Goal: Information Seeking & Learning: Compare options

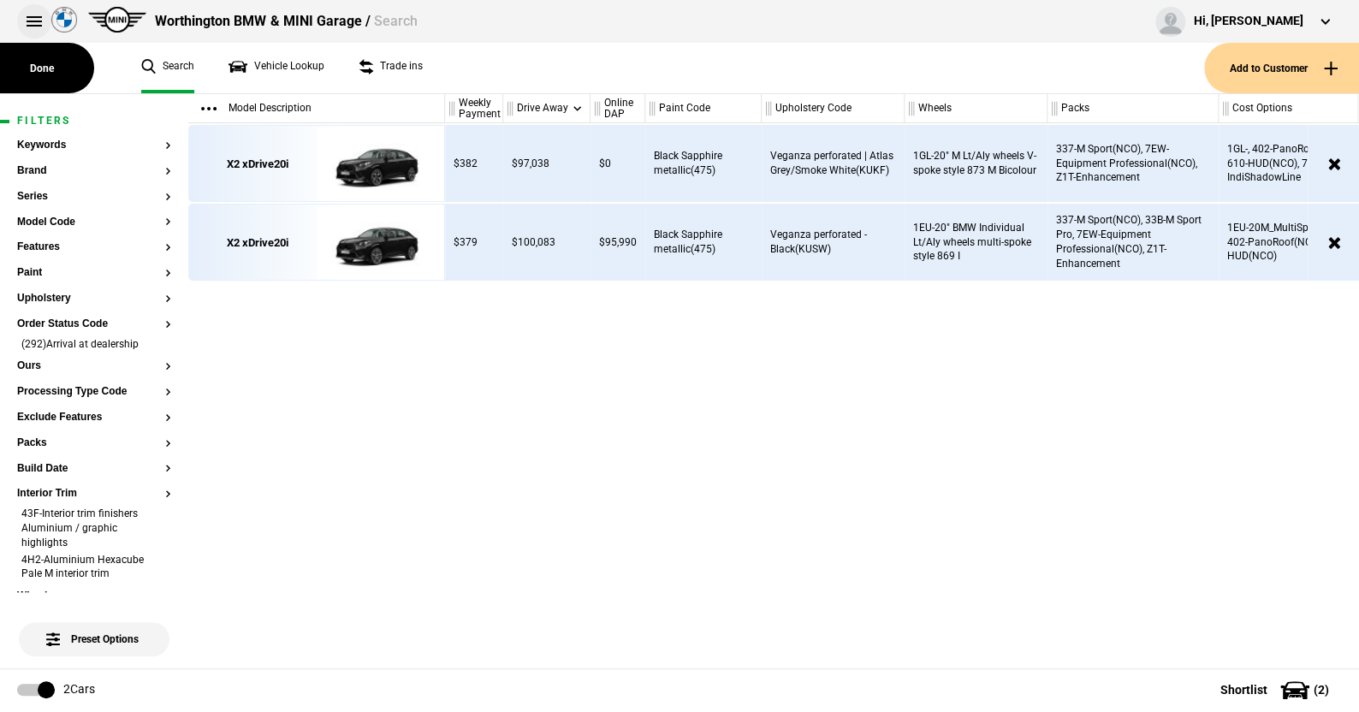
click at [32, 21] on button at bounding box center [34, 21] width 34 height 34
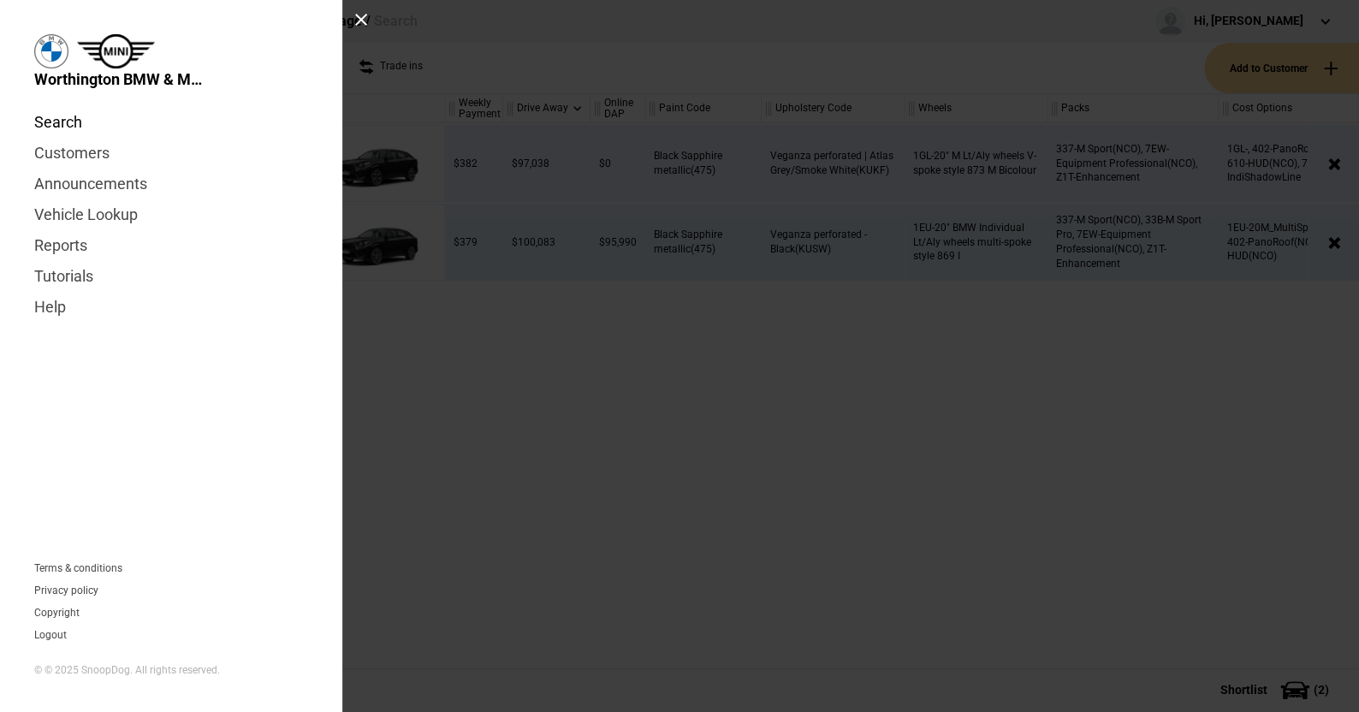
click at [64, 116] on link "Search" at bounding box center [171, 122] width 274 height 31
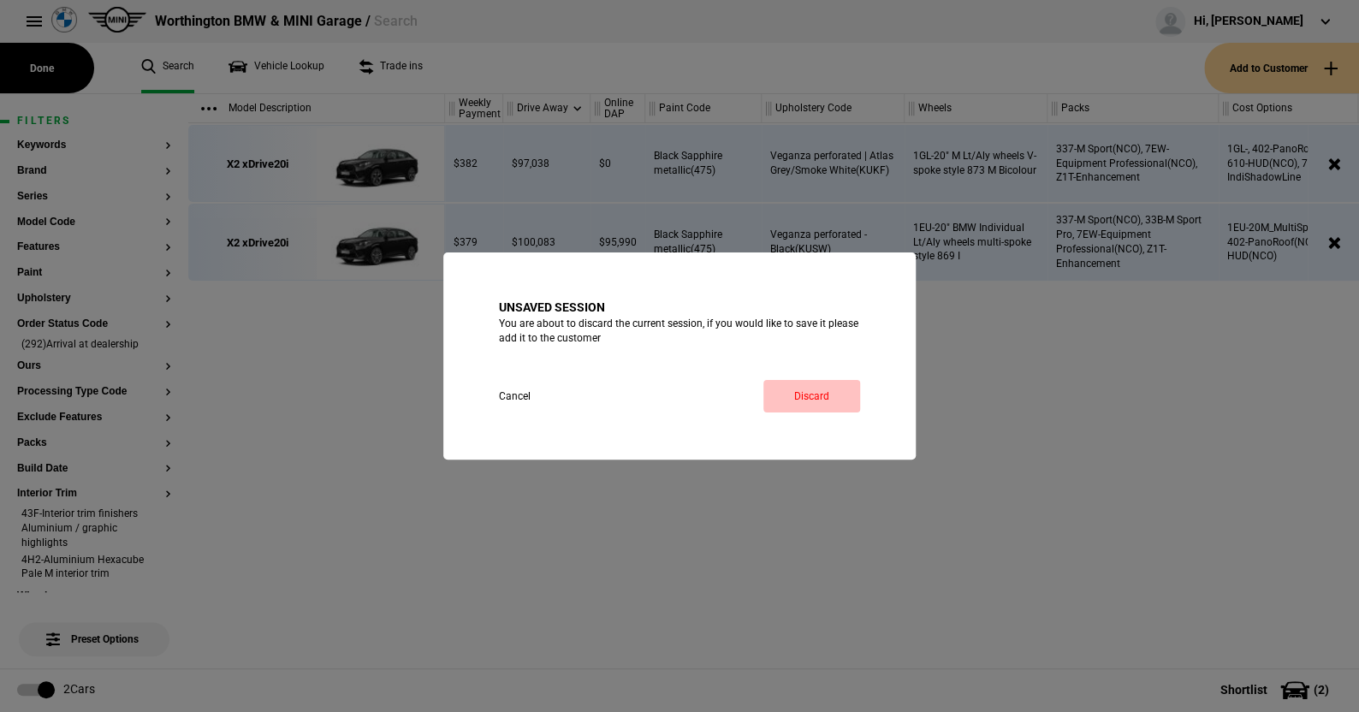
click at [802, 397] on link "Discard" at bounding box center [811, 396] width 97 height 33
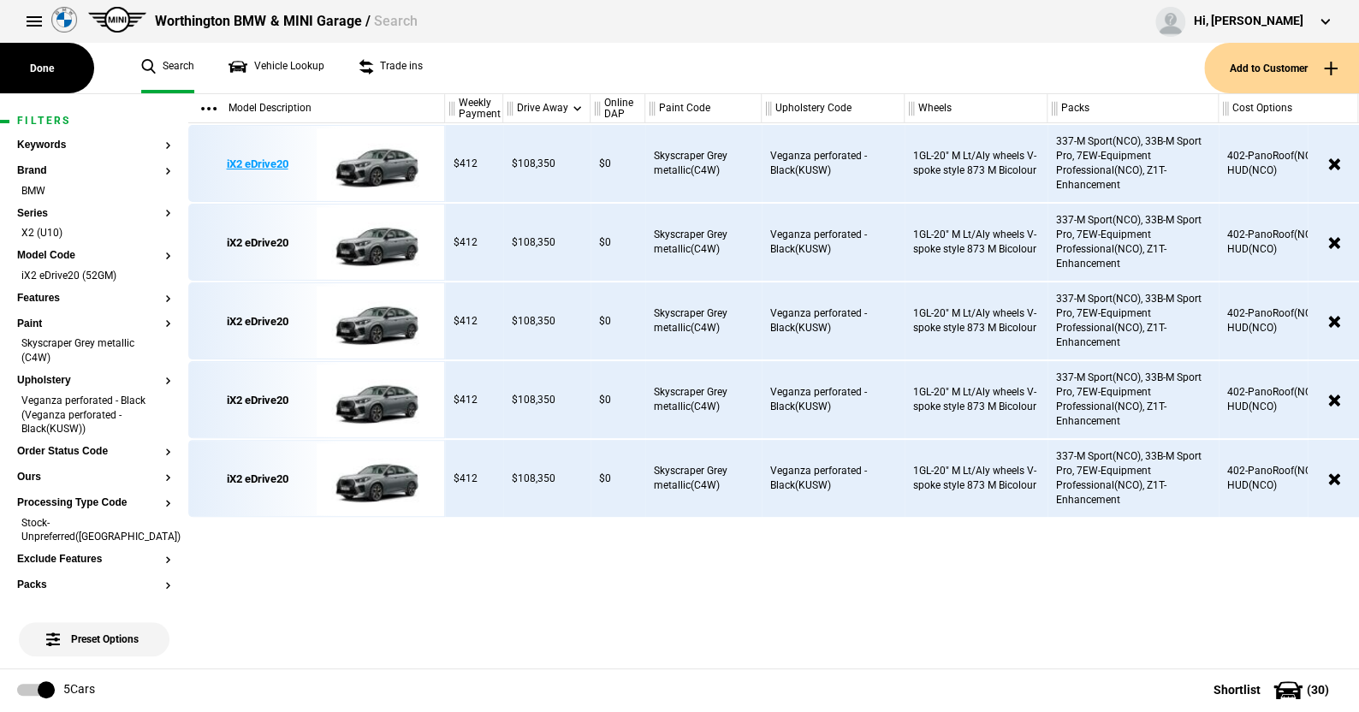
click at [383, 159] on img at bounding box center [376, 164] width 119 height 77
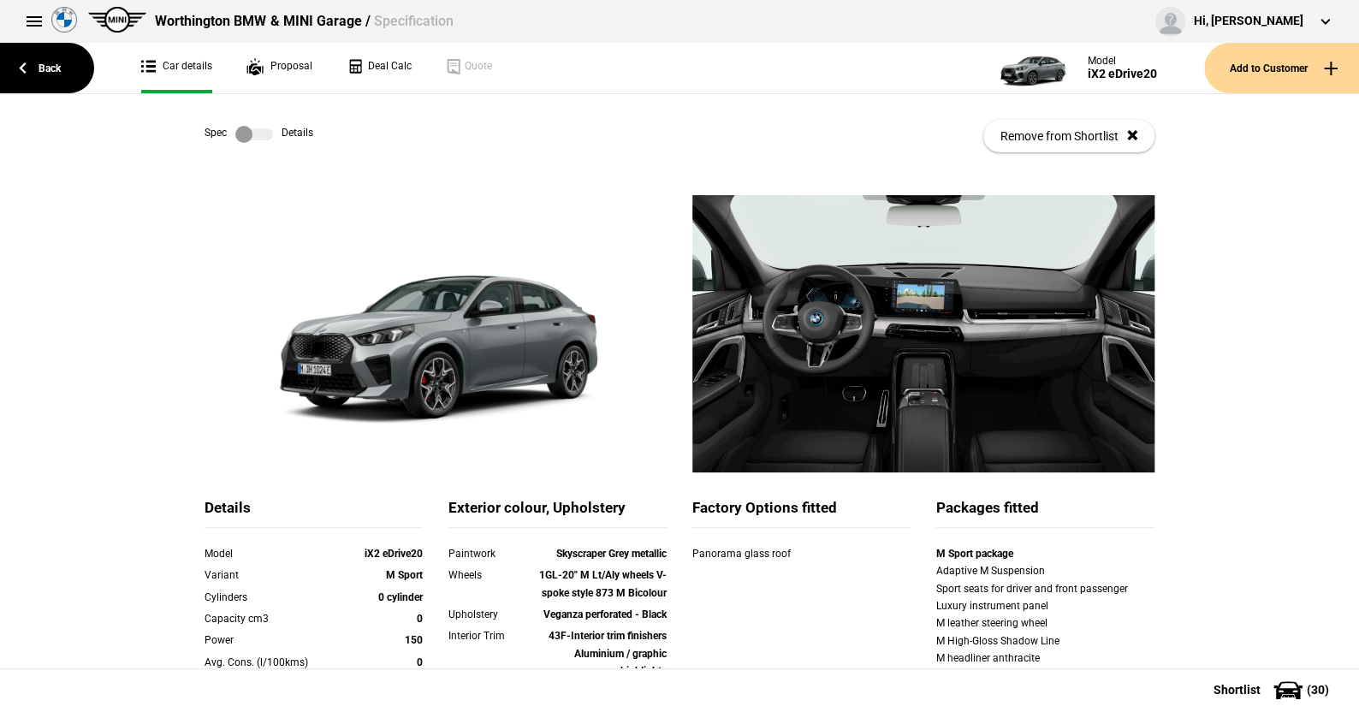
click at [260, 132] on label at bounding box center [254, 134] width 38 height 17
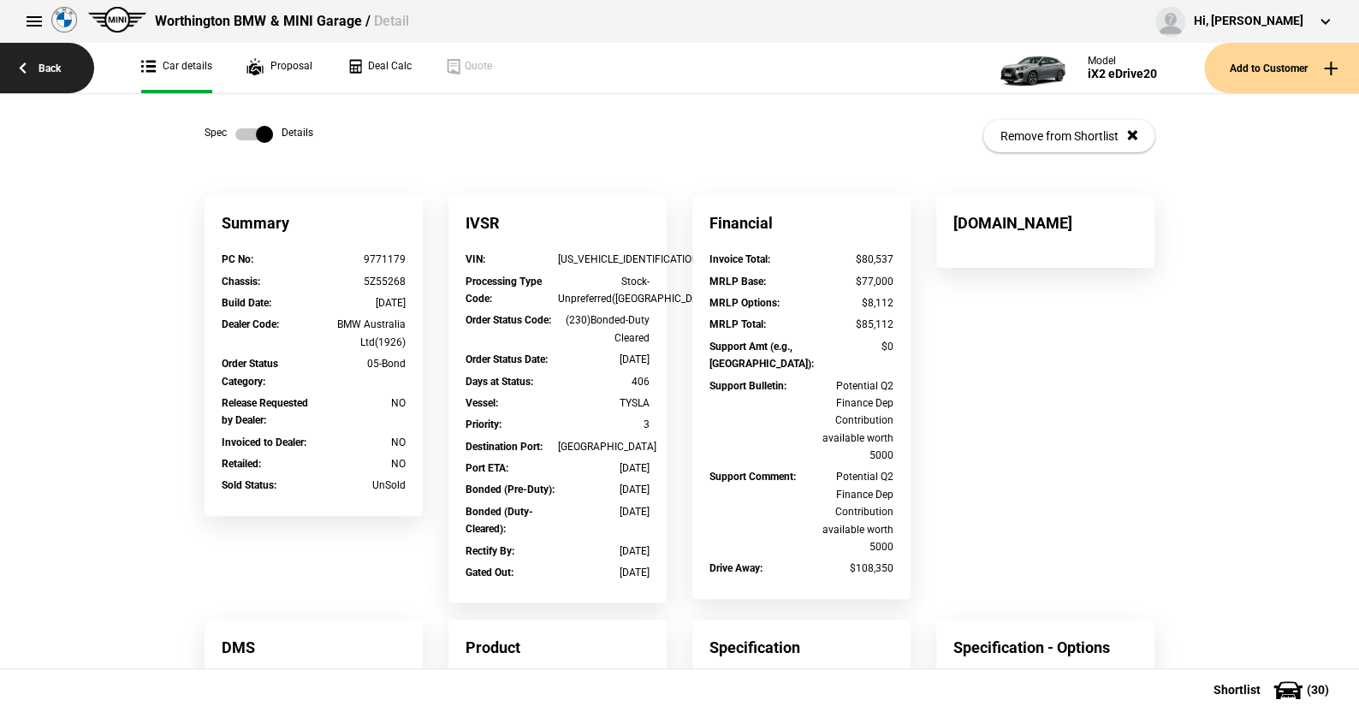
click at [54, 57] on link "Back" at bounding box center [47, 68] width 94 height 50
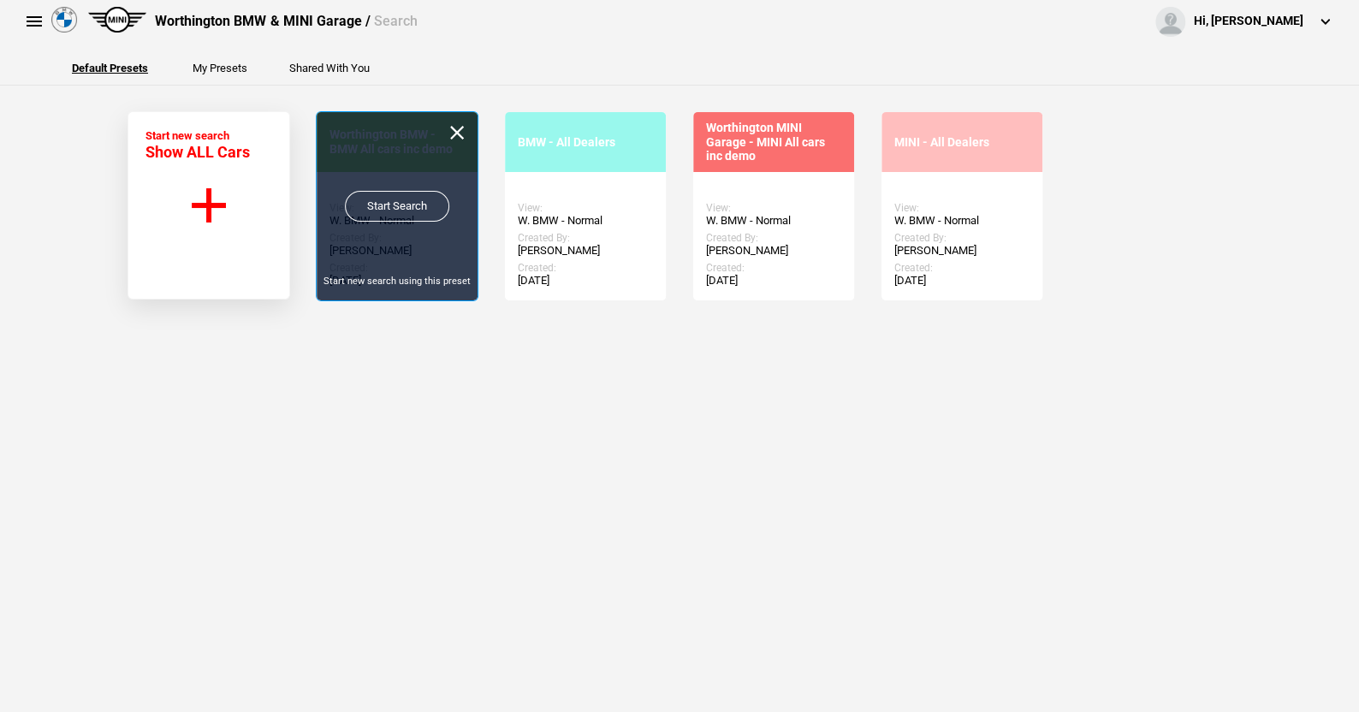
click at [382, 198] on link "Start Search" at bounding box center [397, 206] width 104 height 31
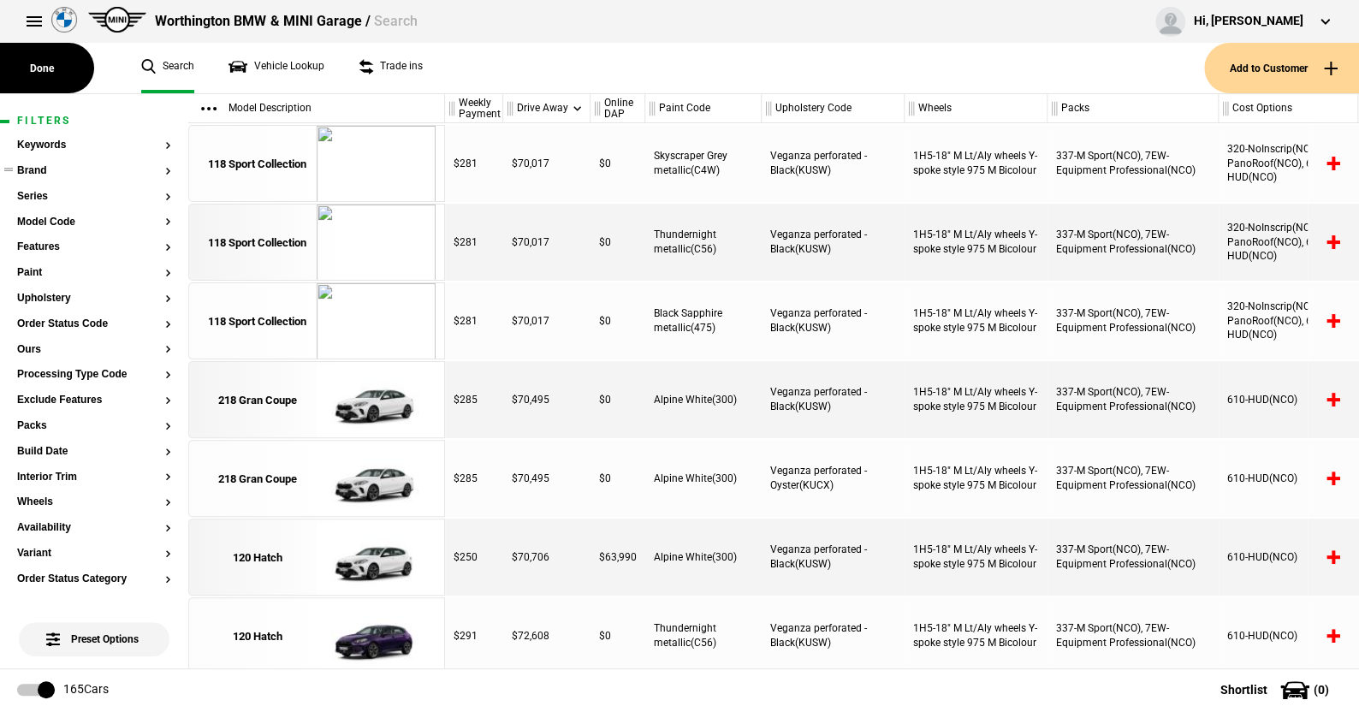
click at [44, 171] on button "Brand" at bounding box center [94, 171] width 154 height 12
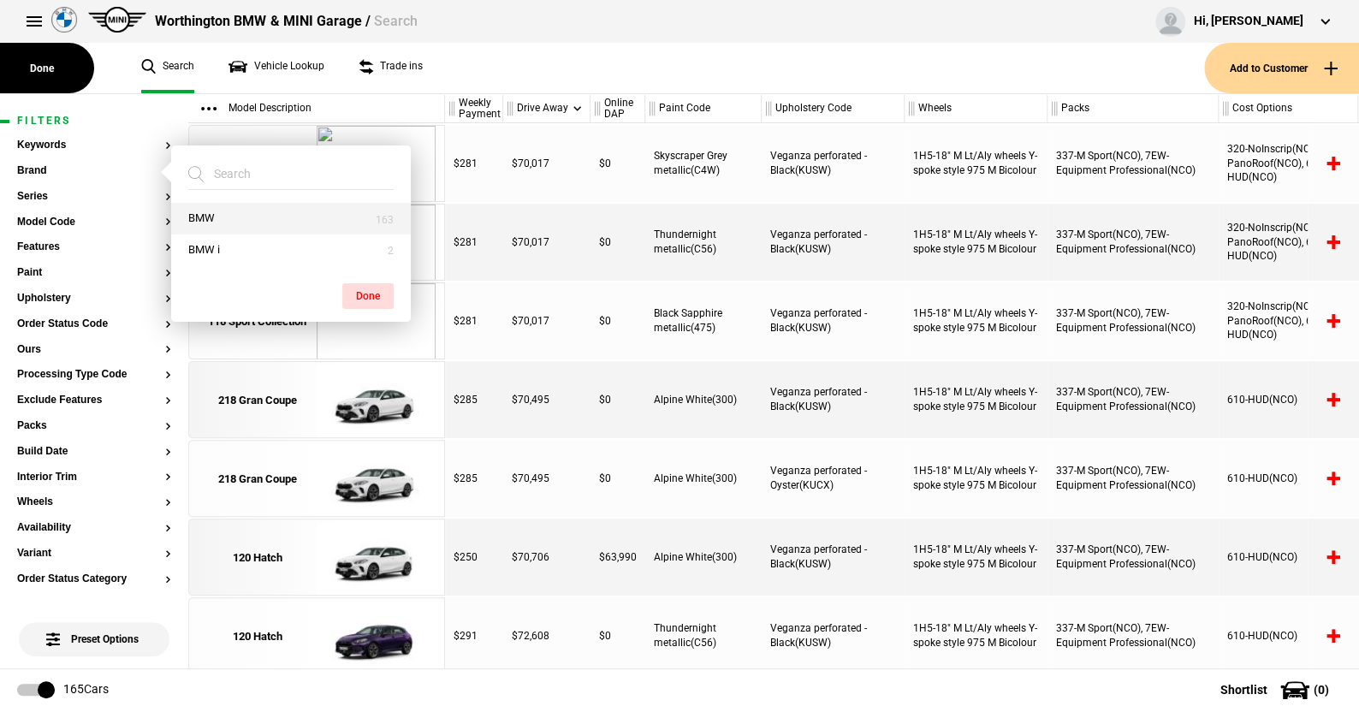
click at [195, 210] on button "BMW" at bounding box center [291, 219] width 240 height 32
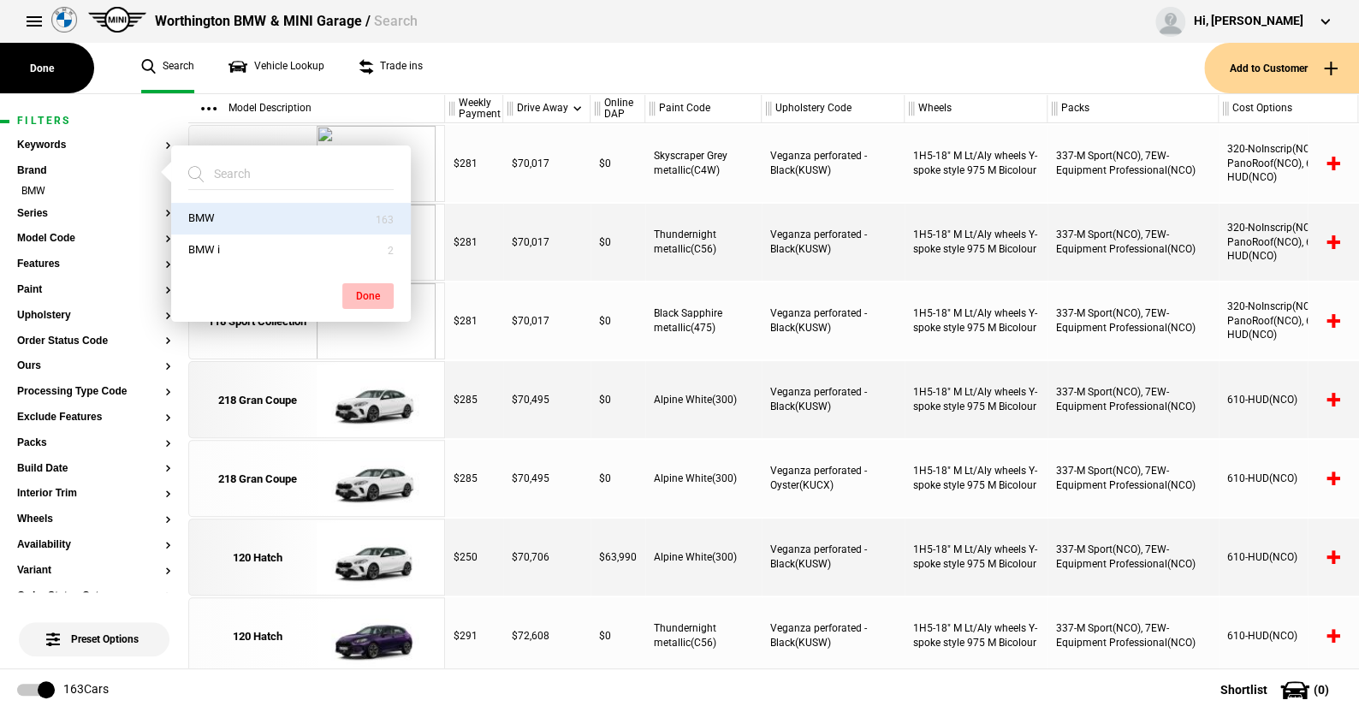
click at [366, 291] on button "Done" at bounding box center [367, 296] width 51 height 26
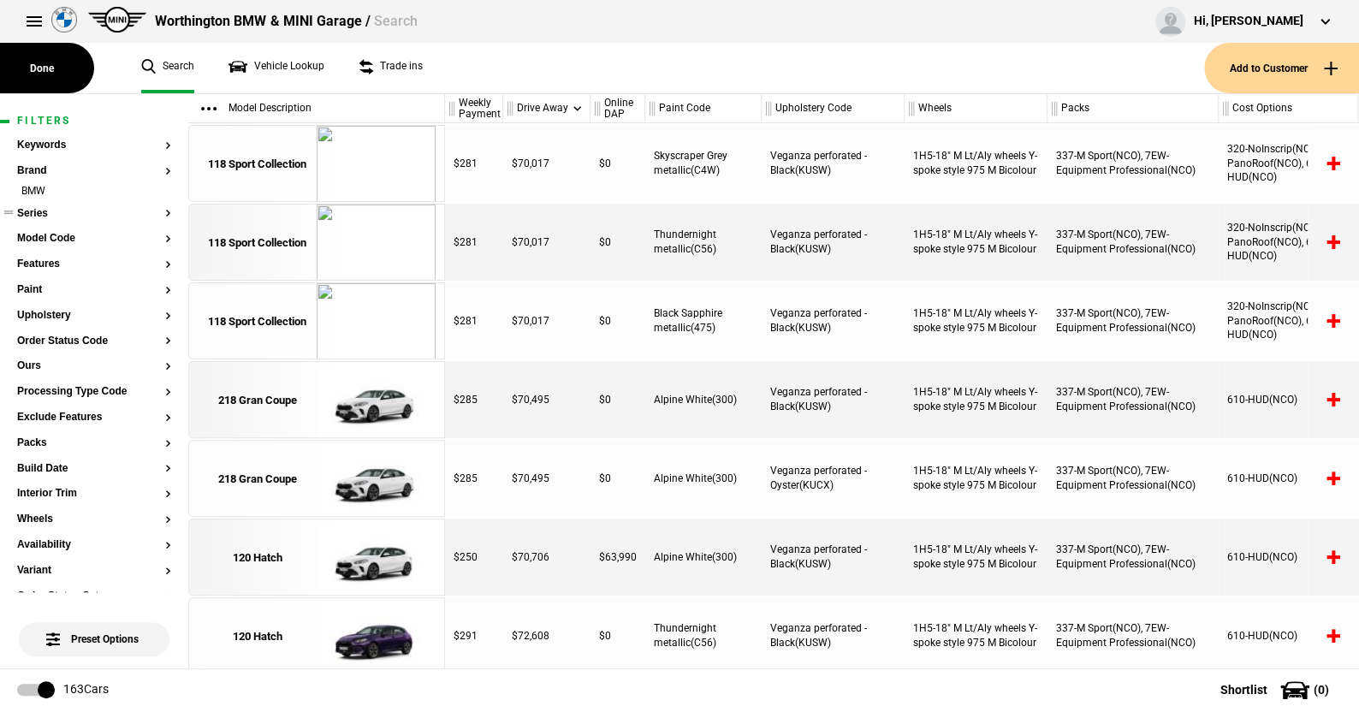
click at [33, 210] on button "Series" at bounding box center [94, 214] width 154 height 12
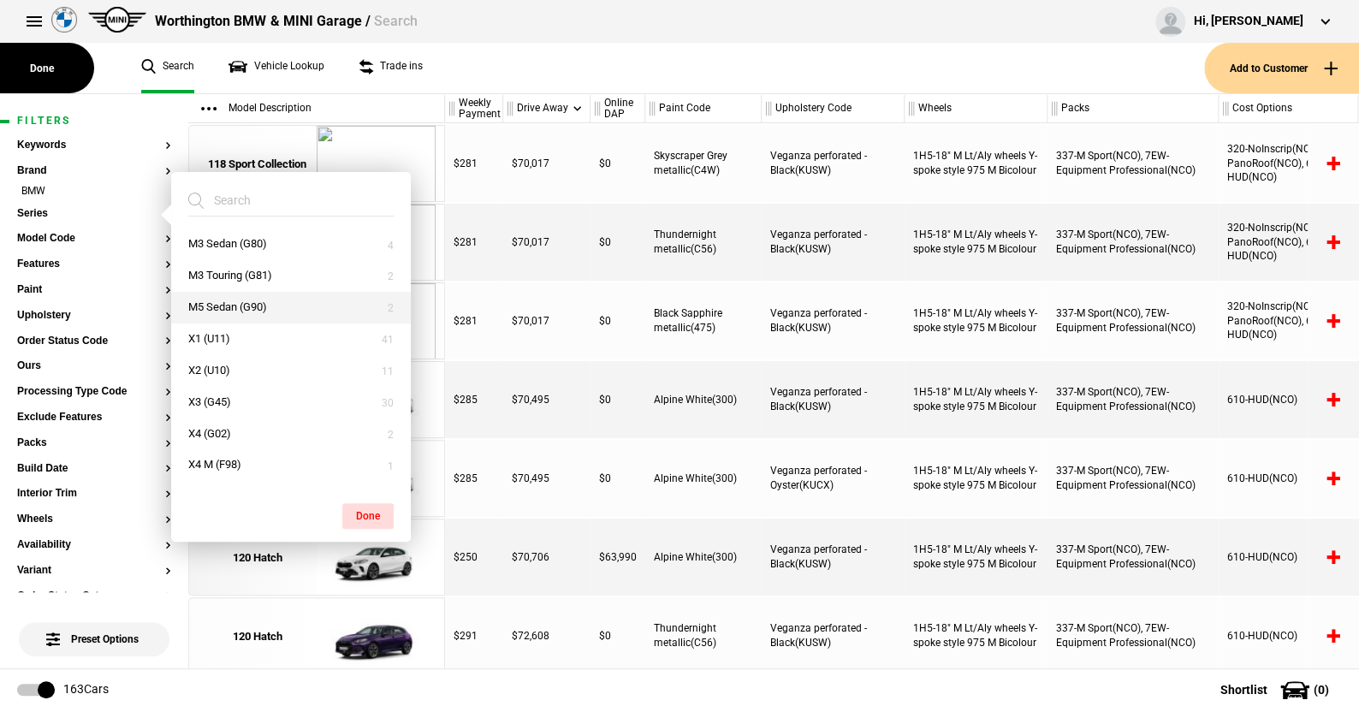
scroll to position [342, 0]
click at [220, 313] on button "X1 (U11)" at bounding box center [291, 314] width 240 height 32
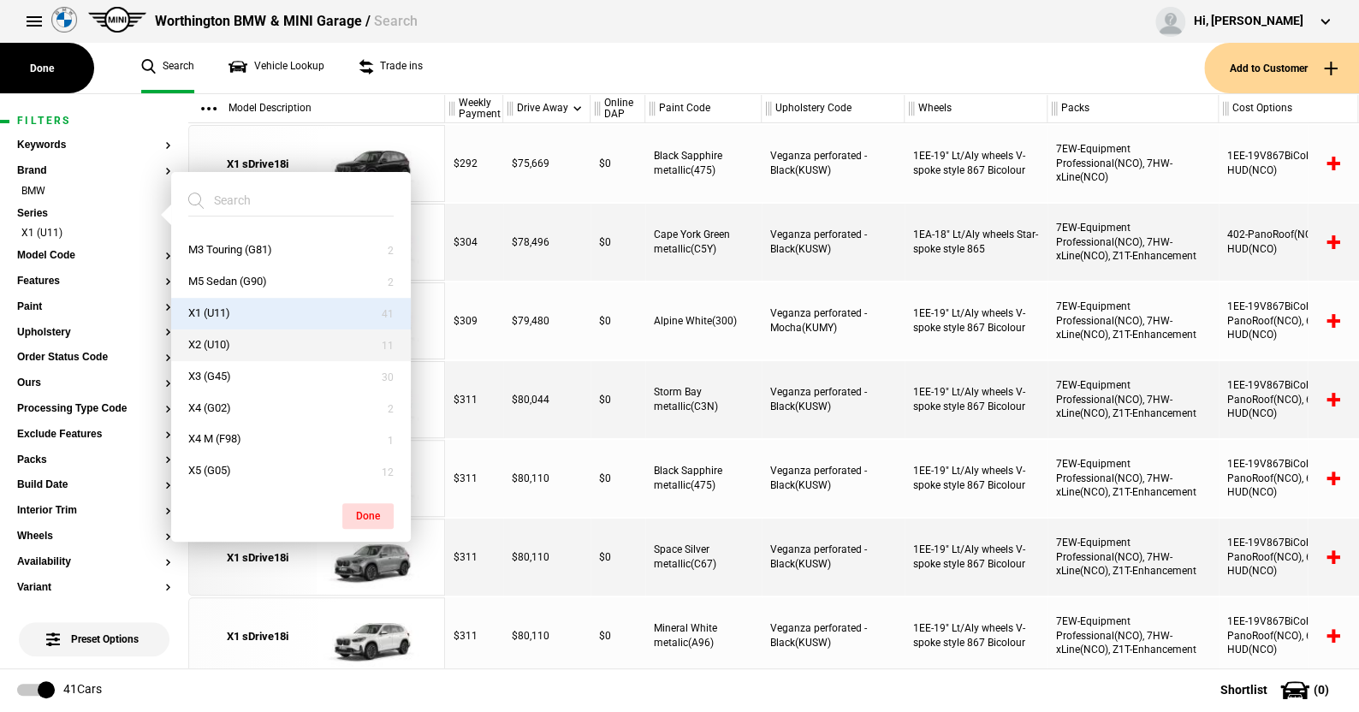
click at [220, 338] on button "X2 (U10)" at bounding box center [291, 345] width 240 height 32
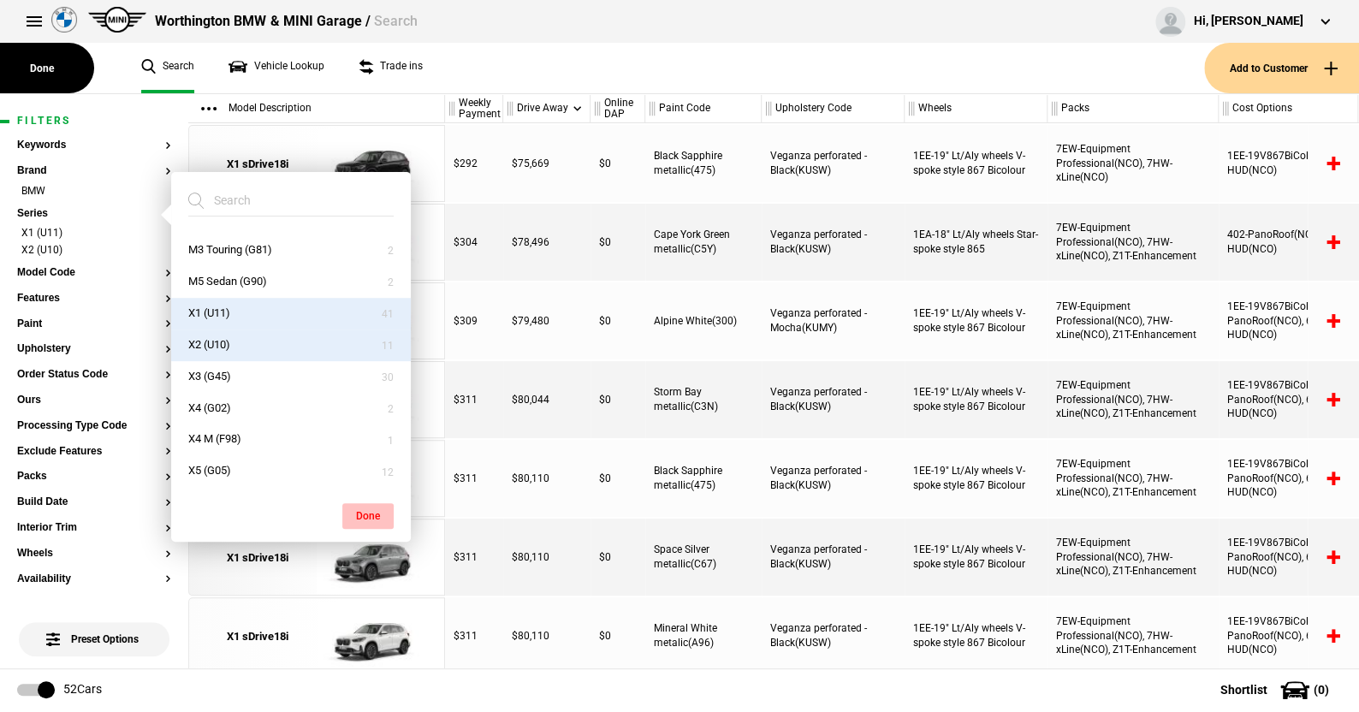
click at [375, 507] on button "Done" at bounding box center [367, 516] width 51 height 26
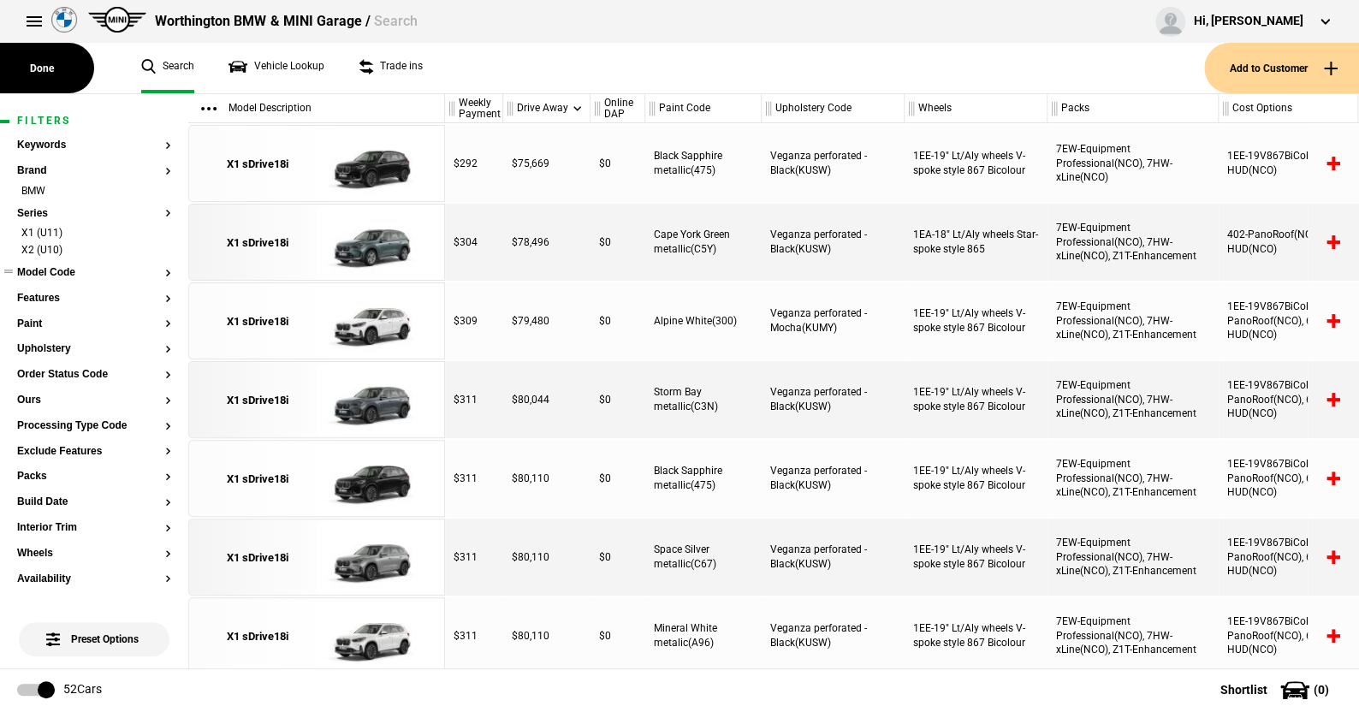
click at [64, 270] on button "Model Code" at bounding box center [94, 273] width 154 height 12
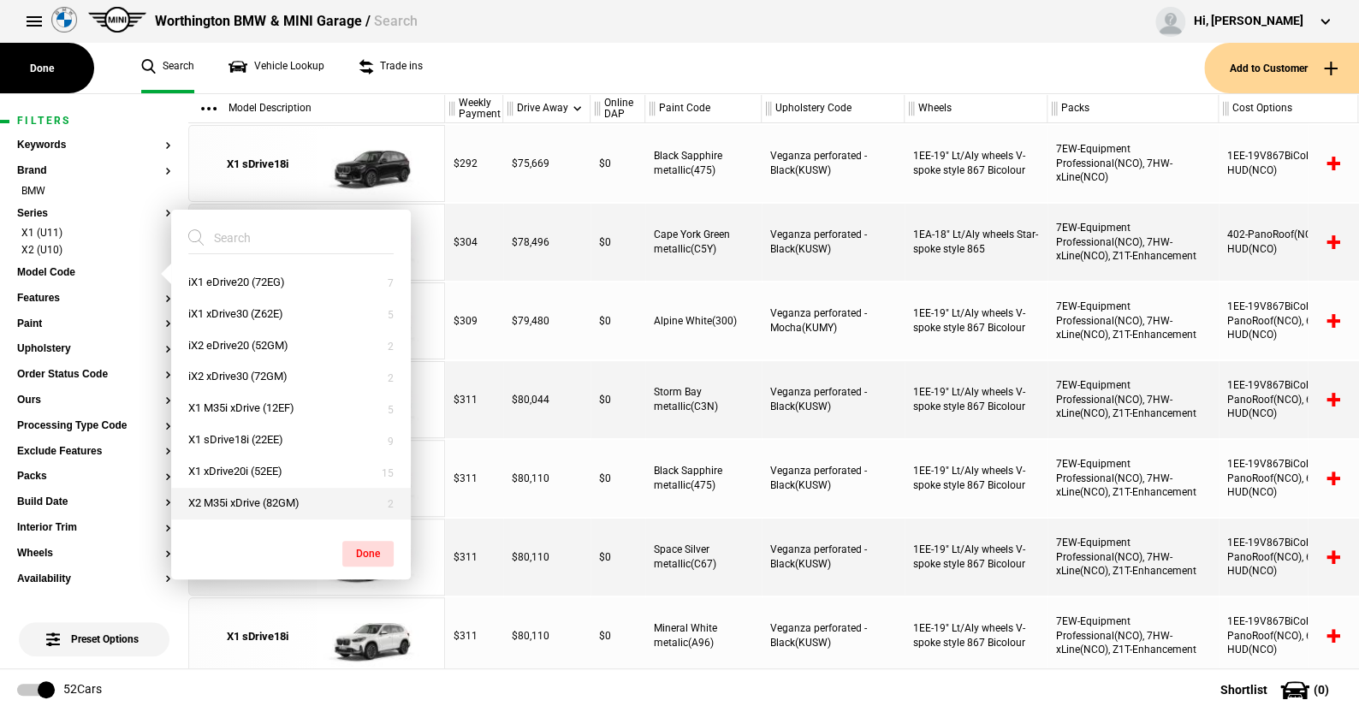
click at [243, 499] on button "X2 M35i xDrive (82GM)" at bounding box center [291, 504] width 240 height 32
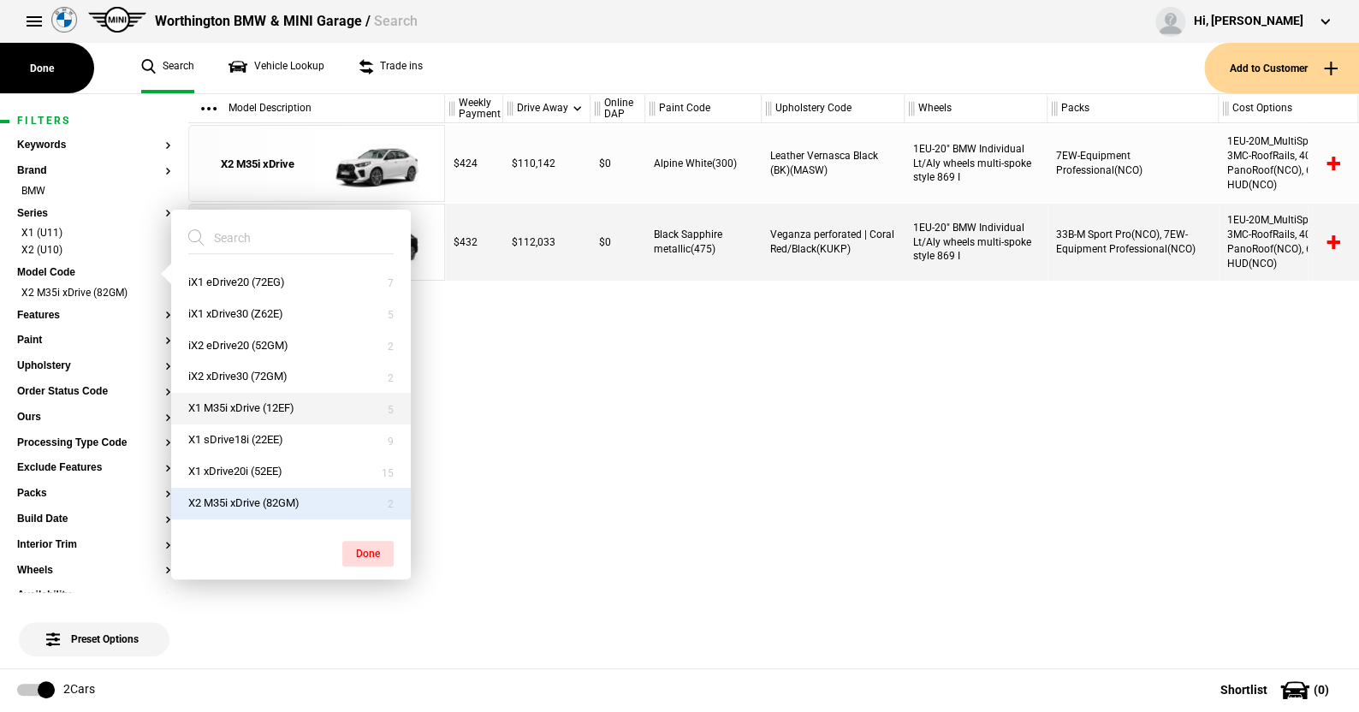
scroll to position [27, 0]
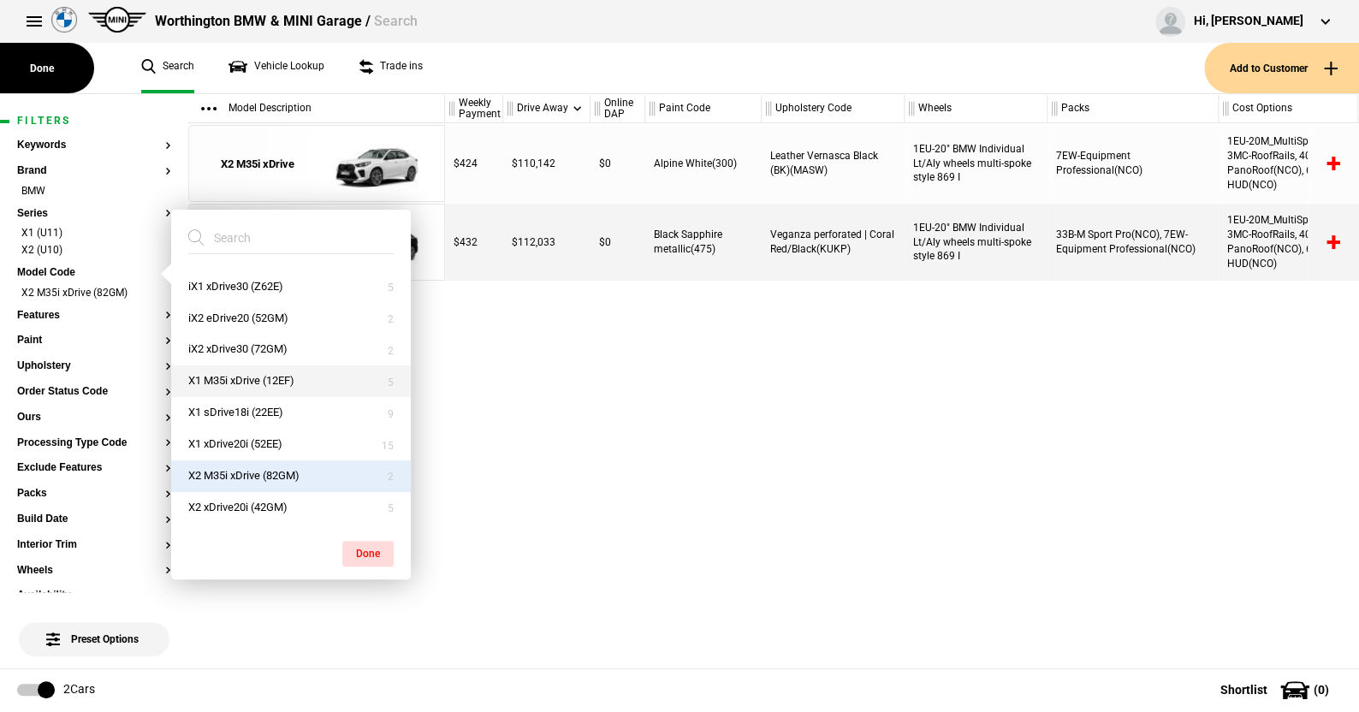
click at [245, 376] on button "X1 M35i xDrive (12EF)" at bounding box center [291, 381] width 240 height 32
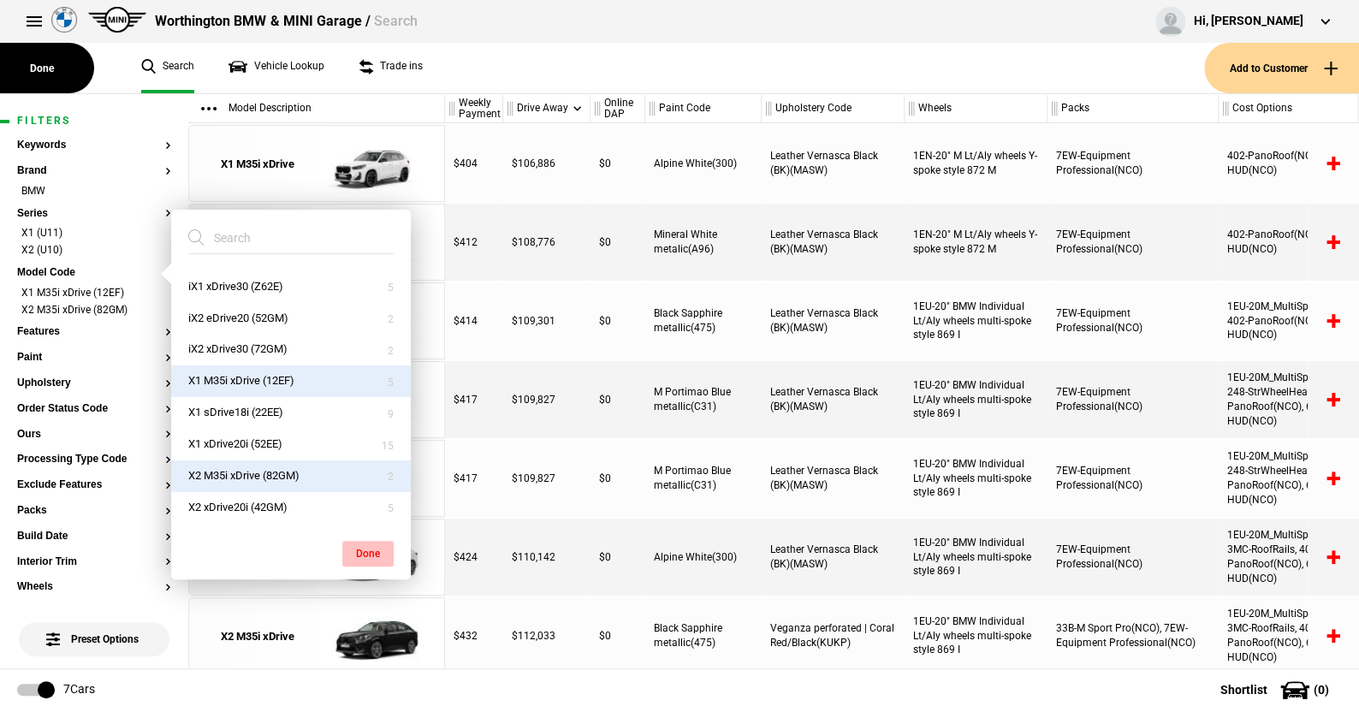
click at [368, 552] on button "Done" at bounding box center [367, 554] width 51 height 26
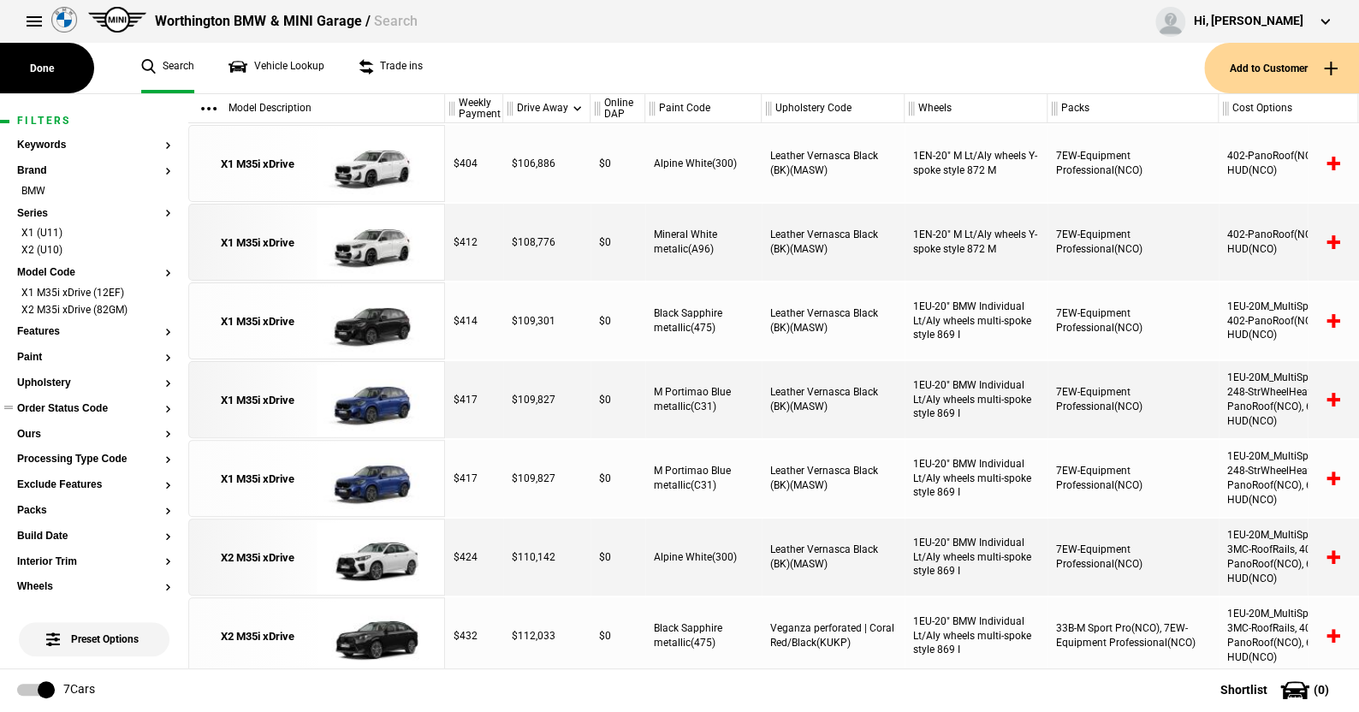
click at [76, 409] on button "Order Status Code" at bounding box center [94, 409] width 154 height 12
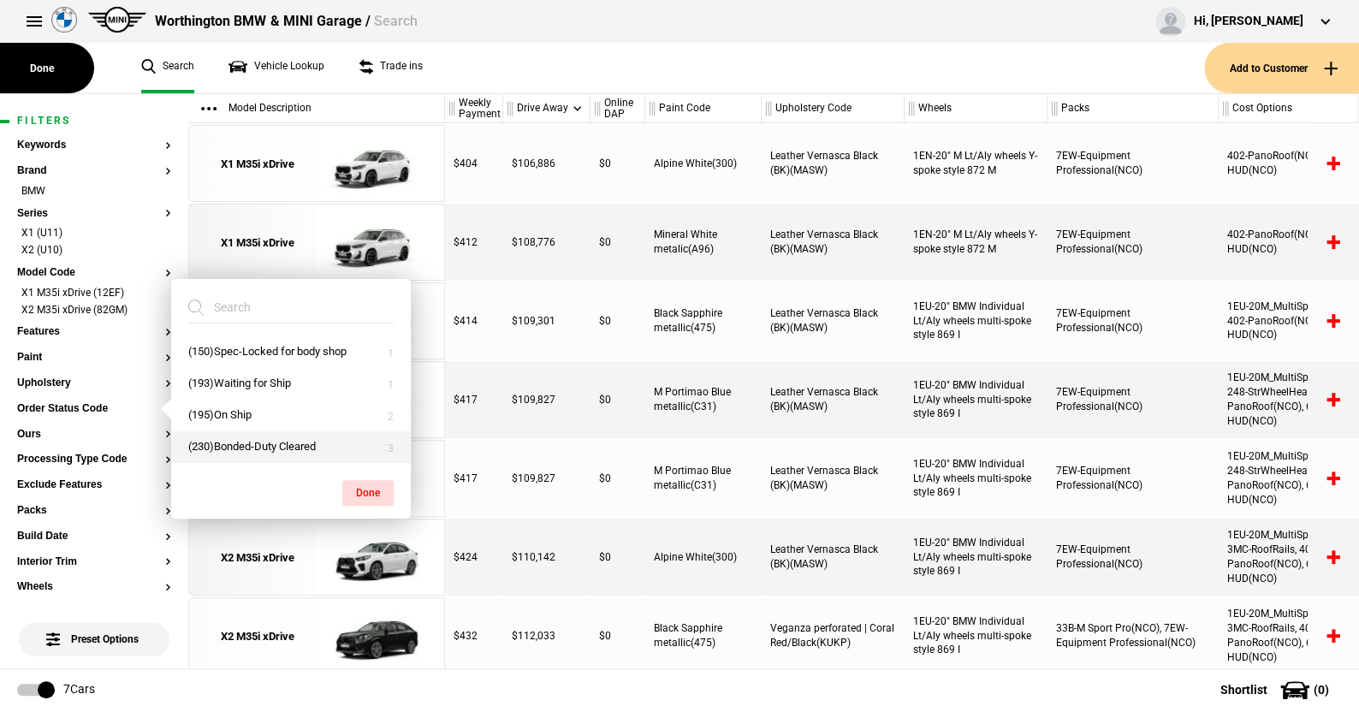
click at [244, 442] on button "(230)Bonded-Duty Cleared" at bounding box center [291, 447] width 240 height 32
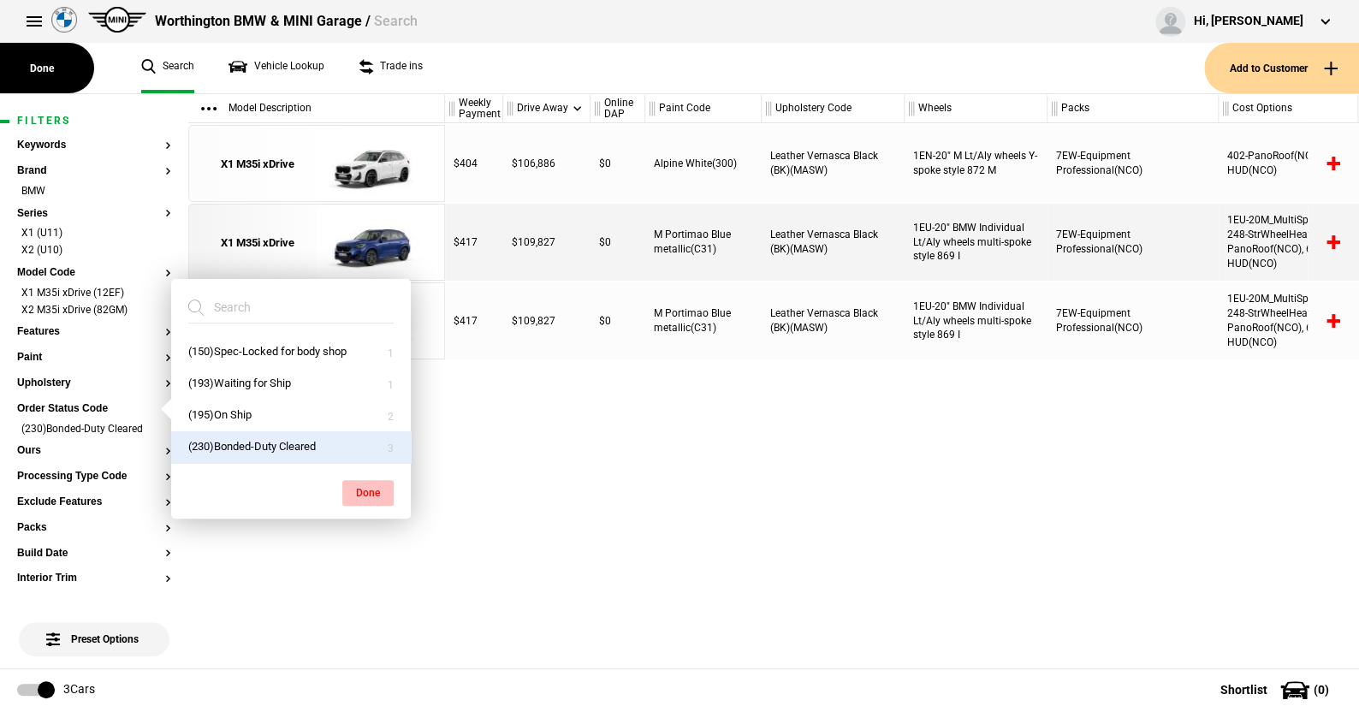
click at [376, 493] on button "Done" at bounding box center [367, 493] width 51 height 26
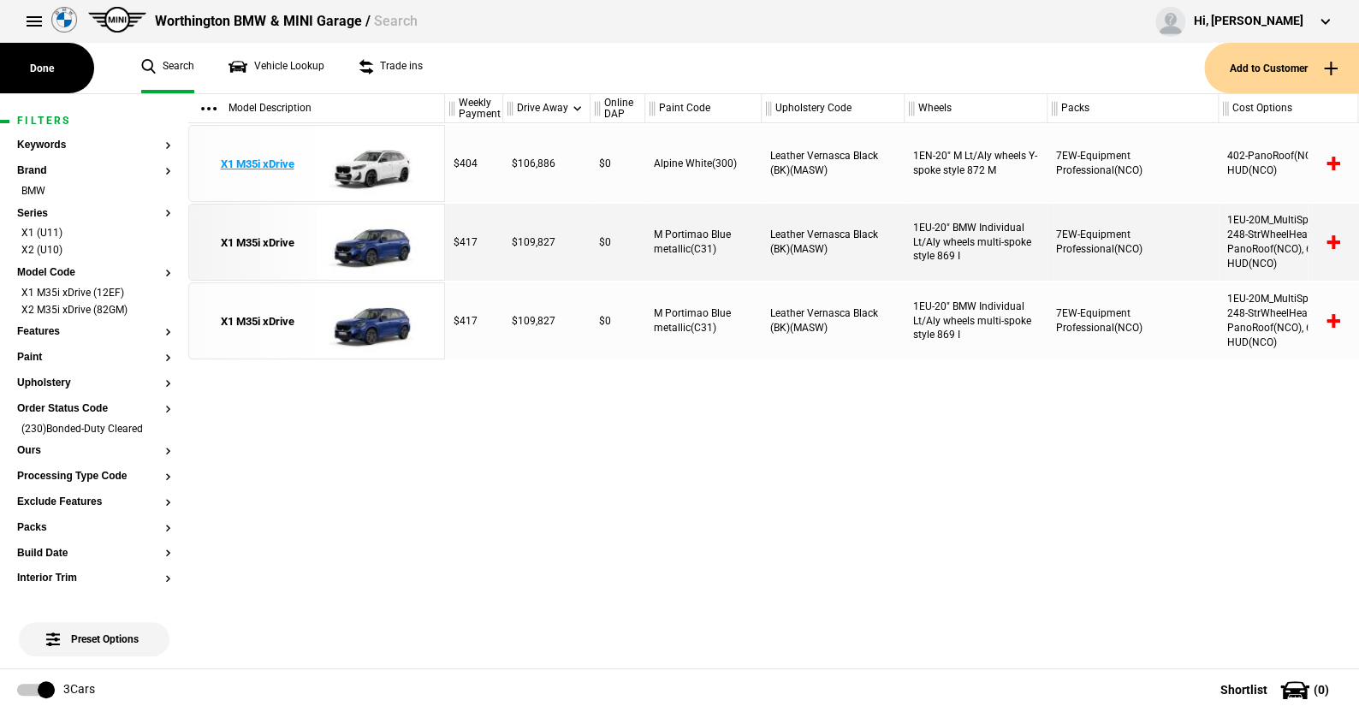
click at [373, 175] on img at bounding box center [376, 164] width 119 height 77
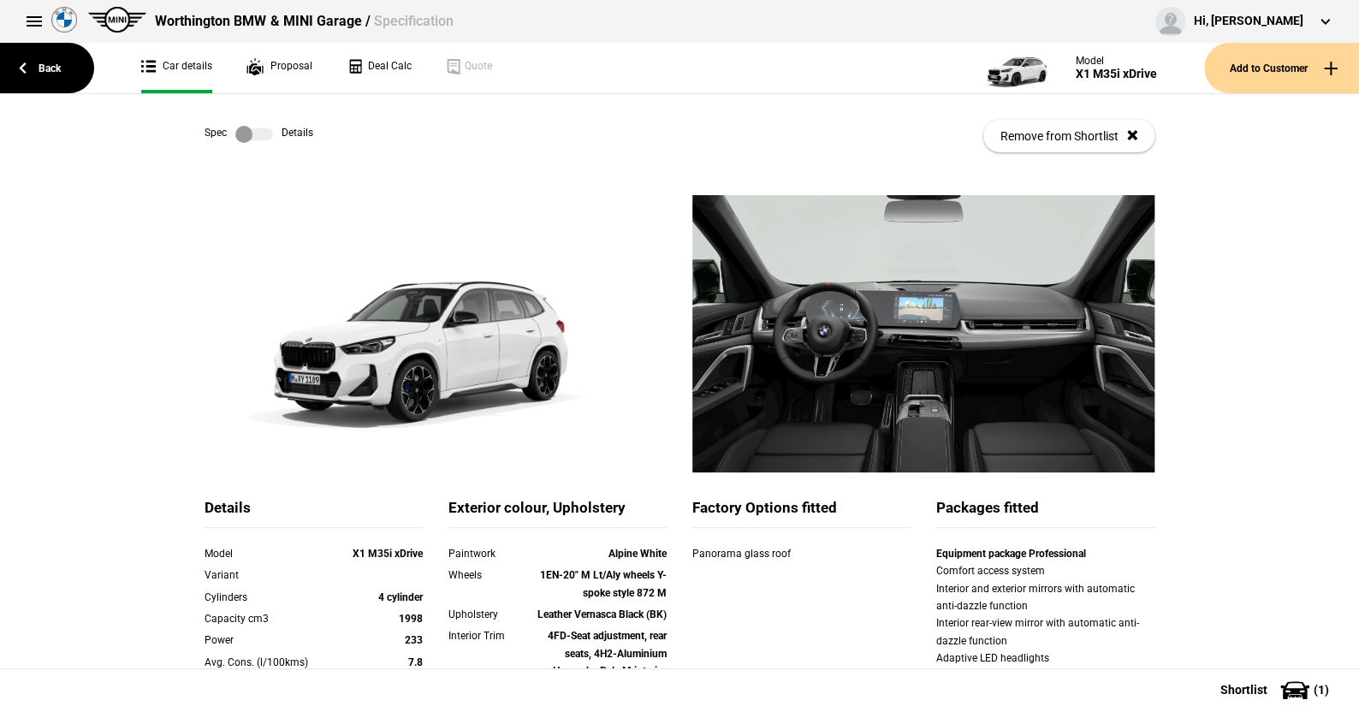
click at [265, 139] on label at bounding box center [254, 134] width 38 height 17
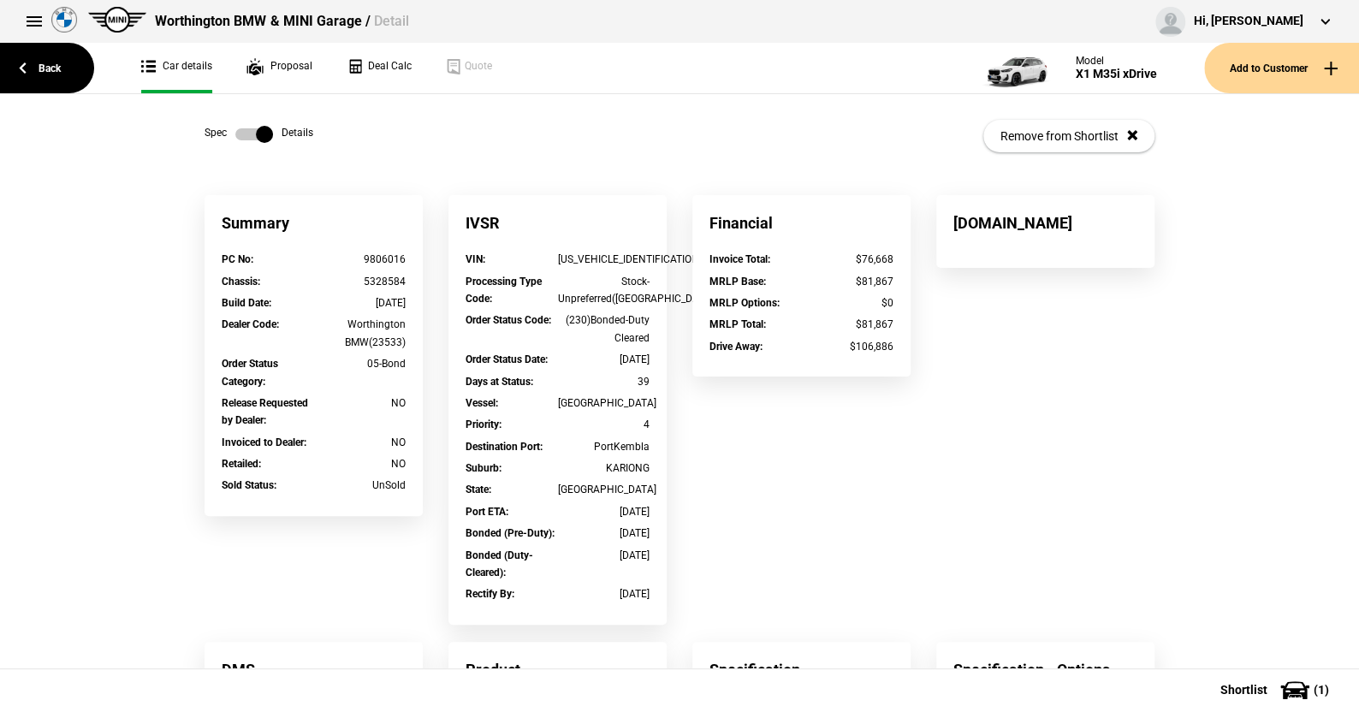
click at [236, 134] on label at bounding box center [254, 134] width 38 height 17
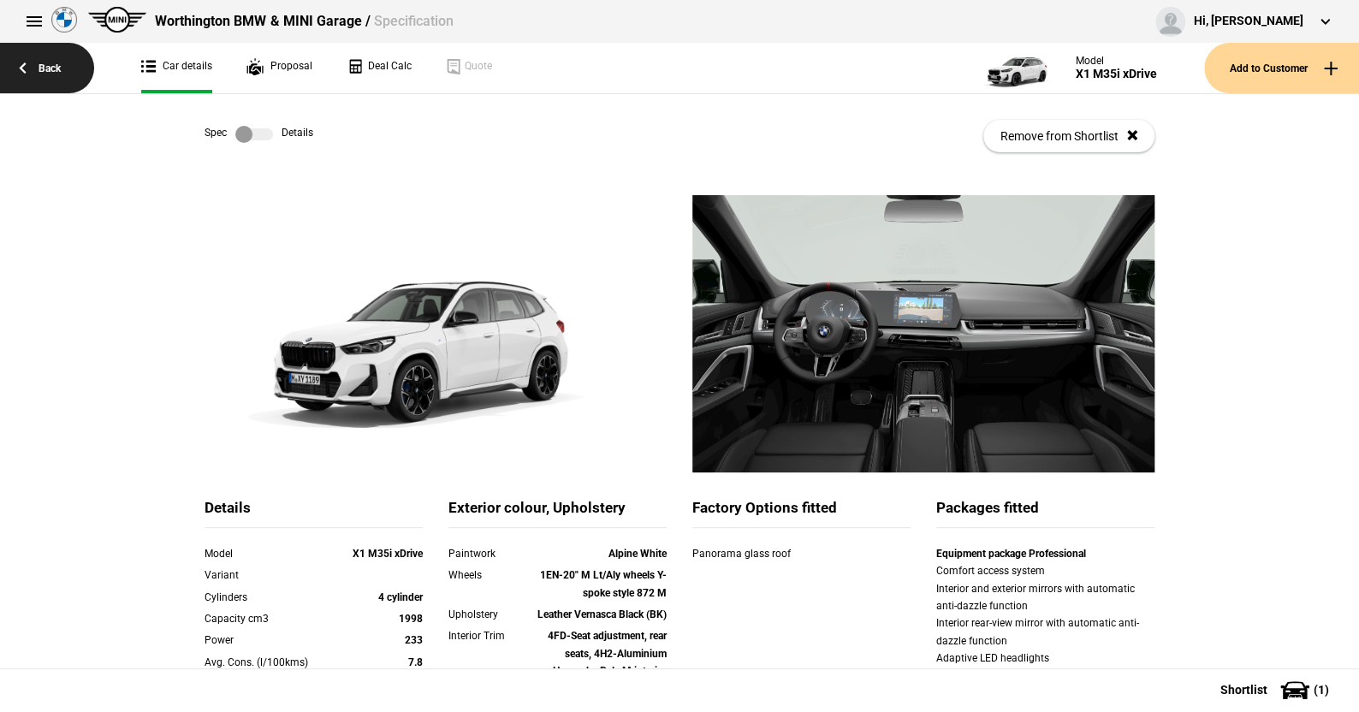
click at [50, 59] on link "Back" at bounding box center [47, 68] width 94 height 50
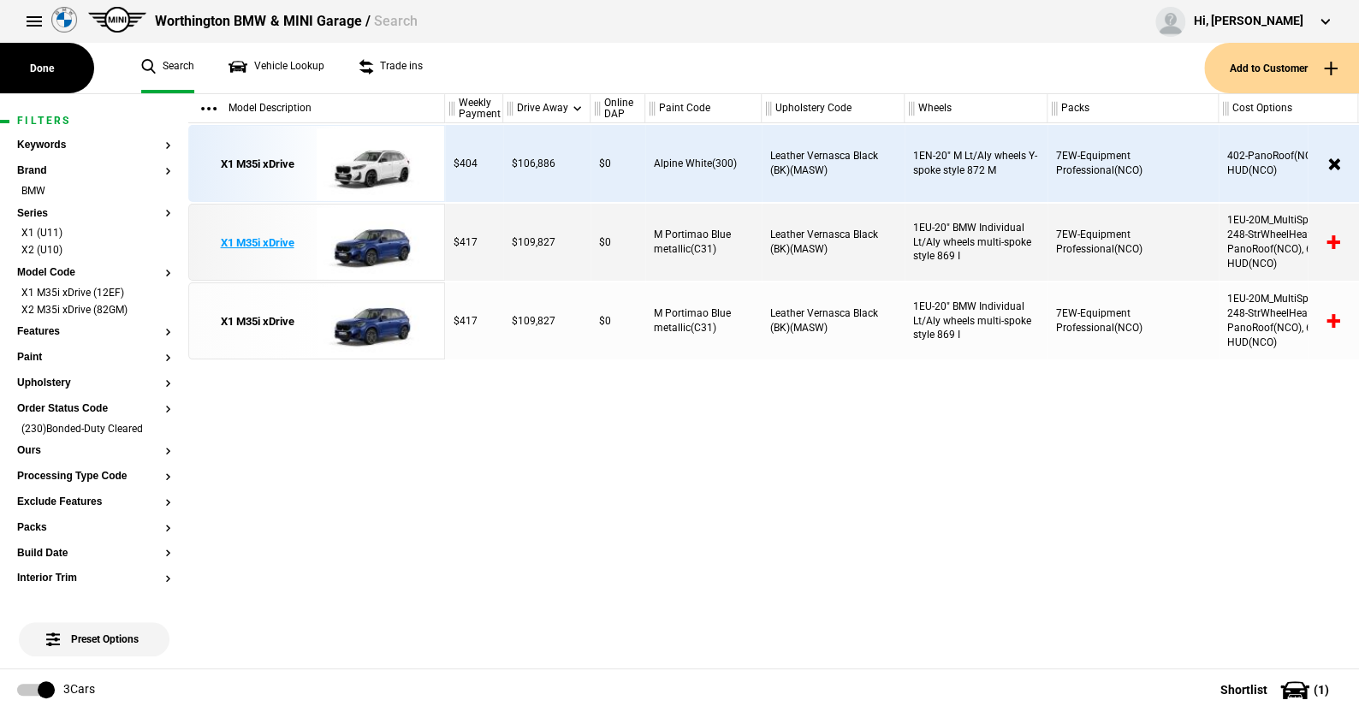
click at [374, 247] on img at bounding box center [376, 242] width 119 height 77
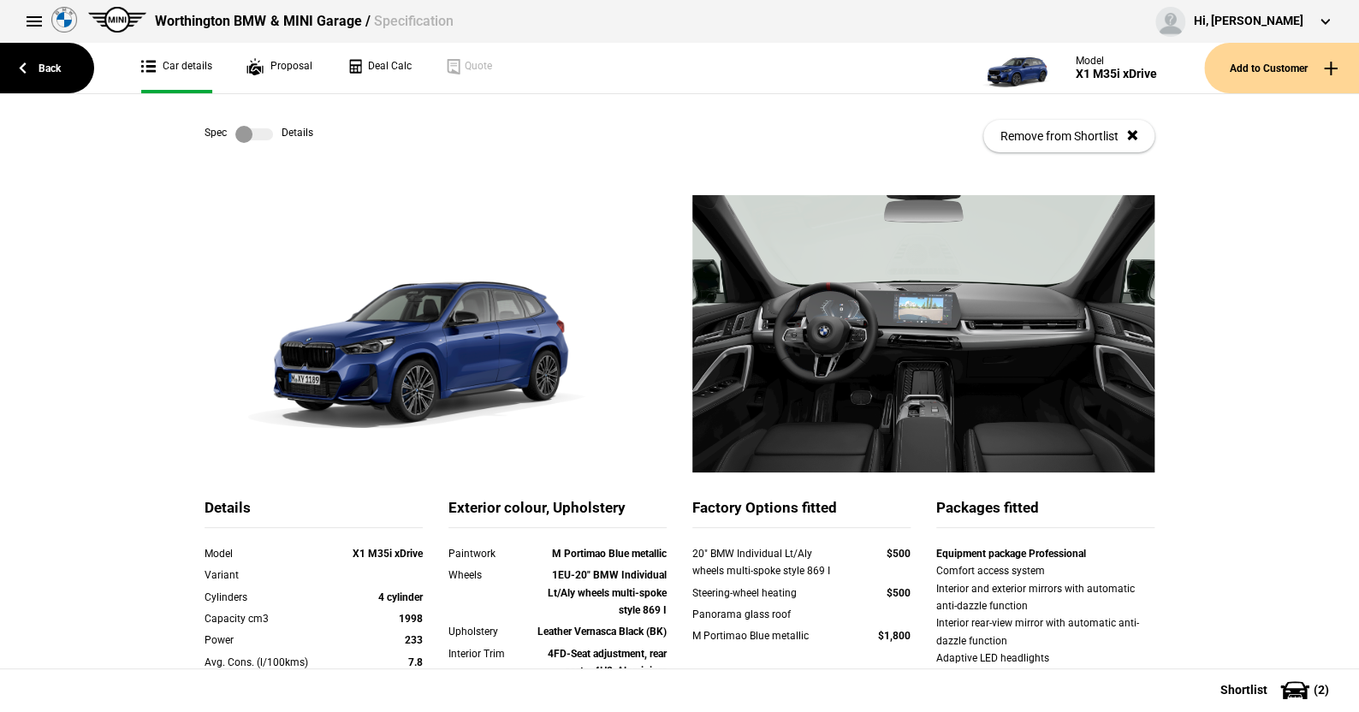
click at [260, 128] on label at bounding box center [254, 134] width 38 height 17
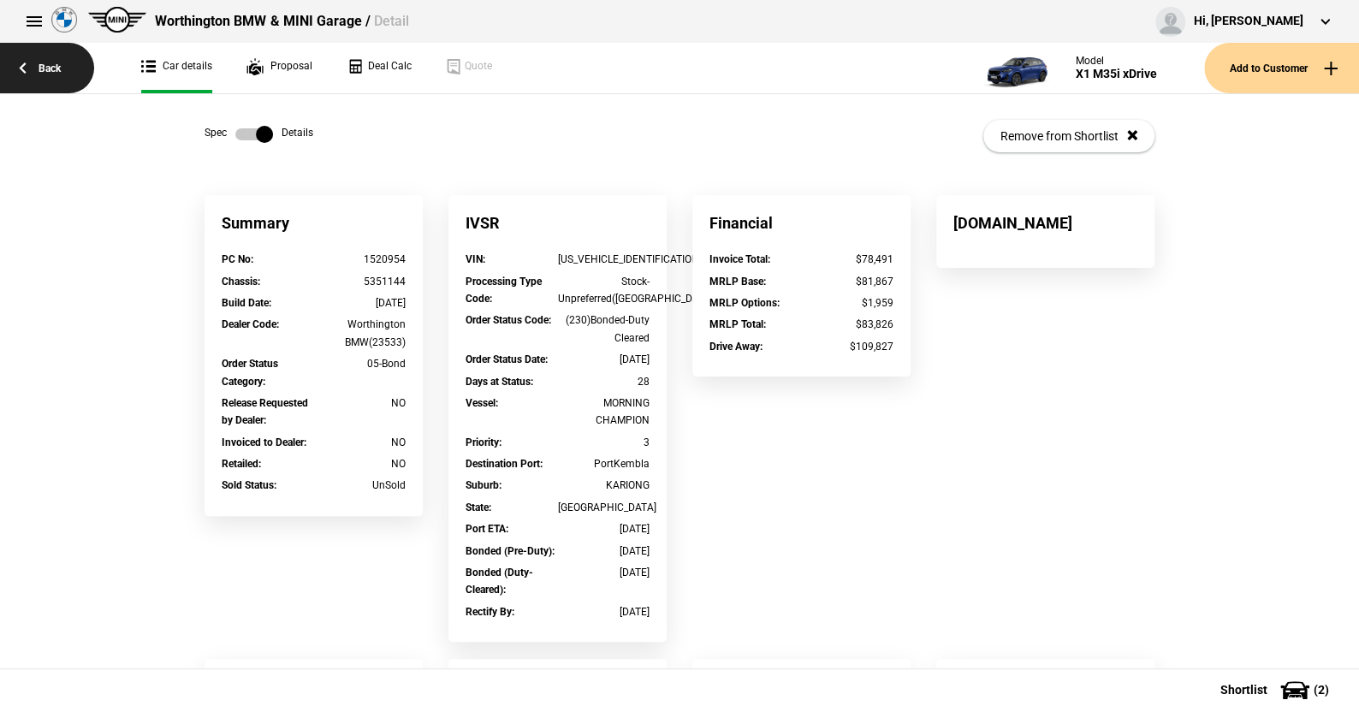
click at [53, 69] on link "Back" at bounding box center [47, 68] width 94 height 50
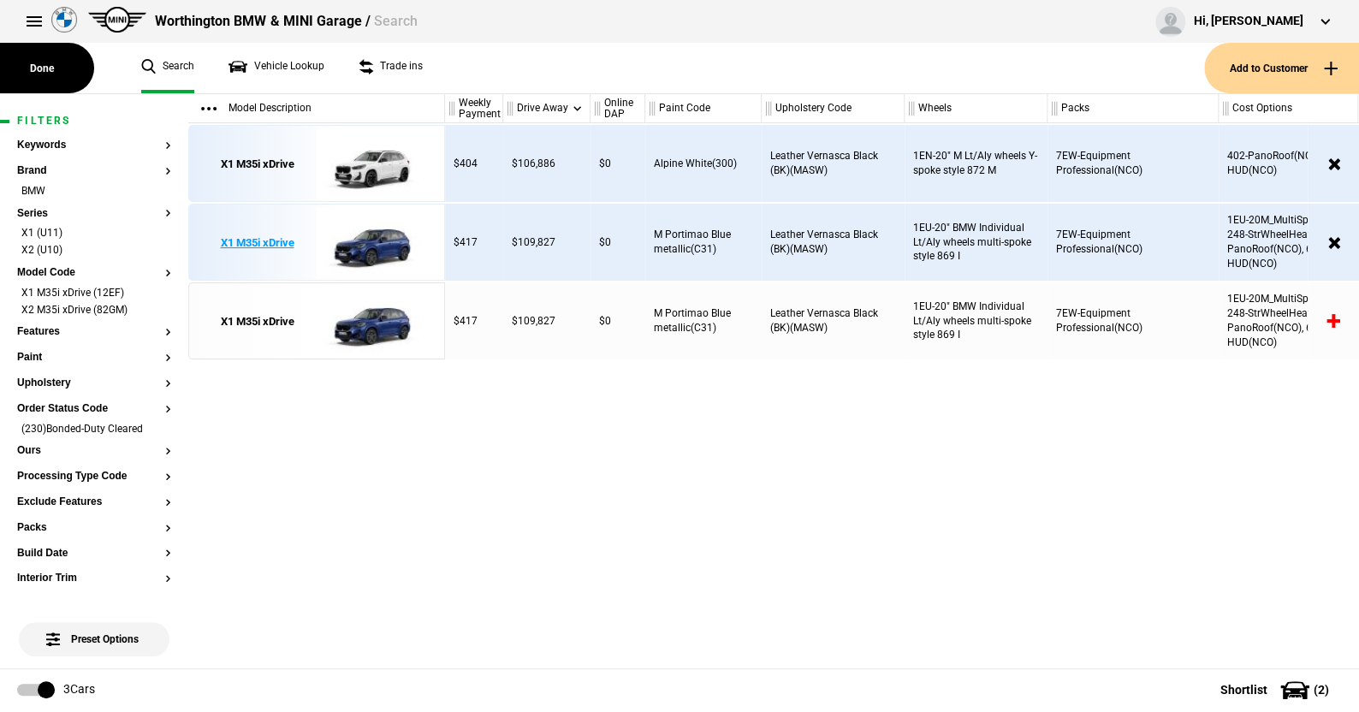
click at [367, 244] on img at bounding box center [376, 242] width 119 height 77
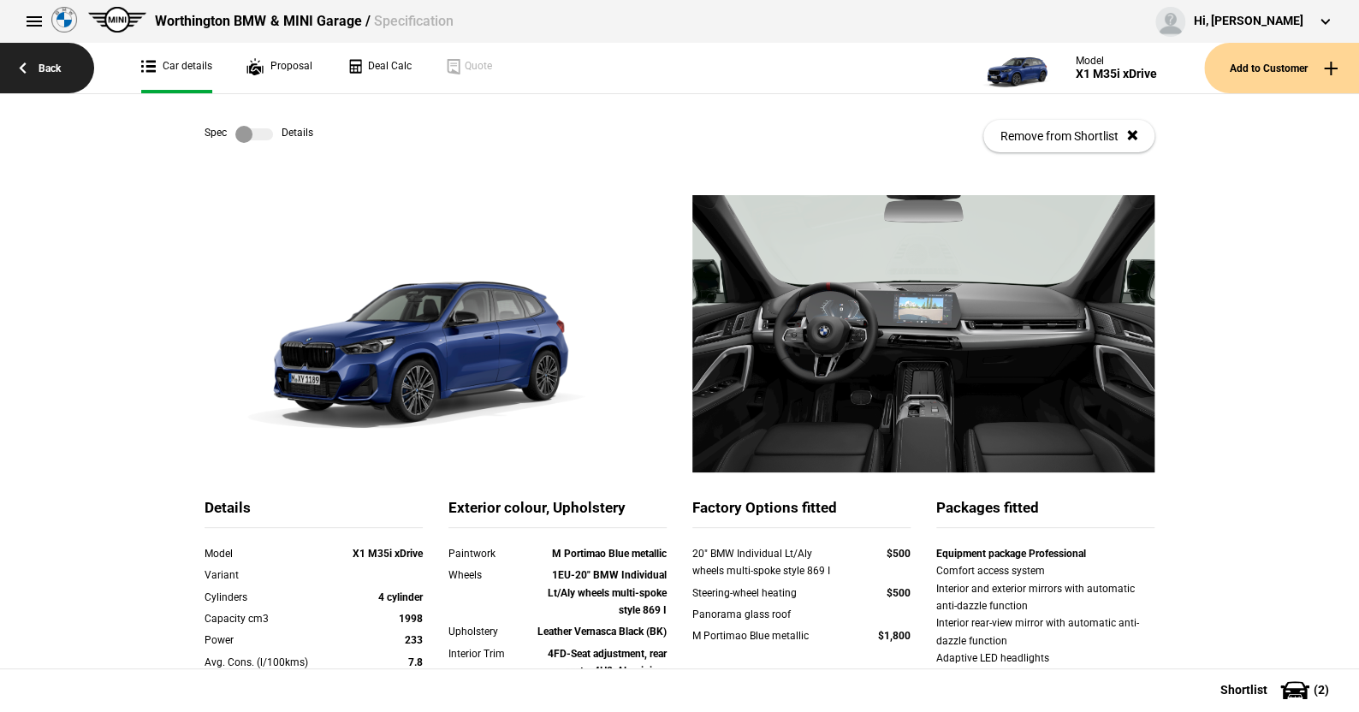
click at [59, 59] on link "Back" at bounding box center [47, 68] width 94 height 50
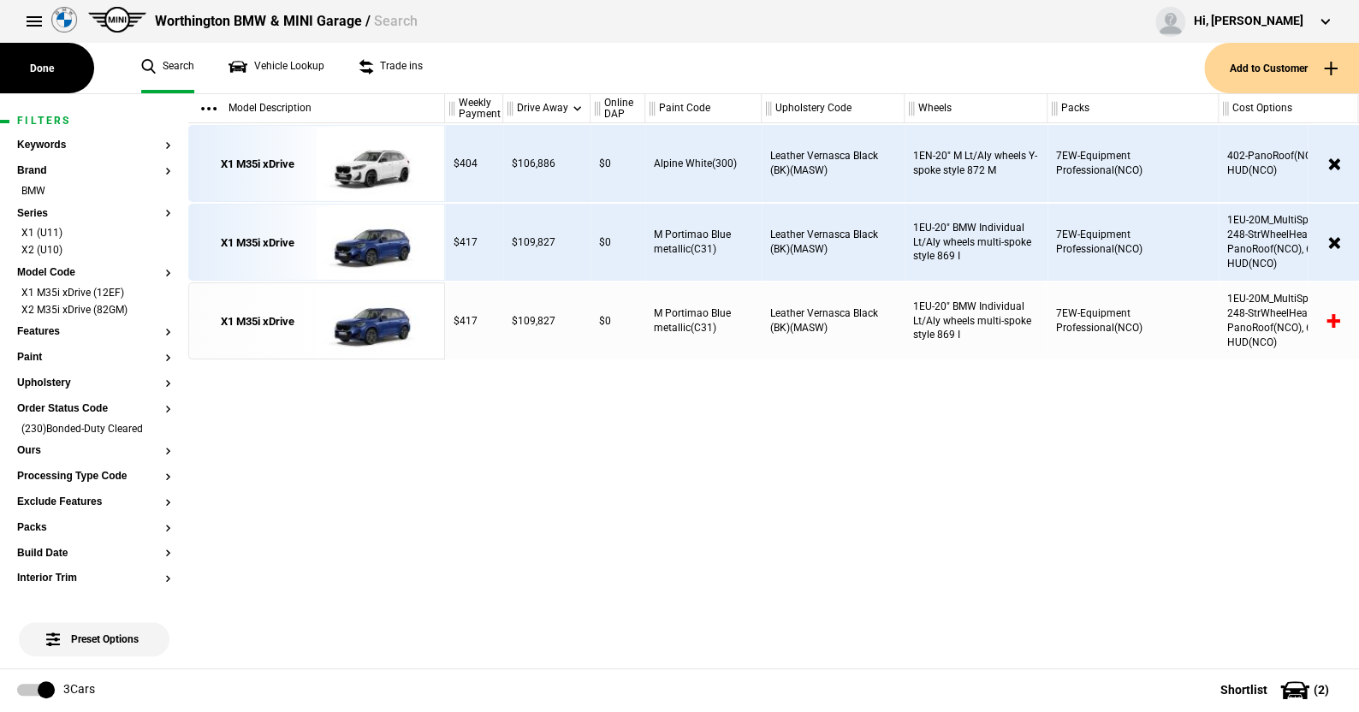
drag, startPoint x: 356, startPoint y: 427, endPoint x: 542, endPoint y: 596, distance: 251.3
drag, startPoint x: 542, startPoint y: 596, endPoint x: 913, endPoint y: 487, distance: 387.1
click at [915, 487] on div "$404 $106,886 $0 Alpine White(300) Leather Vernasca Black (BK)(MASW) 1EN-20" M …" at bounding box center [902, 395] width 914 height 545
click at [376, 164] on img at bounding box center [376, 164] width 119 height 77
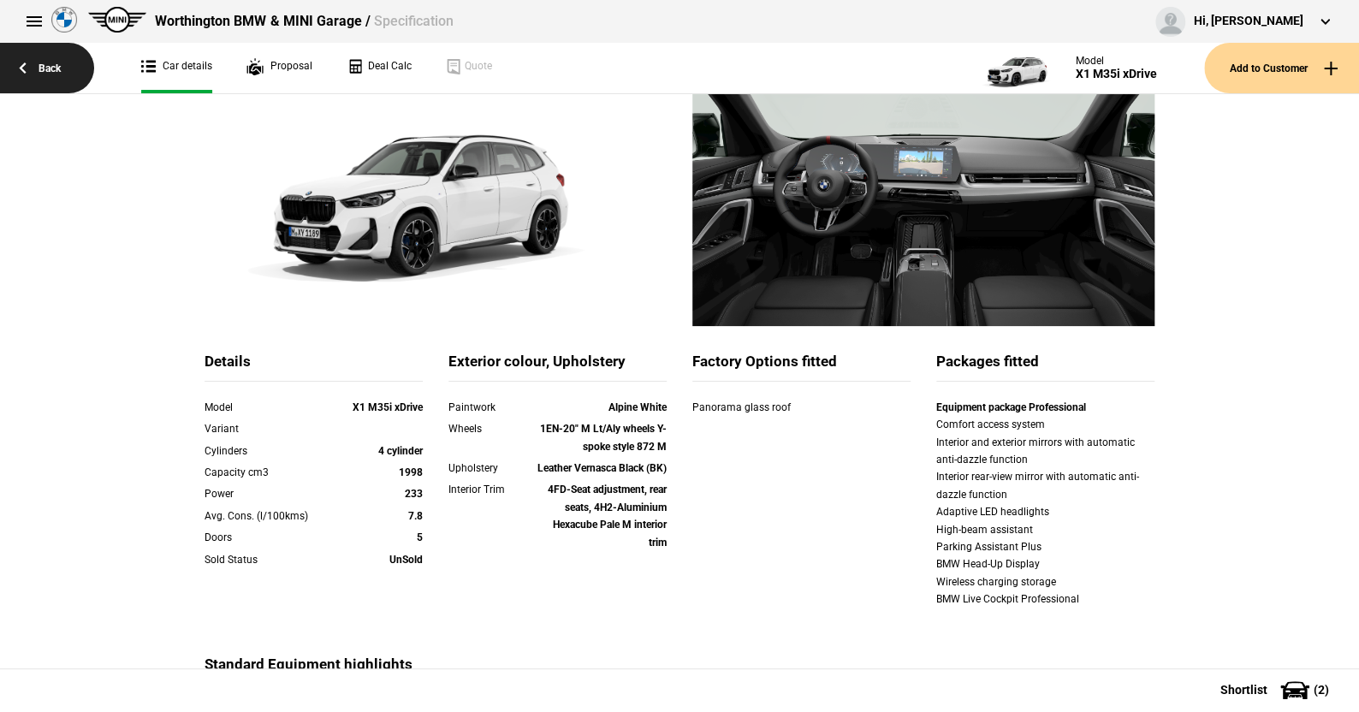
scroll to position [4, 0]
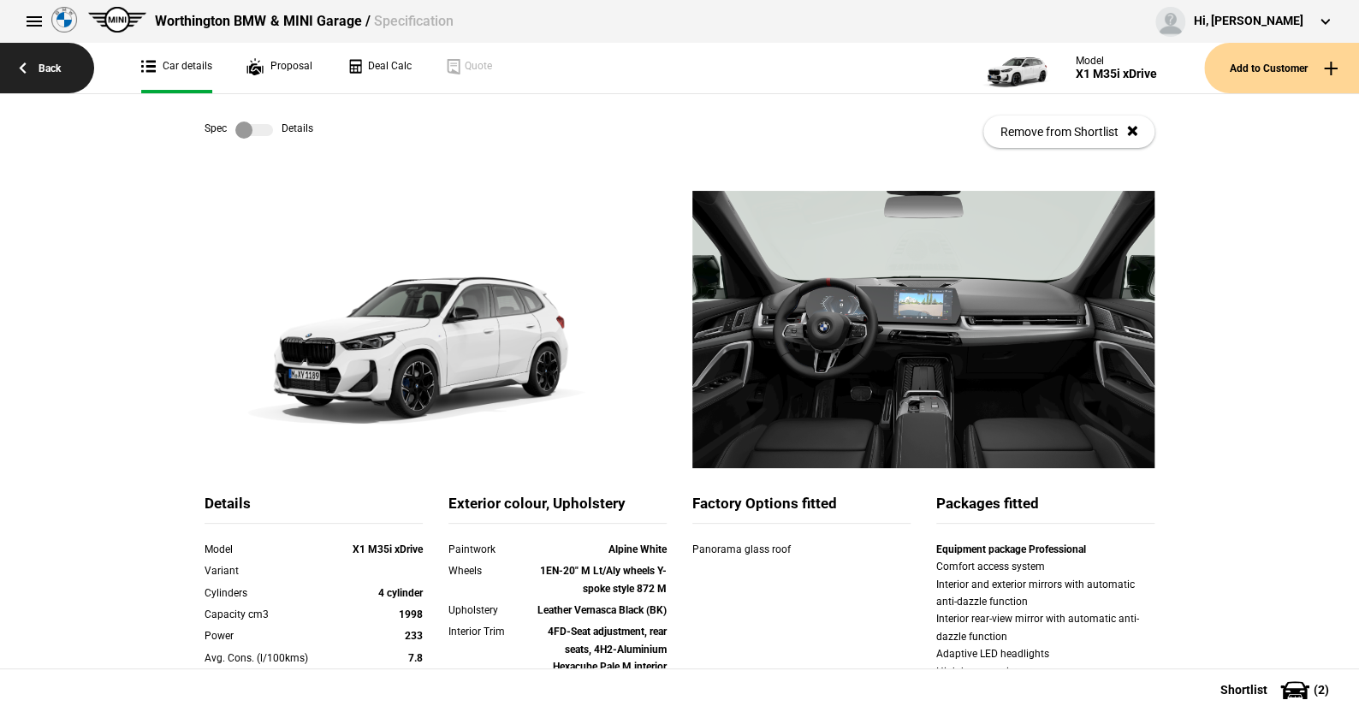
click at [52, 64] on link "Back" at bounding box center [47, 68] width 94 height 50
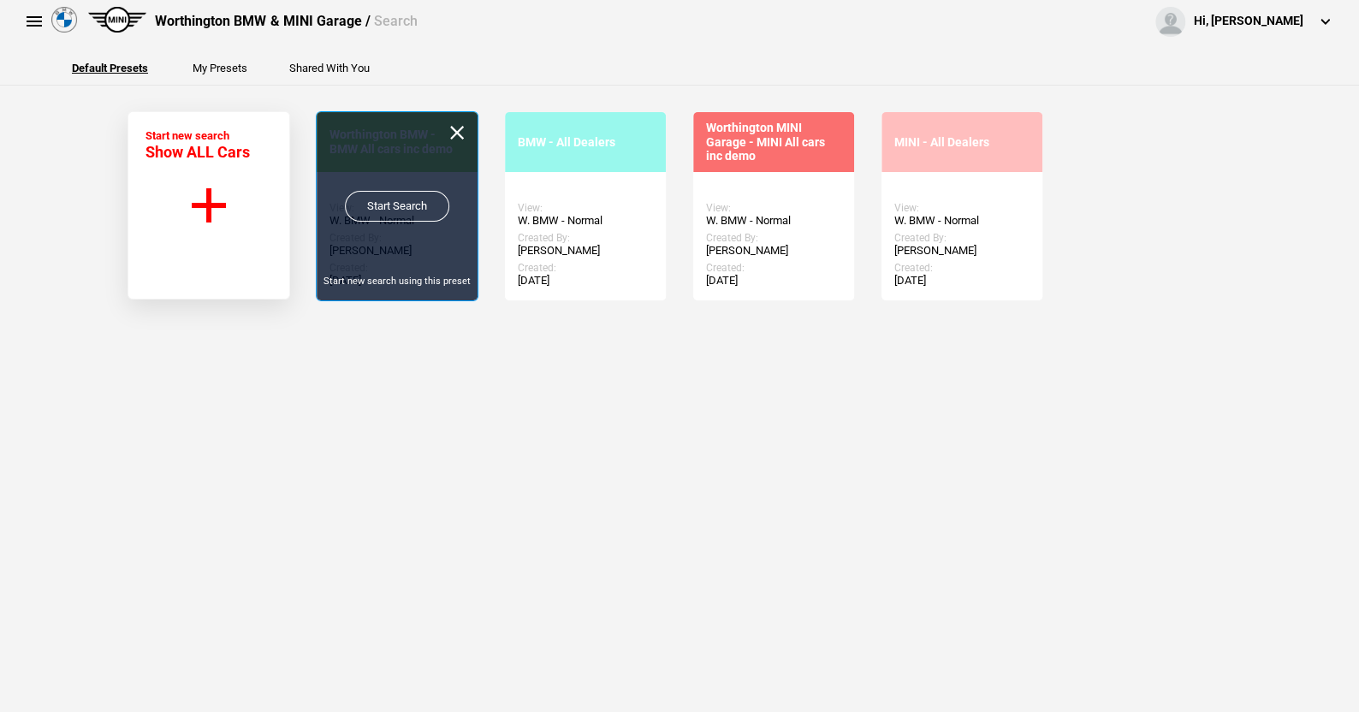
click at [388, 201] on link "Start Search" at bounding box center [397, 206] width 104 height 31
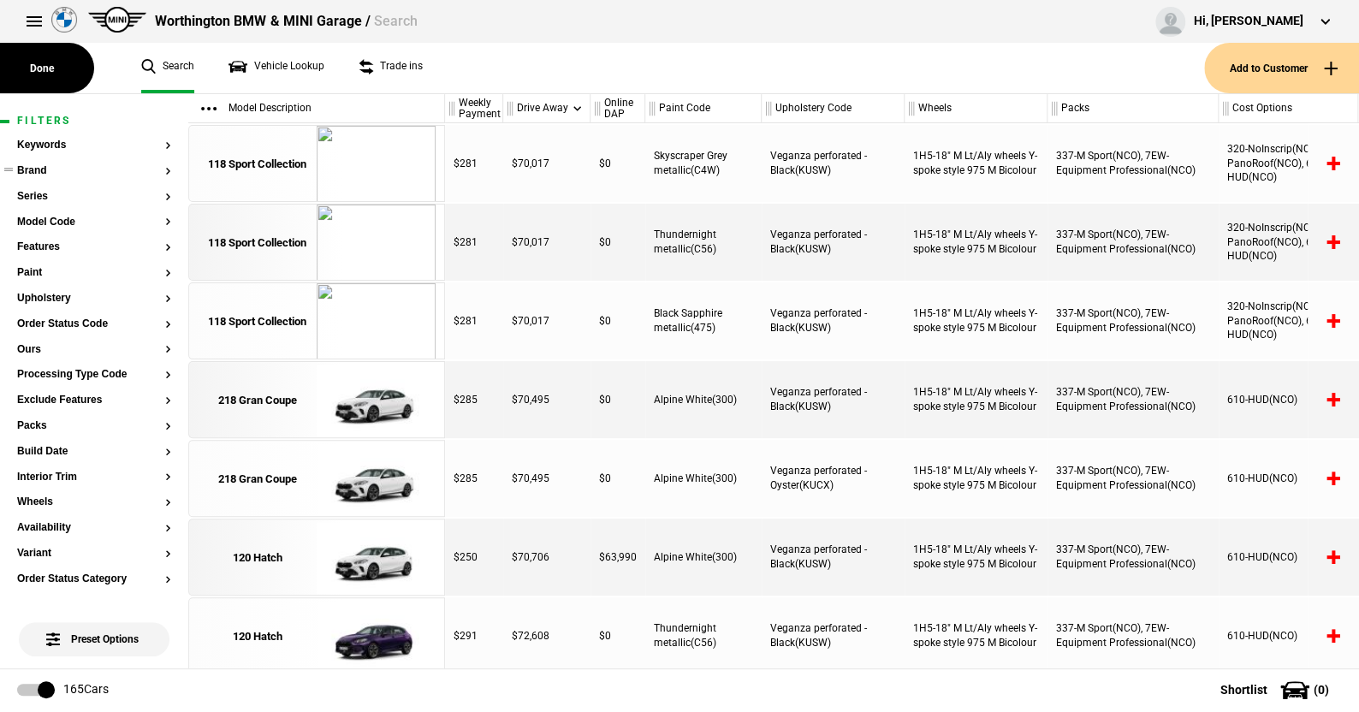
click at [34, 172] on button "Brand" at bounding box center [94, 171] width 154 height 12
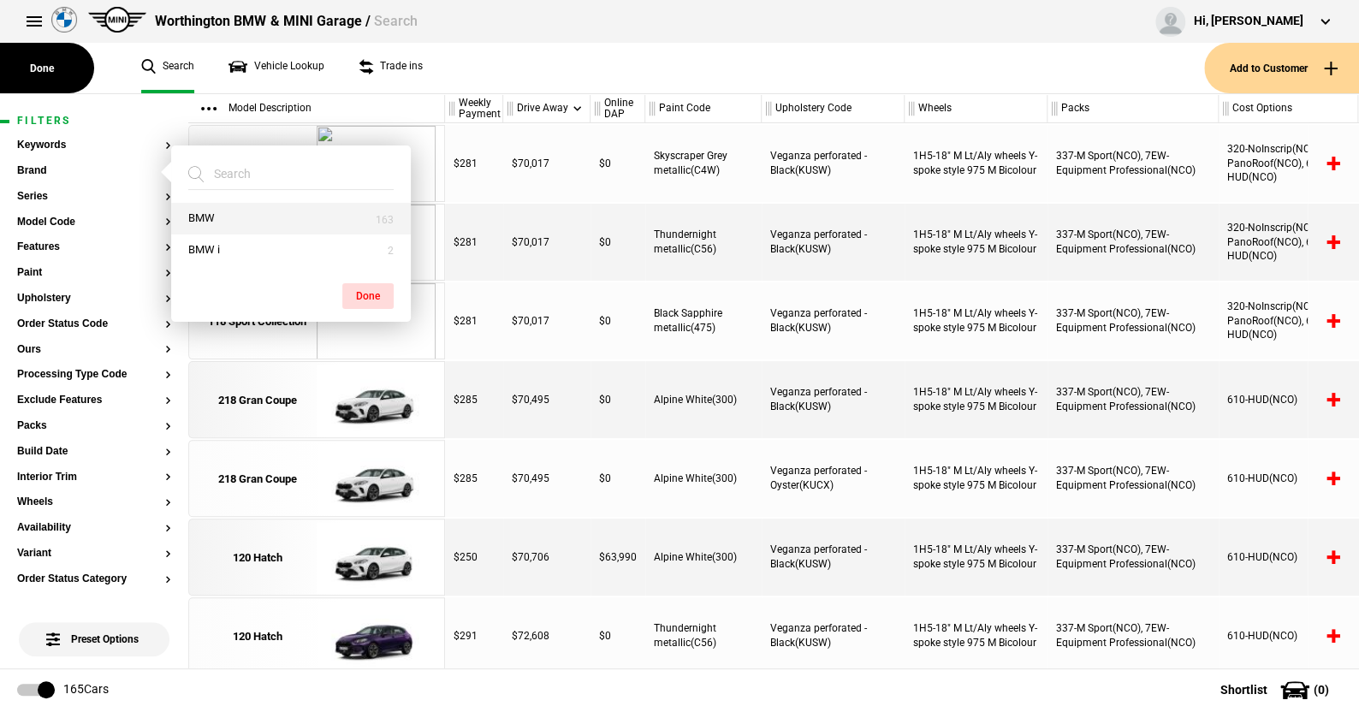
click at [199, 209] on button "BMW" at bounding box center [291, 219] width 240 height 32
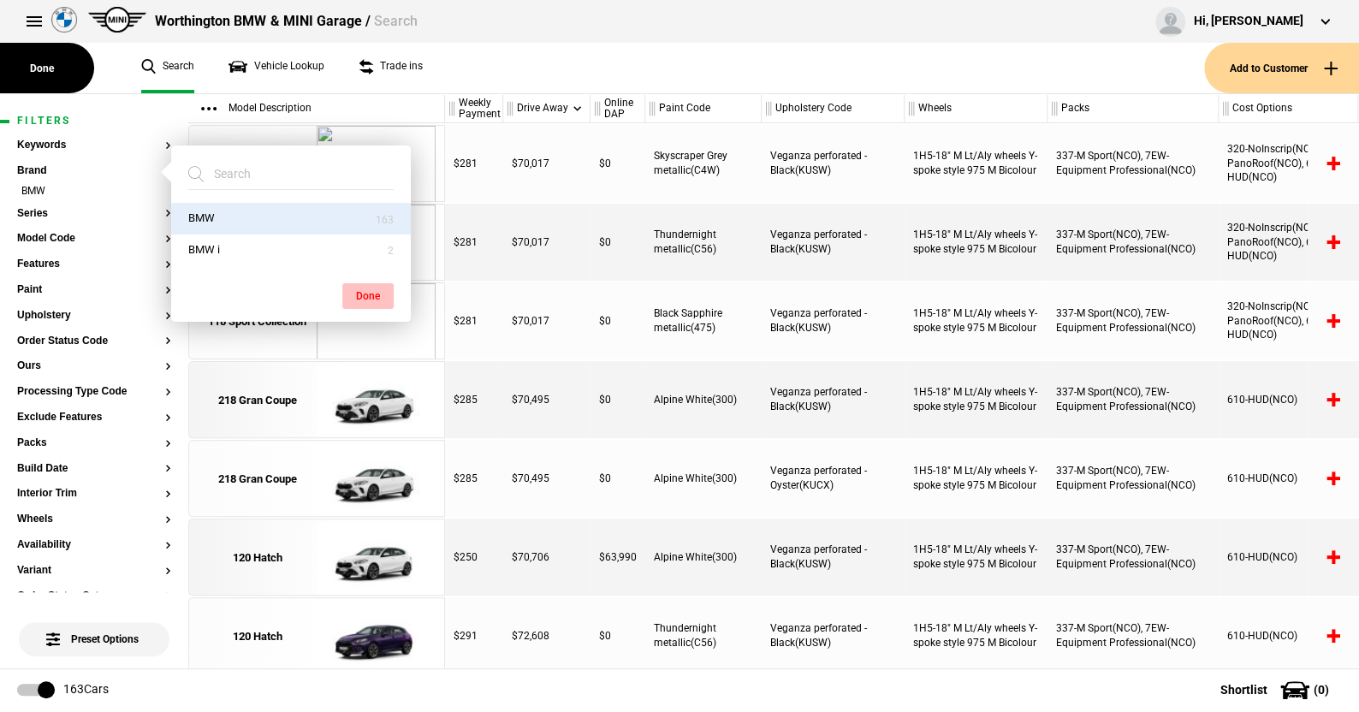
click at [370, 288] on button "Done" at bounding box center [367, 296] width 51 height 26
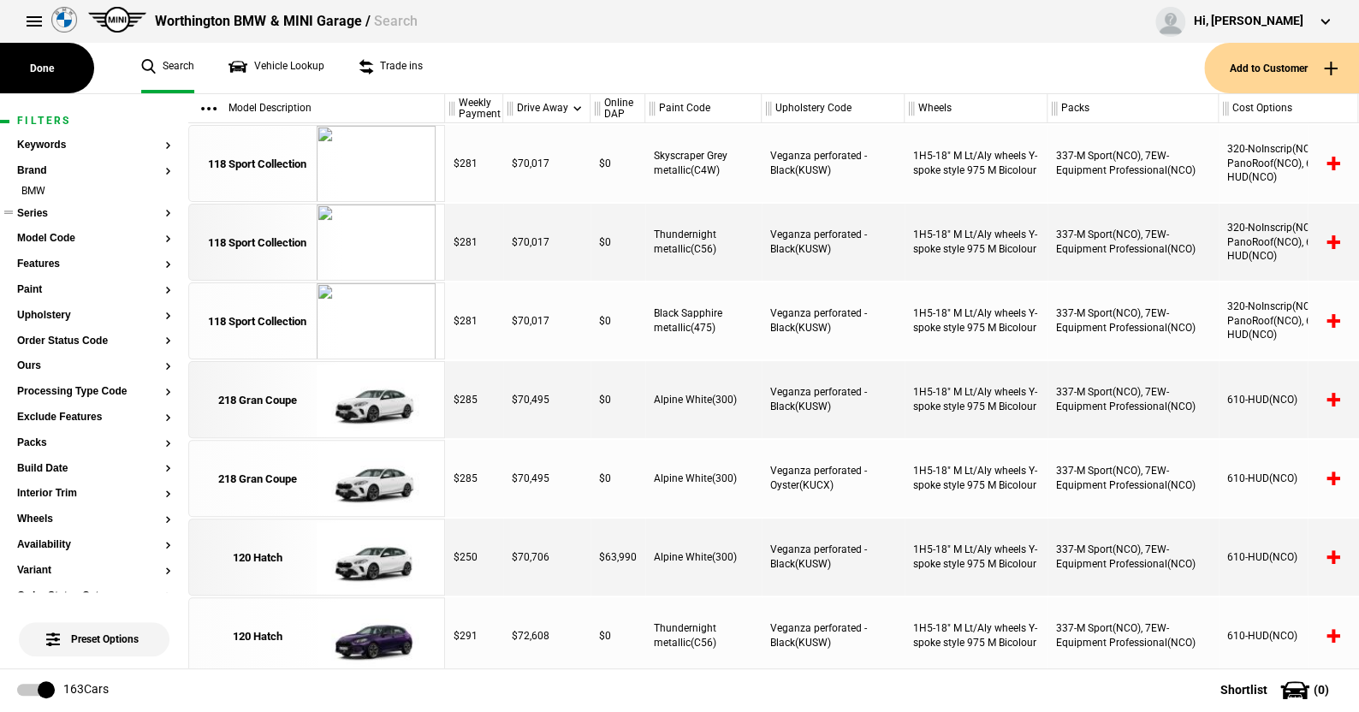
click at [39, 210] on button "Series" at bounding box center [94, 214] width 154 height 12
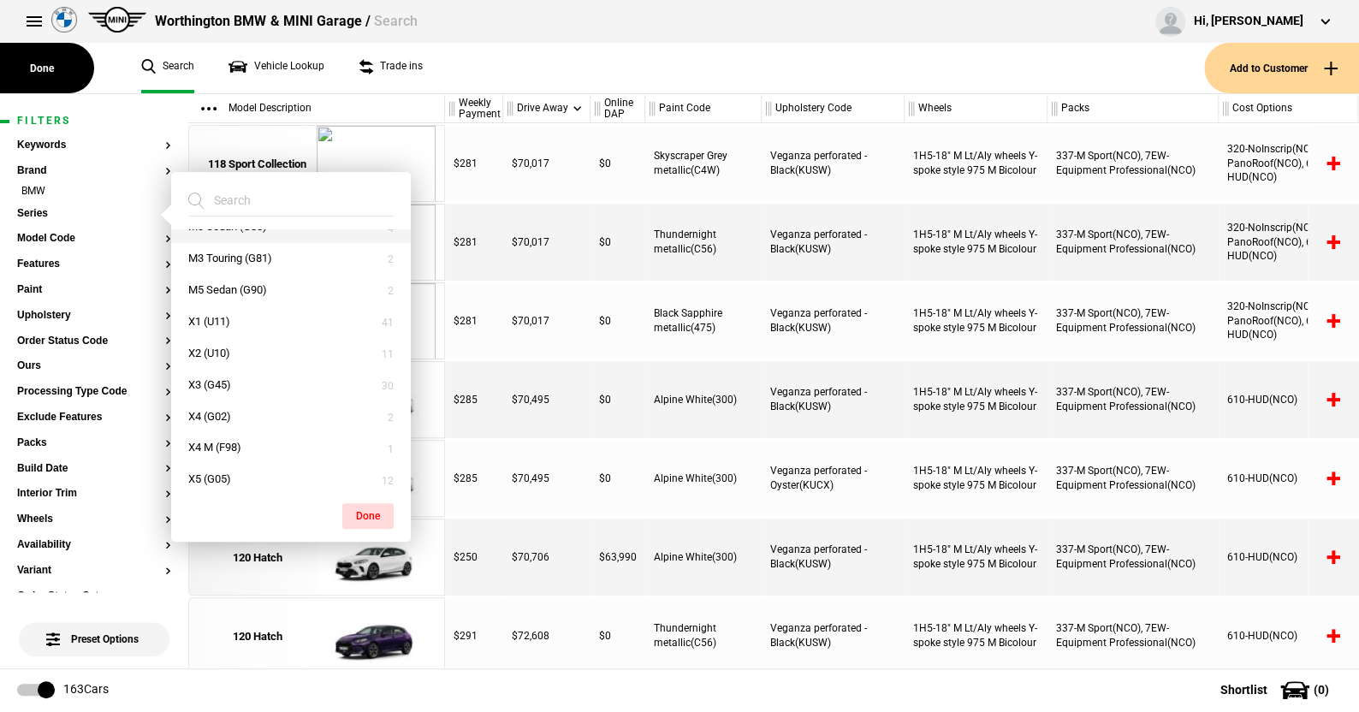
scroll to position [342, 0]
click at [216, 374] on button "X3 (G45)" at bounding box center [291, 377] width 240 height 32
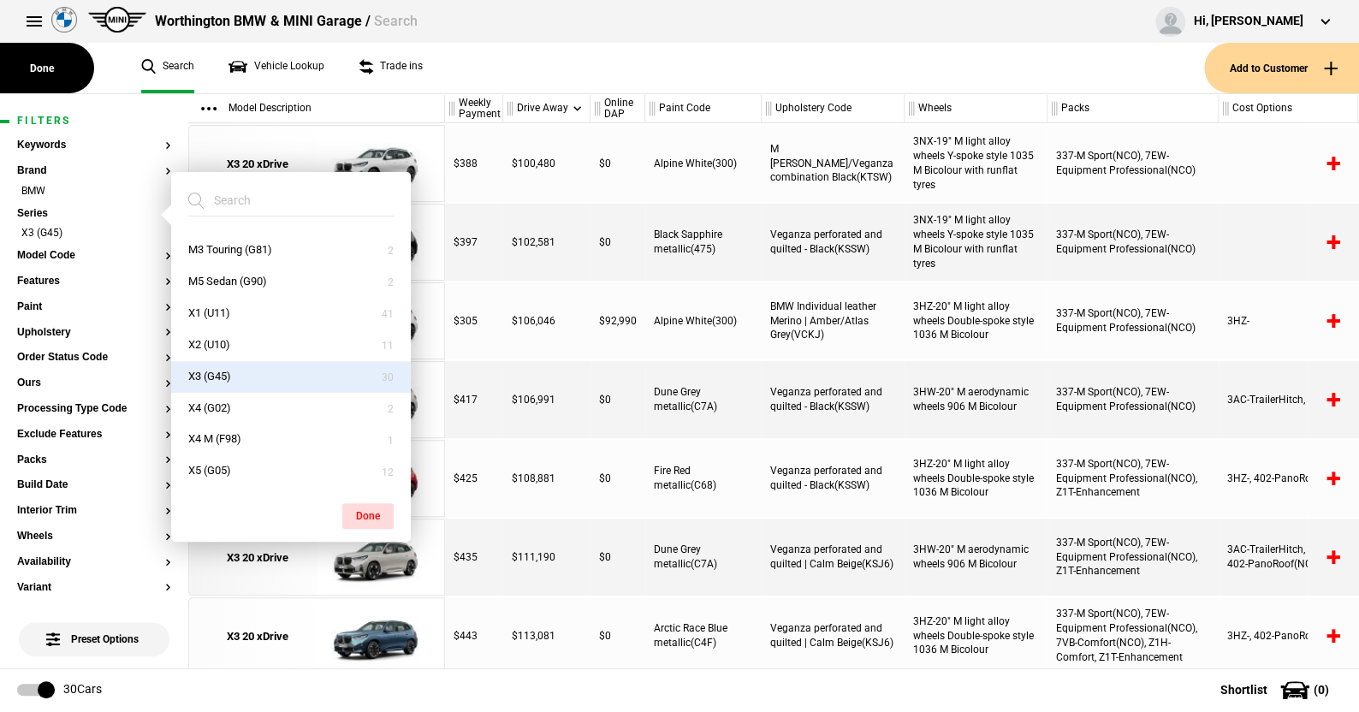
drag, startPoint x: 376, startPoint y: 509, endPoint x: 370, endPoint y: 500, distance: 10.7
click at [375, 507] on button "Done" at bounding box center [367, 516] width 51 height 26
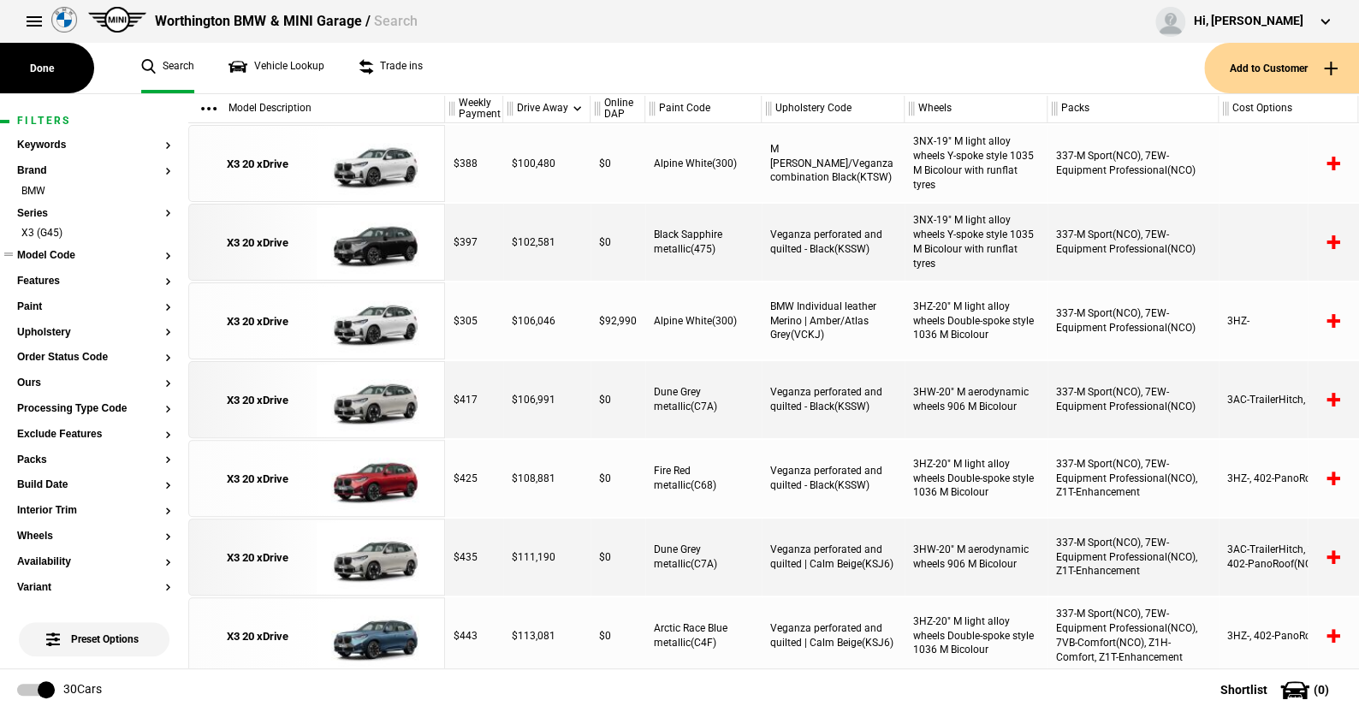
click at [59, 251] on button "Model Code" at bounding box center [94, 256] width 154 height 12
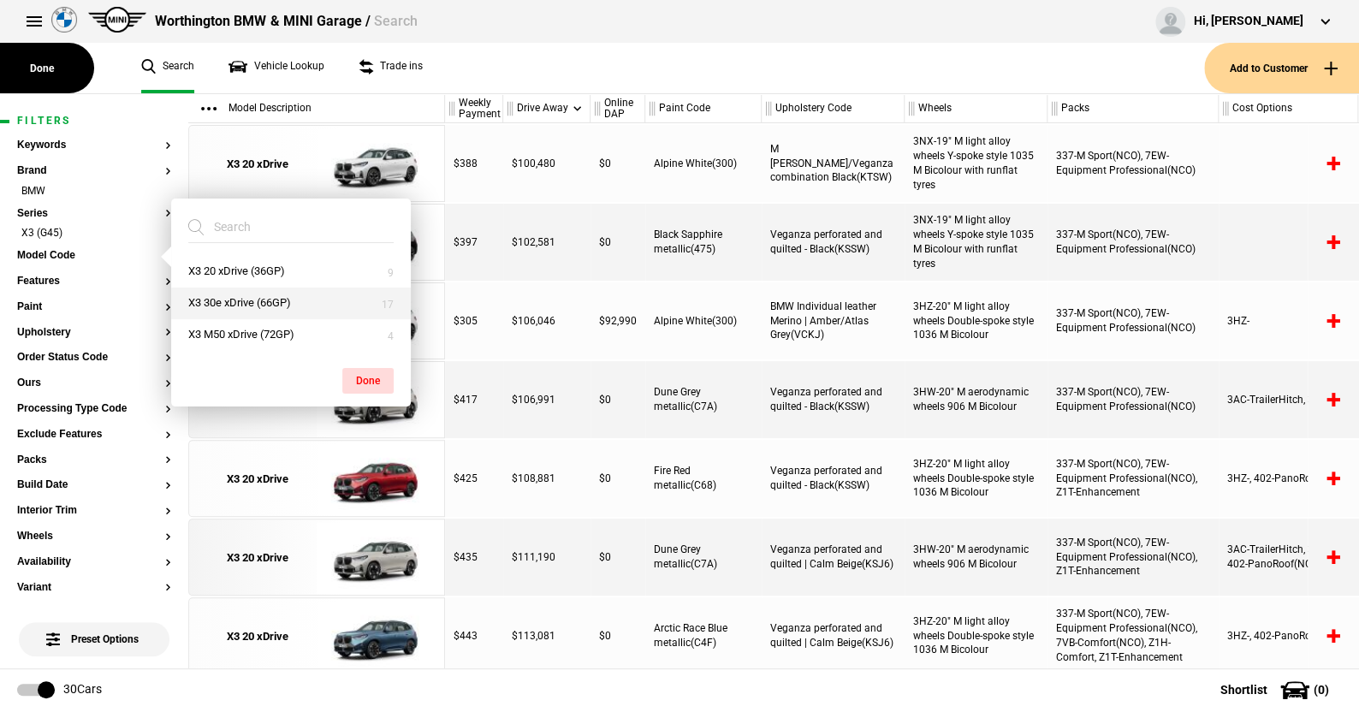
click at [231, 299] on button "X3 30e xDrive (66GP)" at bounding box center [291, 303] width 240 height 32
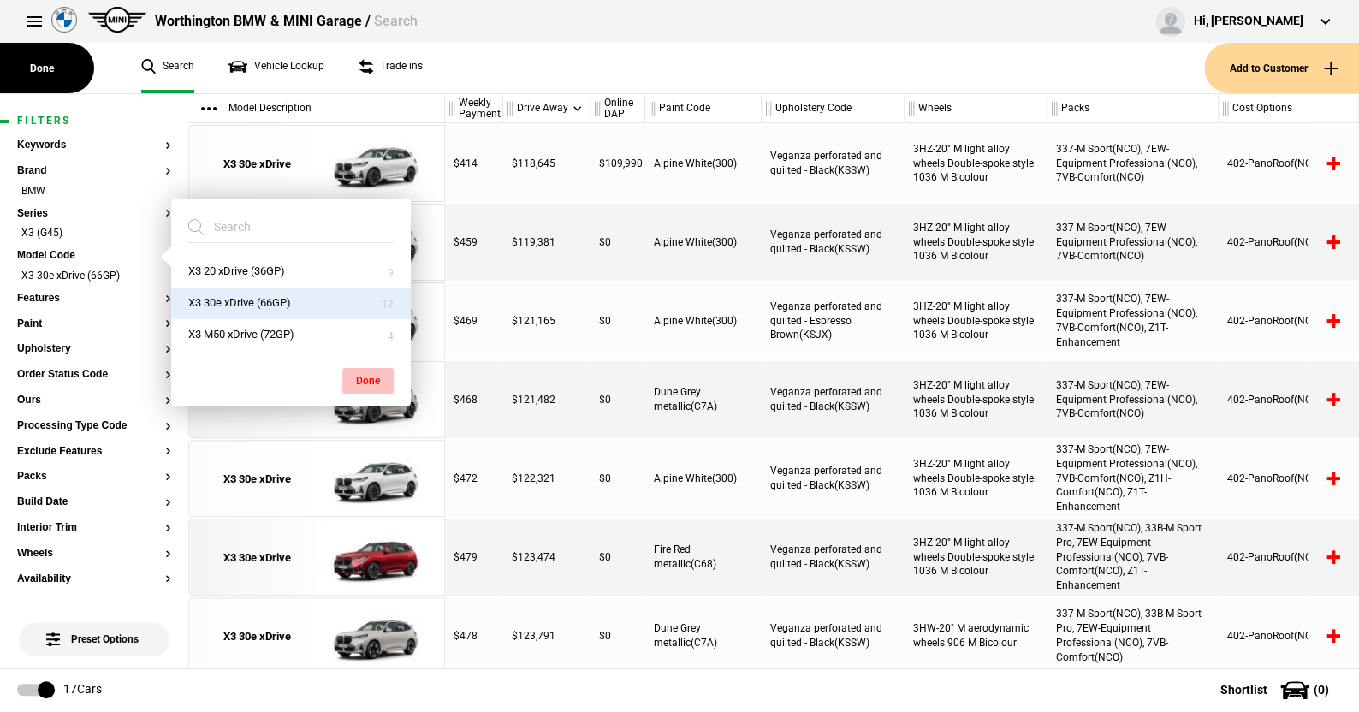
click at [364, 370] on button "Done" at bounding box center [367, 381] width 51 height 26
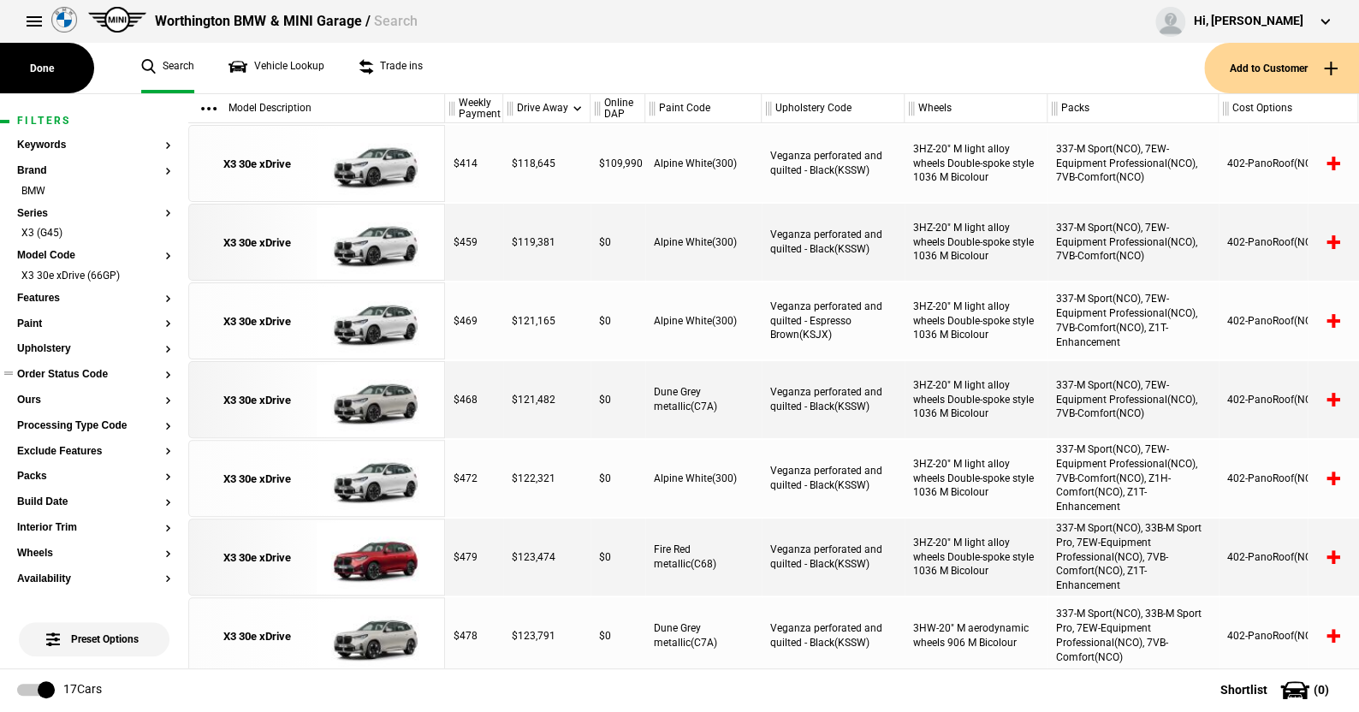
click at [69, 373] on button "Order Status Code" at bounding box center [94, 375] width 154 height 12
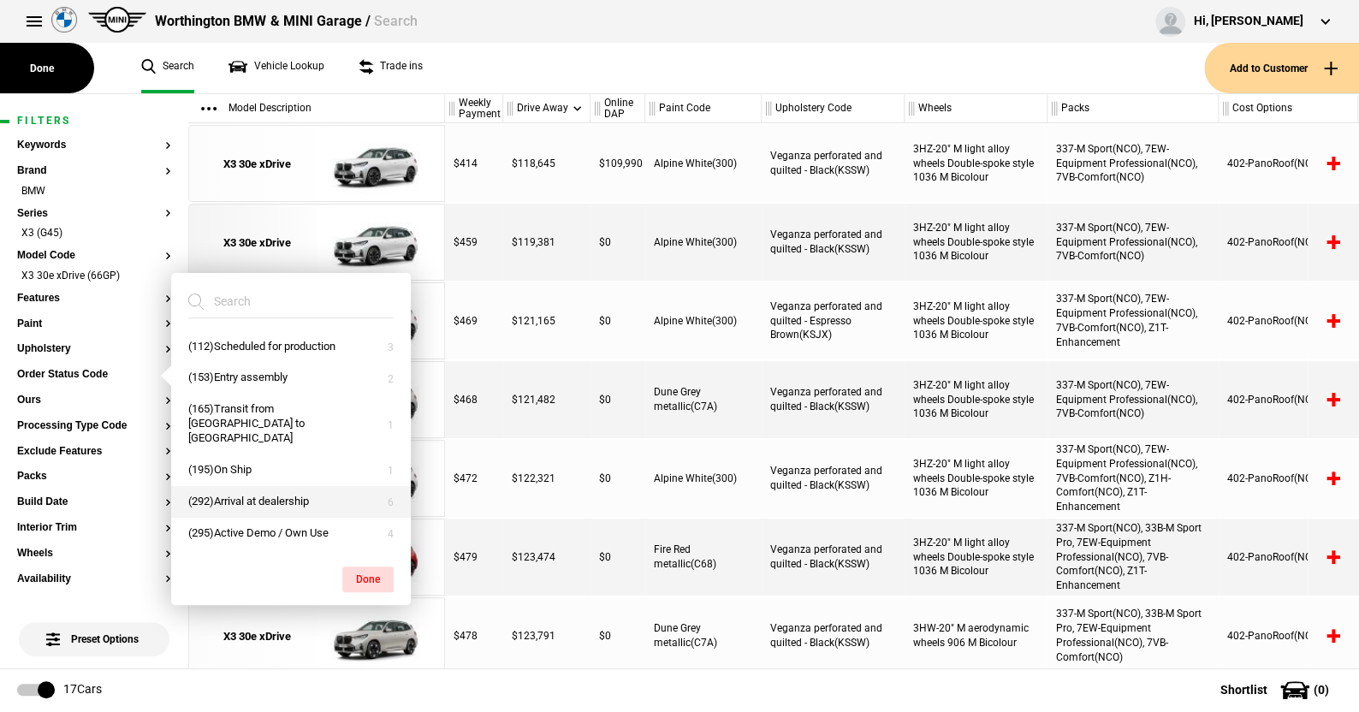
click at [245, 486] on button "(292)Arrival at dealership" at bounding box center [291, 502] width 240 height 32
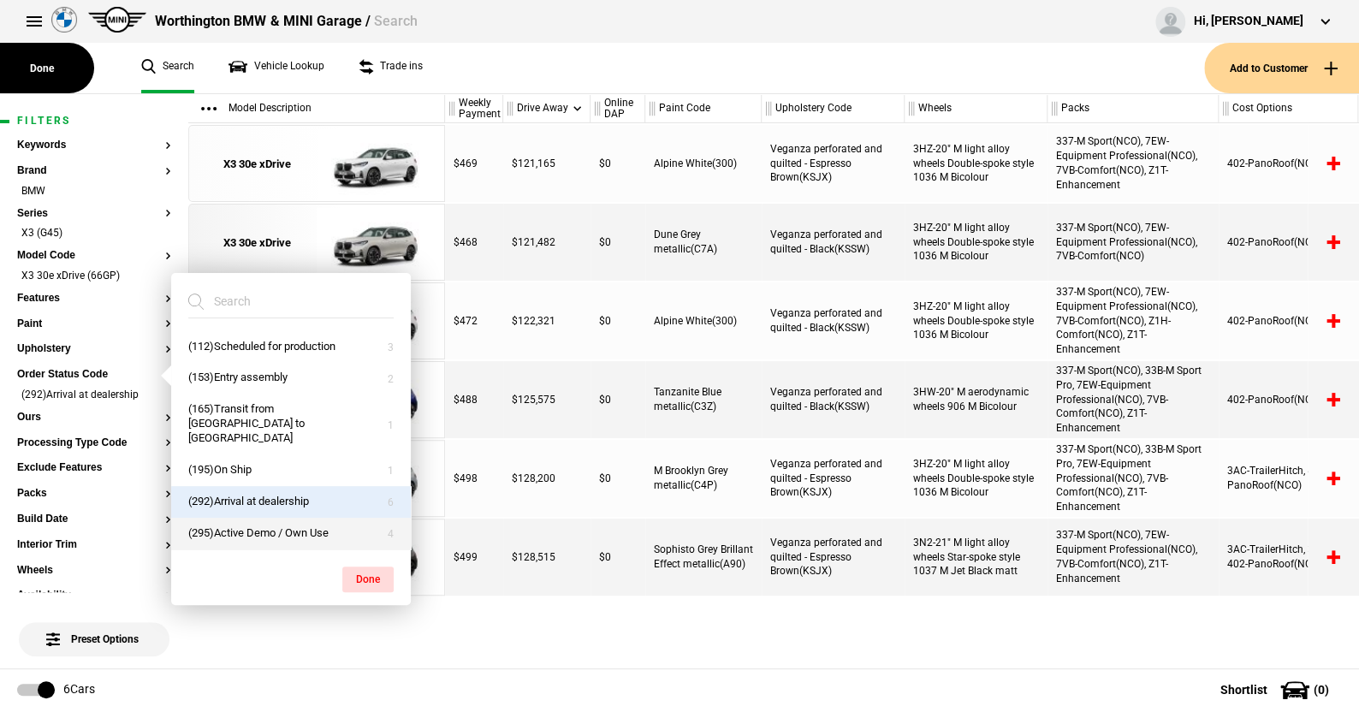
click at [240, 518] on button "(295)Active Demo / Own Use" at bounding box center [291, 534] width 240 height 32
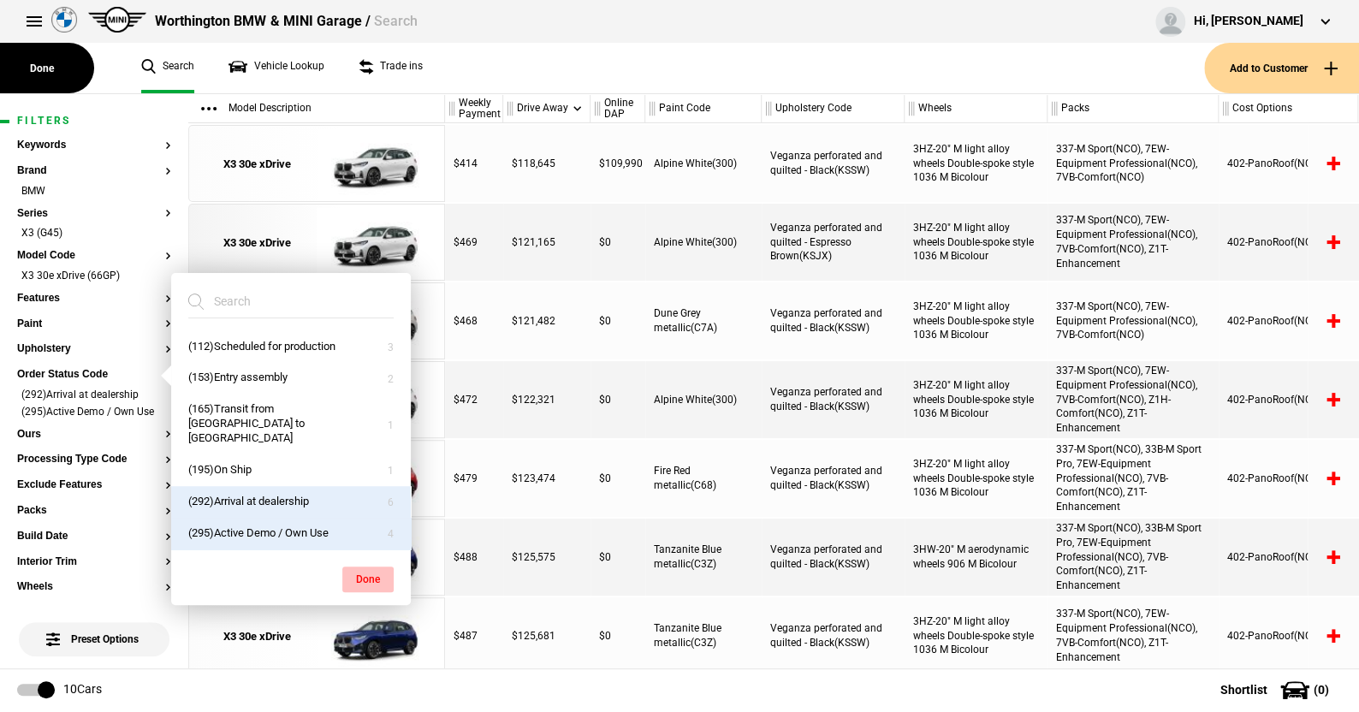
click at [357, 566] on button "Done" at bounding box center [367, 579] width 51 height 26
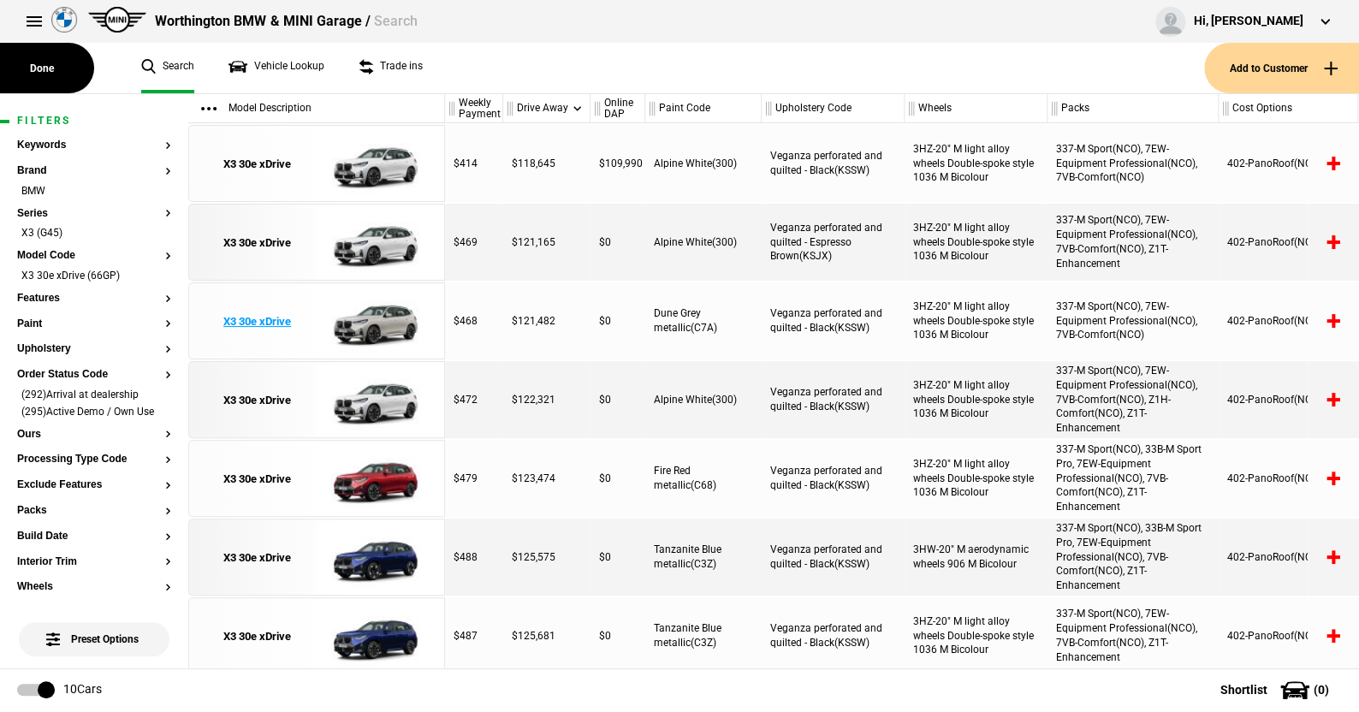
click at [398, 318] on img at bounding box center [376, 321] width 119 height 77
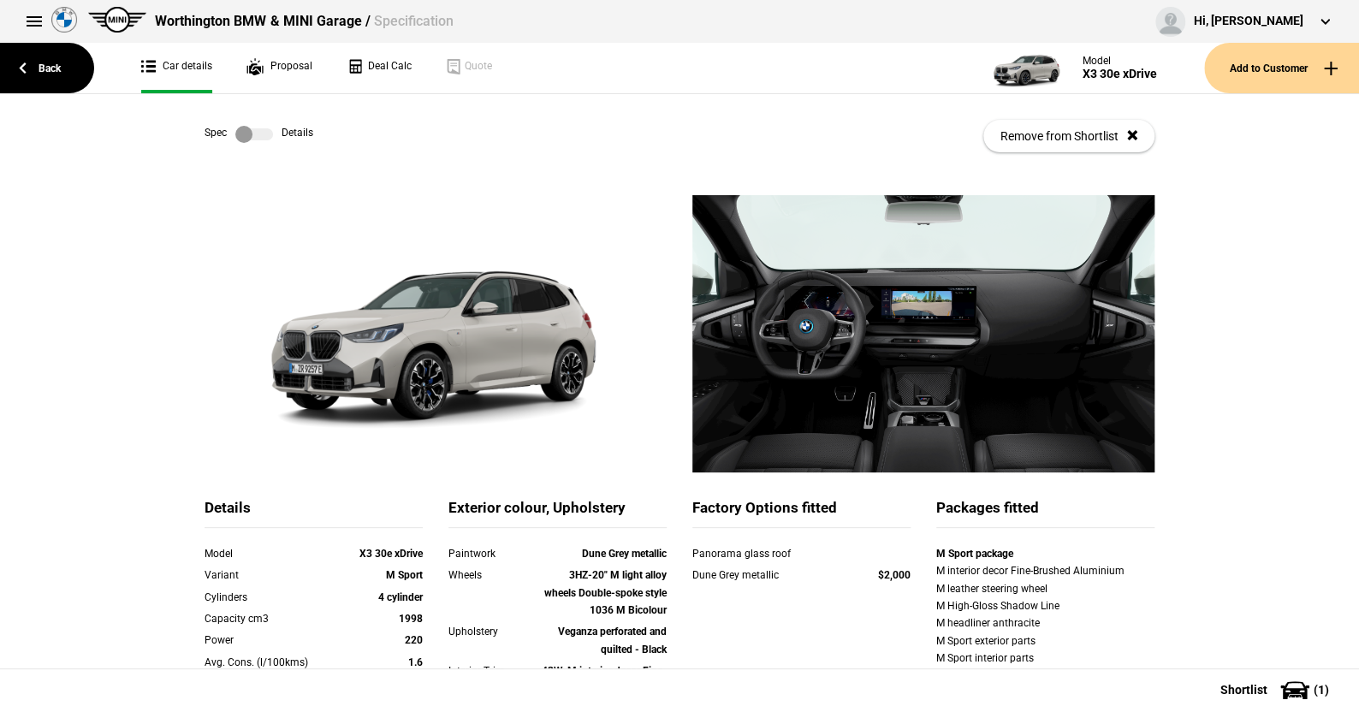
click at [264, 136] on label at bounding box center [254, 134] width 38 height 17
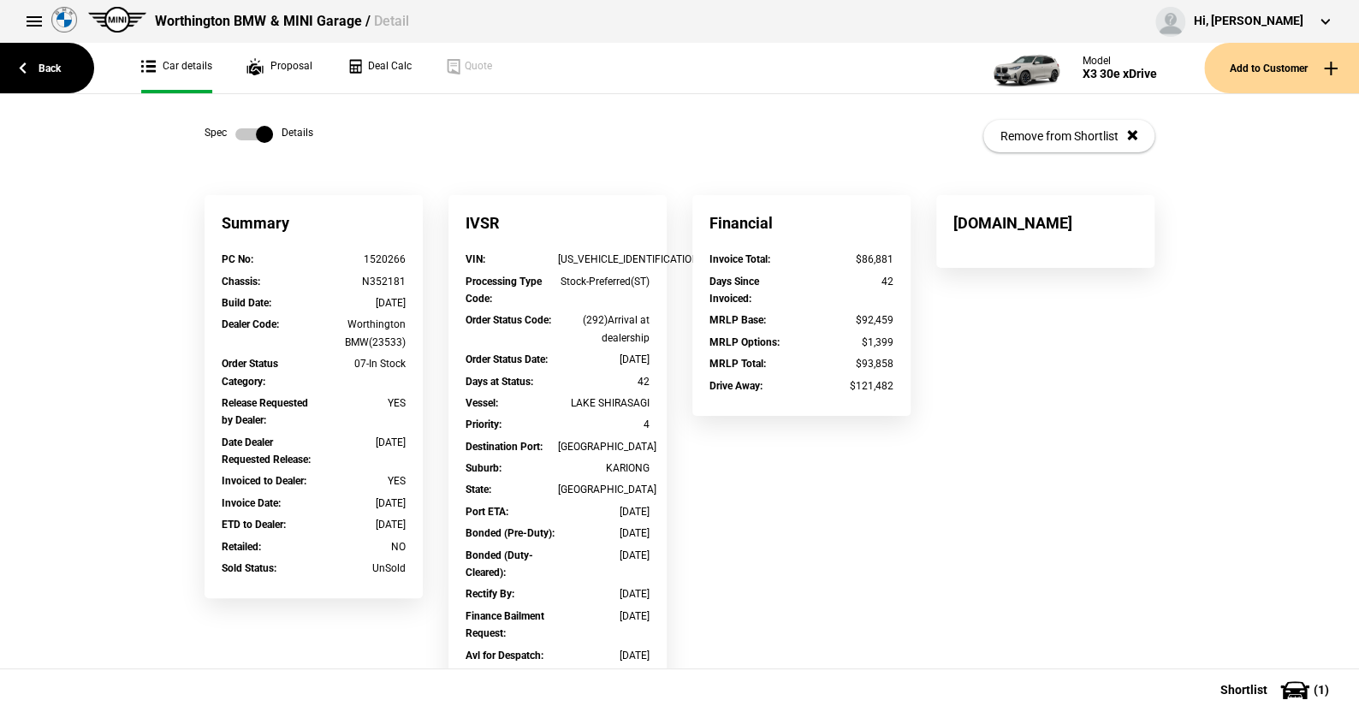
click at [235, 133] on label at bounding box center [254, 134] width 38 height 17
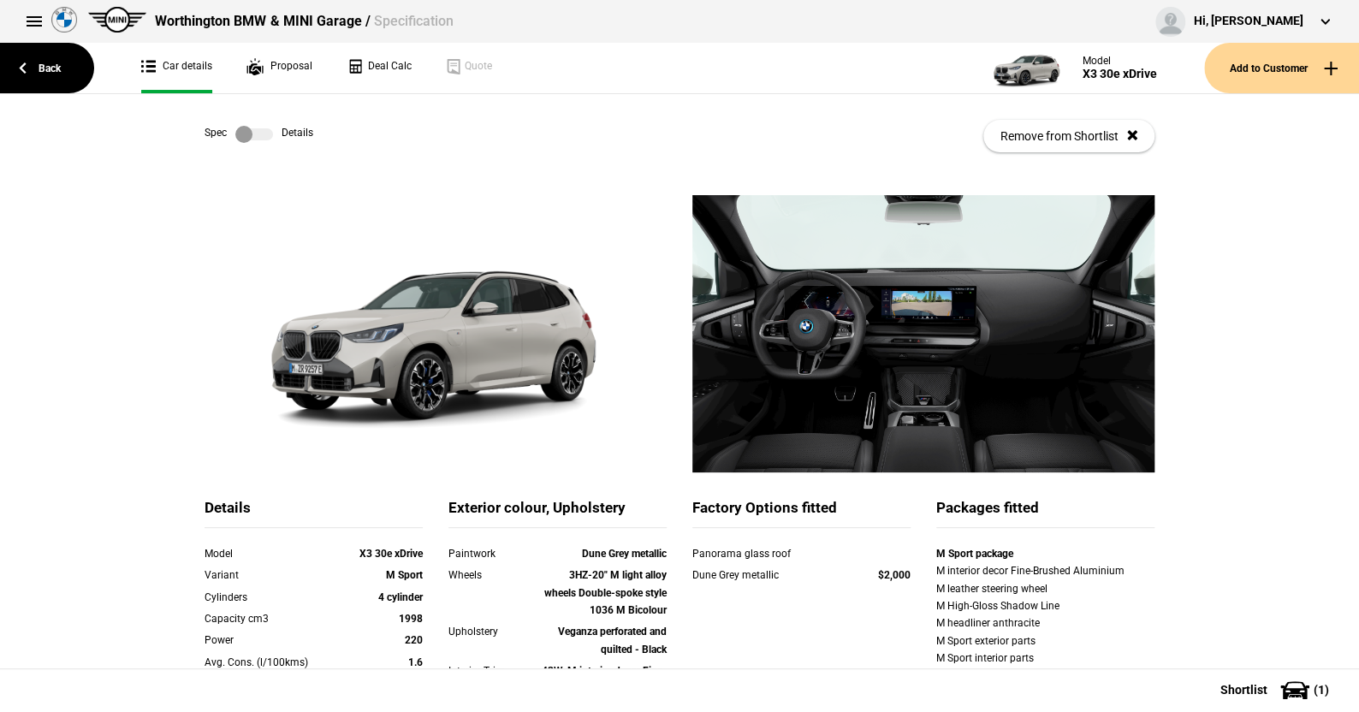
scroll to position [171, 0]
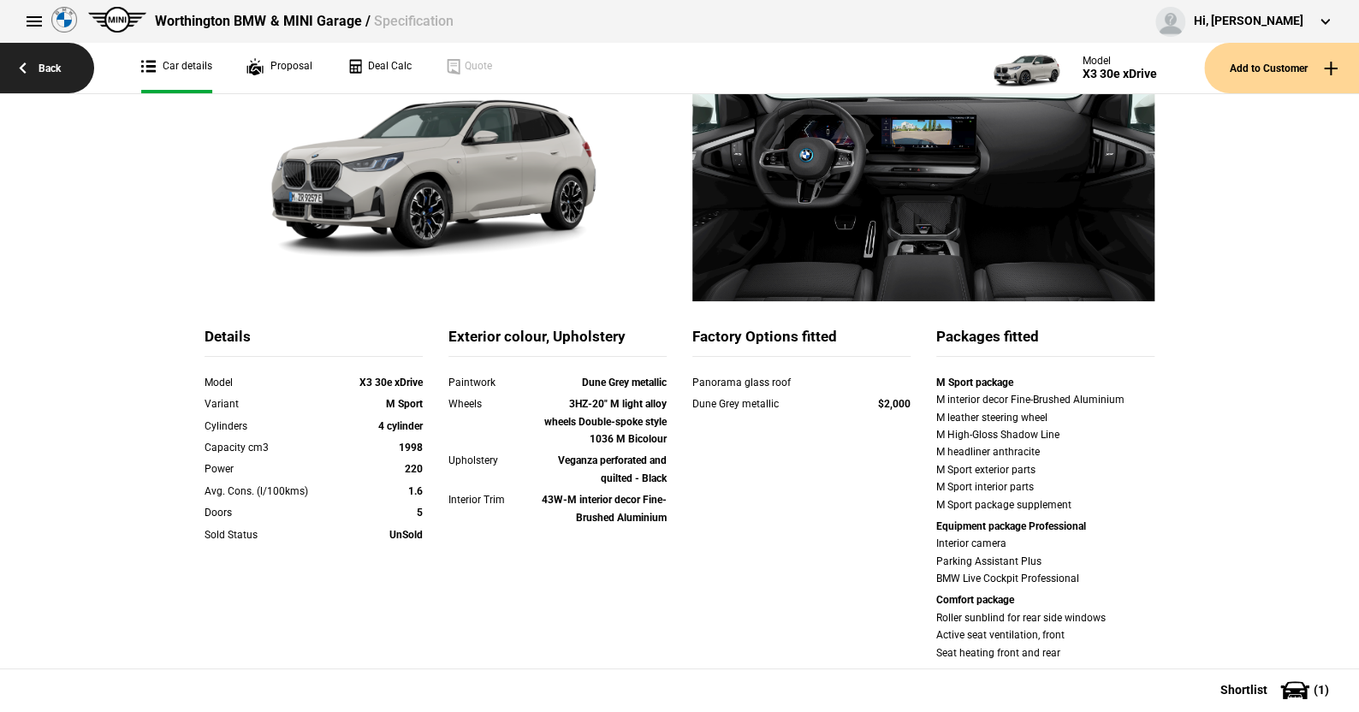
click at [49, 51] on link "Back" at bounding box center [47, 68] width 94 height 50
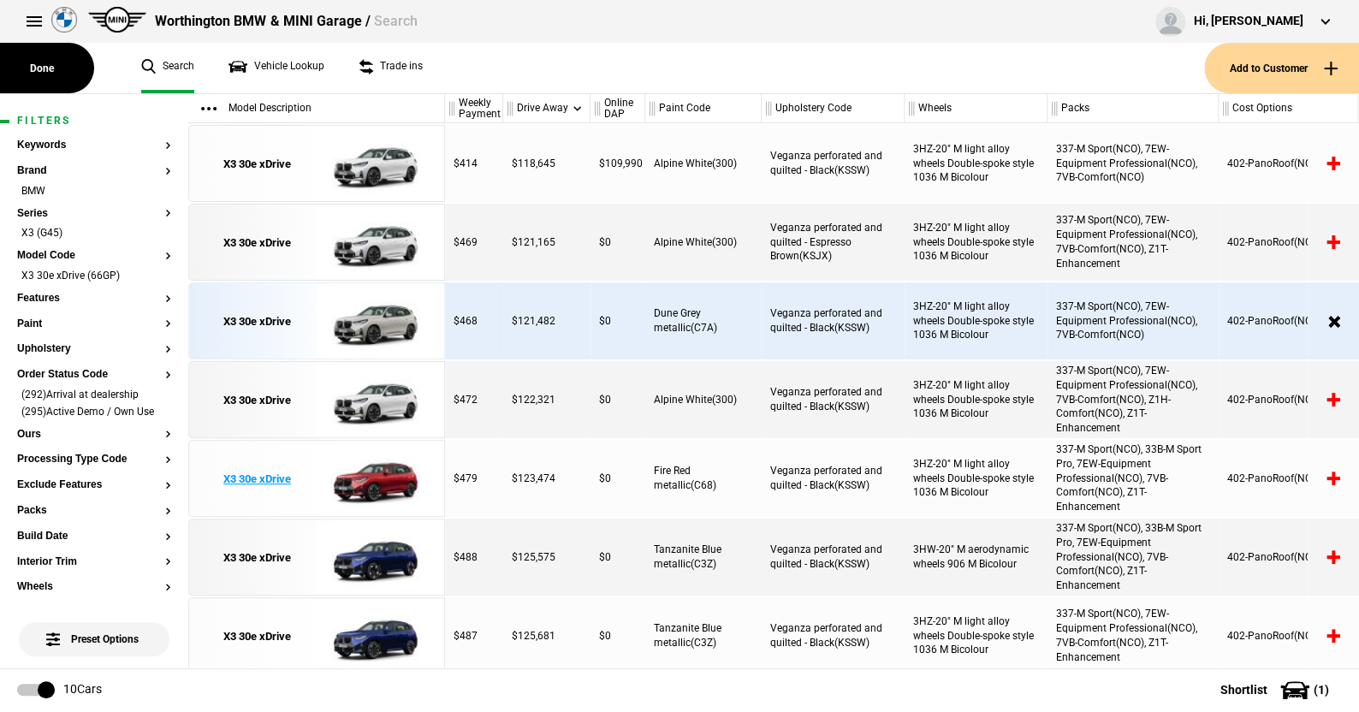
click at [372, 482] on img at bounding box center [376, 479] width 119 height 77
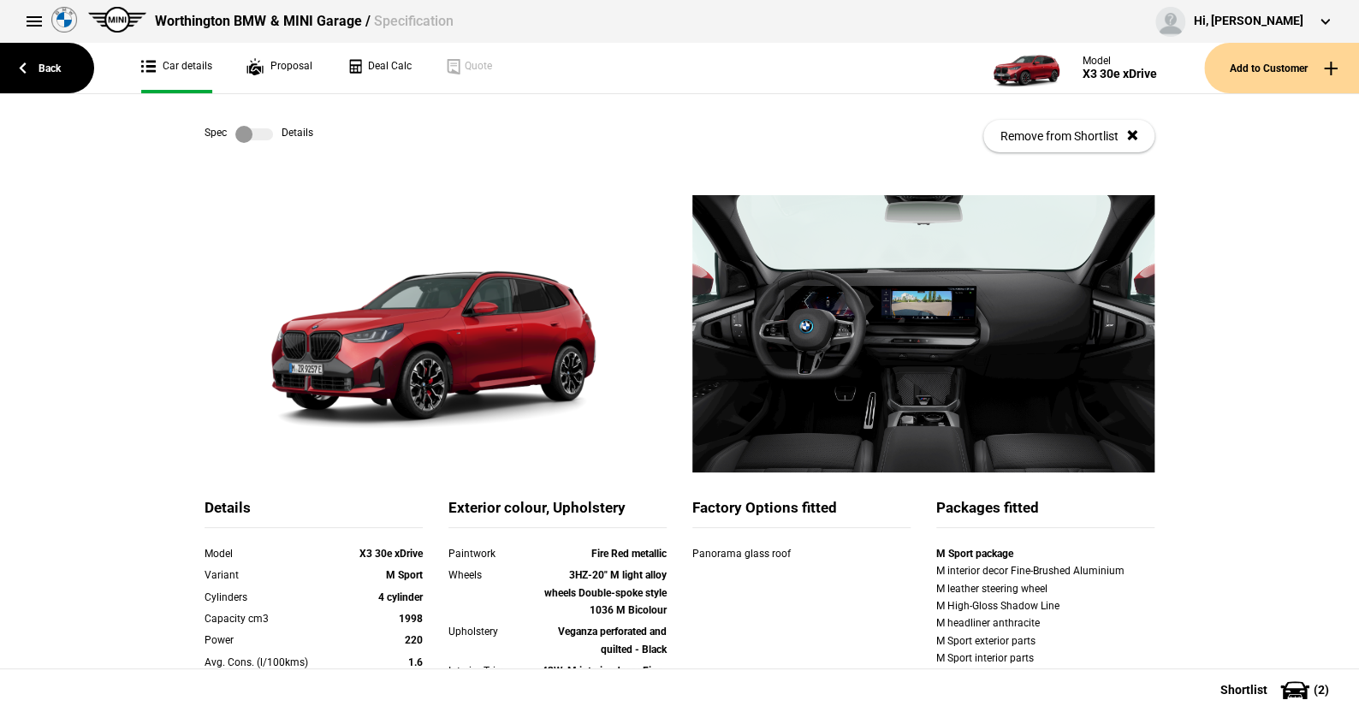
scroll to position [86, 0]
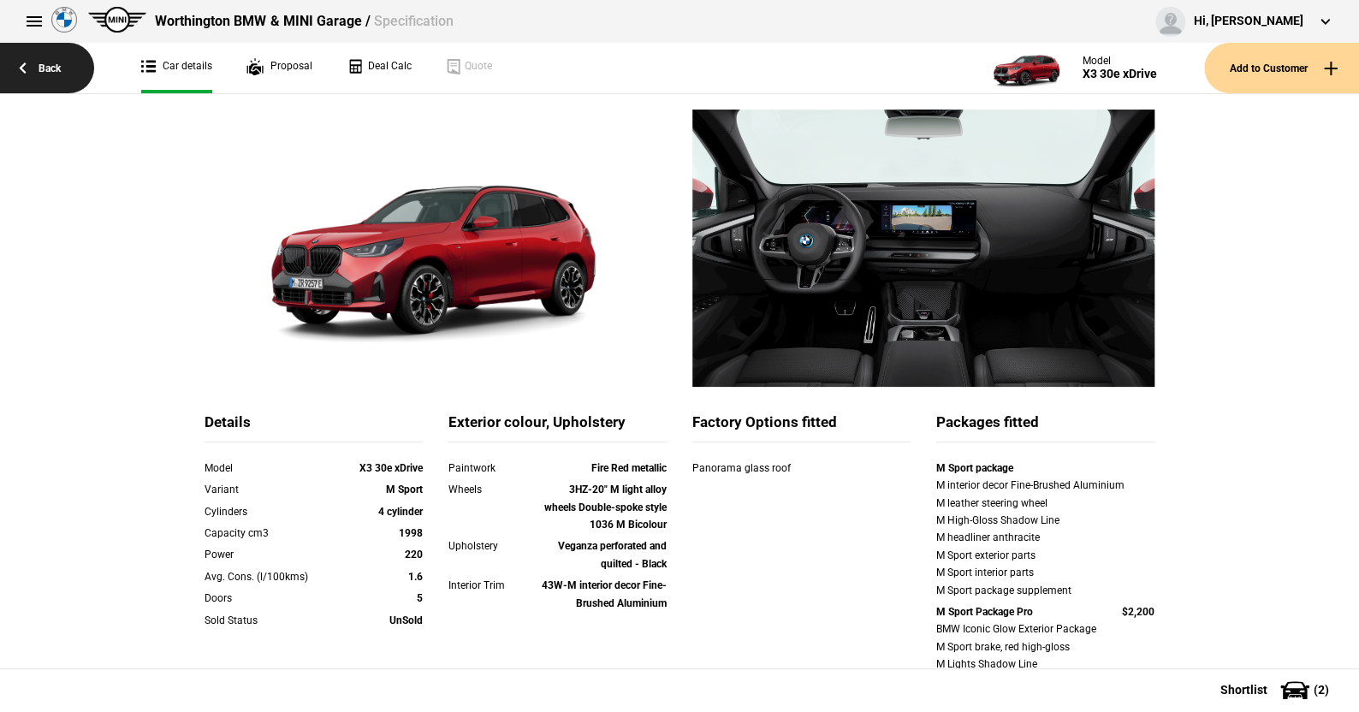
click at [51, 64] on link "Back" at bounding box center [47, 68] width 94 height 50
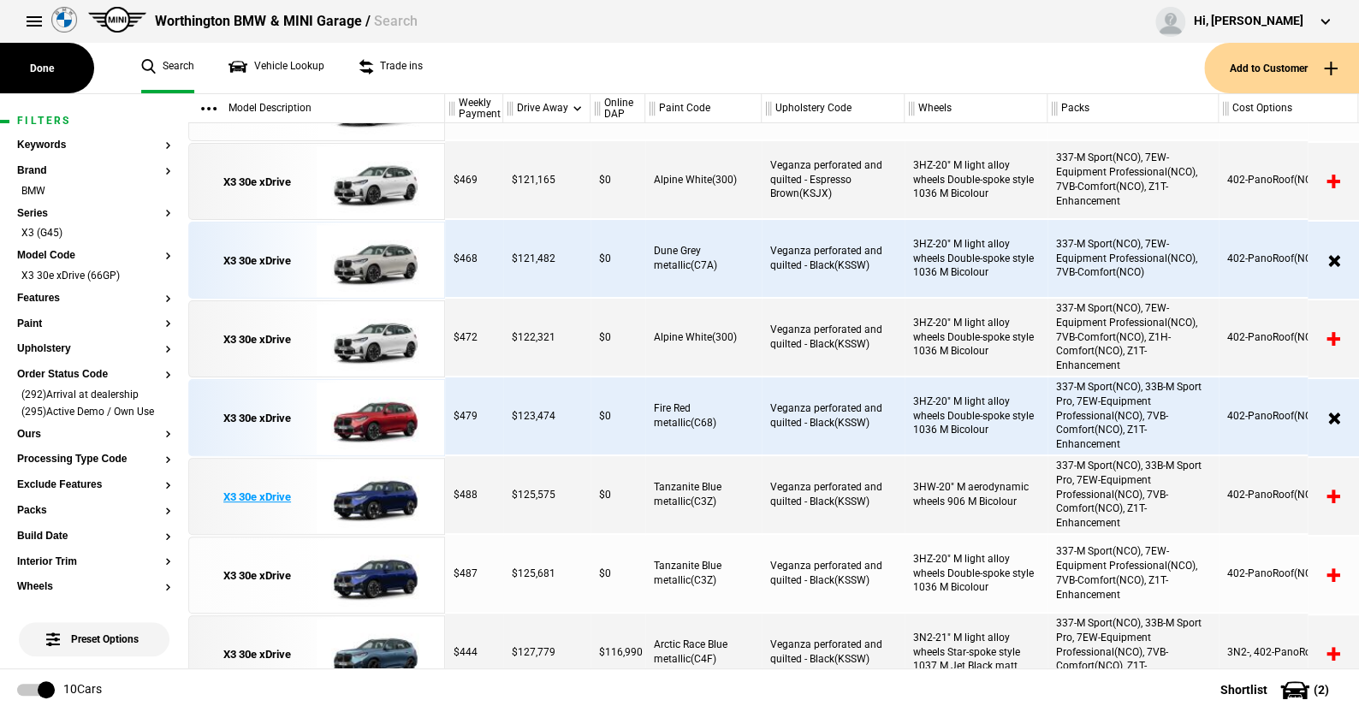
scroll to position [62, 0]
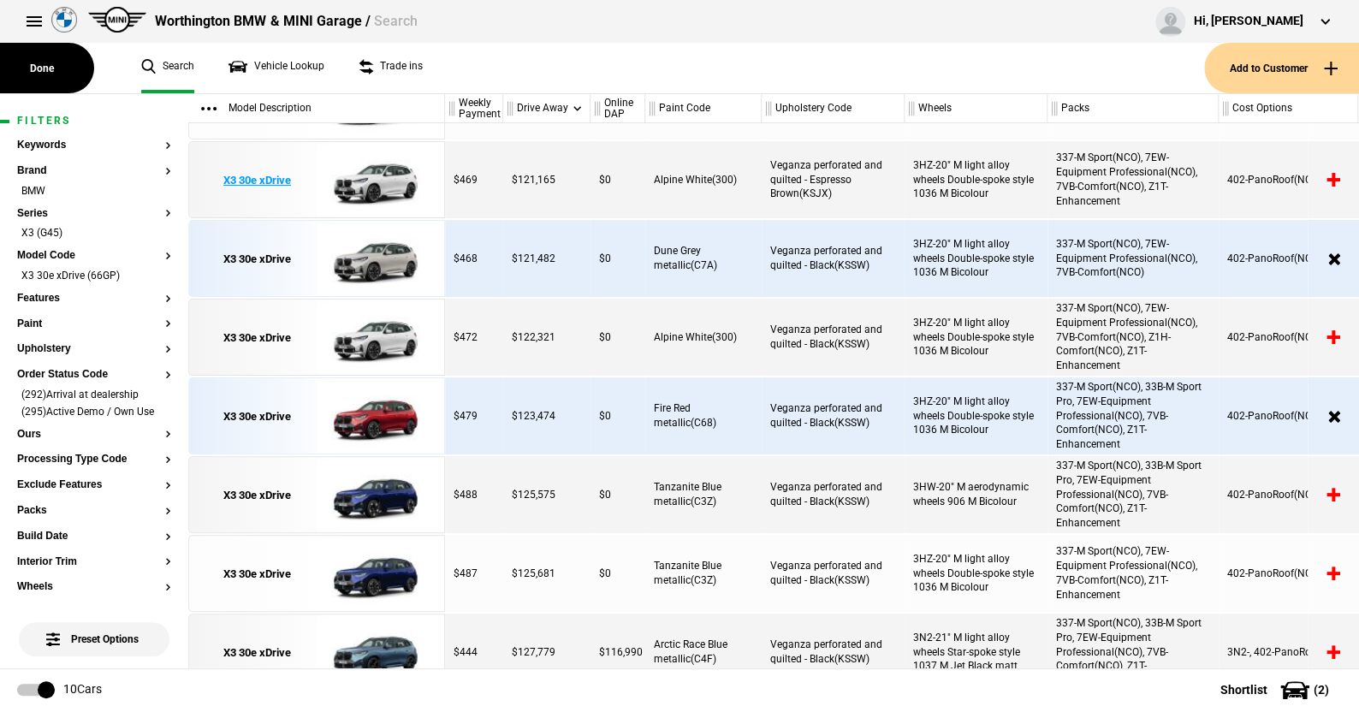
click at [380, 181] on img at bounding box center [376, 180] width 119 height 77
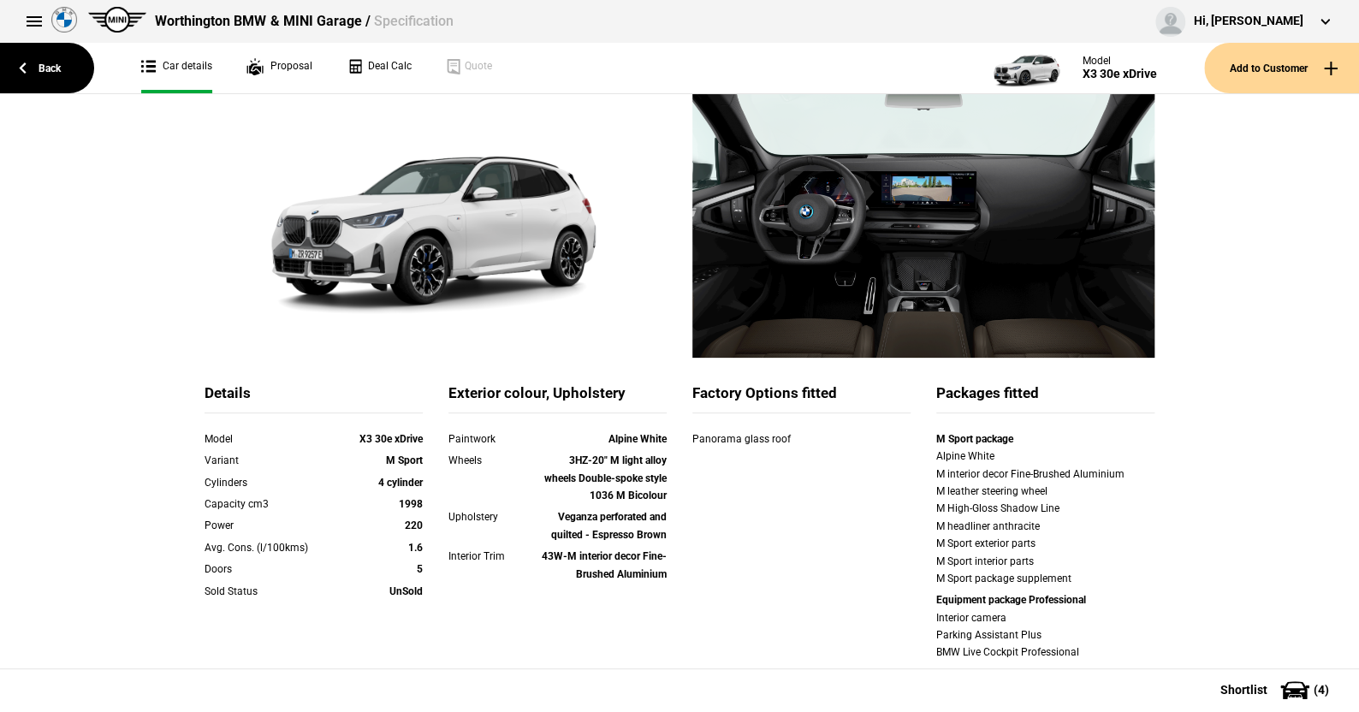
scroll to position [86, 0]
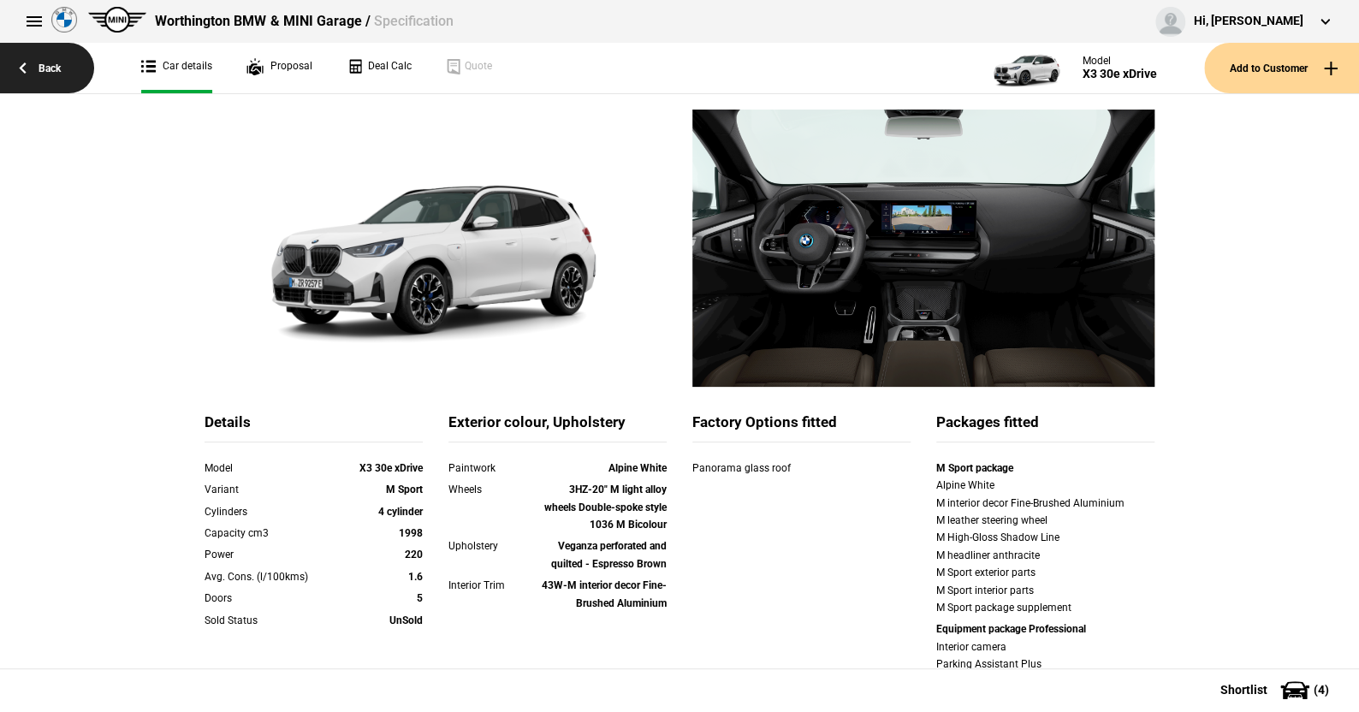
click at [44, 61] on link "Back" at bounding box center [47, 68] width 94 height 50
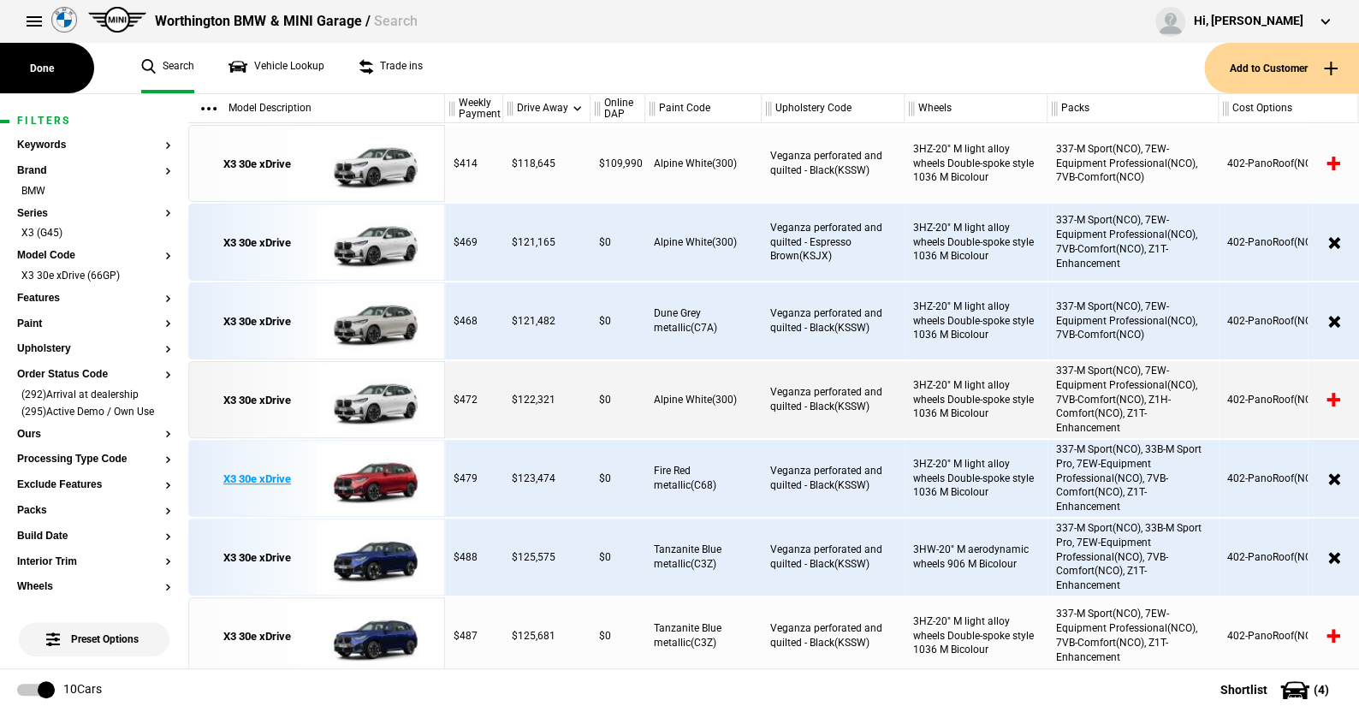
scroll to position [62, 0]
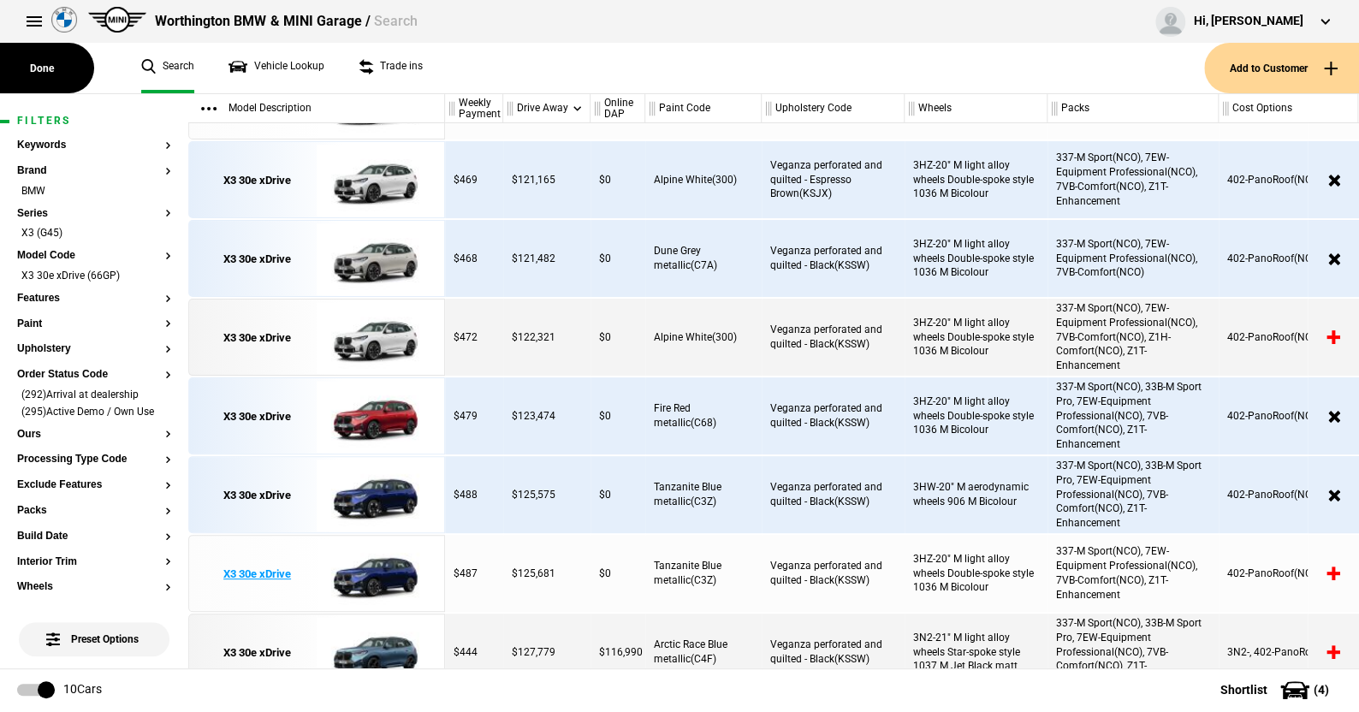
click at [375, 571] on img at bounding box center [376, 574] width 119 height 77
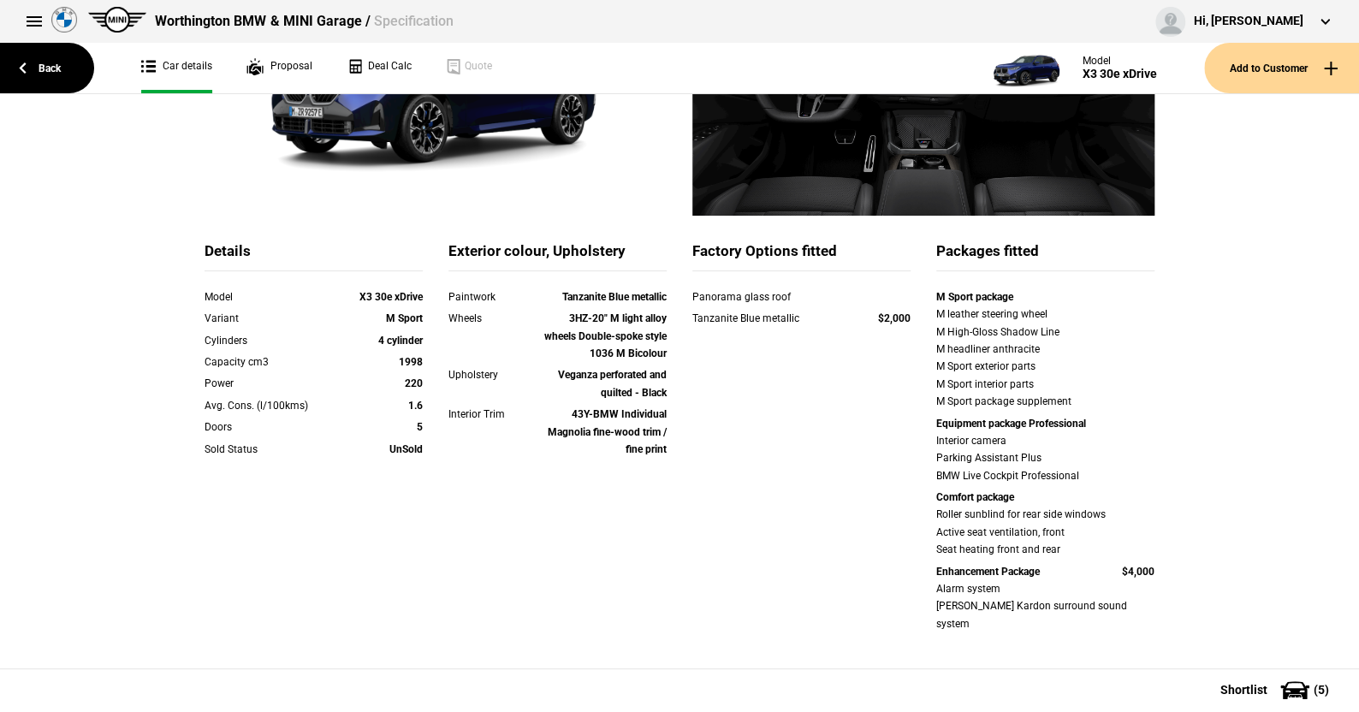
scroll to position [342, 0]
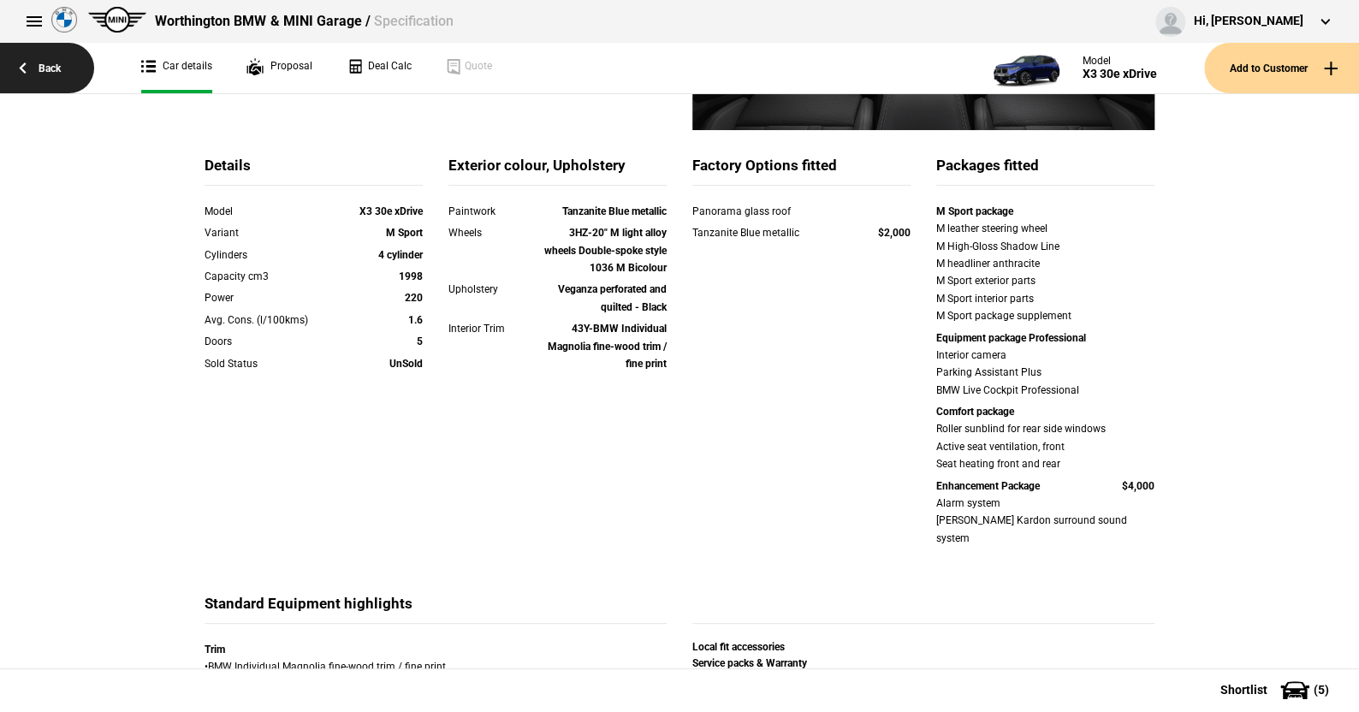
click at [53, 67] on link "Back" at bounding box center [47, 68] width 94 height 50
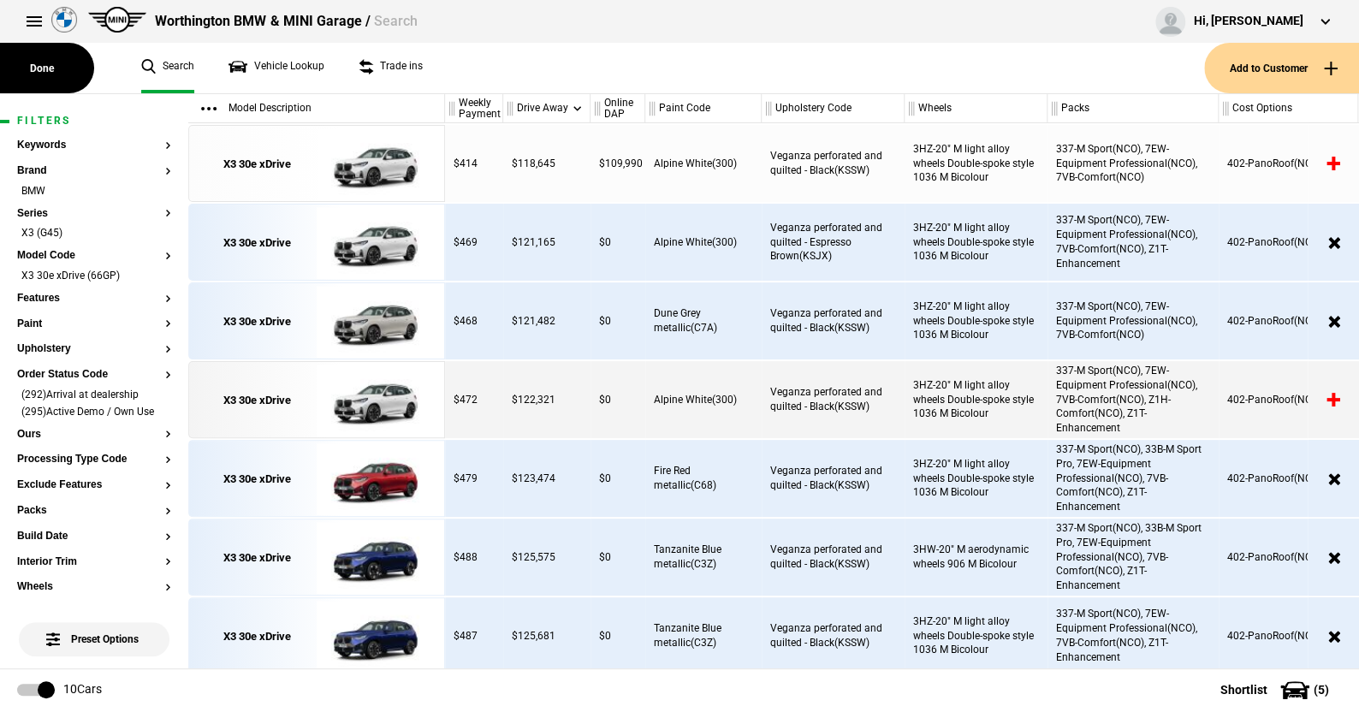
scroll to position [62, 0]
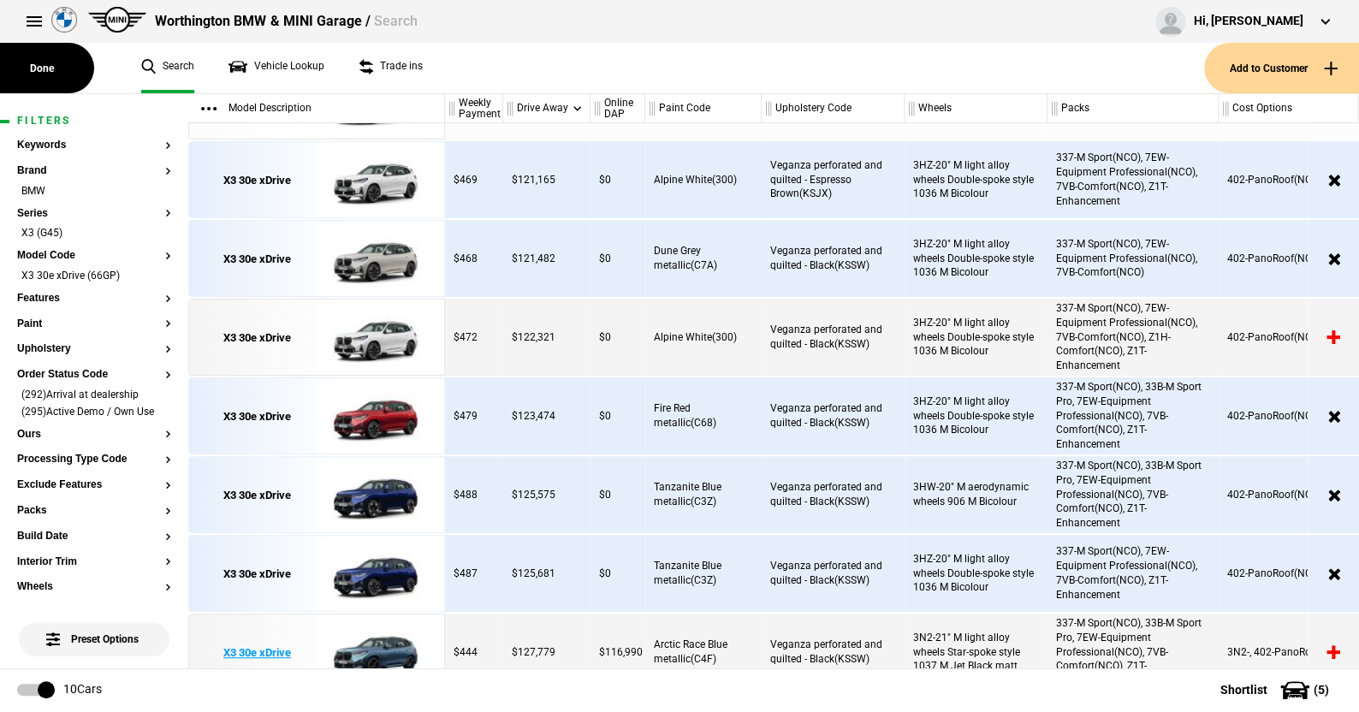
click at [375, 647] on img at bounding box center [376, 652] width 119 height 77
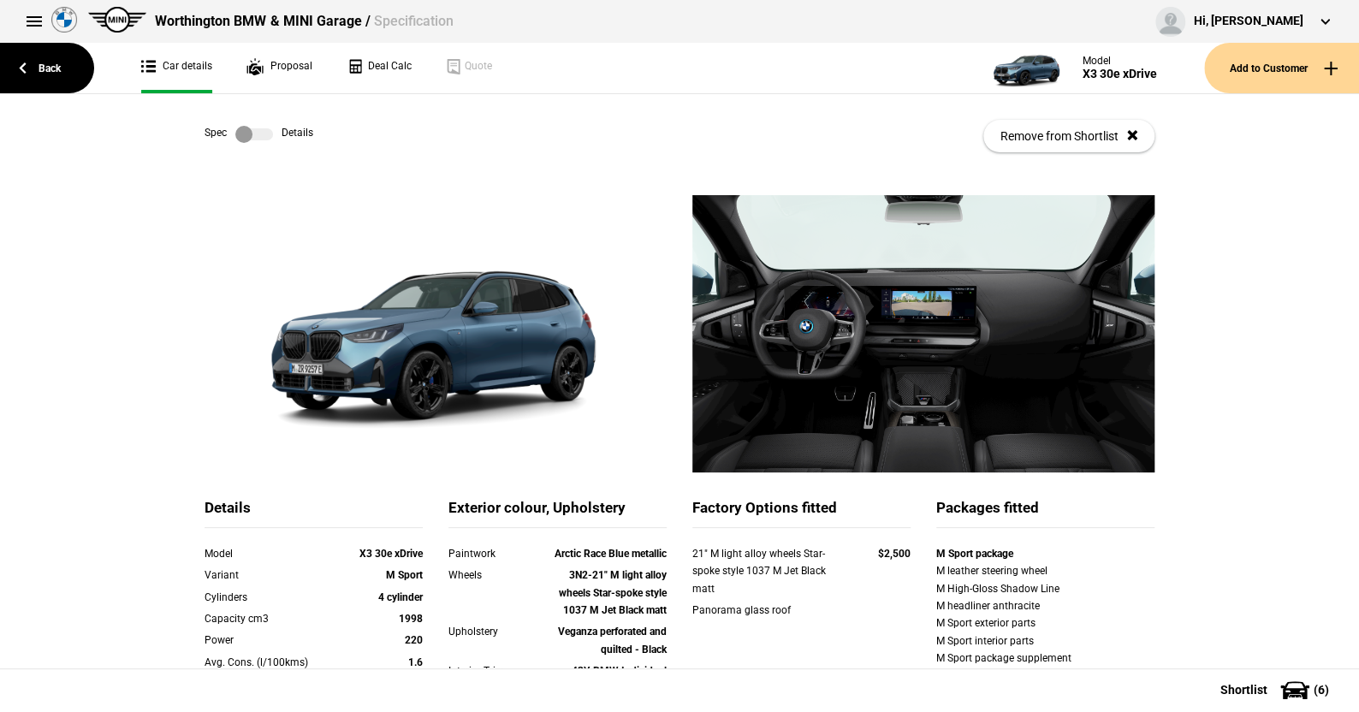
click at [262, 133] on label at bounding box center [254, 134] width 38 height 17
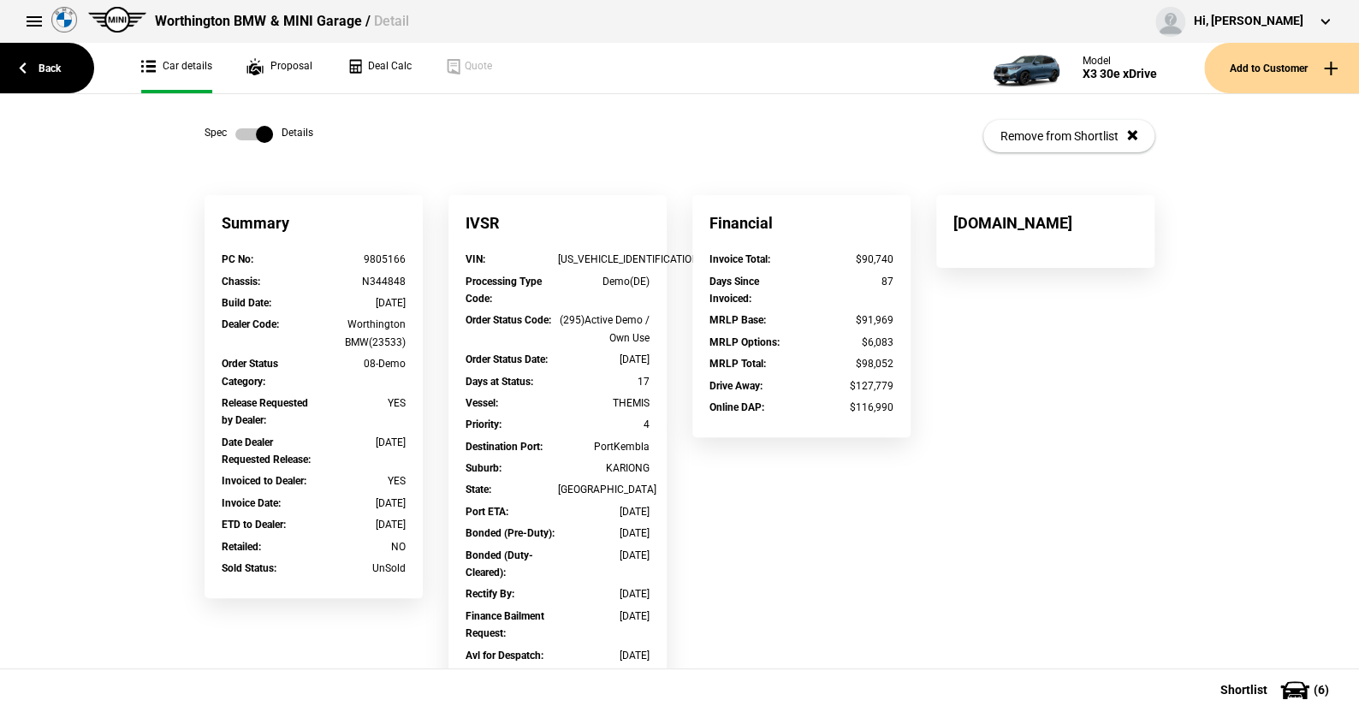
click at [235, 127] on label at bounding box center [254, 134] width 38 height 17
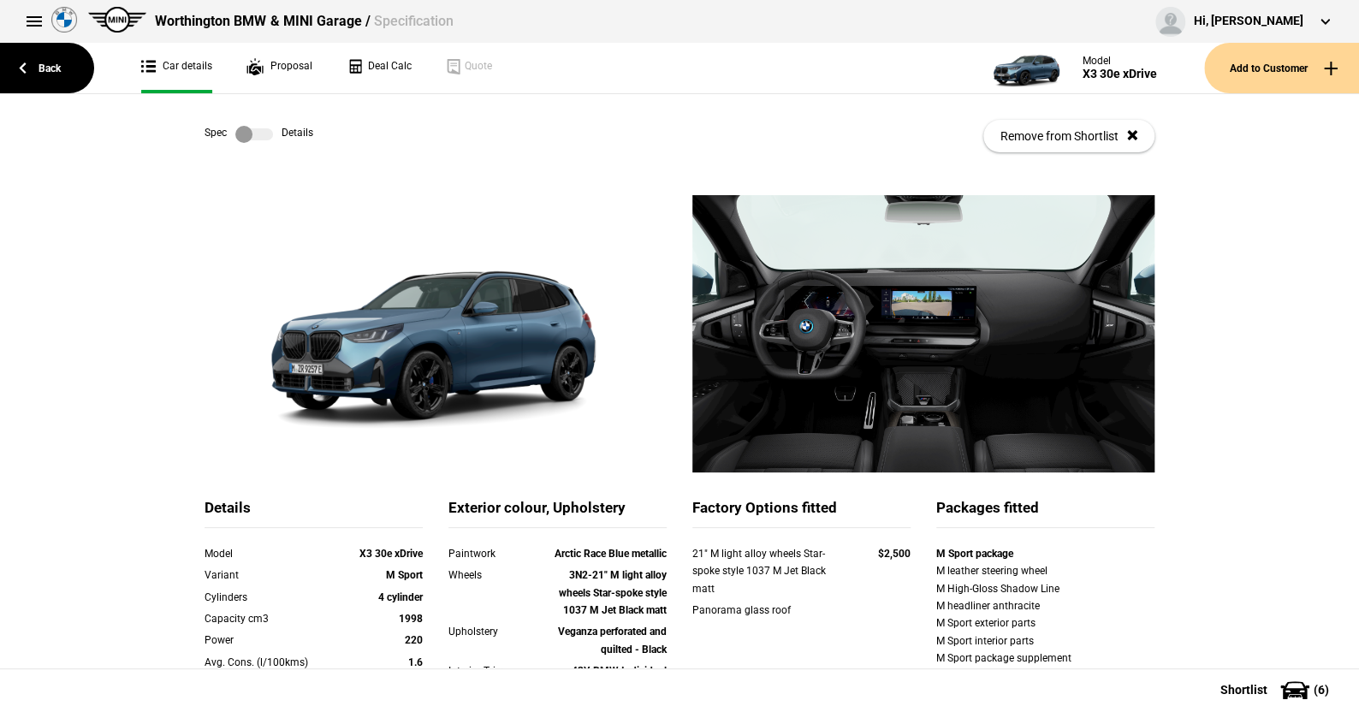
click at [263, 131] on label at bounding box center [254, 134] width 38 height 17
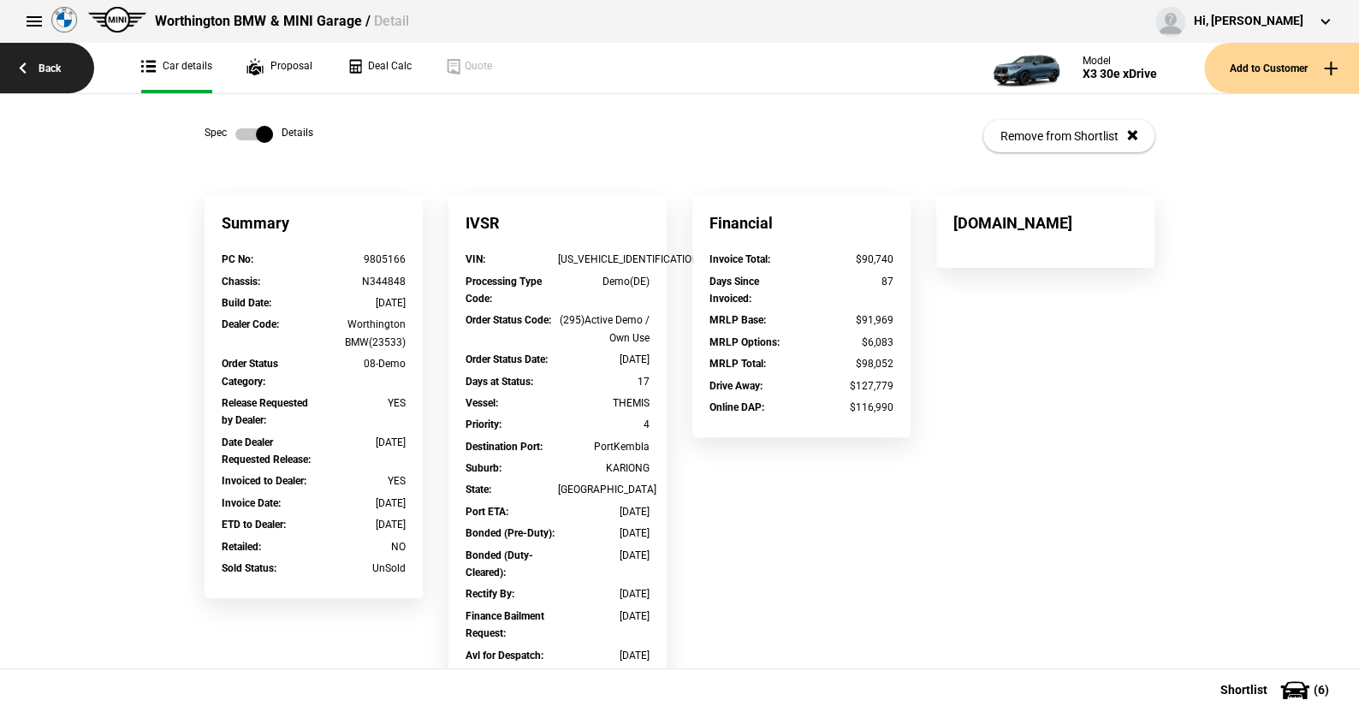
click at [55, 63] on link "Back" at bounding box center [47, 68] width 94 height 50
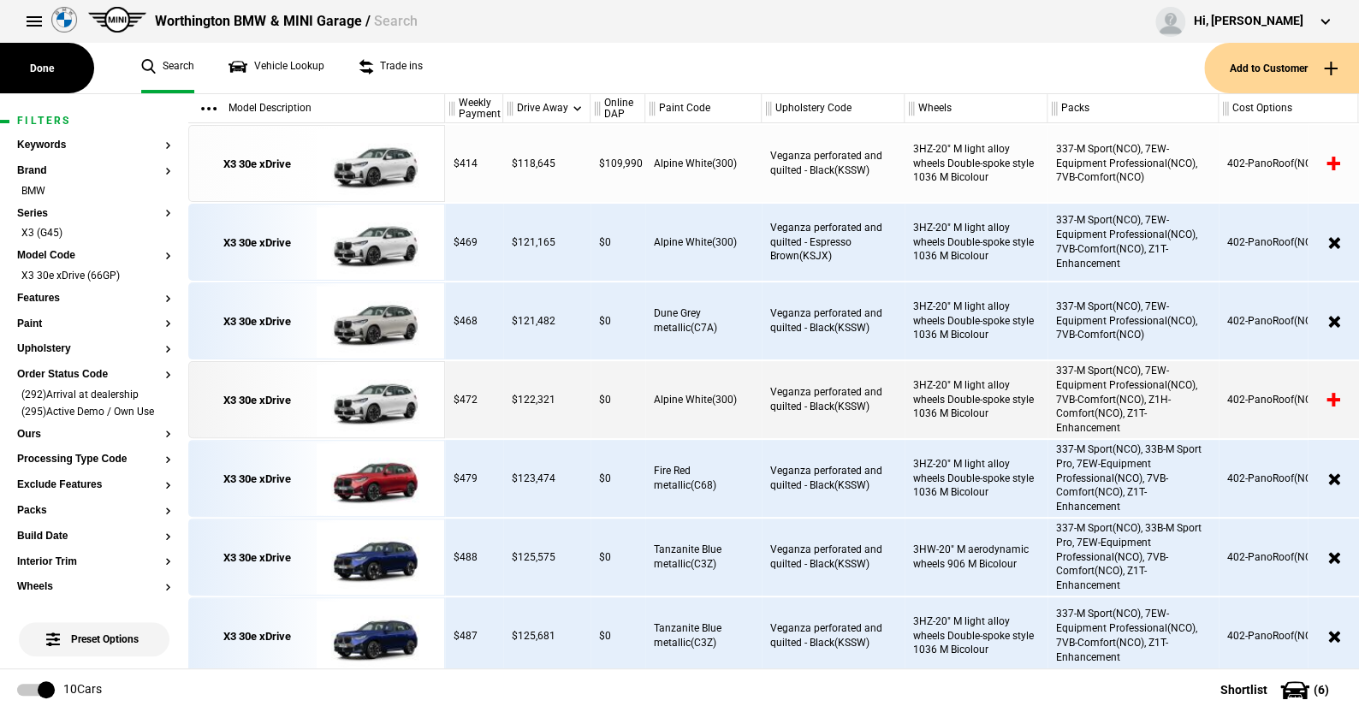
scroll to position [62, 0]
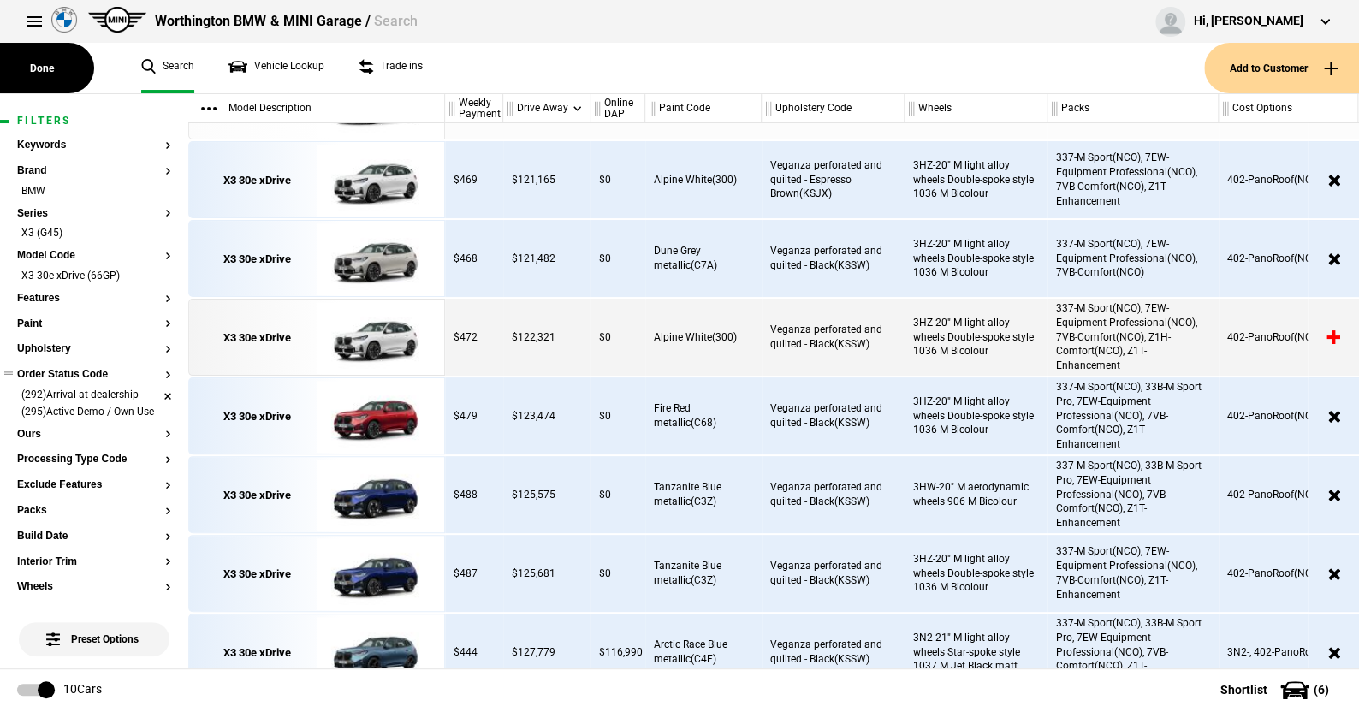
click at [152, 392] on li "(292)Arrival at dealership" at bounding box center [94, 396] width 154 height 17
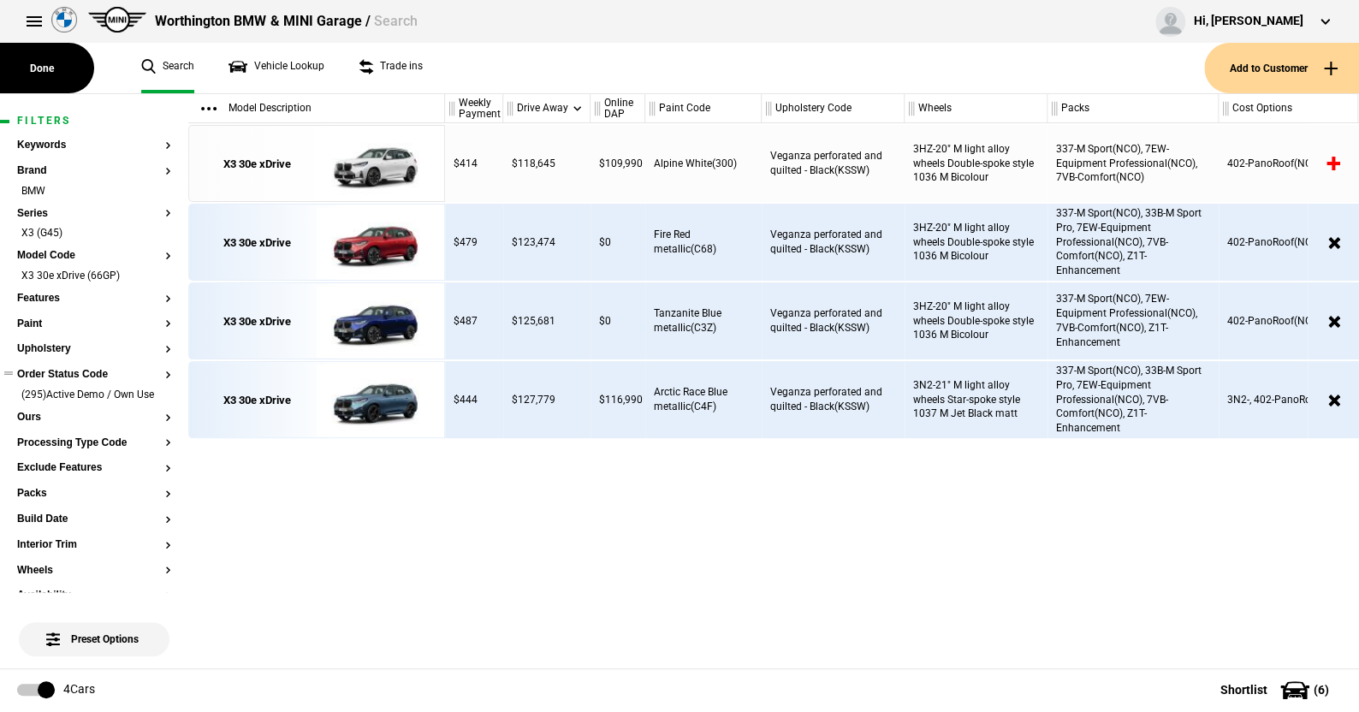
scroll to position [0, 0]
click at [376, 160] on img at bounding box center [376, 164] width 119 height 77
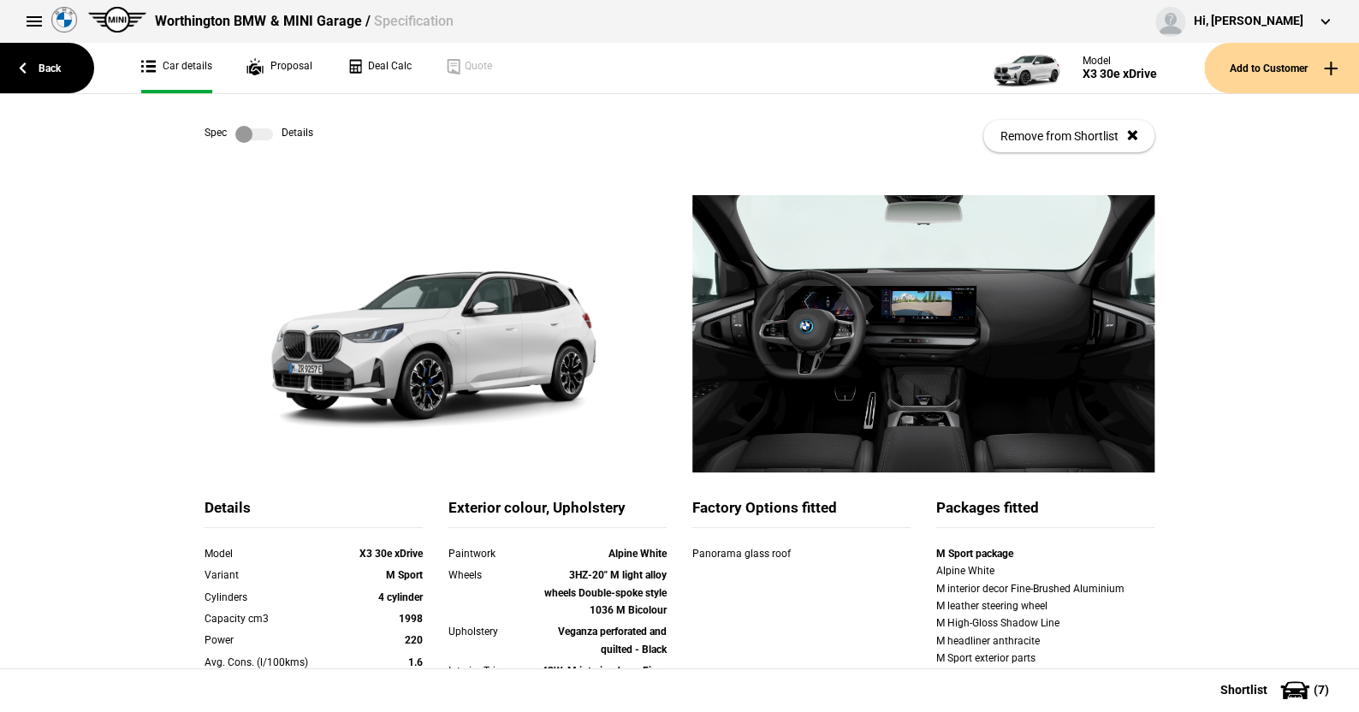
click at [258, 133] on label at bounding box center [254, 134] width 38 height 17
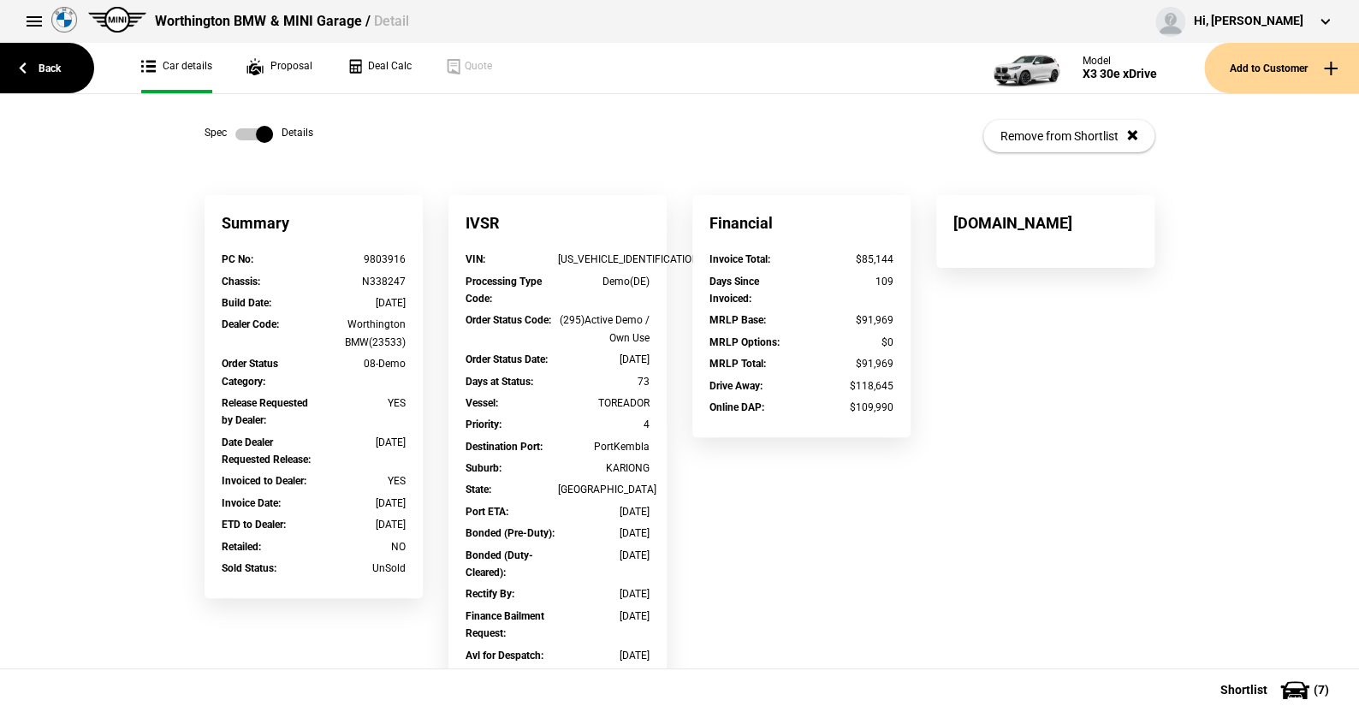
click at [236, 133] on label at bounding box center [254, 134] width 38 height 17
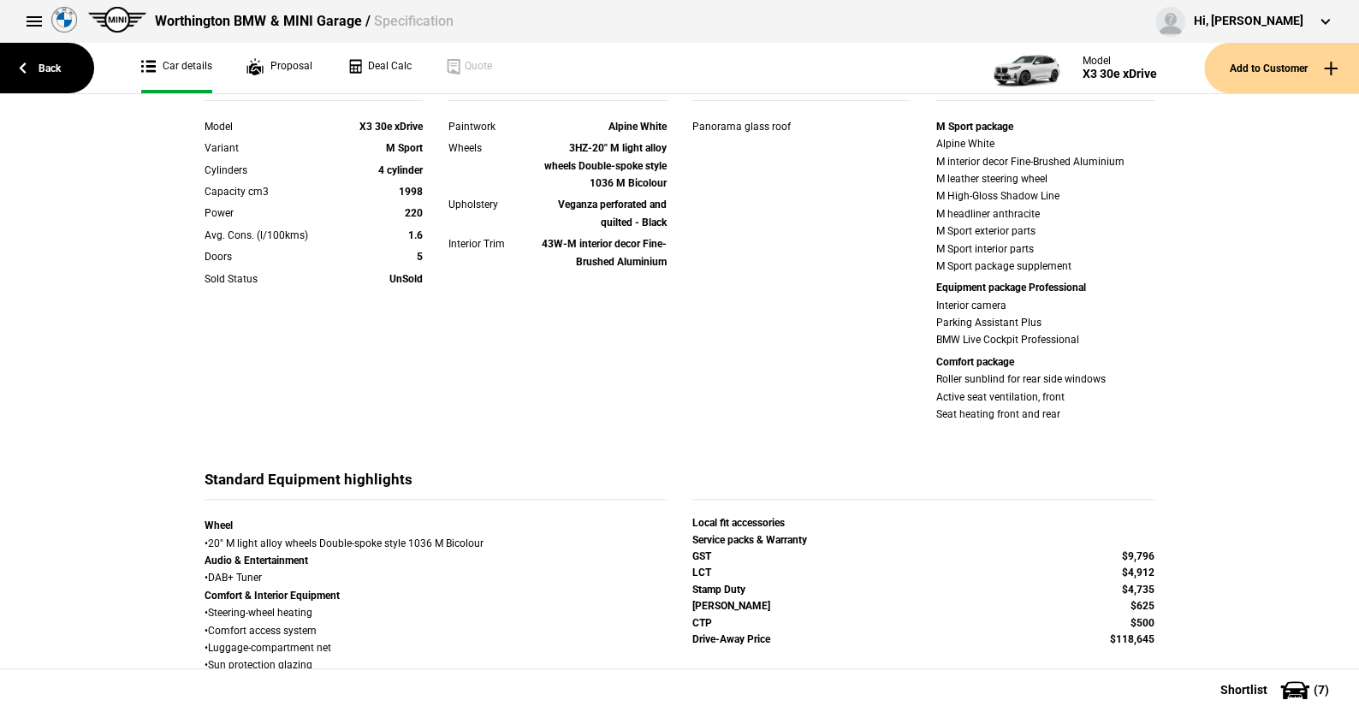
scroll to position [513, 0]
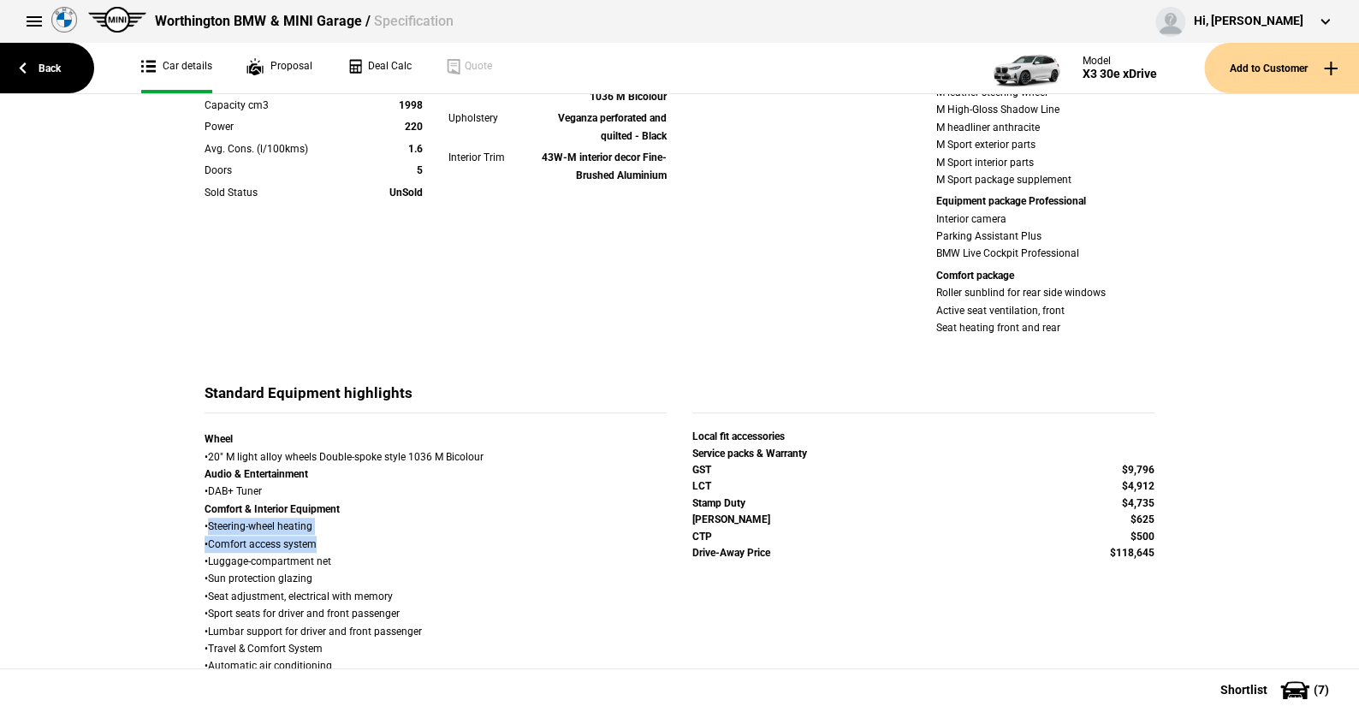
drag, startPoint x: 203, startPoint y: 524, endPoint x: 320, endPoint y: 537, distance: 118.0
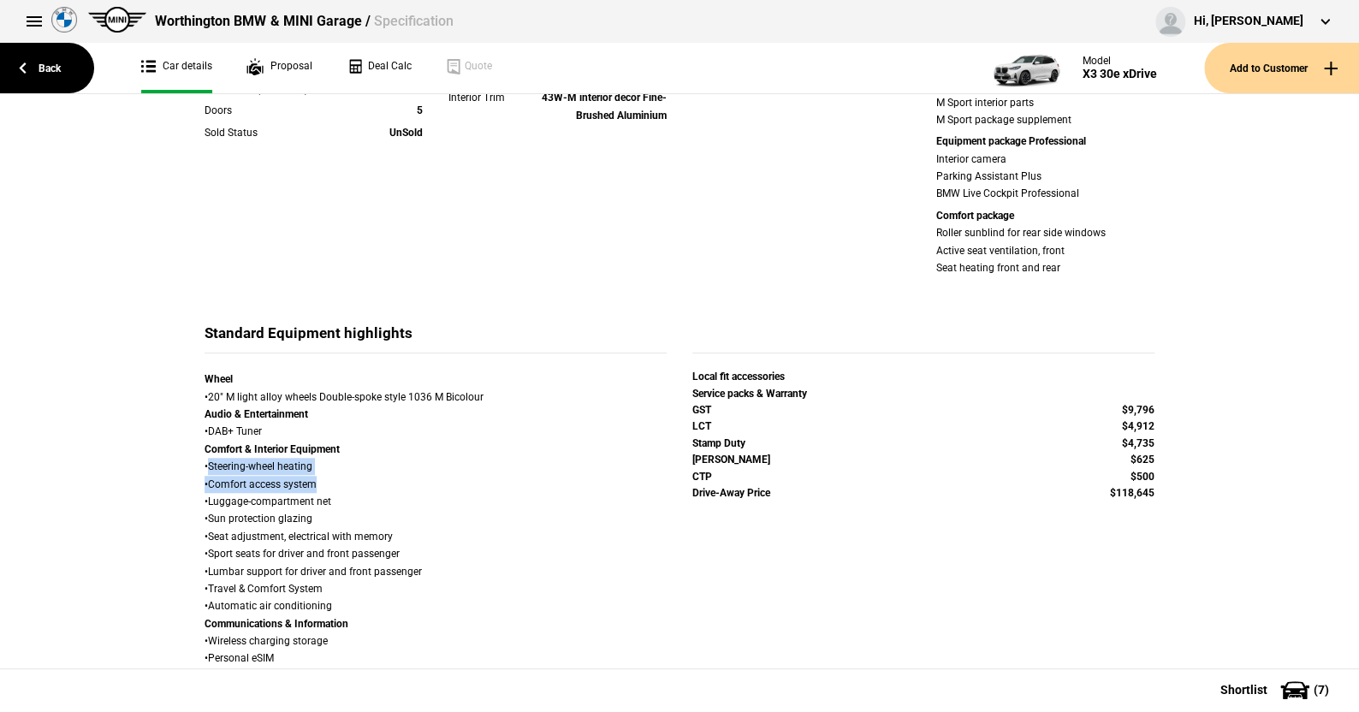
scroll to position [599, 0]
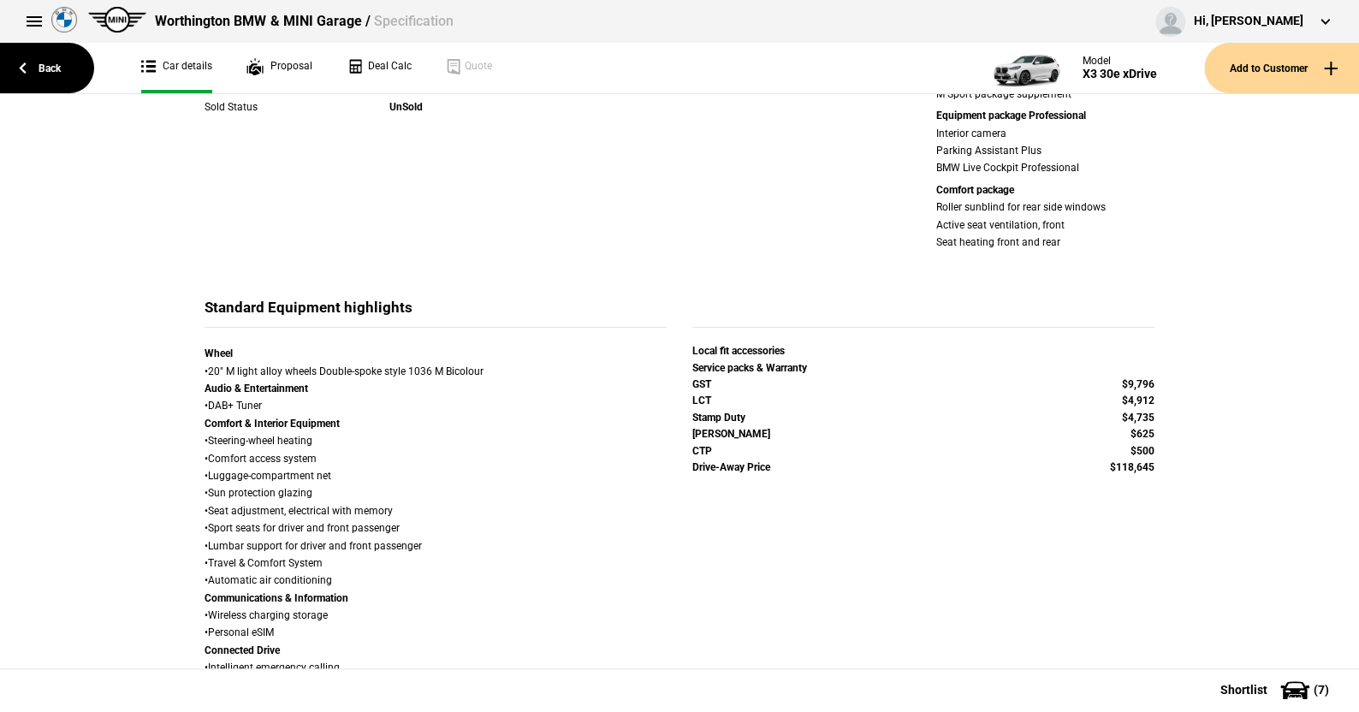
click at [128, 406] on div "Details Model X3 30e xDrive Variant M Sport Cylinders 4 cylinder Capacity cm3 1…" at bounding box center [679, 421] width 1359 height 1650
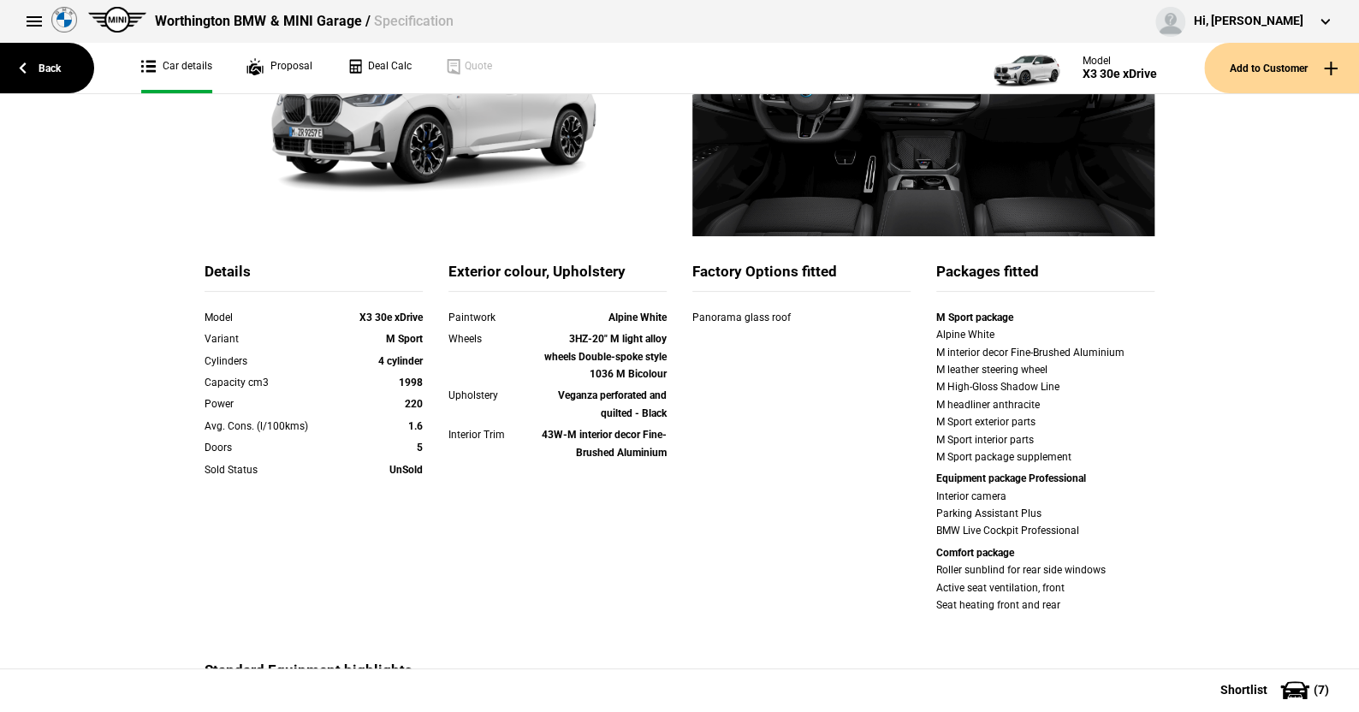
scroll to position [0, 0]
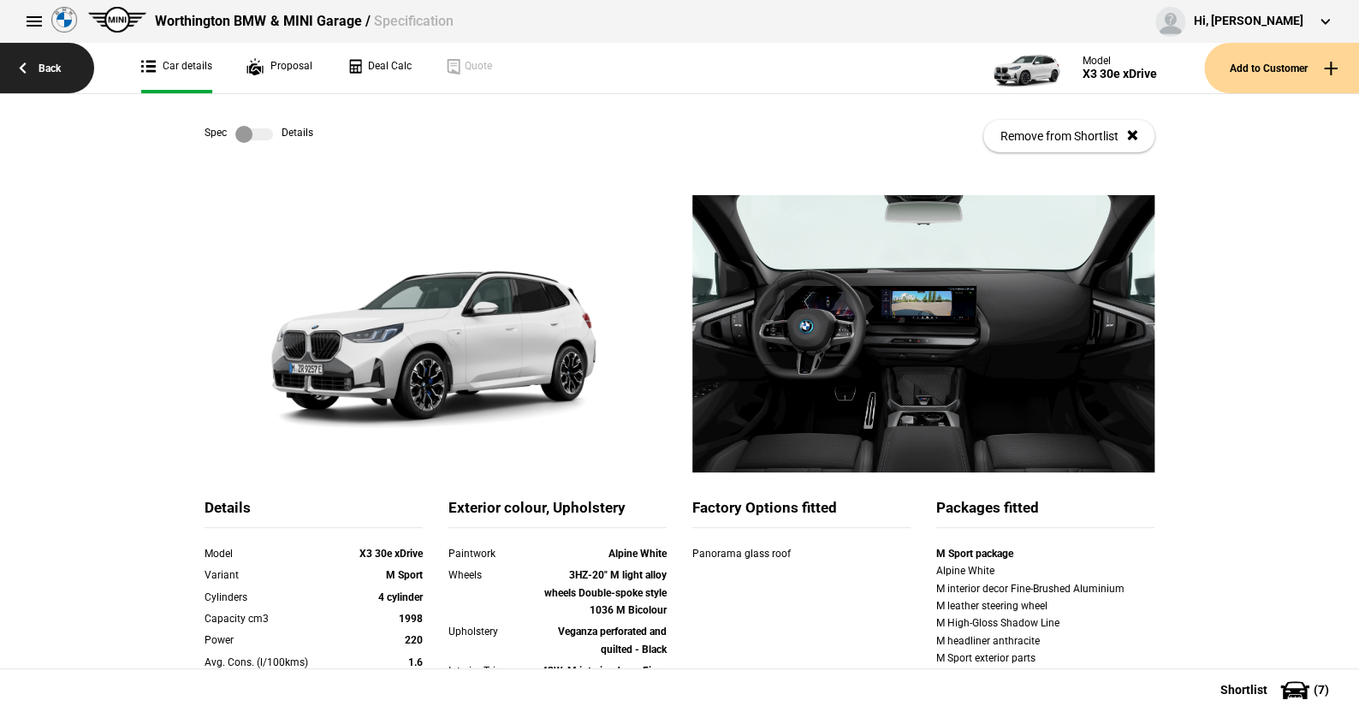
click at [56, 66] on link "Back" at bounding box center [47, 68] width 94 height 50
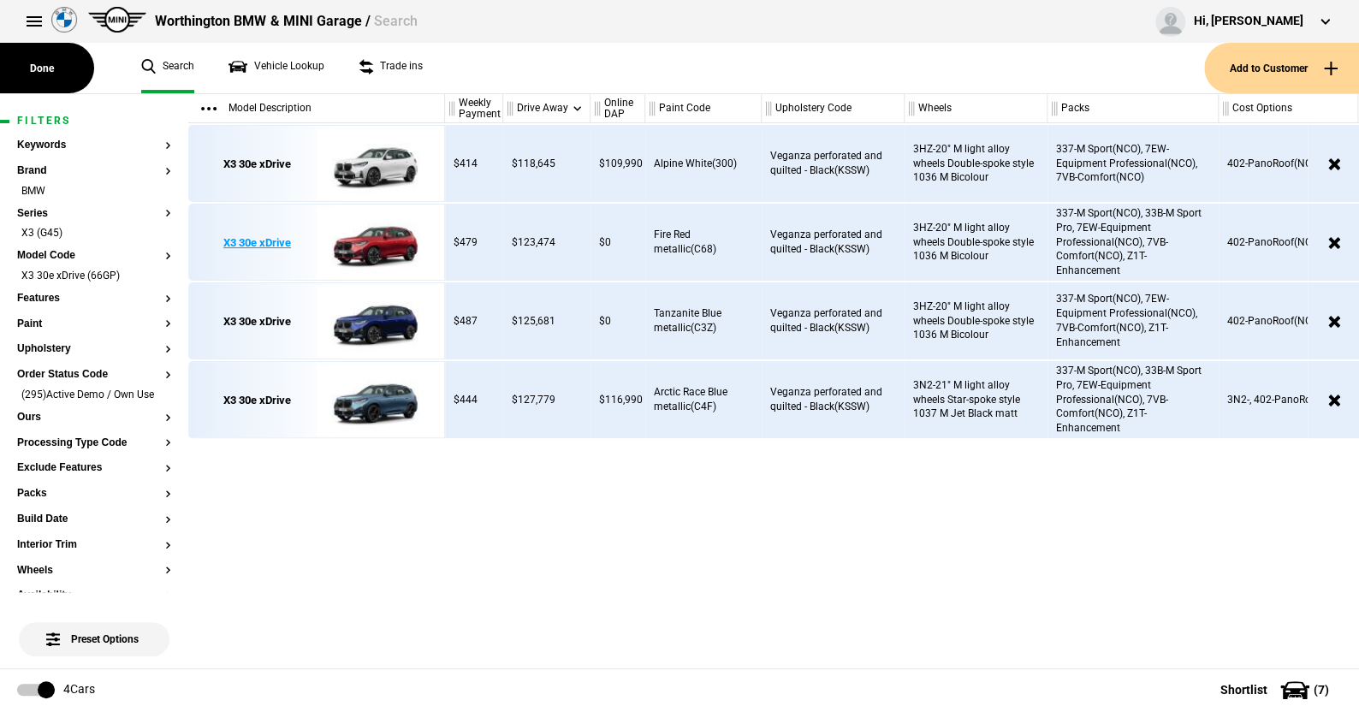
click at [393, 233] on img at bounding box center [376, 242] width 119 height 77
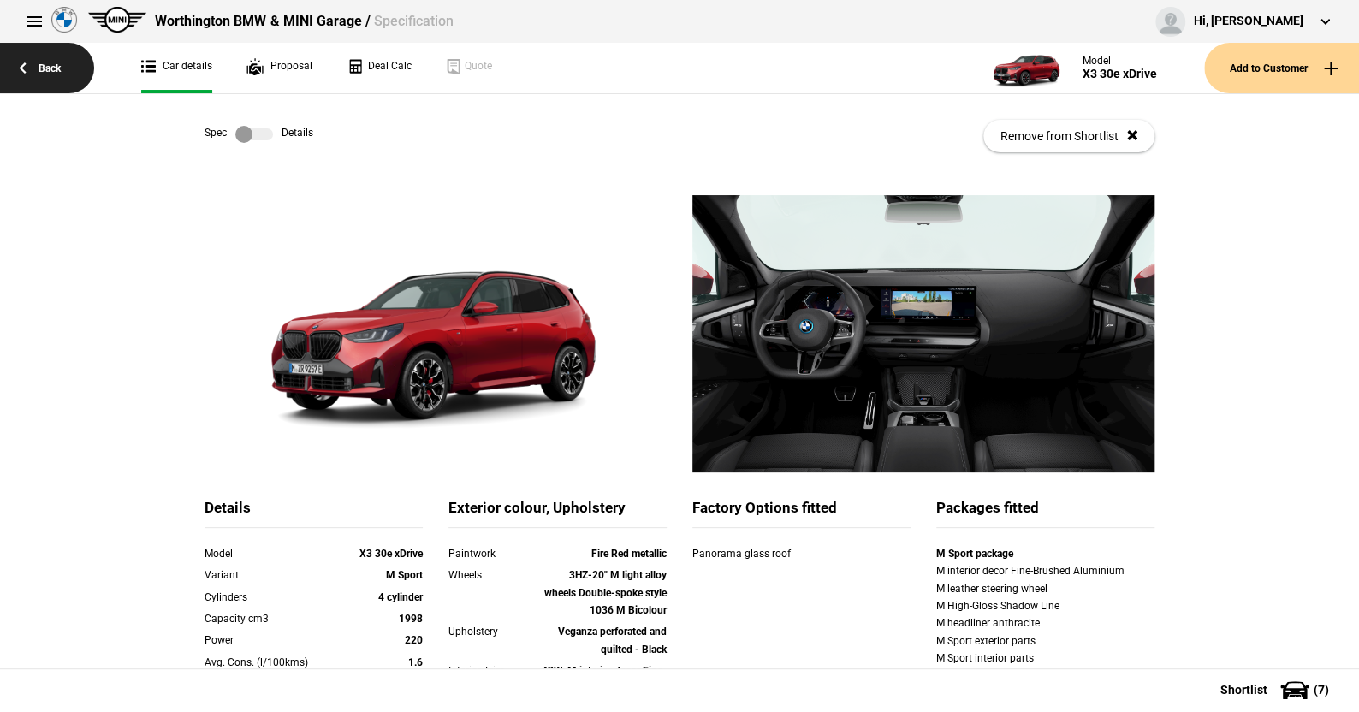
click at [45, 63] on link "Back" at bounding box center [47, 68] width 94 height 50
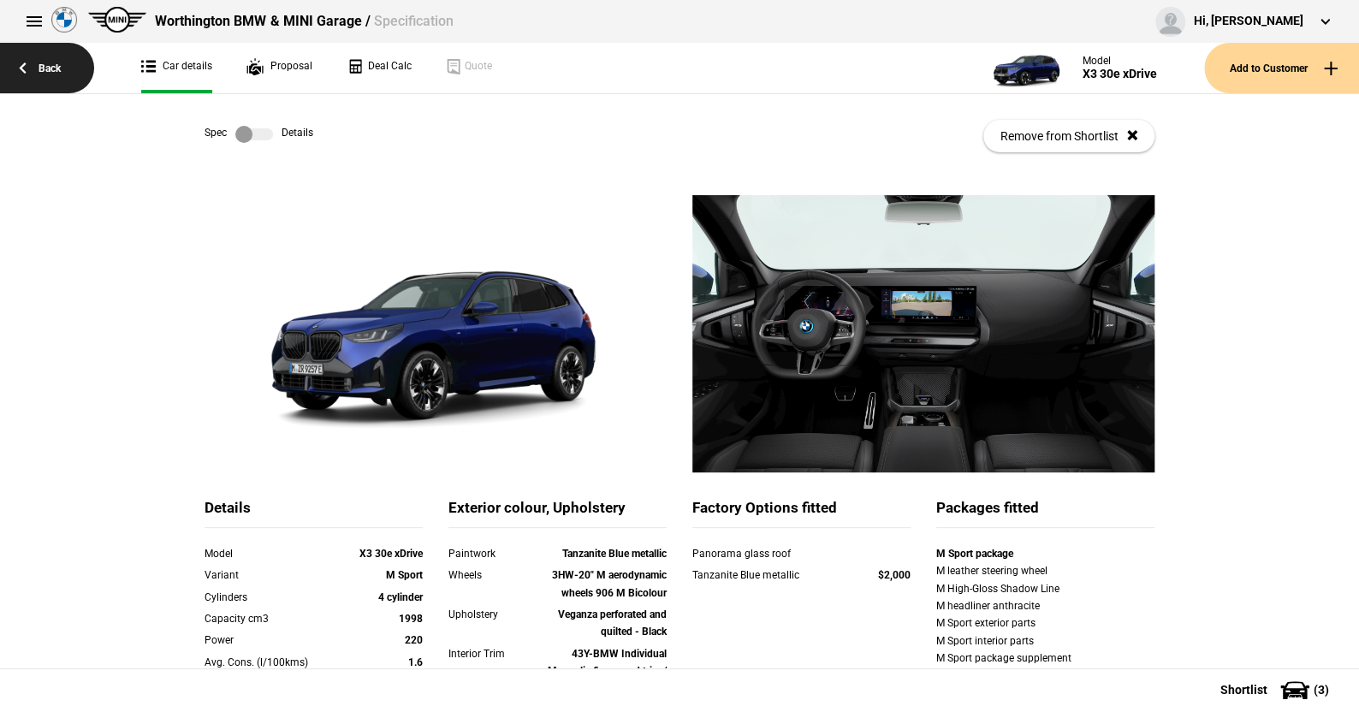
click at [43, 63] on link "Back" at bounding box center [47, 68] width 94 height 50
click at [262, 132] on label at bounding box center [254, 134] width 38 height 17
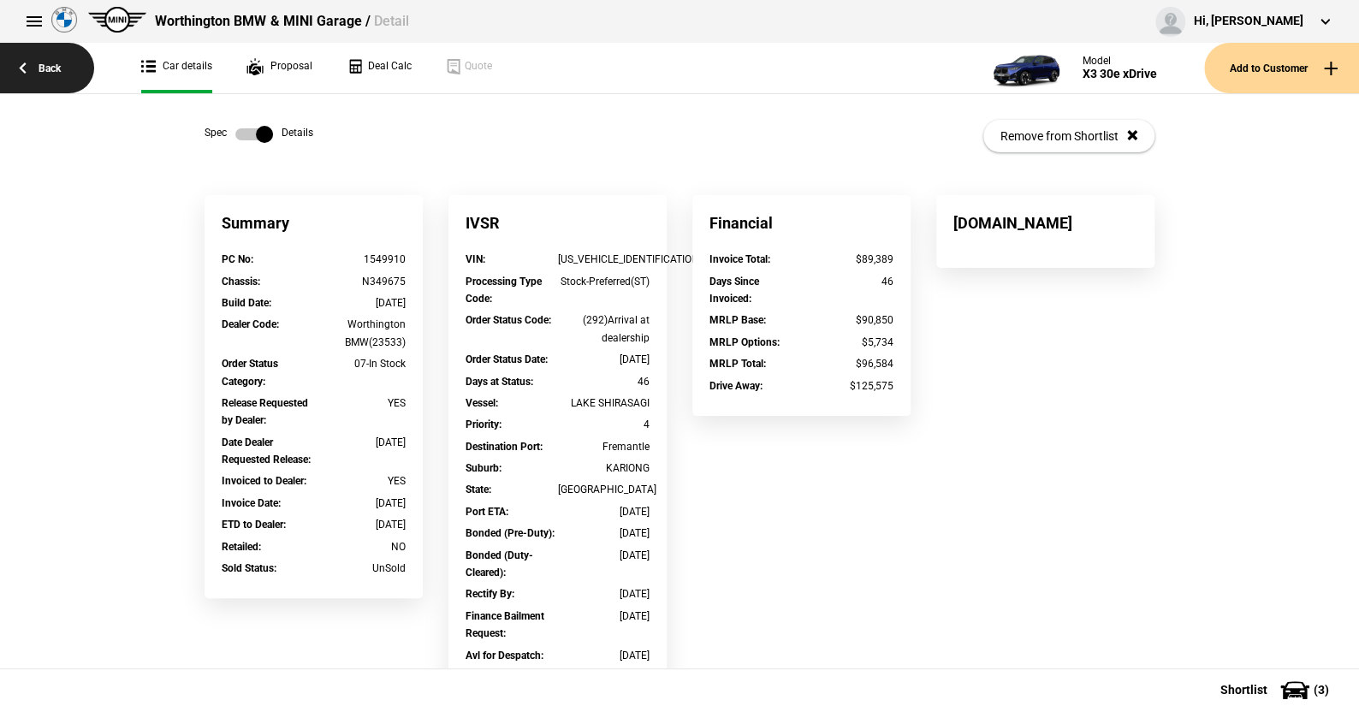
click at [49, 61] on link "Back" at bounding box center [47, 68] width 94 height 50
click at [235, 132] on label at bounding box center [254, 134] width 38 height 17
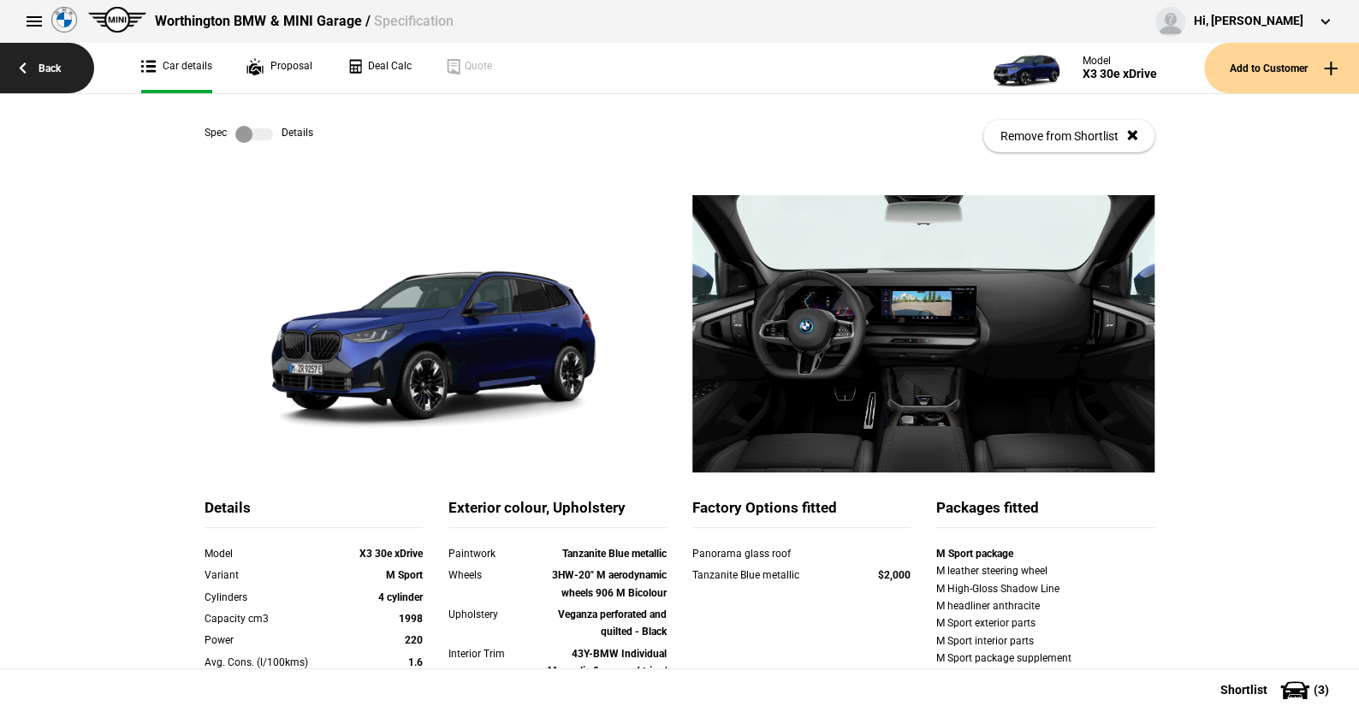
click at [46, 63] on link "Back" at bounding box center [47, 68] width 94 height 50
click at [87, 157] on div "Spec Details Remove from Shortlist" at bounding box center [679, 144] width 1359 height 101
click at [21, 65] on link "Back" at bounding box center [47, 68] width 94 height 50
click at [44, 62] on link "Back" at bounding box center [47, 68] width 94 height 50
click at [26, 64] on link "Back" at bounding box center [47, 68] width 94 height 50
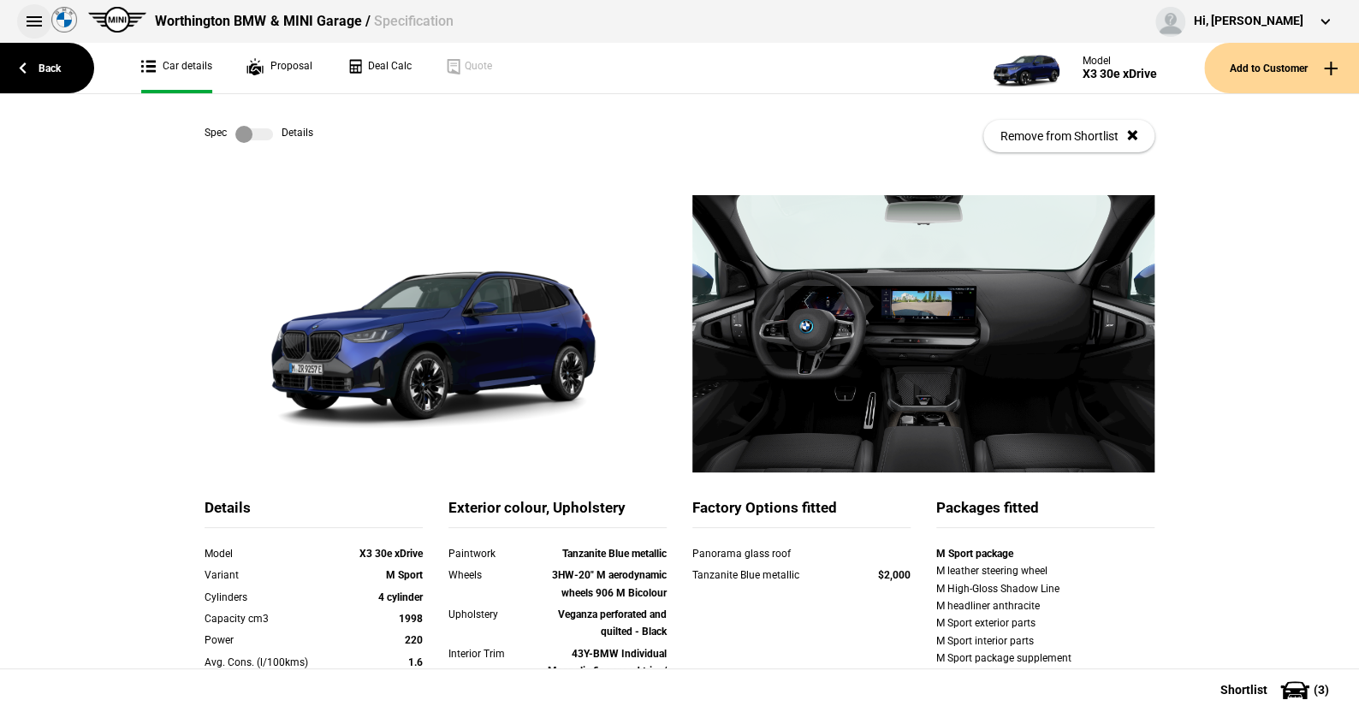
click at [29, 17] on button at bounding box center [34, 21] width 34 height 34
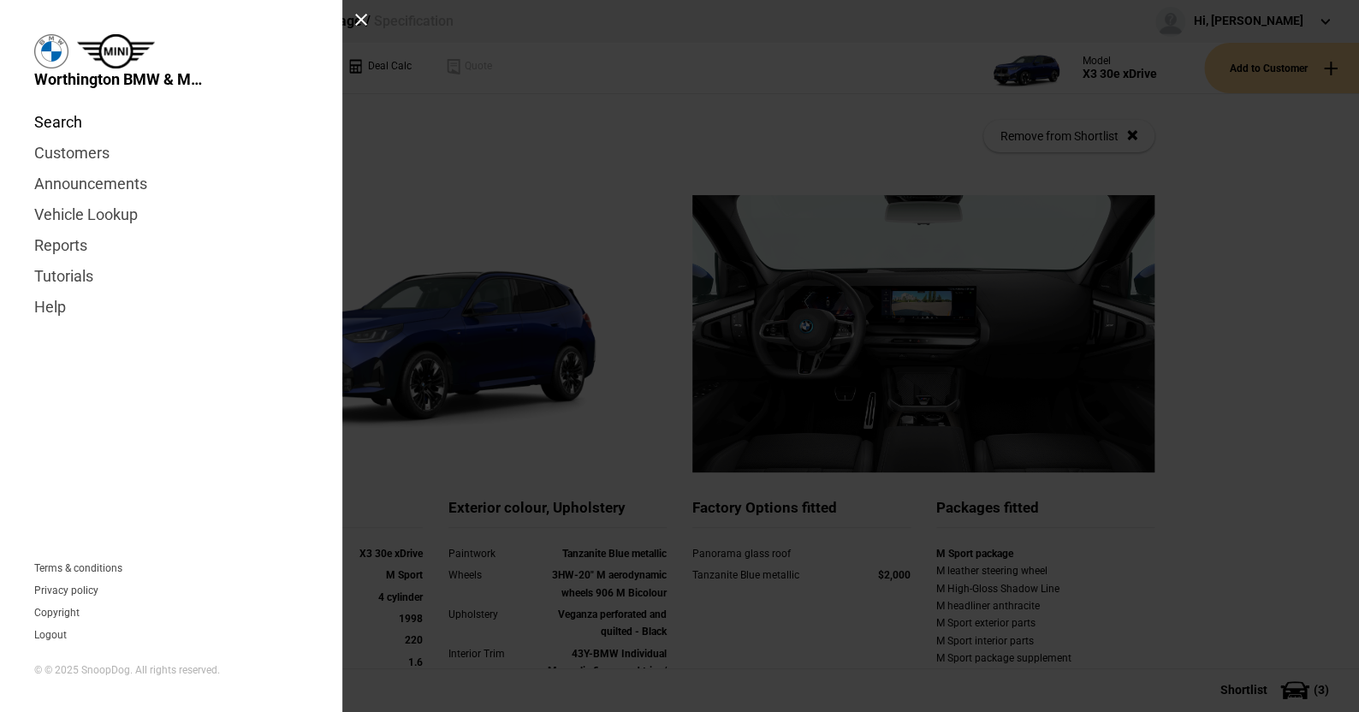
click at [61, 118] on link "Search" at bounding box center [171, 122] width 274 height 31
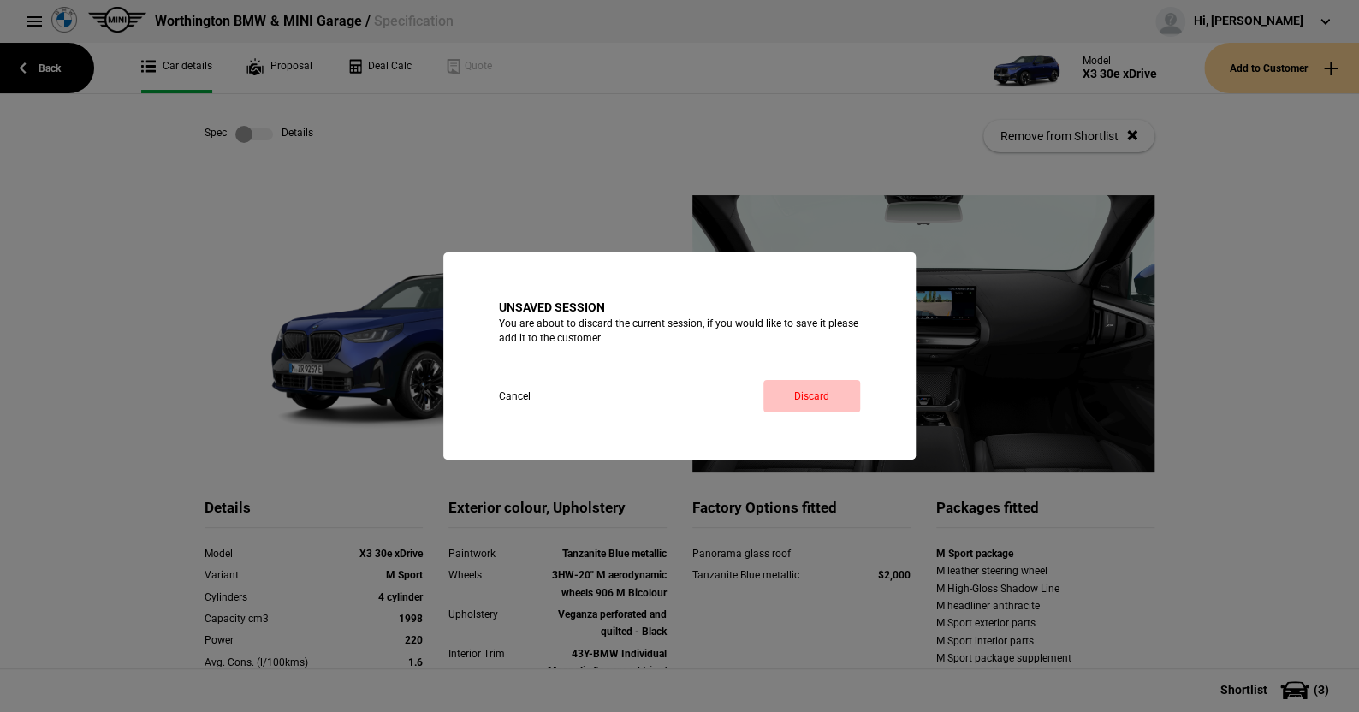
click at [809, 387] on link "Discard" at bounding box center [811, 396] width 97 height 33
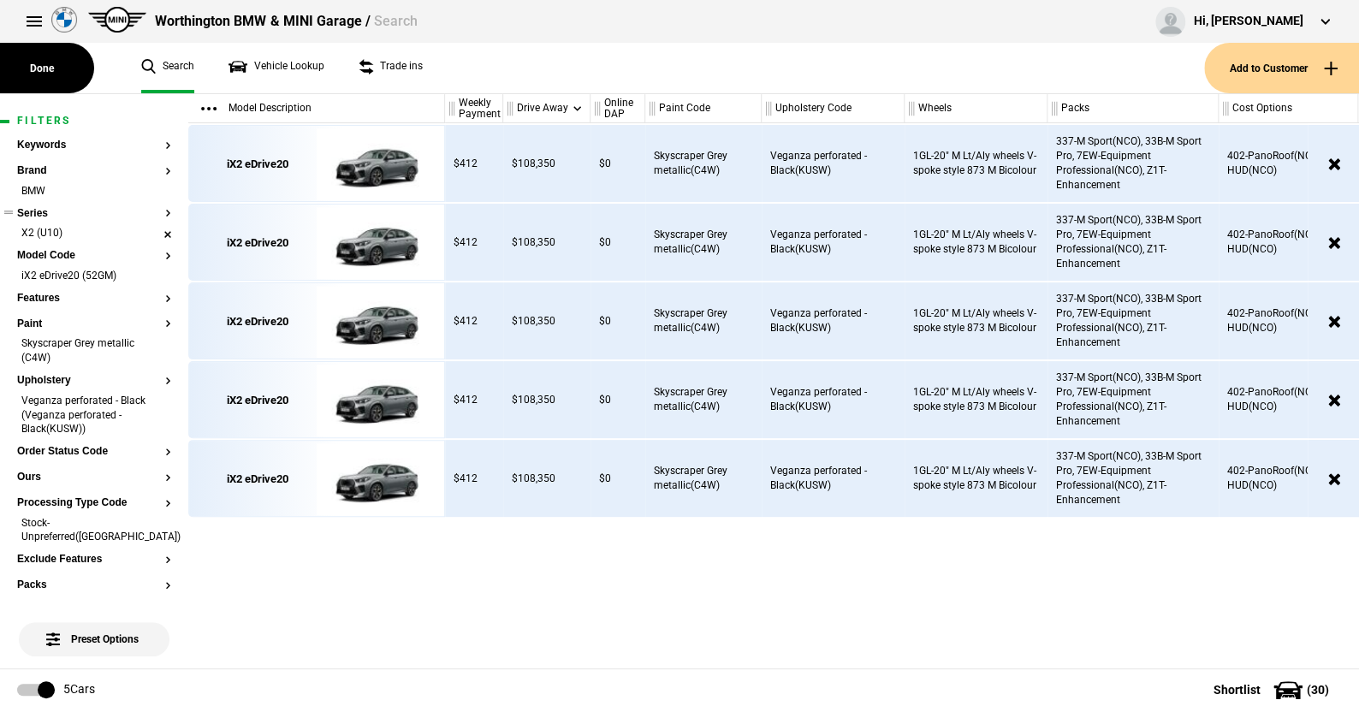
click at [153, 232] on li "X2 (U10)" at bounding box center [94, 234] width 154 height 17
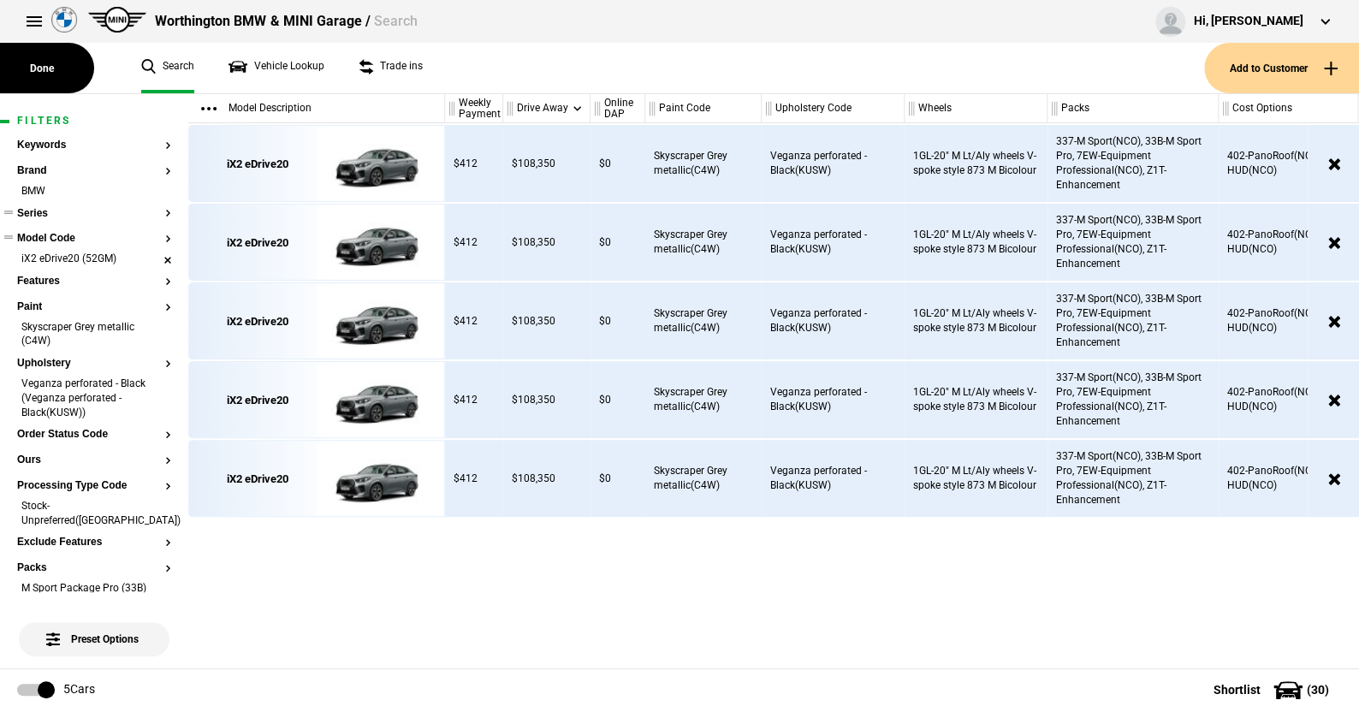
click at [151, 258] on li "iX2 eDrive20 (52GM)" at bounding box center [94, 260] width 154 height 17
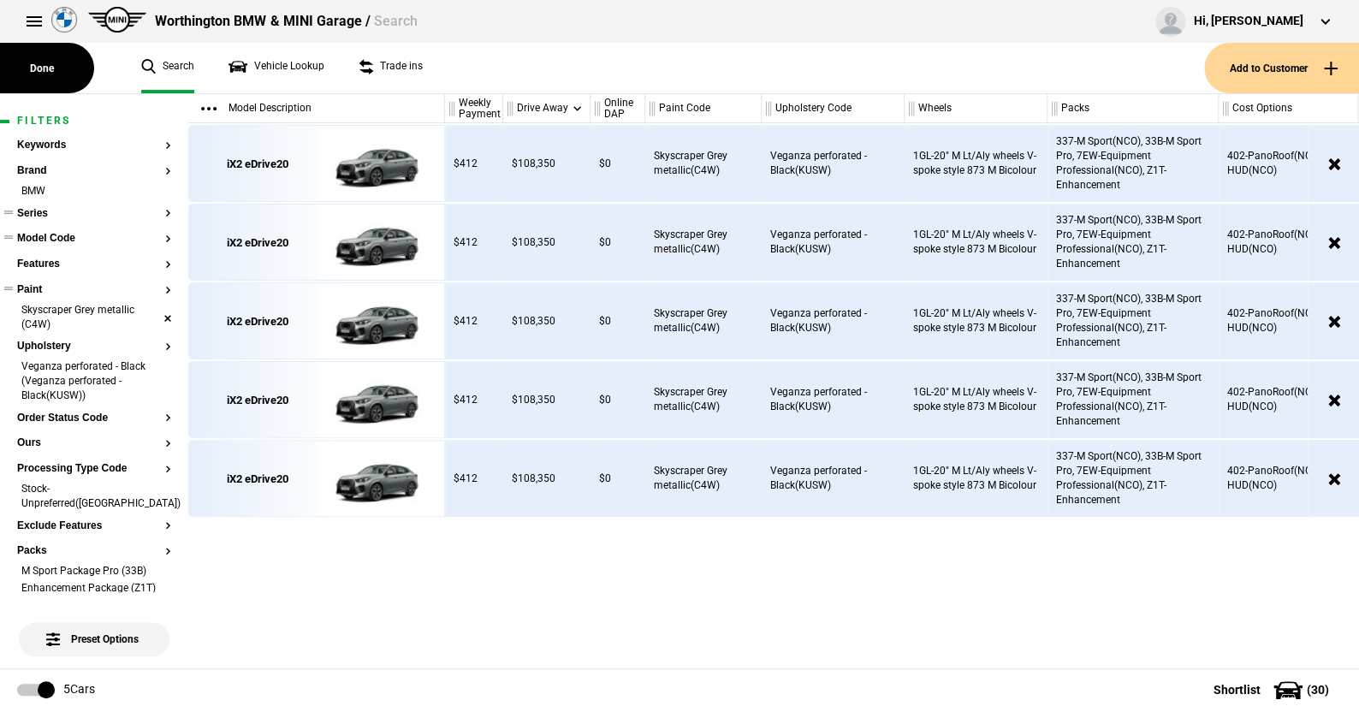
click at [151, 311] on li "Skyscraper Grey metallic (C4W)" at bounding box center [94, 319] width 154 height 32
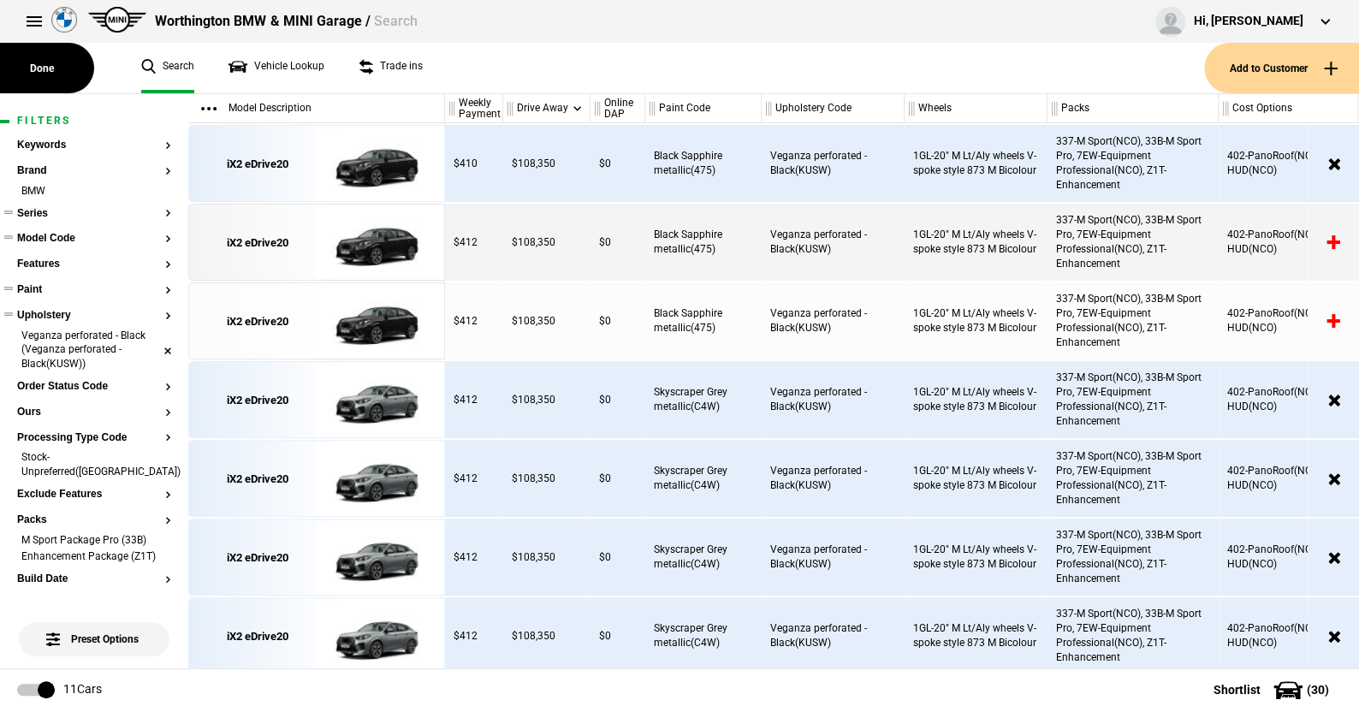
click at [154, 343] on li "Veganza perforated - Black (Veganza perforated - Black(KUSW))" at bounding box center [94, 351] width 154 height 45
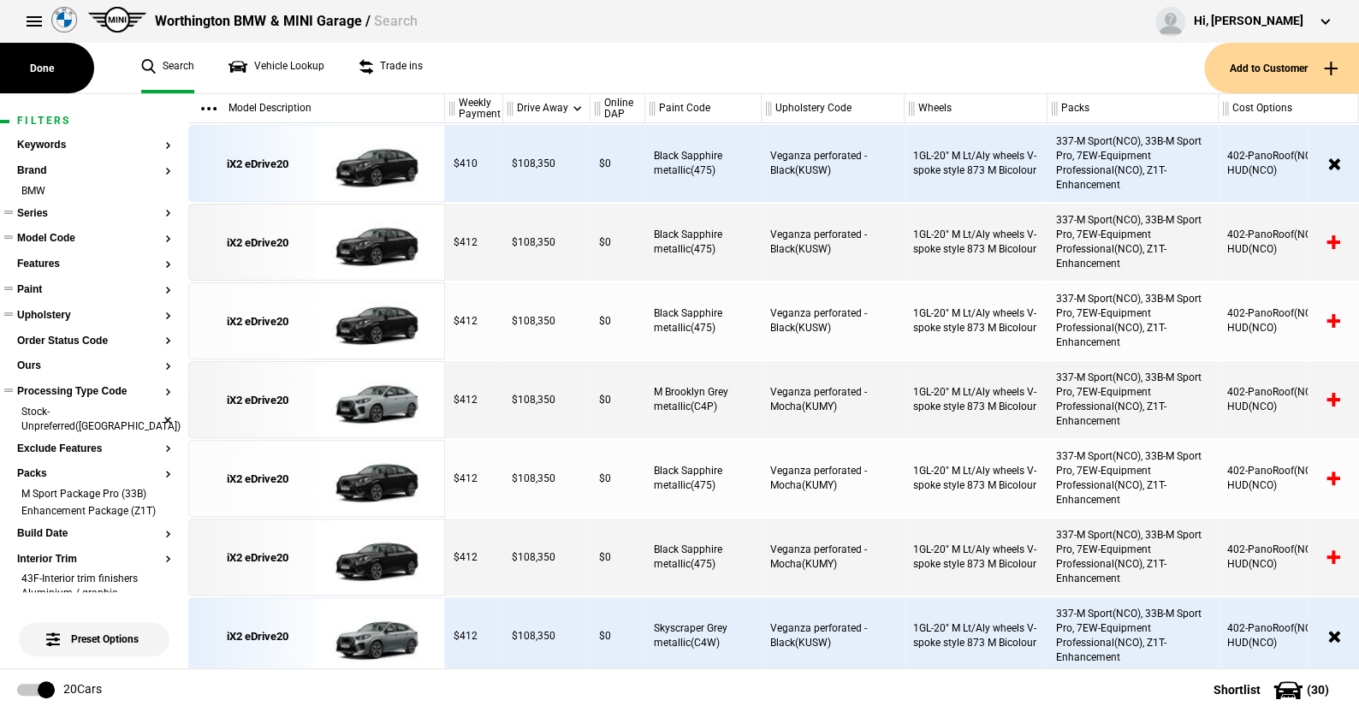
click at [156, 410] on li "Stock-Unpreferred([GEOGRAPHIC_DATA])" at bounding box center [94, 421] width 154 height 32
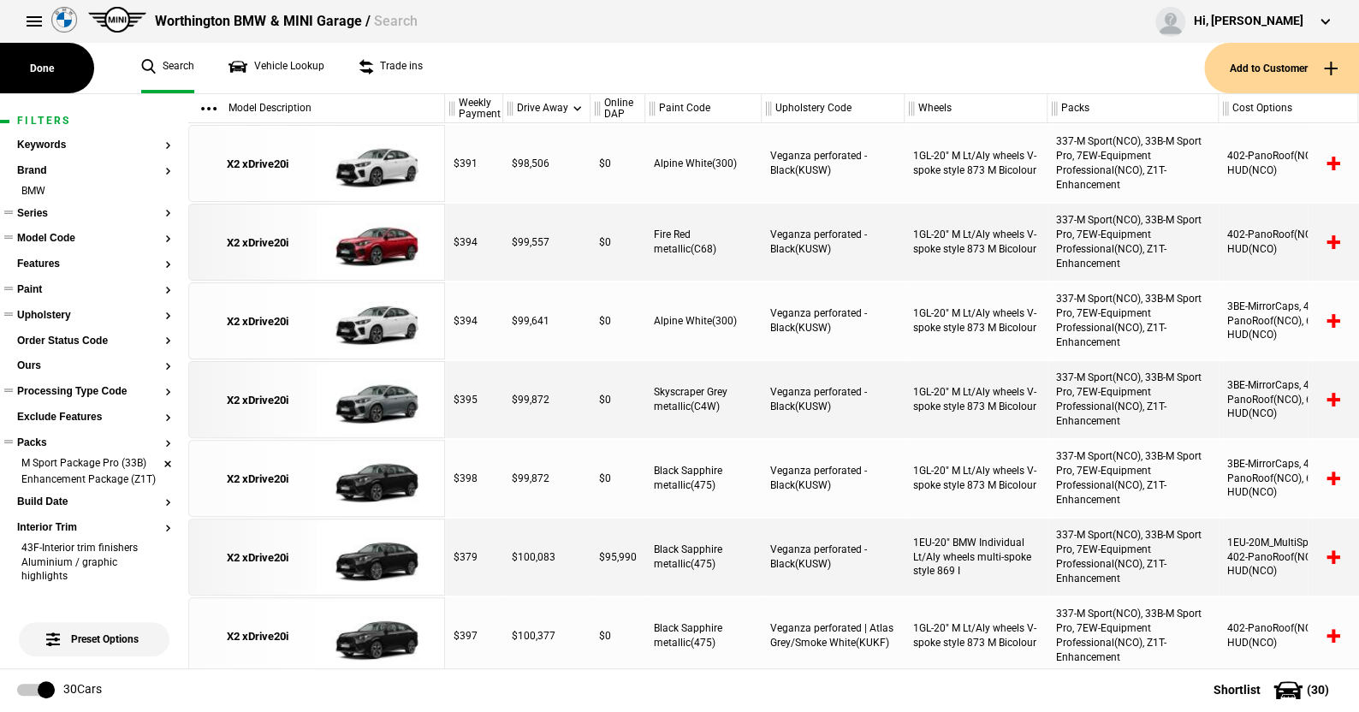
click at [153, 462] on li "M Sport Package Pro (33B)" at bounding box center [94, 464] width 154 height 17
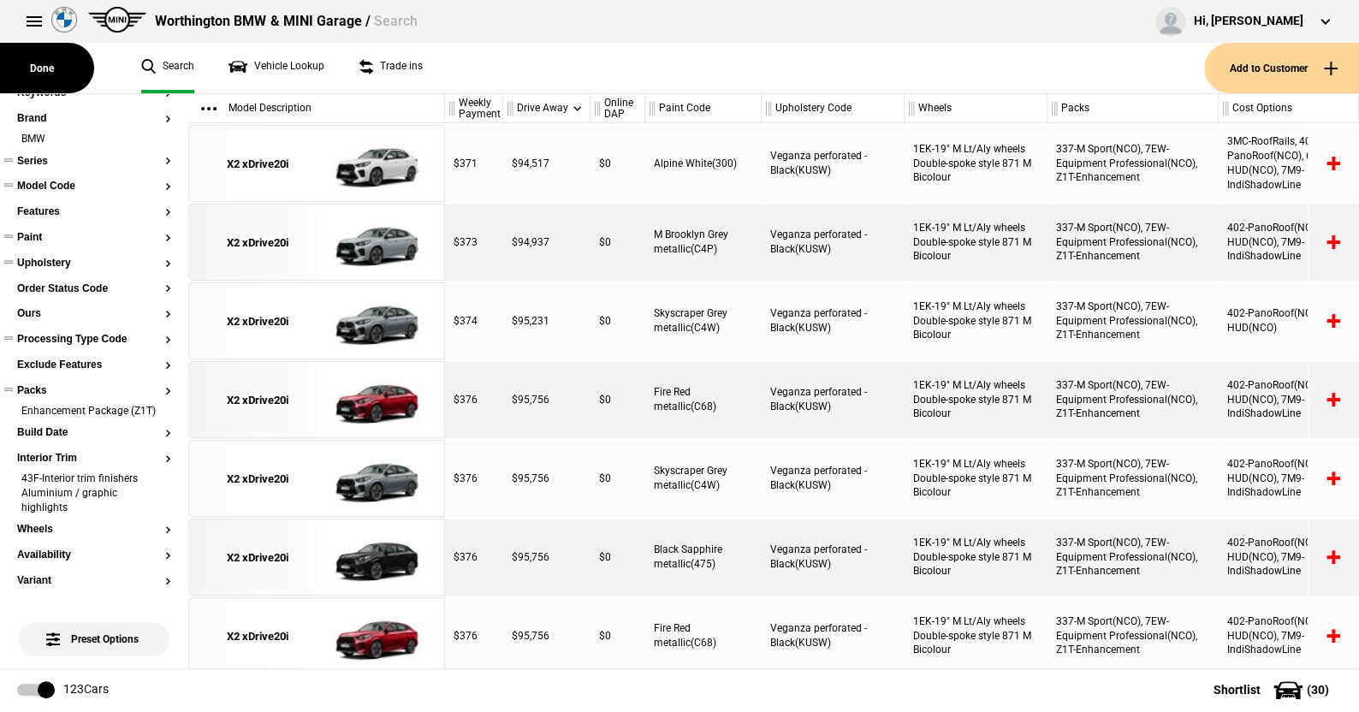
scroll to position [86, 0]
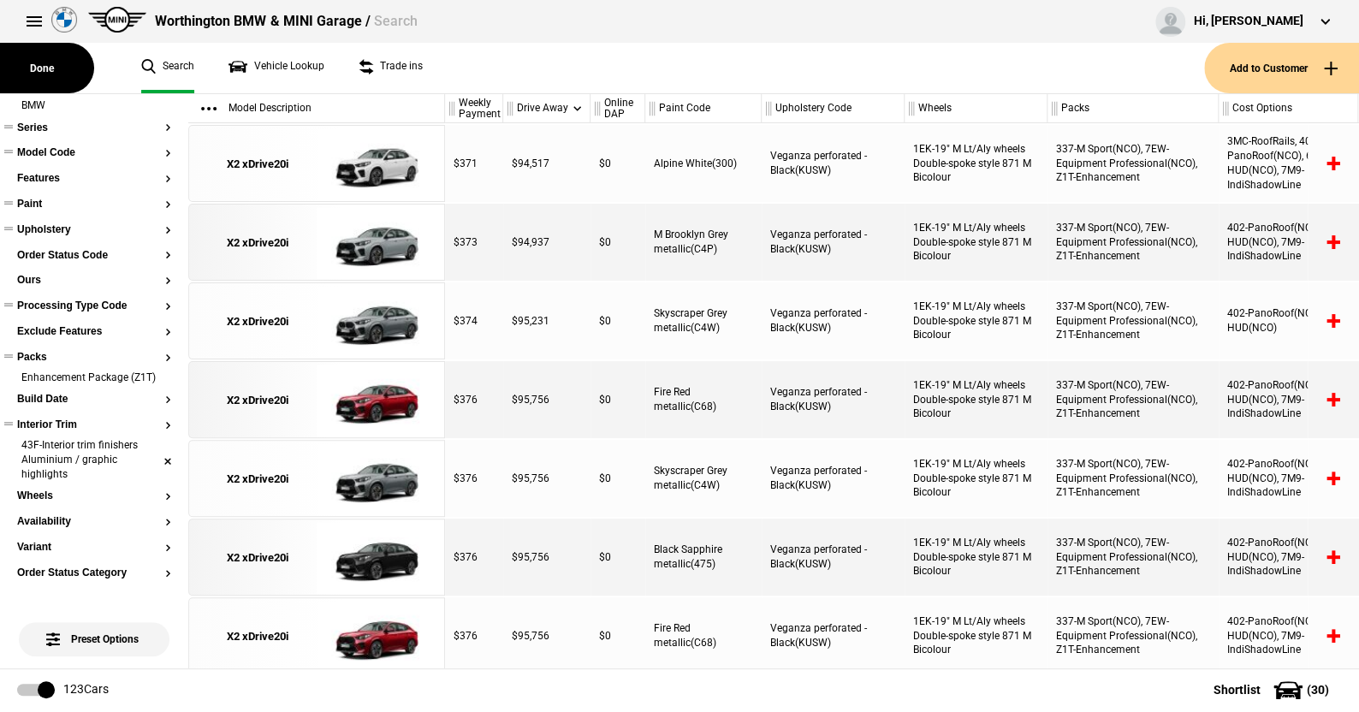
click at [153, 467] on li "43F-Interior trim finishers Aluminium / graphic highlights" at bounding box center [94, 460] width 154 height 45
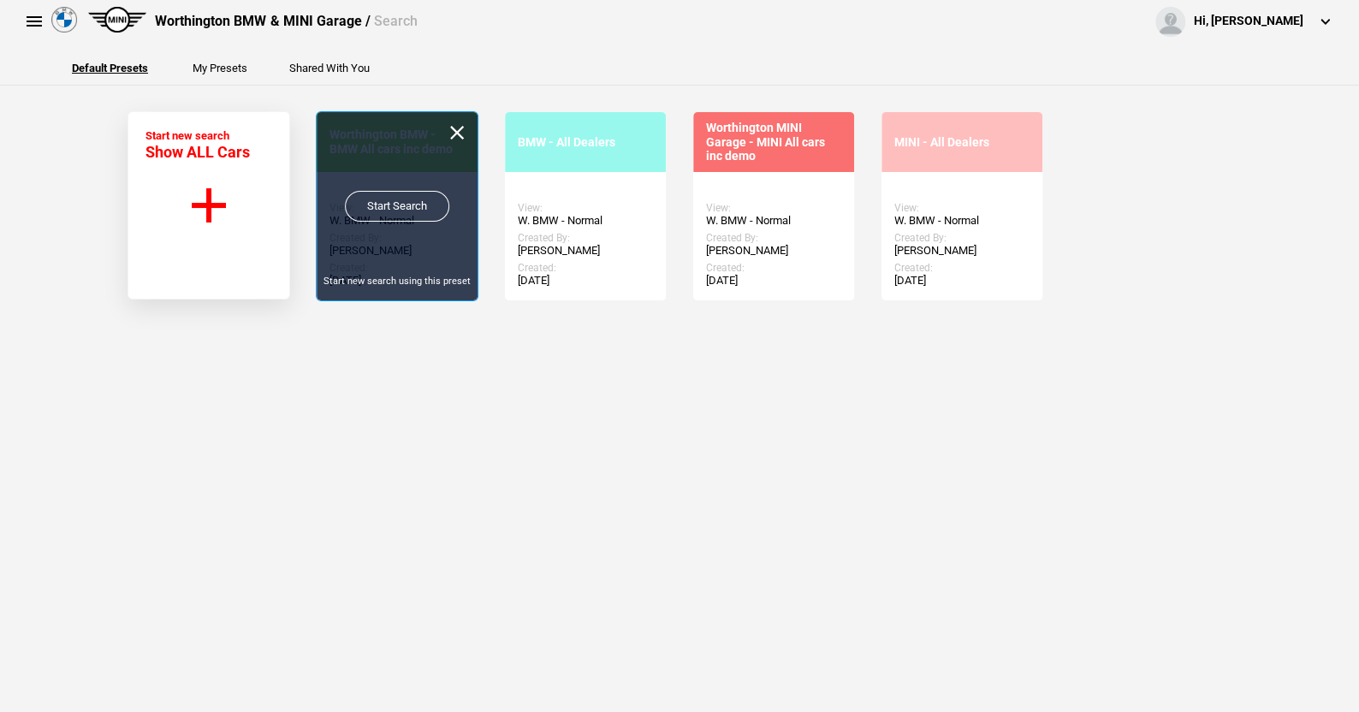
click at [391, 203] on link "Start Search" at bounding box center [397, 206] width 104 height 31
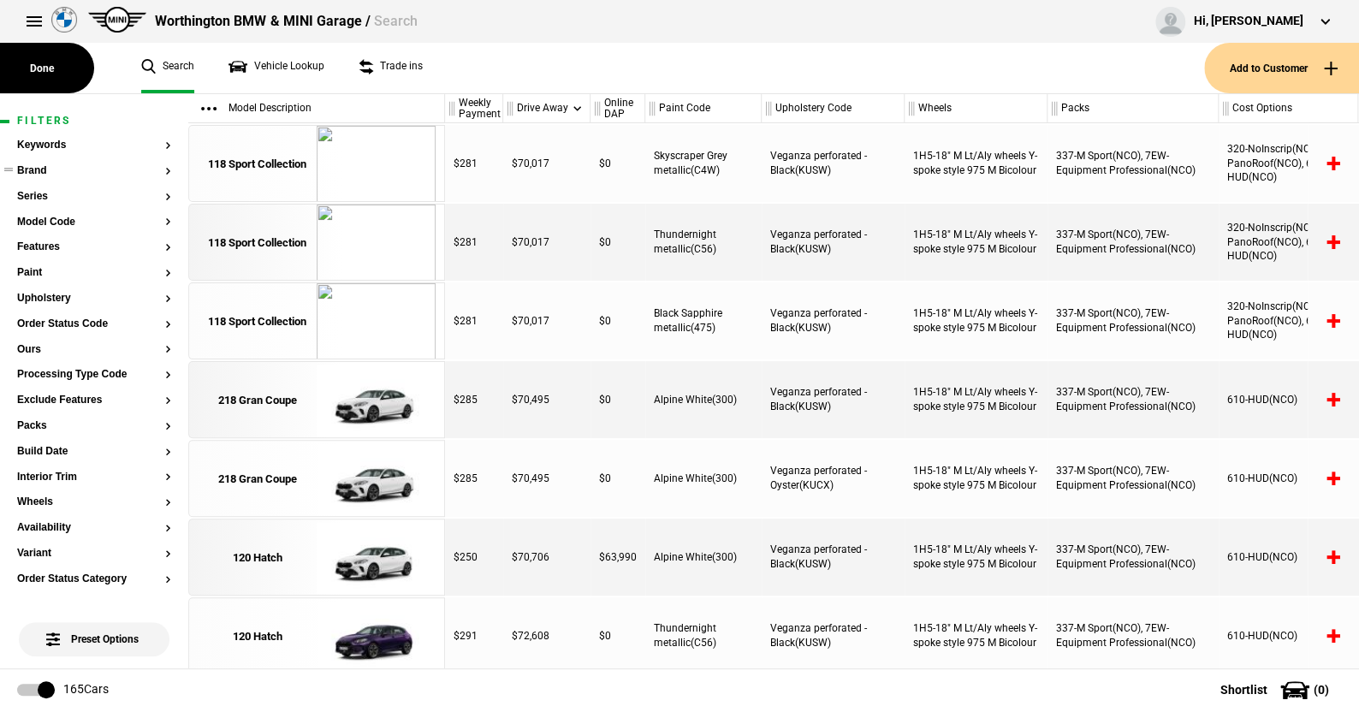
click at [33, 165] on button "Brand" at bounding box center [94, 171] width 154 height 12
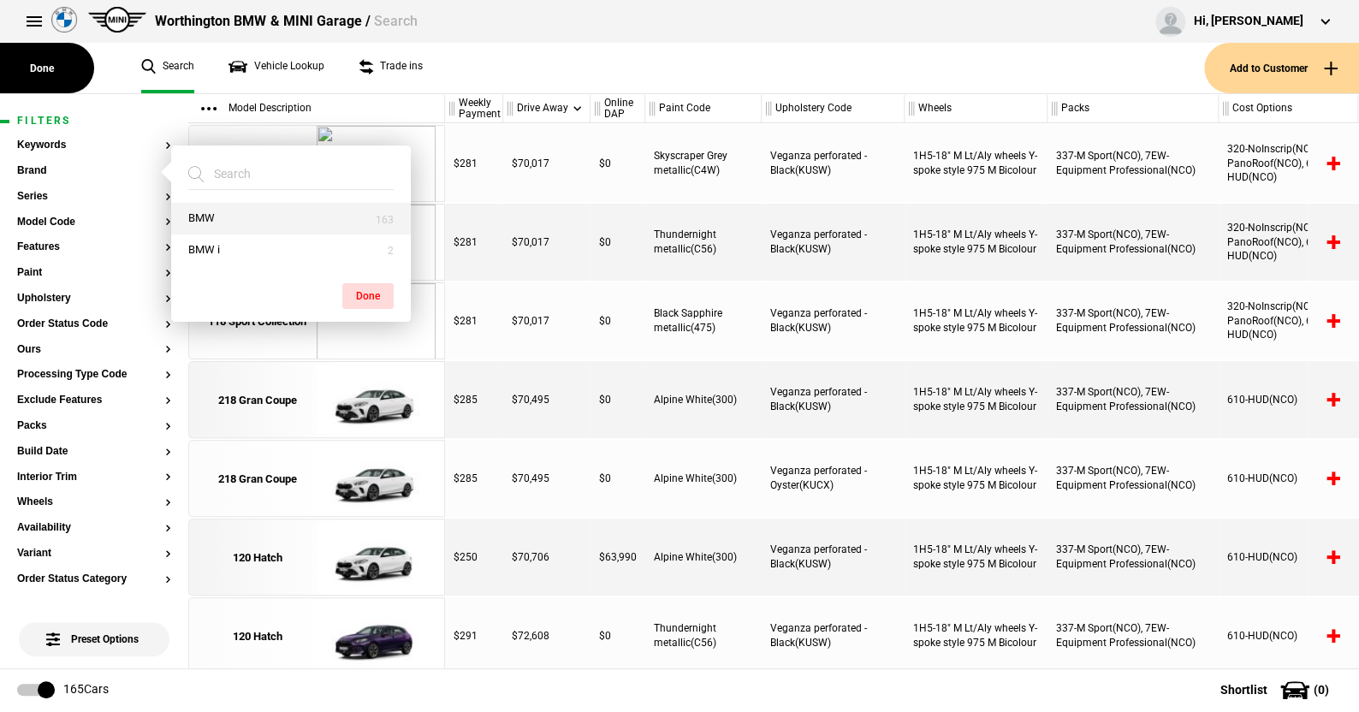
click at [211, 210] on button "BMW" at bounding box center [291, 219] width 240 height 32
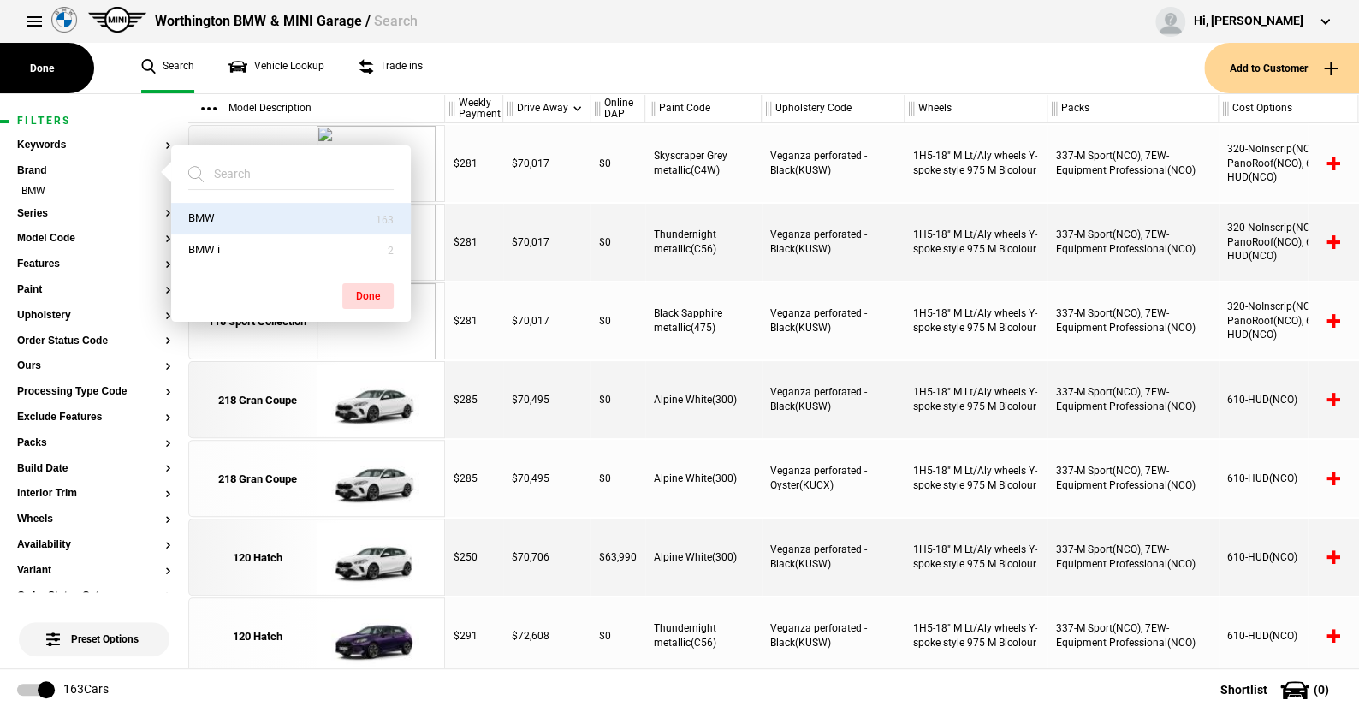
drag, startPoint x: 356, startPoint y: 286, endPoint x: 188, endPoint y: 245, distance: 172.6
click at [357, 283] on button "Done" at bounding box center [367, 296] width 51 height 26
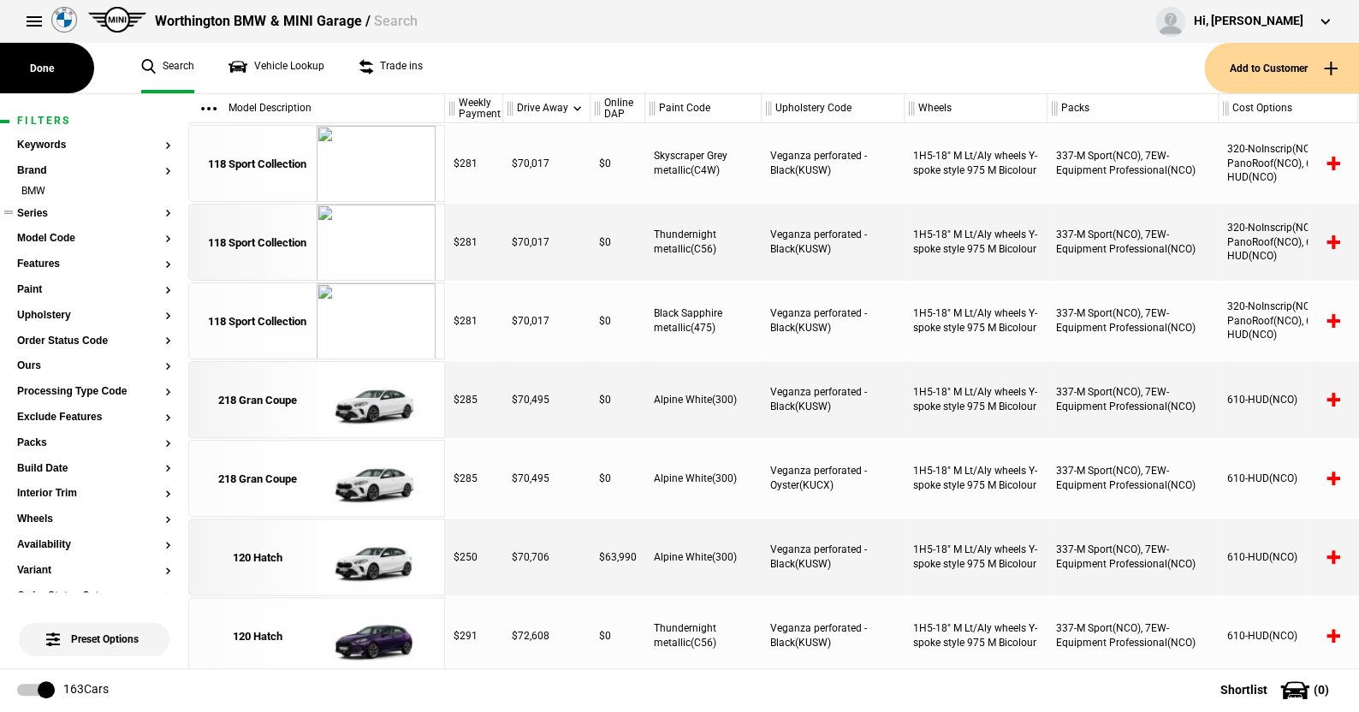
click at [46, 209] on button "Series" at bounding box center [94, 214] width 154 height 12
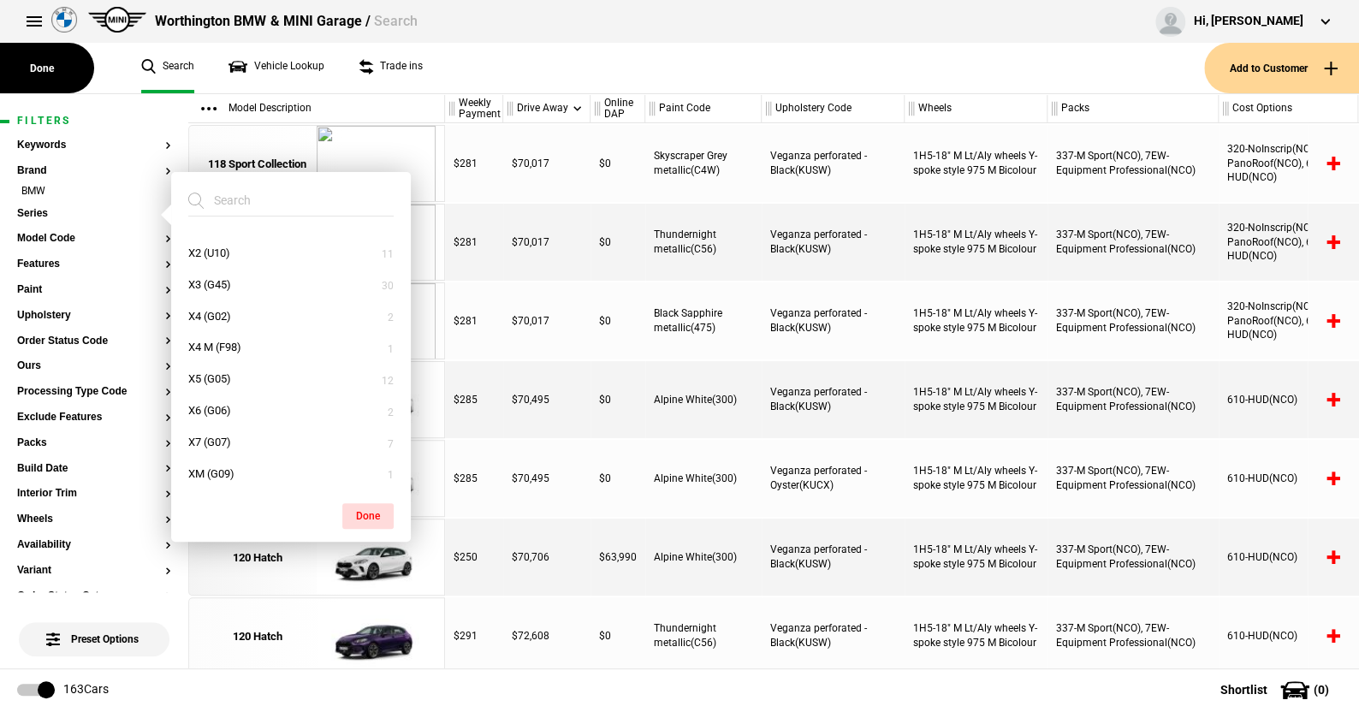
scroll to position [437, 0]
click at [217, 279] on button "X3 (G45)" at bounding box center [291, 282] width 240 height 32
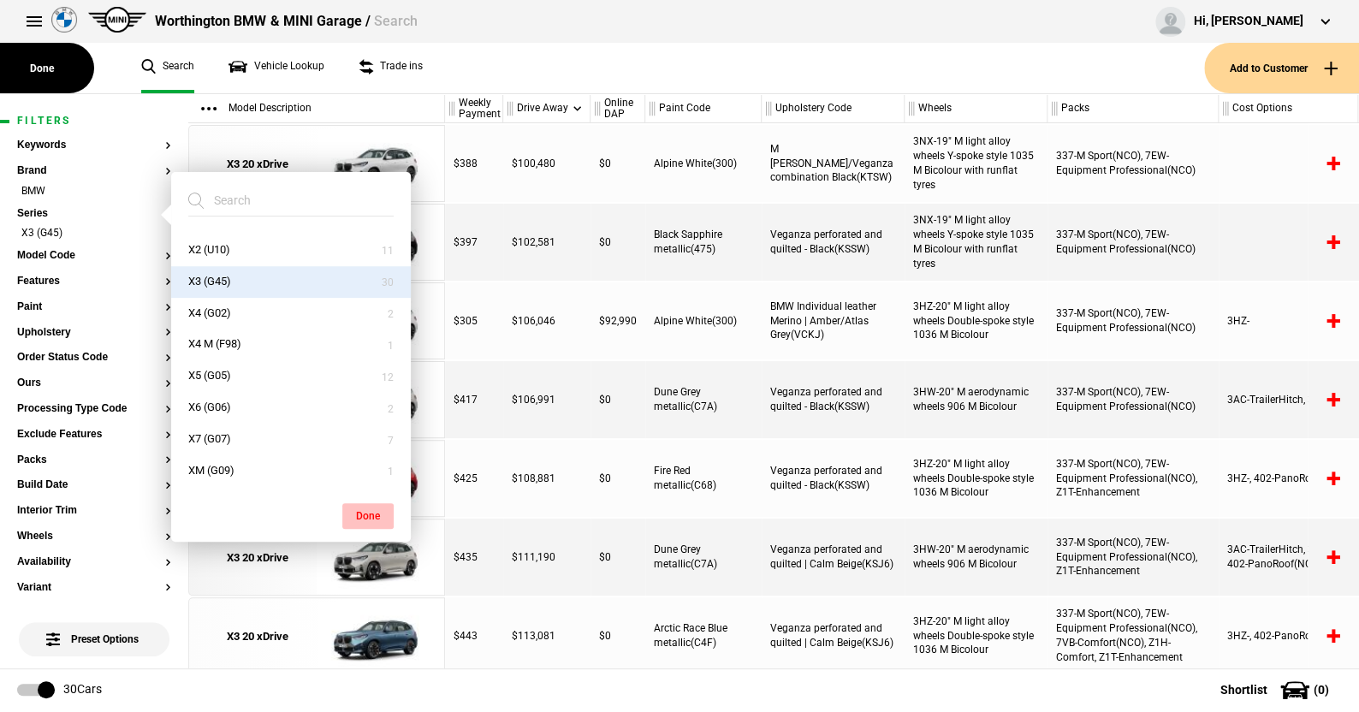
click at [355, 508] on button "Done" at bounding box center [367, 516] width 51 height 26
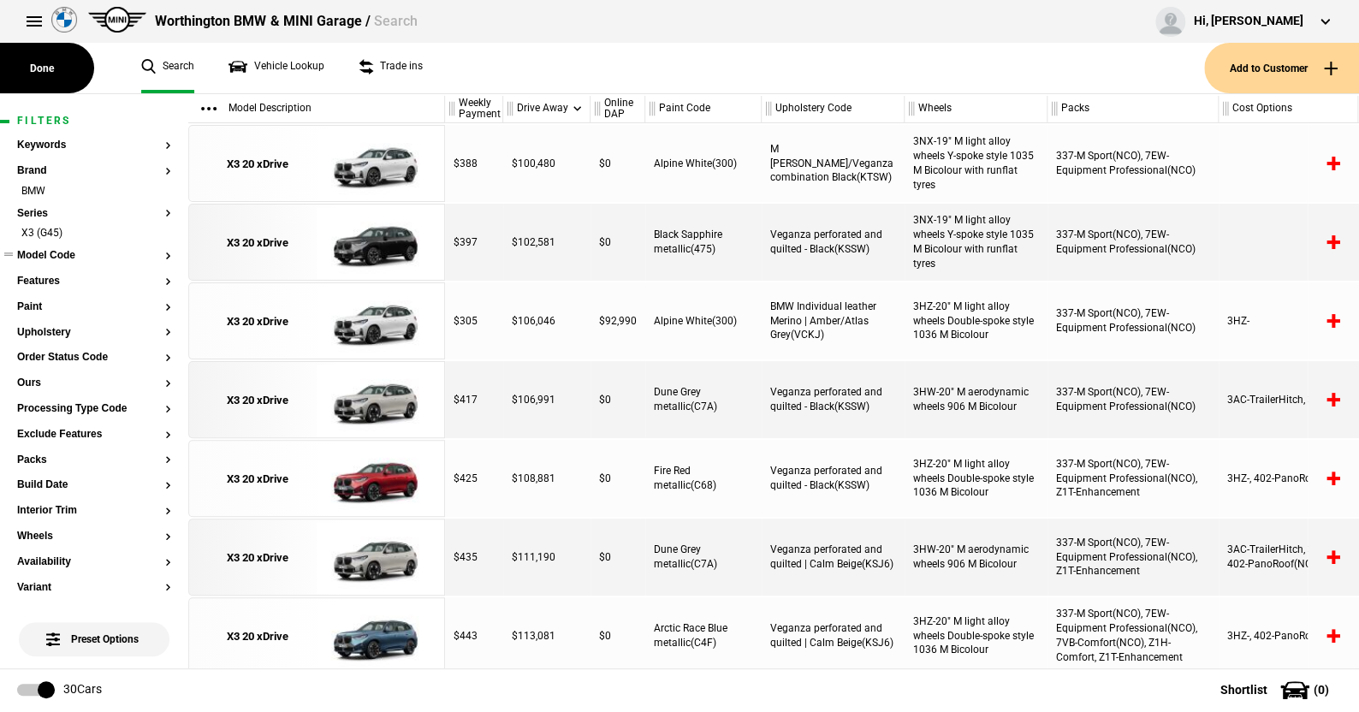
click at [68, 253] on button "Model Code" at bounding box center [94, 256] width 154 height 12
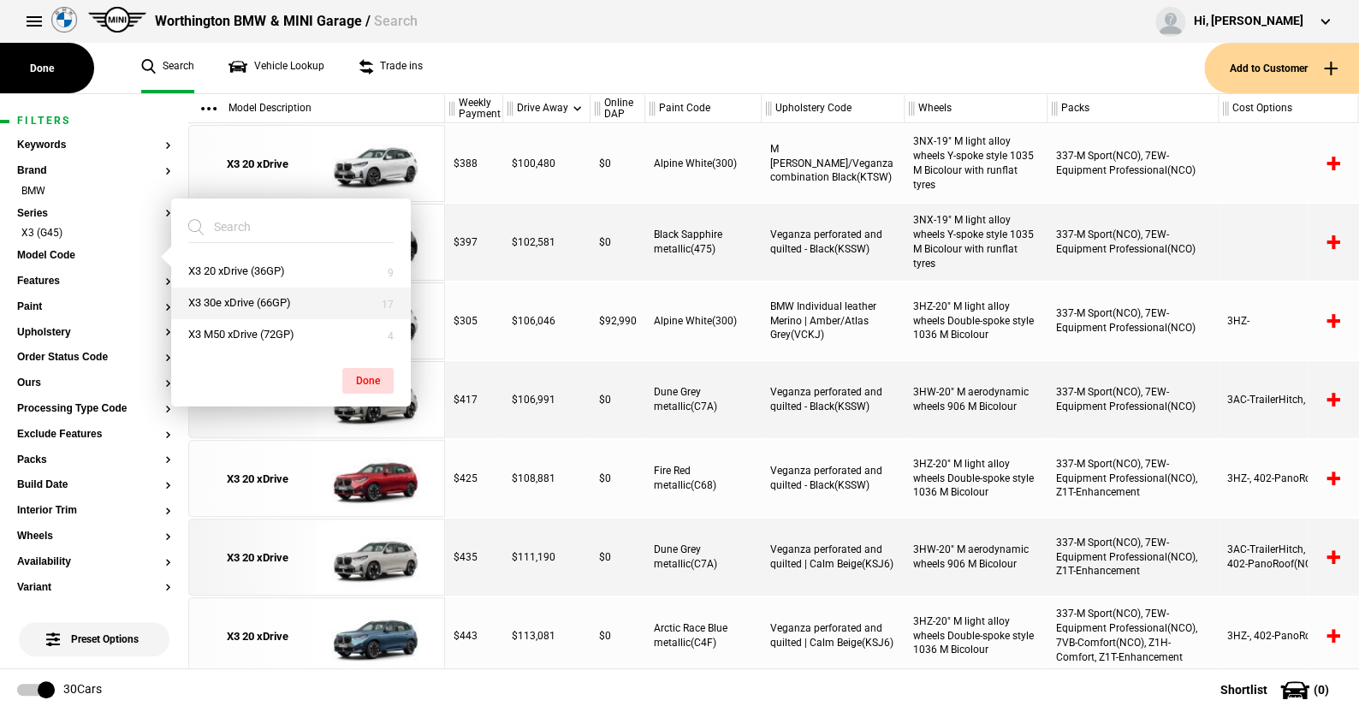
click at [225, 299] on button "X3 30e xDrive (66GP)" at bounding box center [291, 303] width 240 height 32
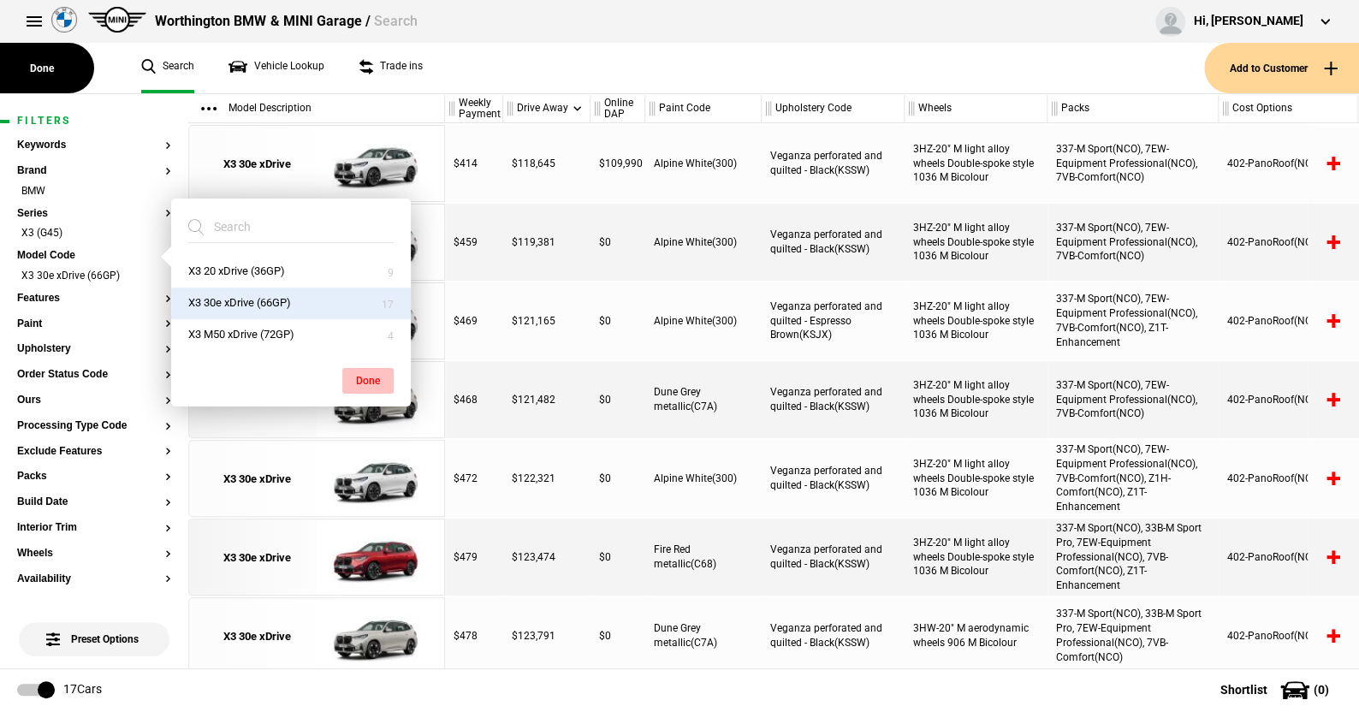
click at [360, 368] on button "Done" at bounding box center [367, 381] width 51 height 26
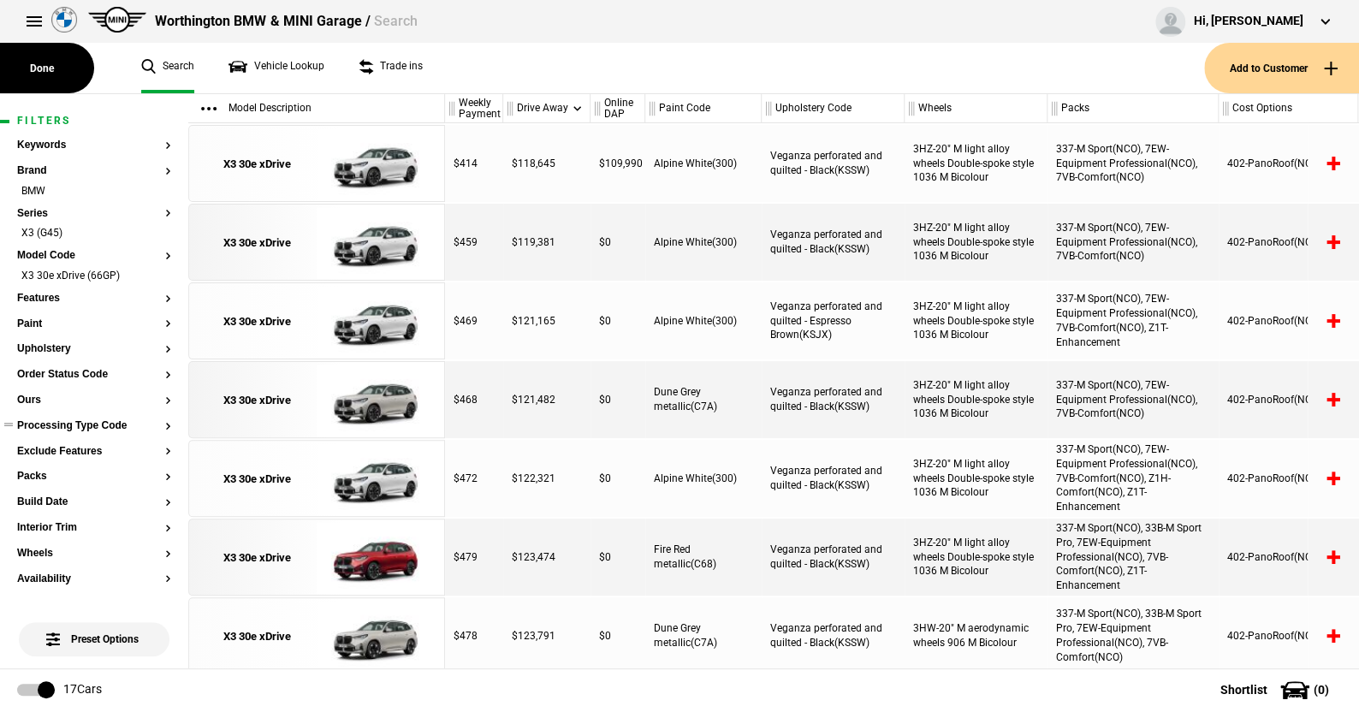
click at [92, 425] on button "Processing Type Code" at bounding box center [94, 426] width 154 height 12
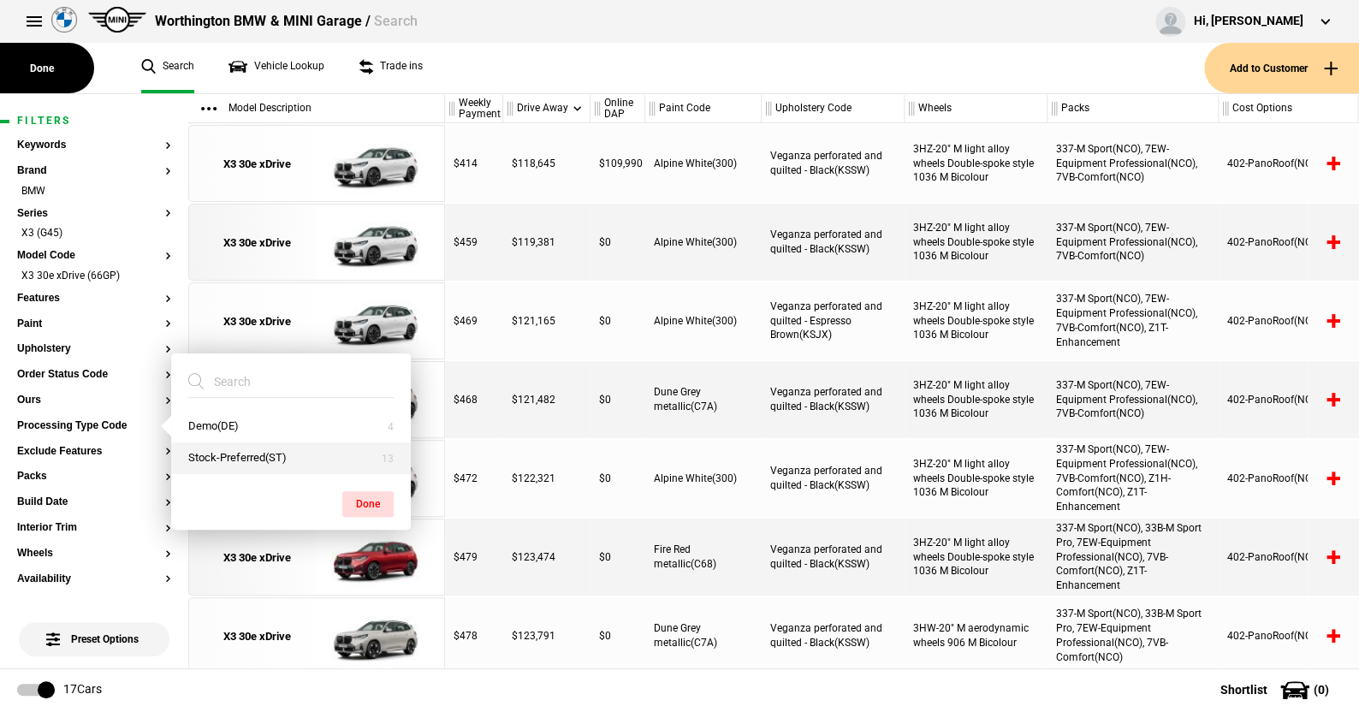
drag, startPoint x: 210, startPoint y: 420, endPoint x: 316, endPoint y: 450, distance: 110.2
click at [210, 419] on button "Demo(DE)" at bounding box center [291, 427] width 240 height 32
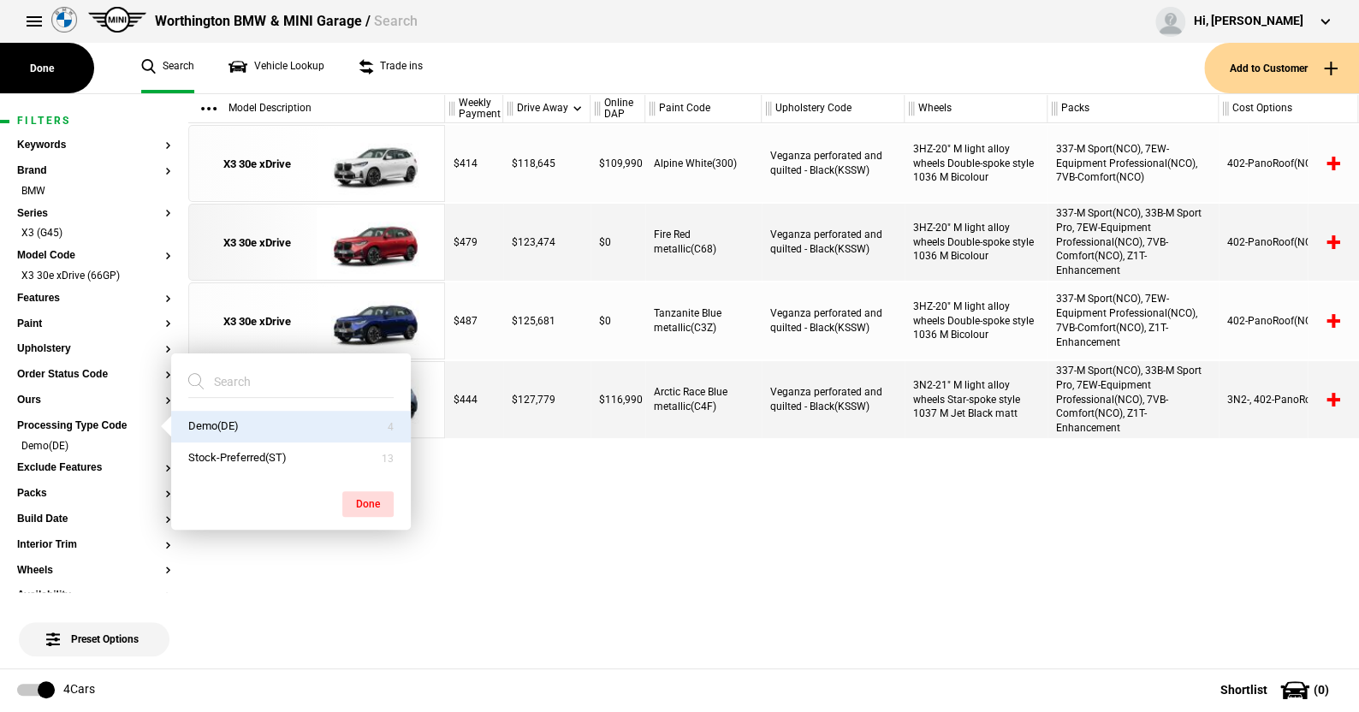
drag, startPoint x: 371, startPoint y: 498, endPoint x: 404, endPoint y: 358, distance: 143.2
click at [372, 491] on button "Done" at bounding box center [367, 504] width 51 height 26
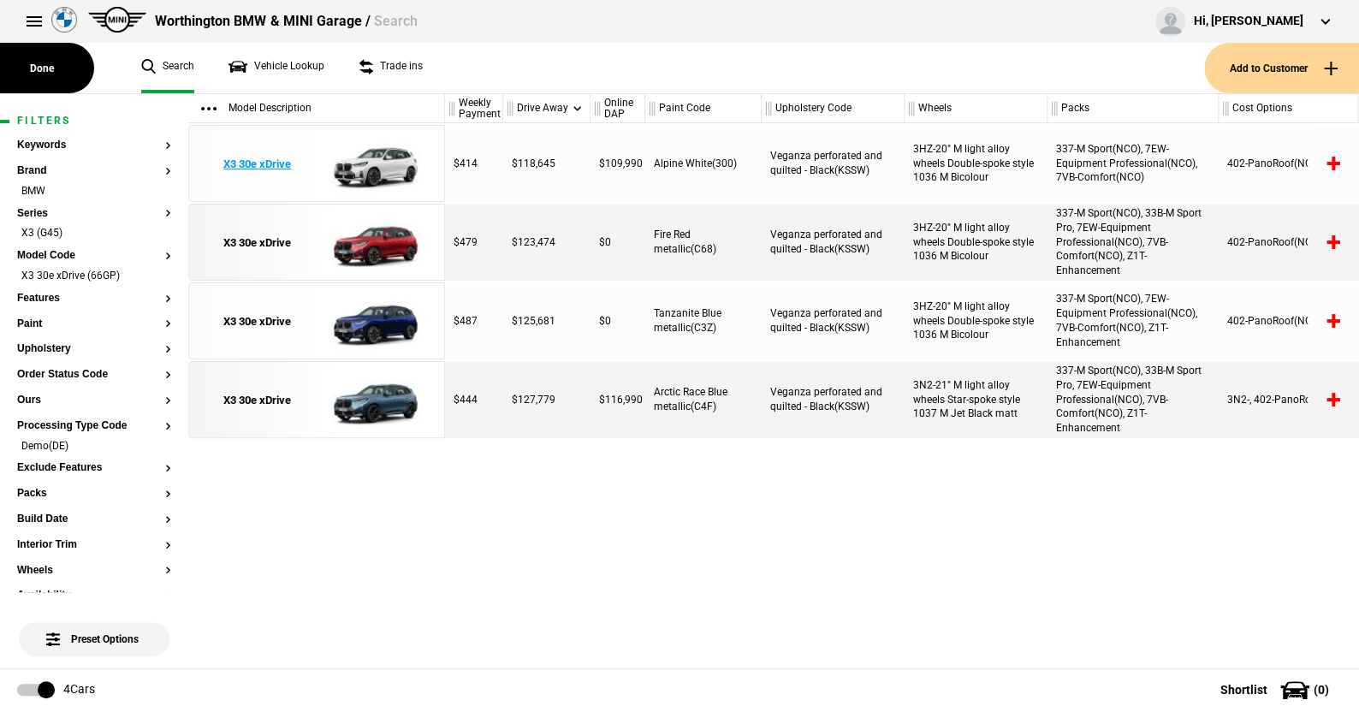
click at [381, 162] on img at bounding box center [376, 164] width 119 height 77
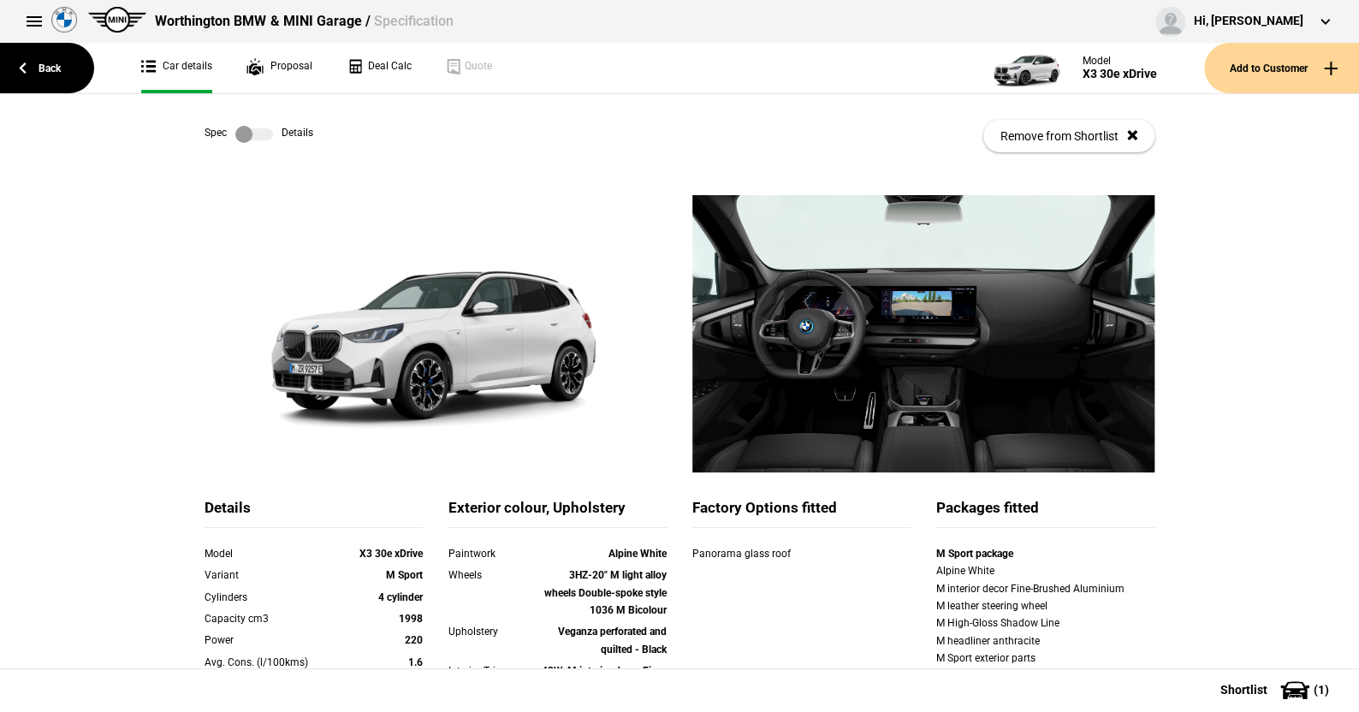
click at [257, 133] on label at bounding box center [254, 134] width 38 height 17
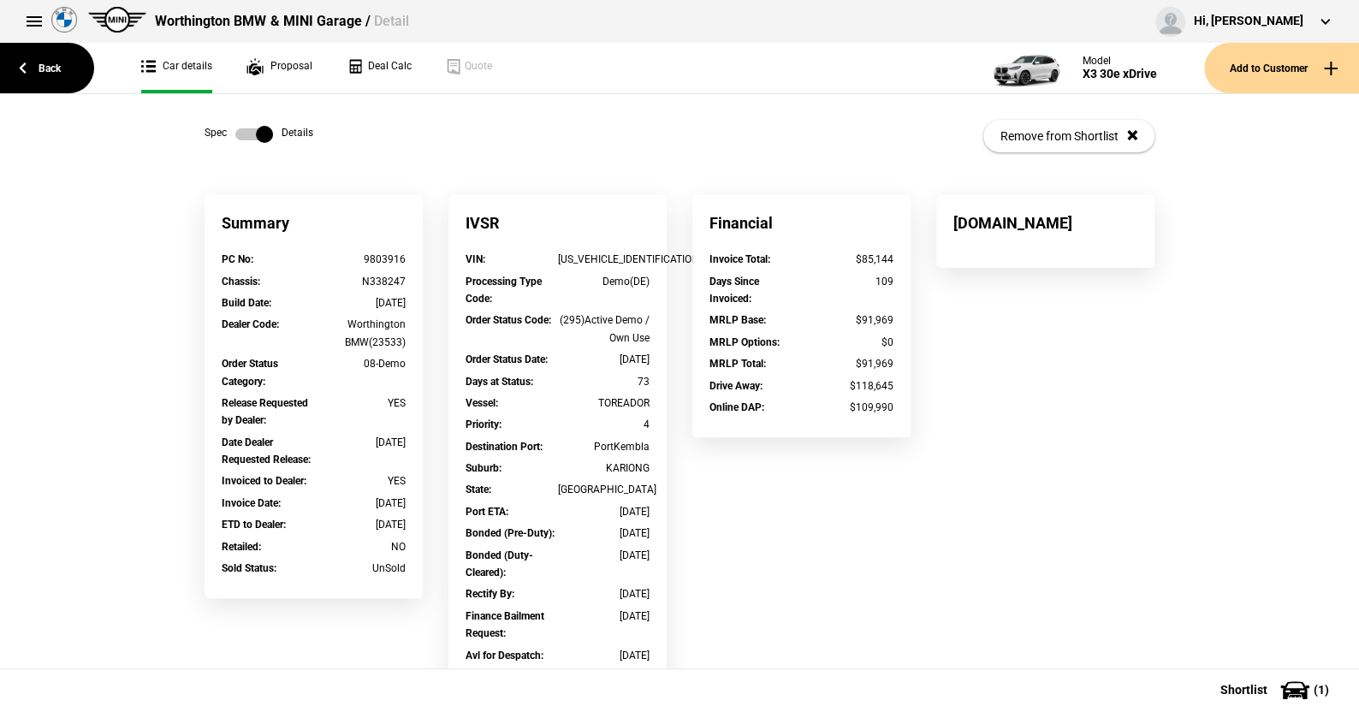
click at [235, 133] on label at bounding box center [254, 134] width 38 height 17
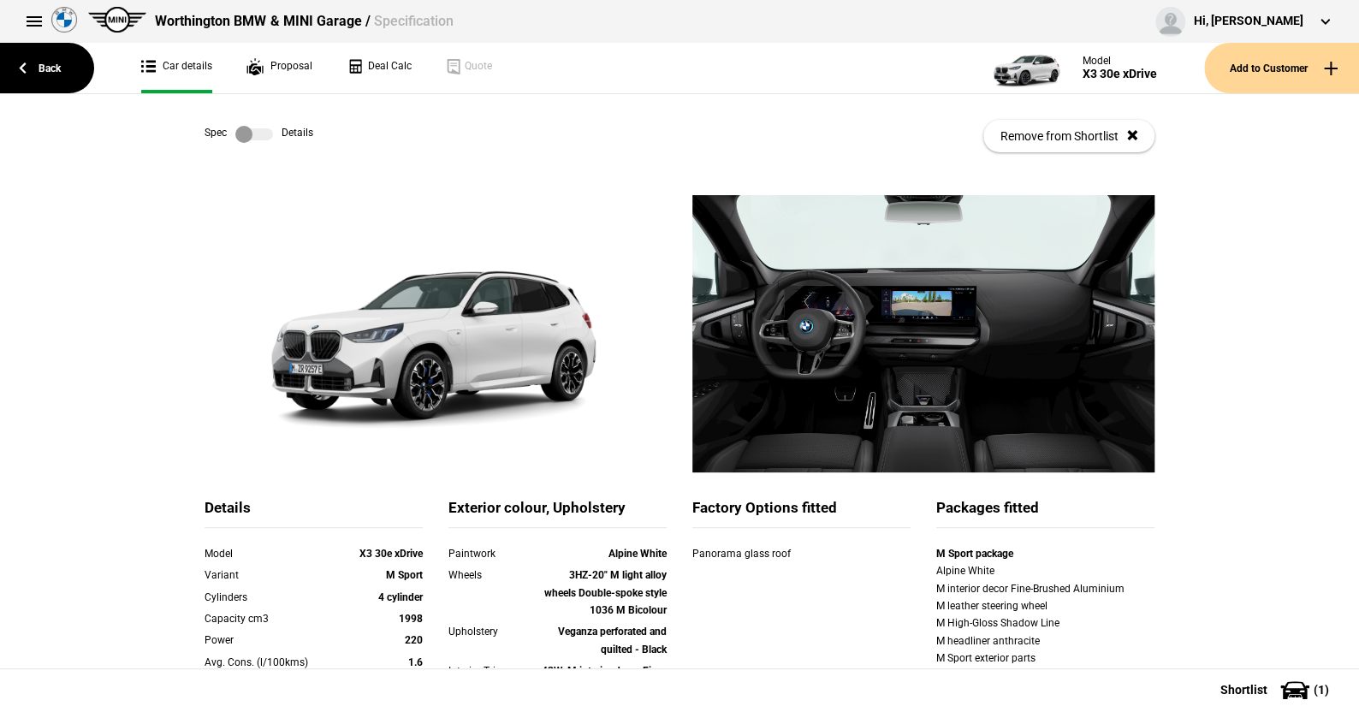
click at [264, 137] on label at bounding box center [254, 134] width 38 height 17
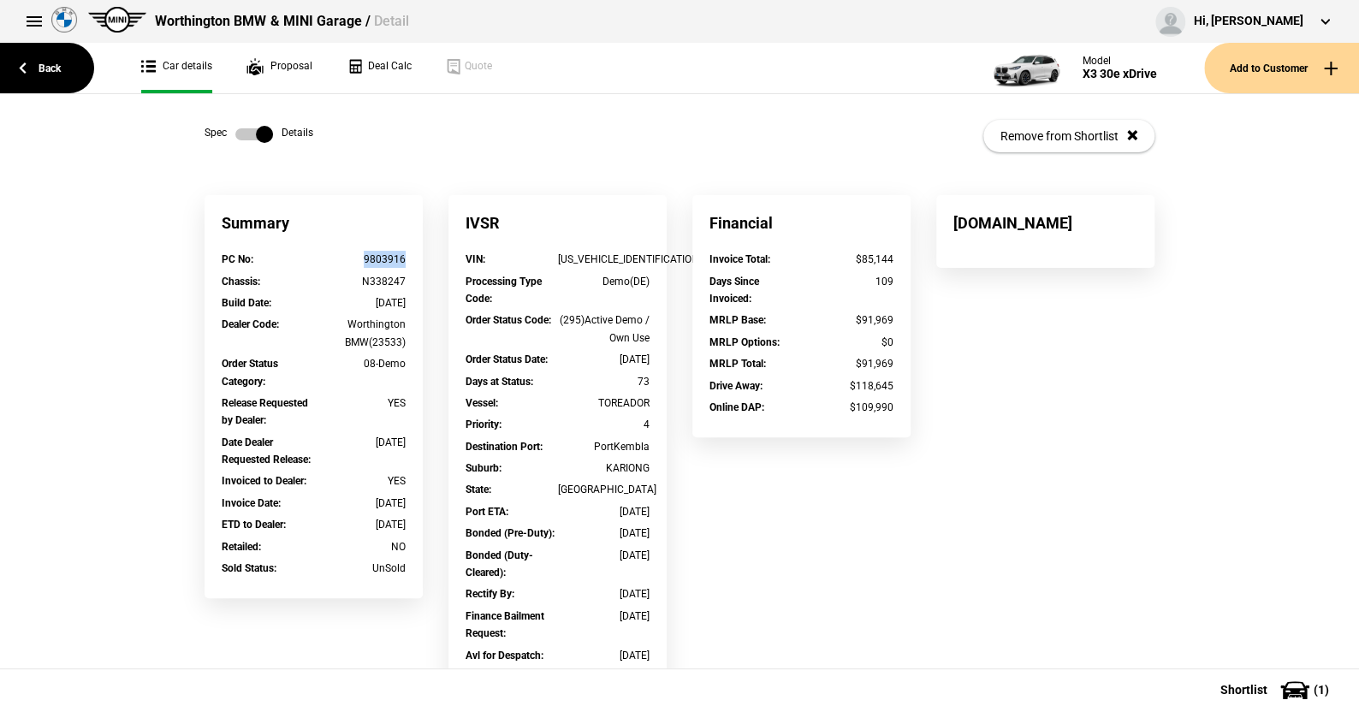
drag, startPoint x: 403, startPoint y: 261, endPoint x: 349, endPoint y: 258, distance: 54.0
click at [349, 258] on div "PC No : 9803916" at bounding box center [314, 261] width 210 height 21
copy div "9803916"
click at [51, 62] on link "Back" at bounding box center [47, 68] width 94 height 50
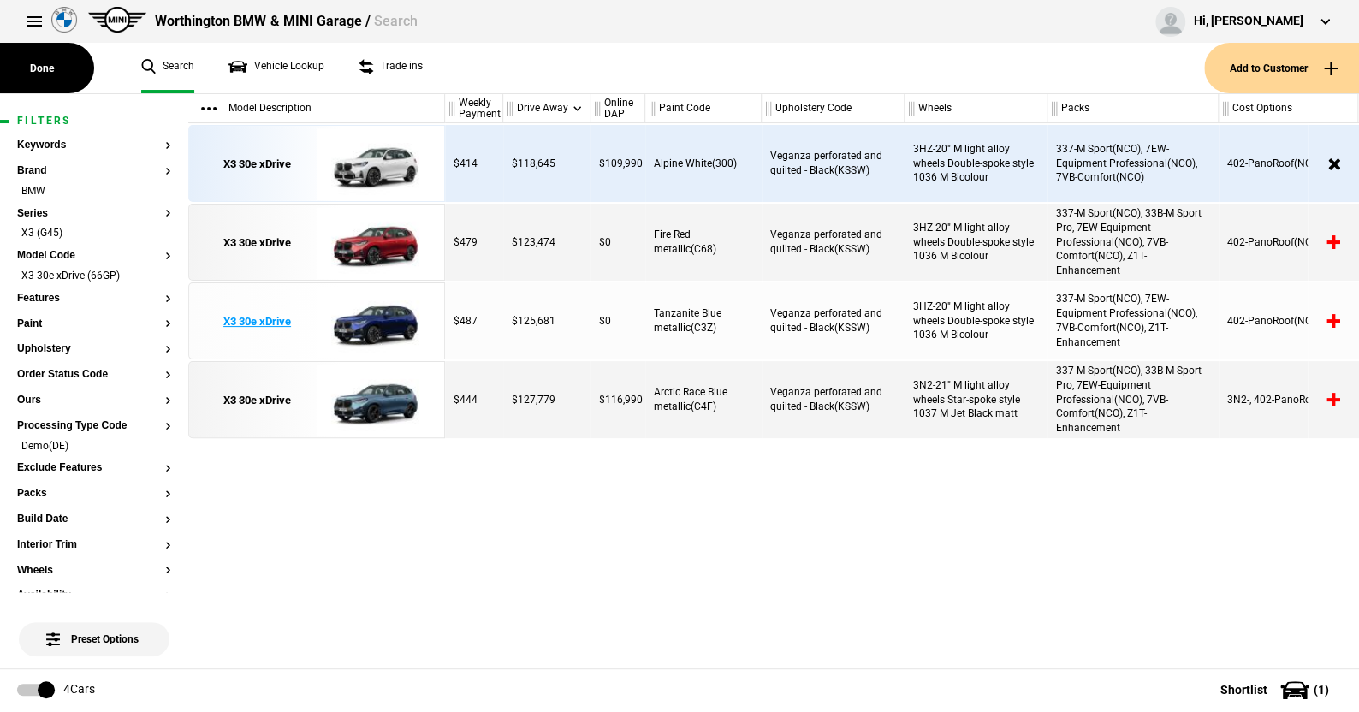
click at [374, 315] on img at bounding box center [376, 321] width 119 height 77
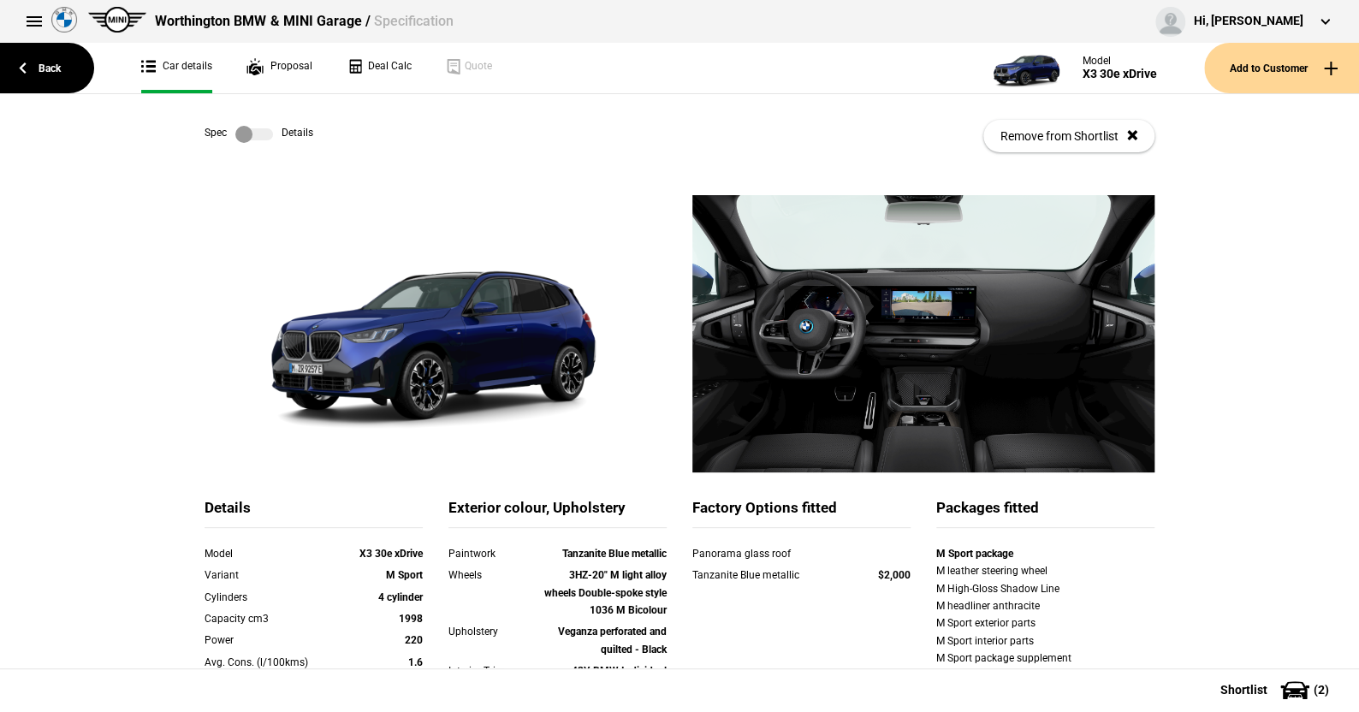
click at [260, 129] on label at bounding box center [254, 134] width 38 height 17
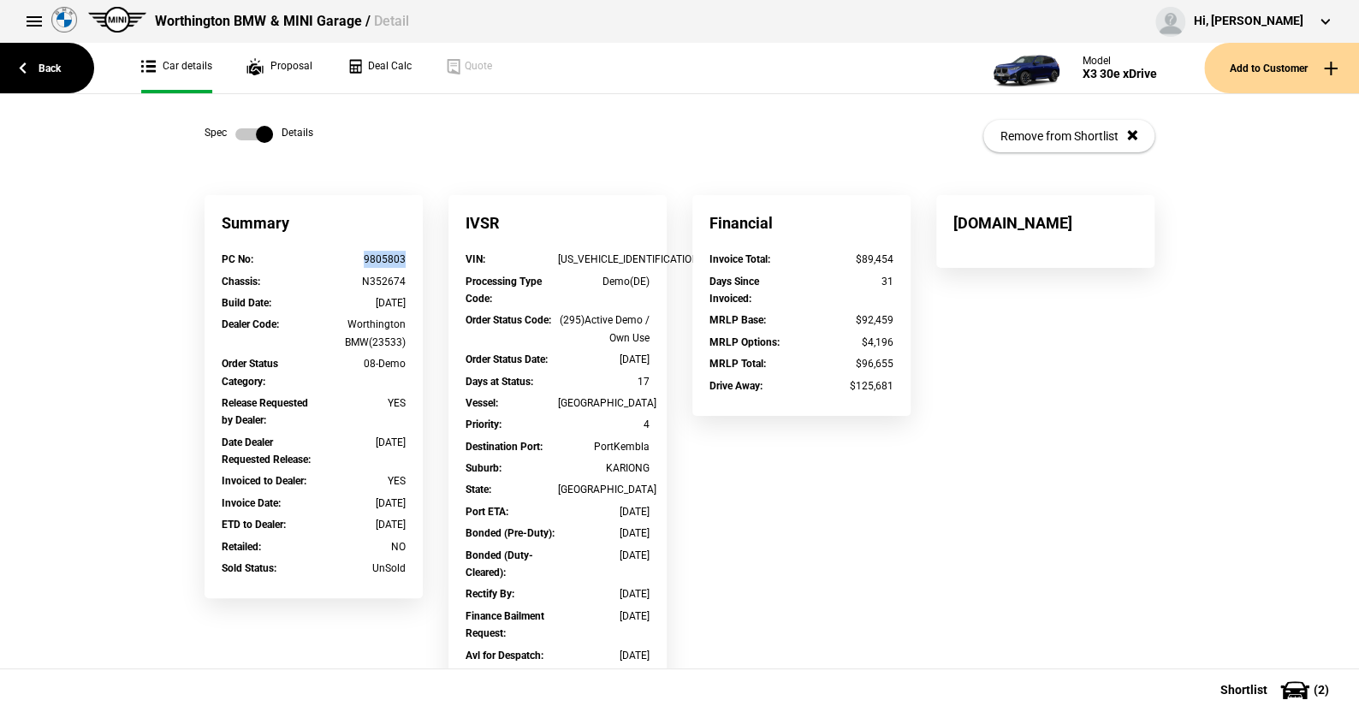
drag, startPoint x: 402, startPoint y: 259, endPoint x: 362, endPoint y: 258, distance: 40.2
click at [361, 258] on div "PC No : 9805803" at bounding box center [314, 261] width 210 height 21
copy div "9805803"
click at [237, 132] on label at bounding box center [254, 134] width 38 height 17
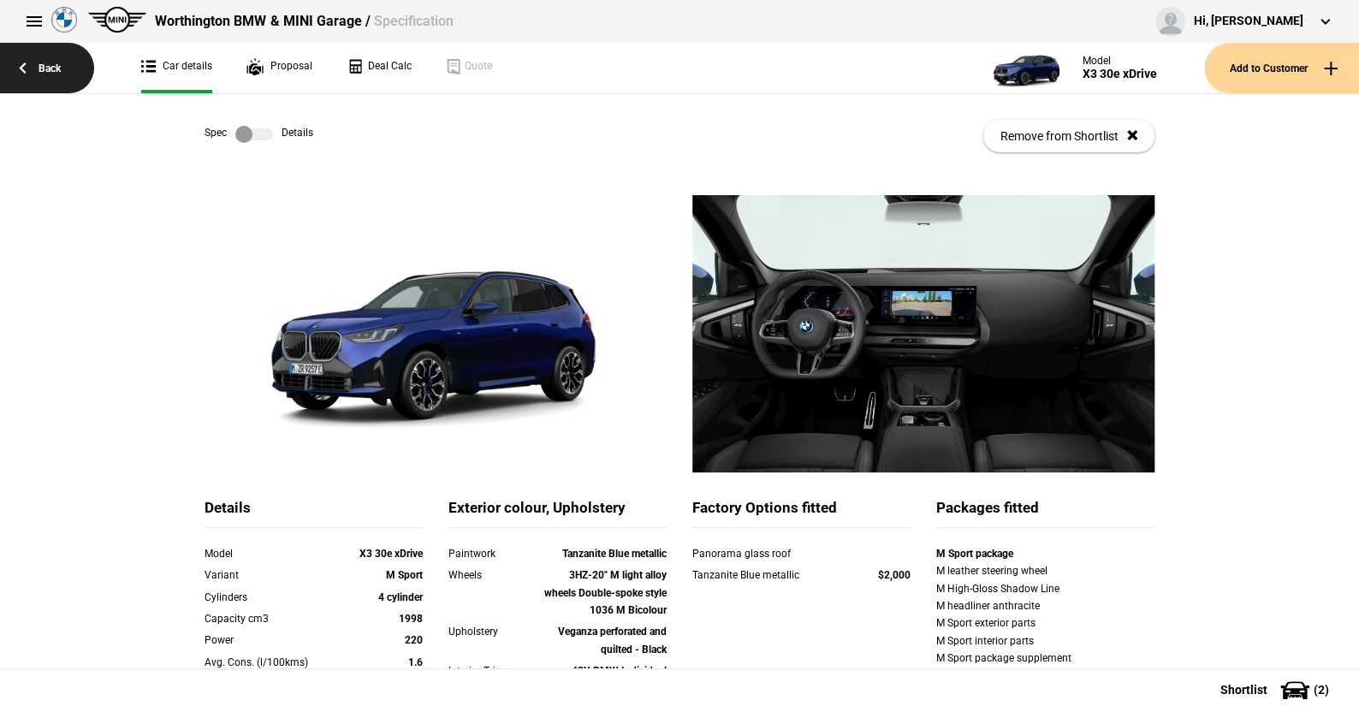
click at [56, 62] on link "Back" at bounding box center [47, 68] width 94 height 50
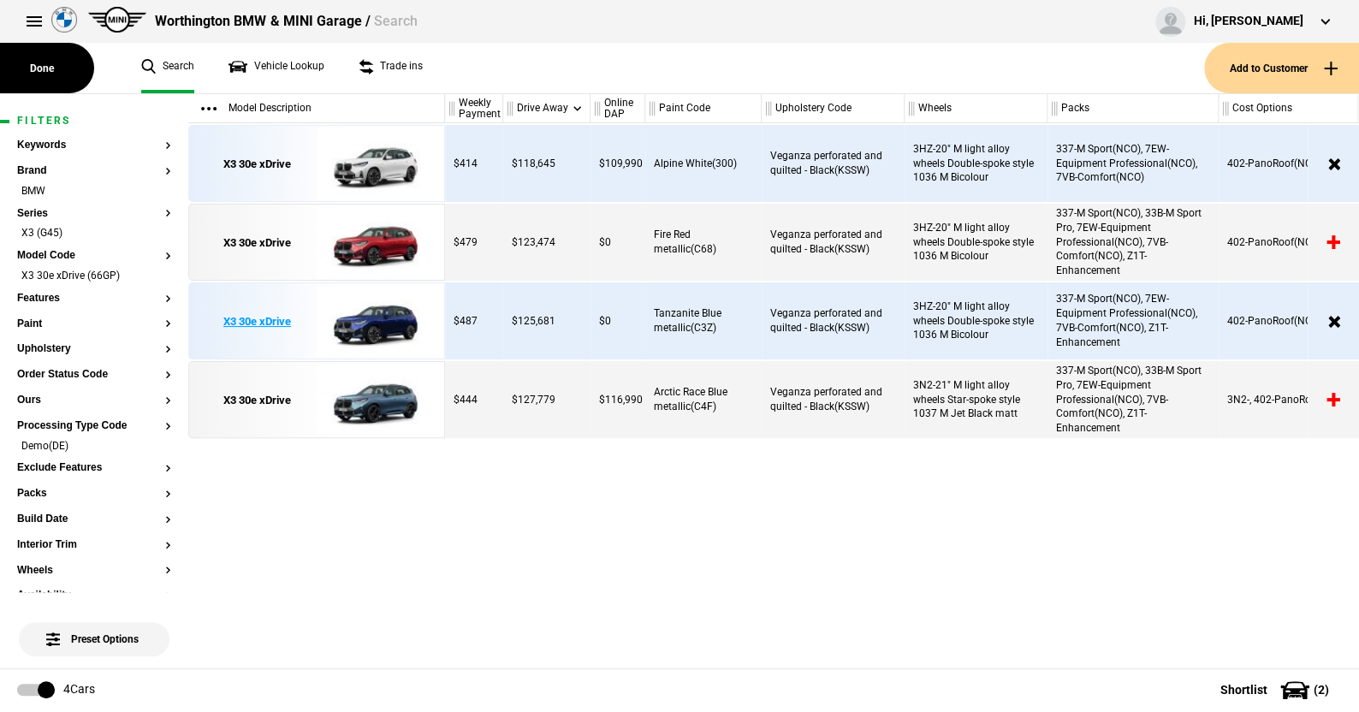
click at [376, 323] on img at bounding box center [376, 321] width 119 height 77
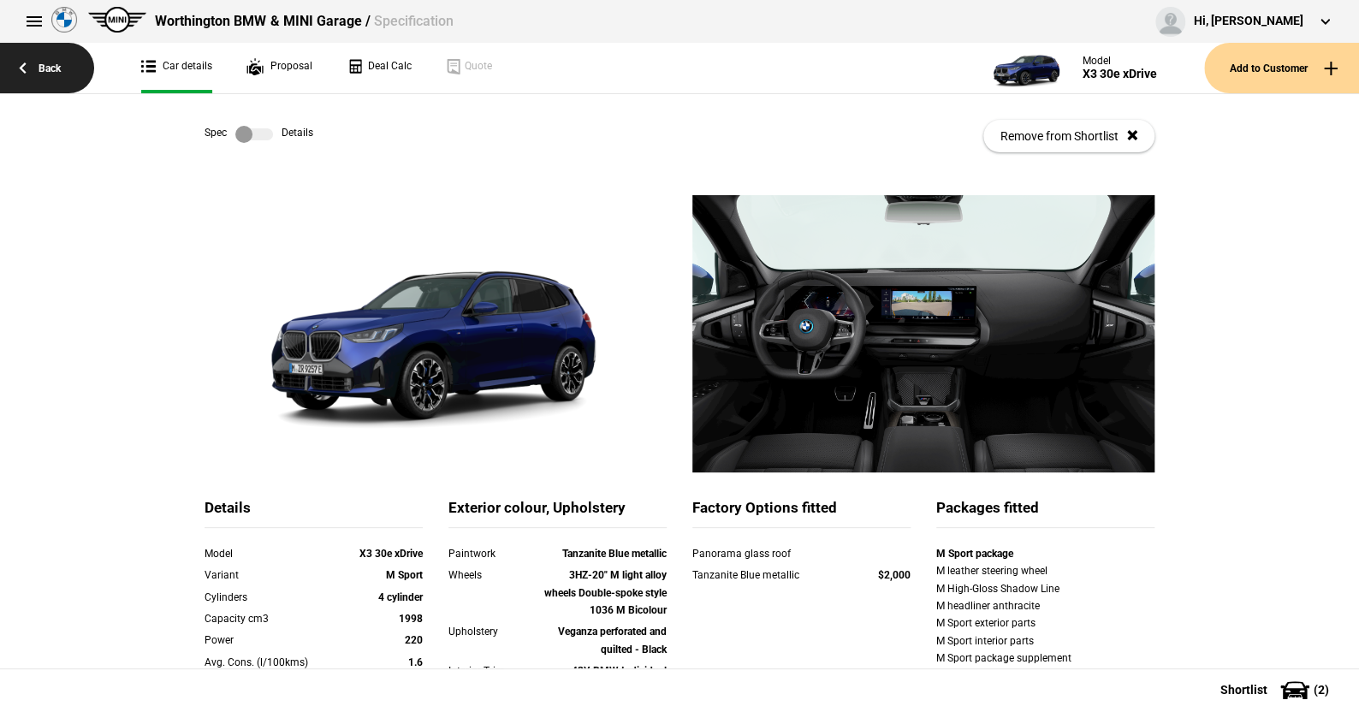
click at [48, 64] on link "Back" at bounding box center [47, 68] width 94 height 50
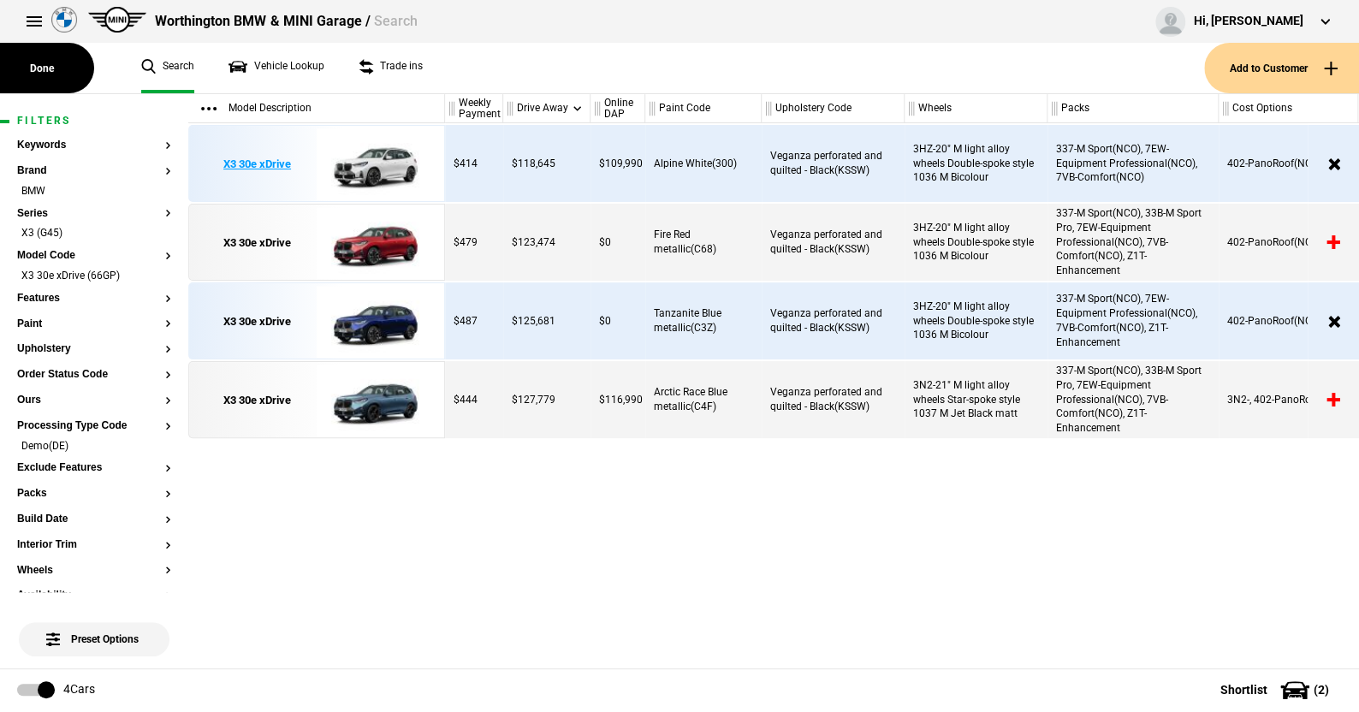
click at [382, 160] on img at bounding box center [376, 164] width 119 height 77
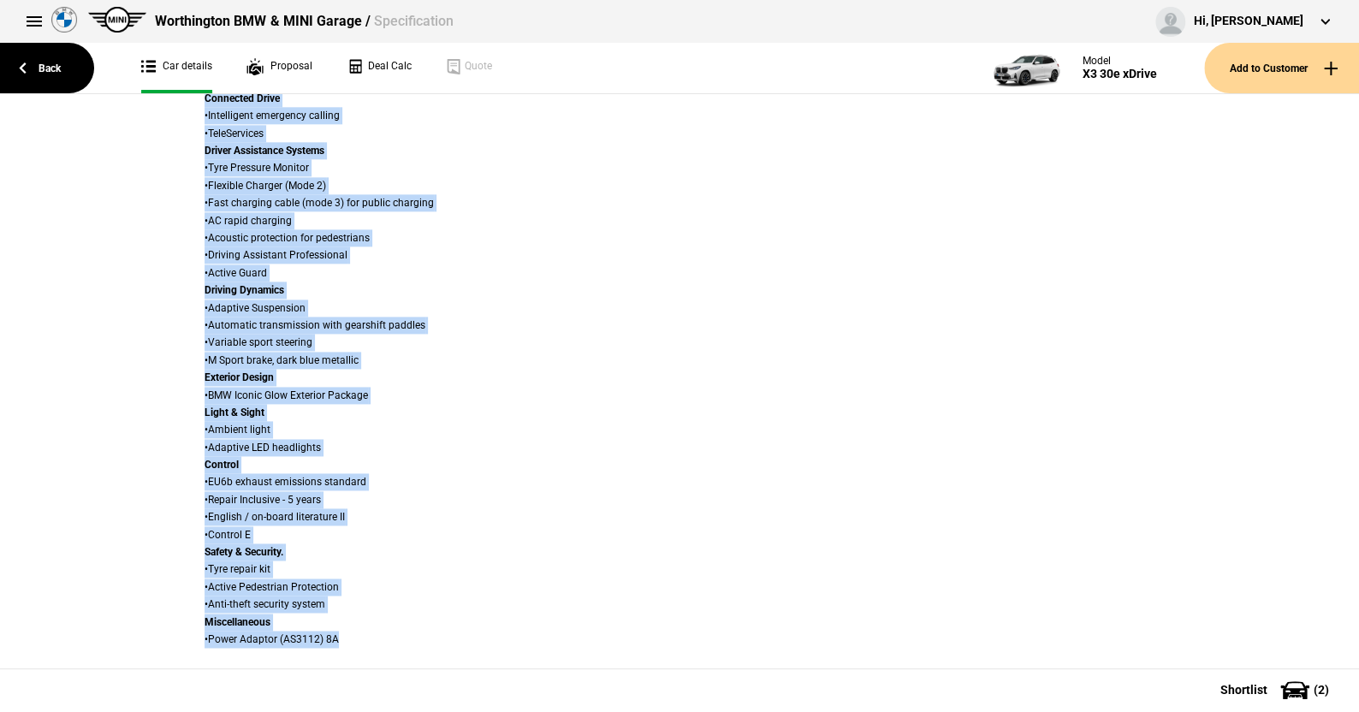
scroll to position [1164, 0]
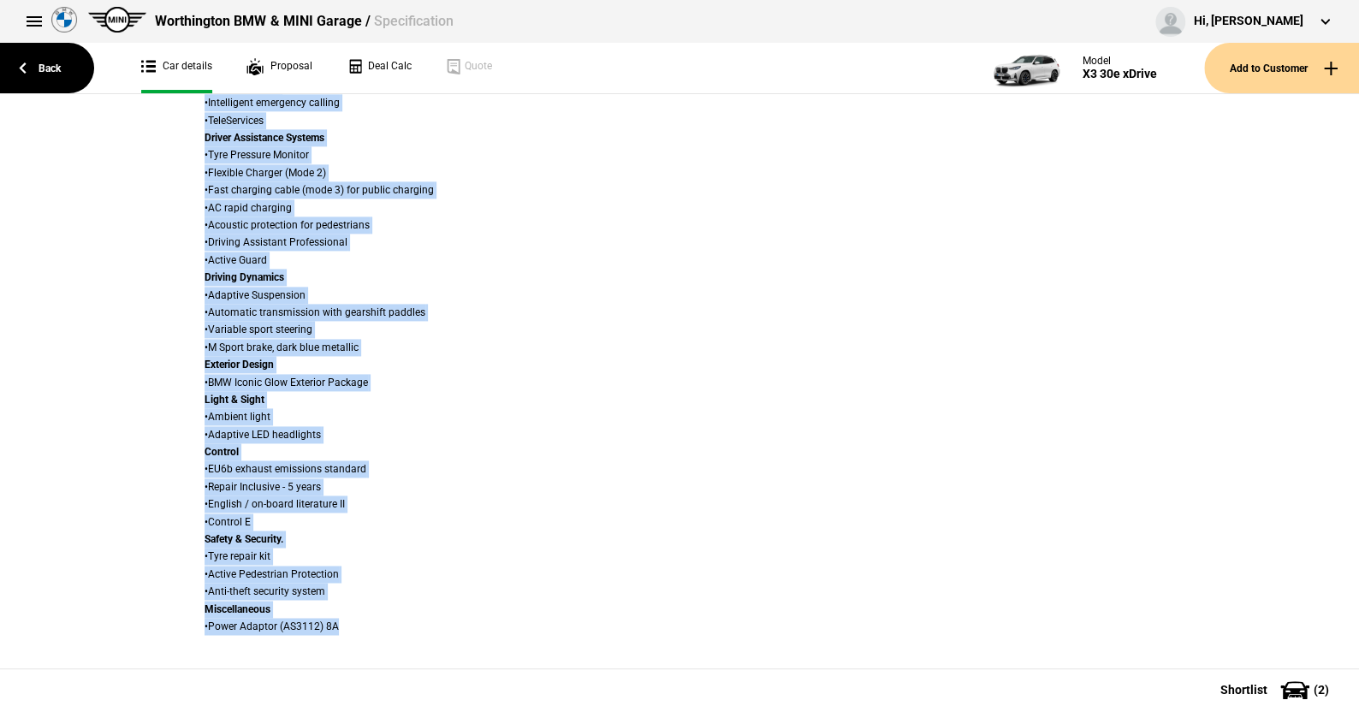
drag, startPoint x: 121, startPoint y: 134, endPoint x: 533, endPoint y: 368, distance: 473.2
click at [1219, 618] on div "Spec Details Remove from Shortlist Details Model X3 30e xDrive Variant M Sport …" at bounding box center [679, 381] width 1359 height 574
copy div "Spec Details Remove from Shortlist Details Model X3 30e xDrive Variant M Sport …"
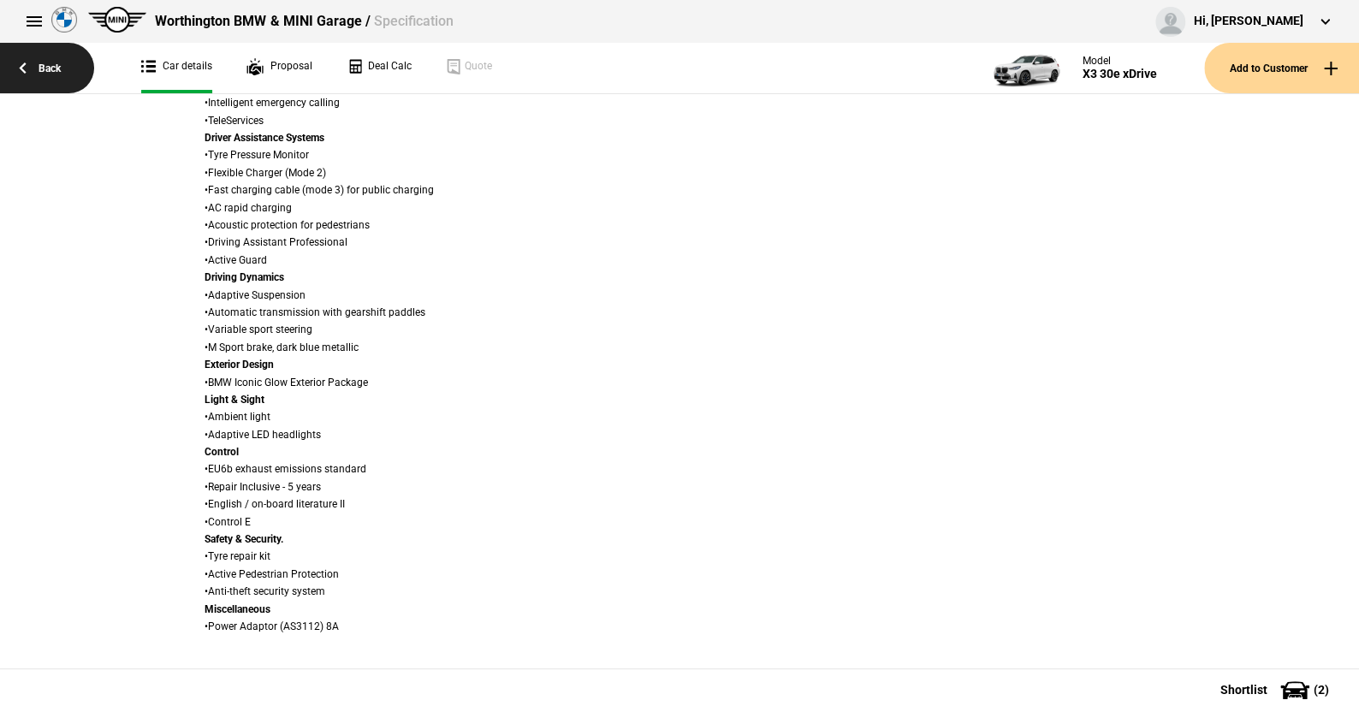
click at [59, 57] on link "Back" at bounding box center [47, 68] width 94 height 50
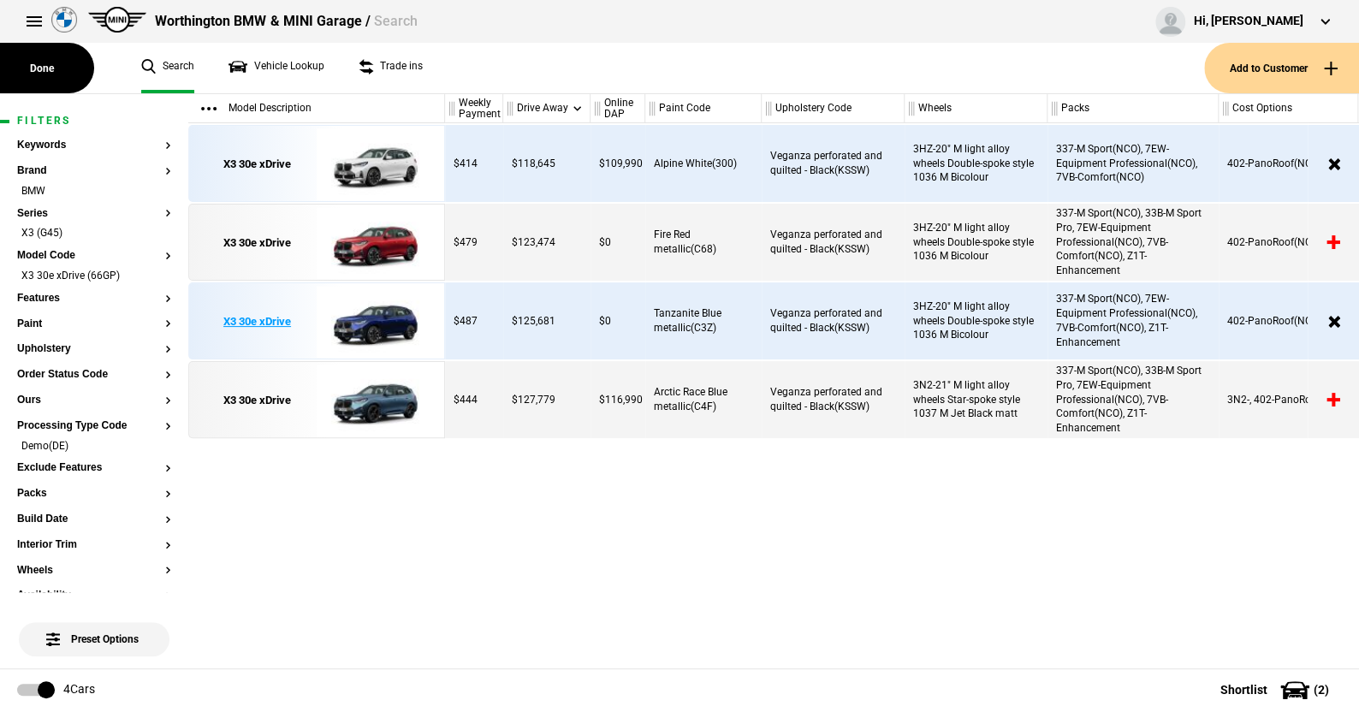
click at [375, 320] on img at bounding box center [376, 321] width 119 height 77
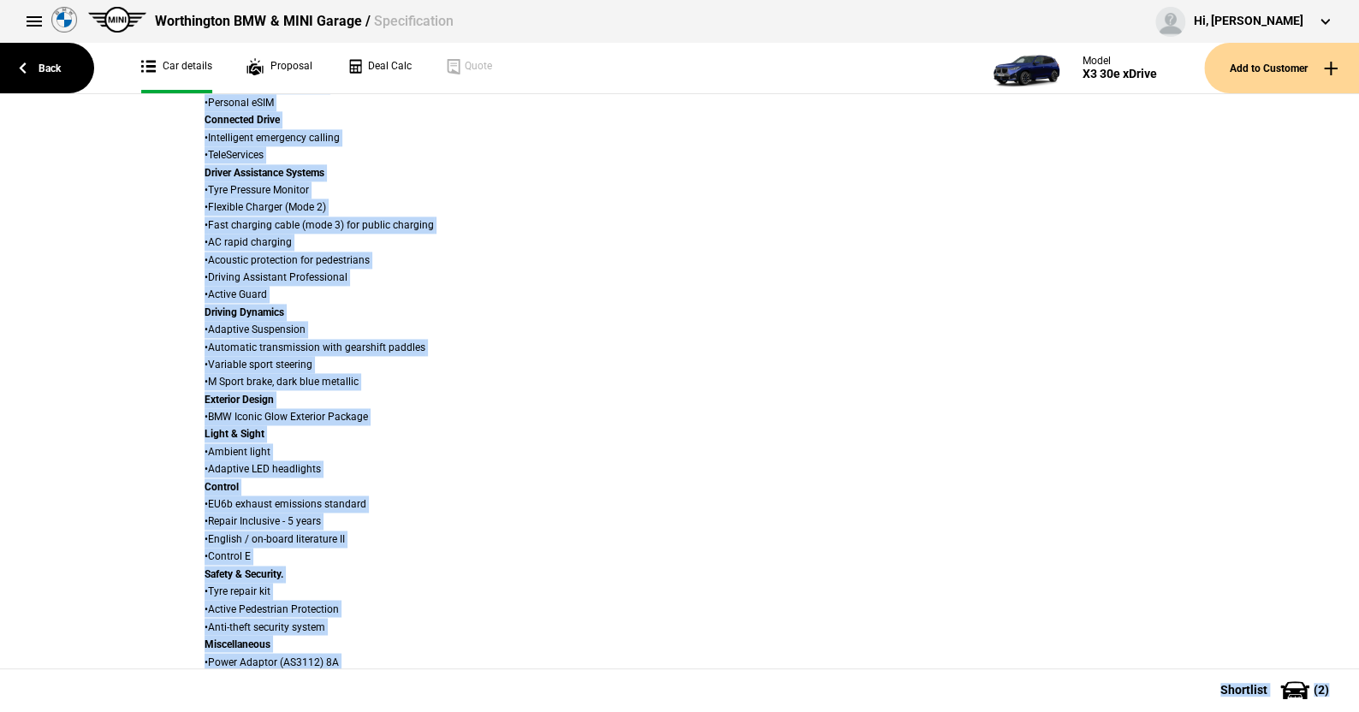
scroll to position [1234, 0]
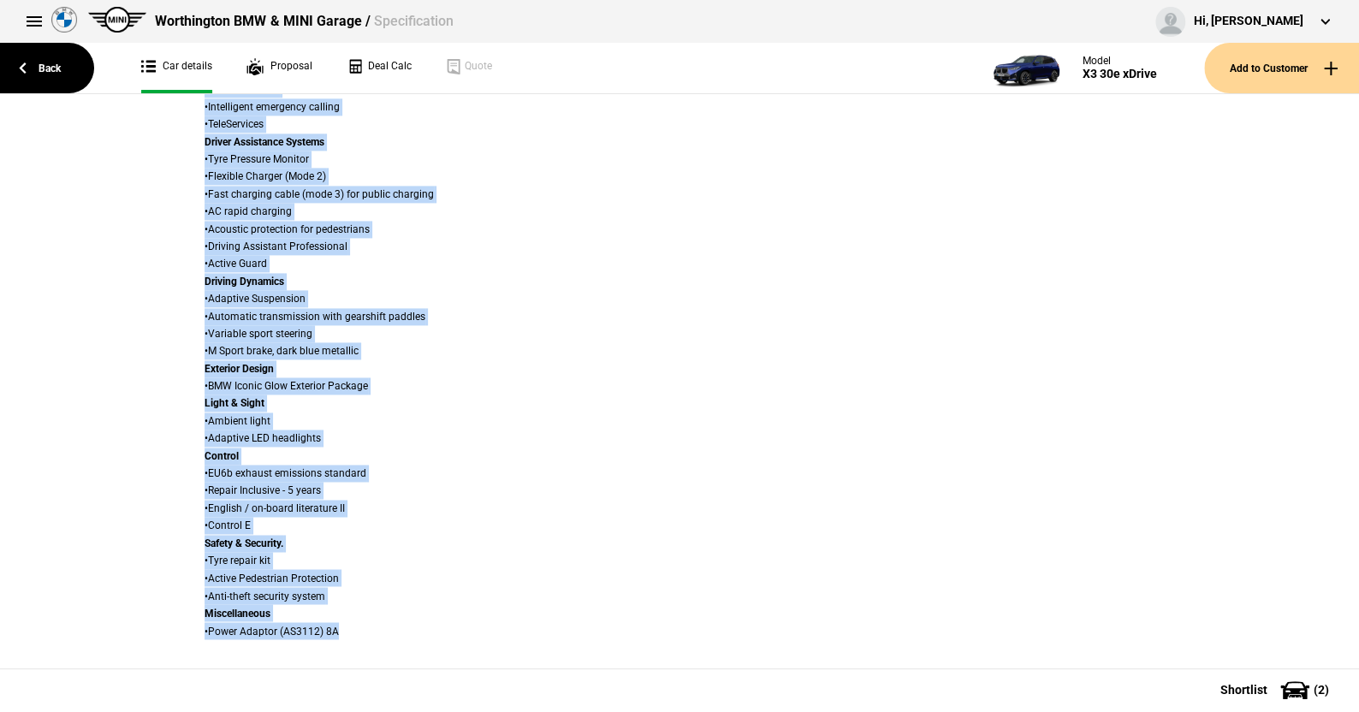
drag, startPoint x: 121, startPoint y: 157, endPoint x: 513, endPoint y: 336, distance: 431.9
click at [1181, 614] on div "Spec Details Remove from Shortlist Details Model X3 30e xDrive Variant M Sport …" at bounding box center [679, 381] width 1359 height 574
copy div "Details Remove from Shortlist Details Model X3 30e xDrive Variant M Sport Cylin…"
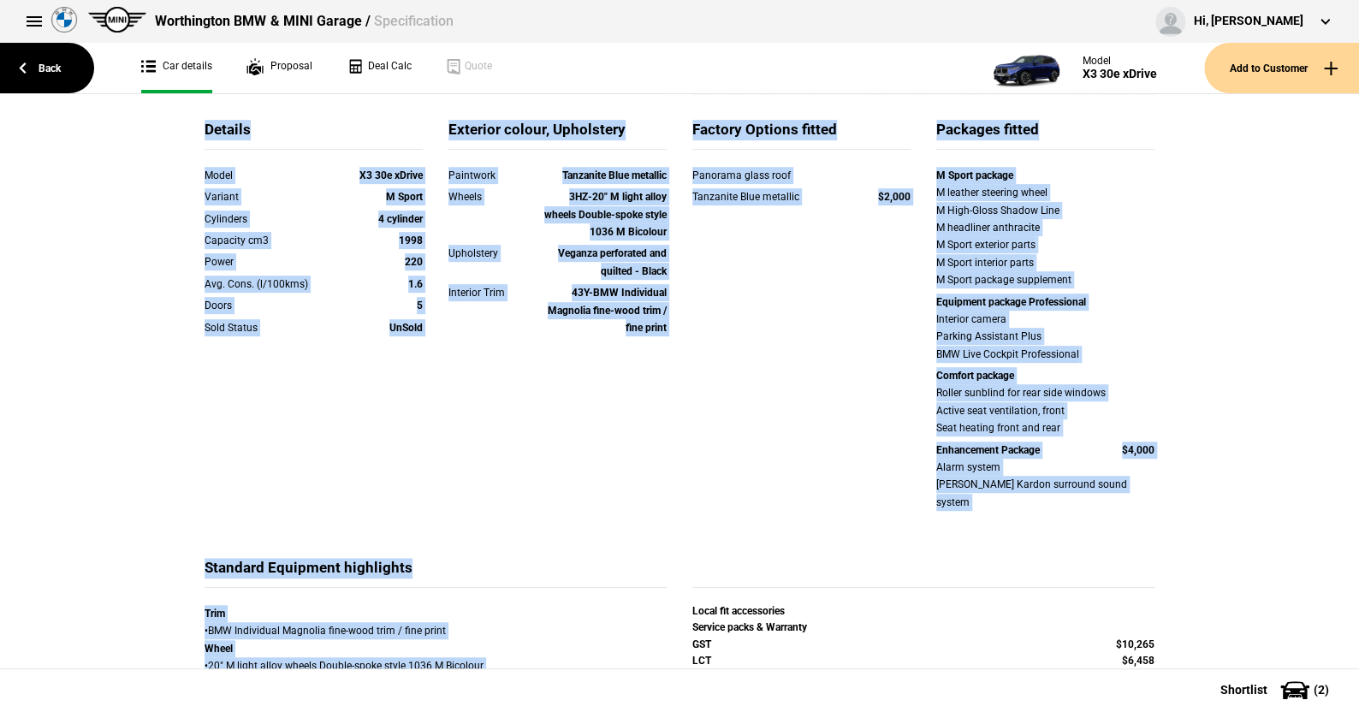
scroll to position [0, 0]
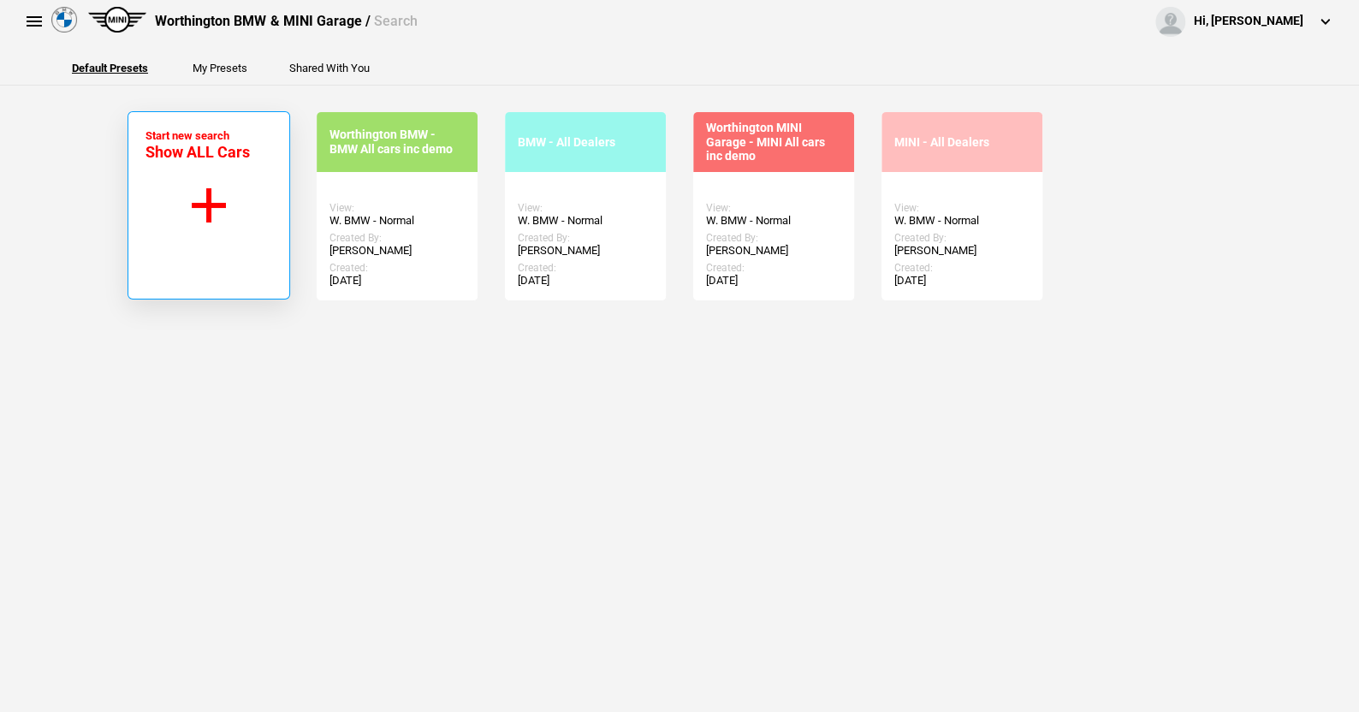
click at [203, 200] on button "Start new search Show ALL Cars" at bounding box center [208, 205] width 163 height 188
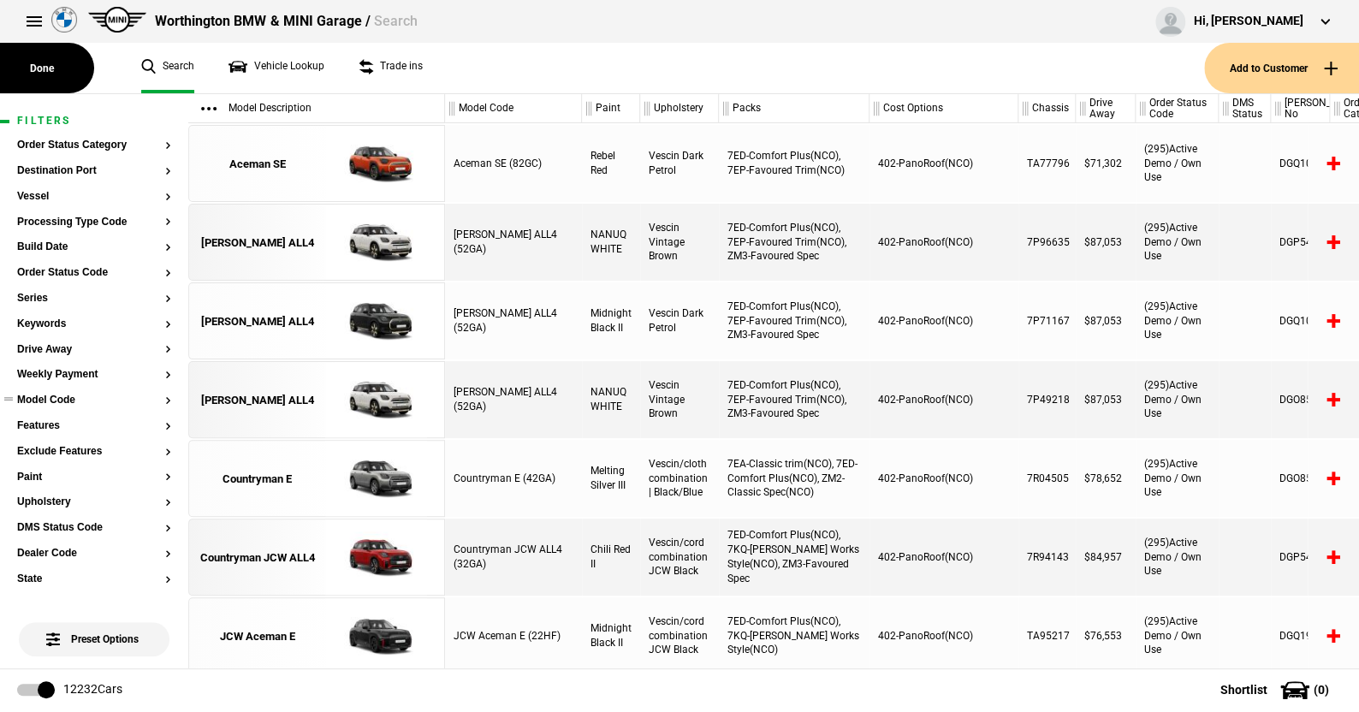
click at [56, 398] on button "Model Code" at bounding box center [94, 400] width 154 height 12
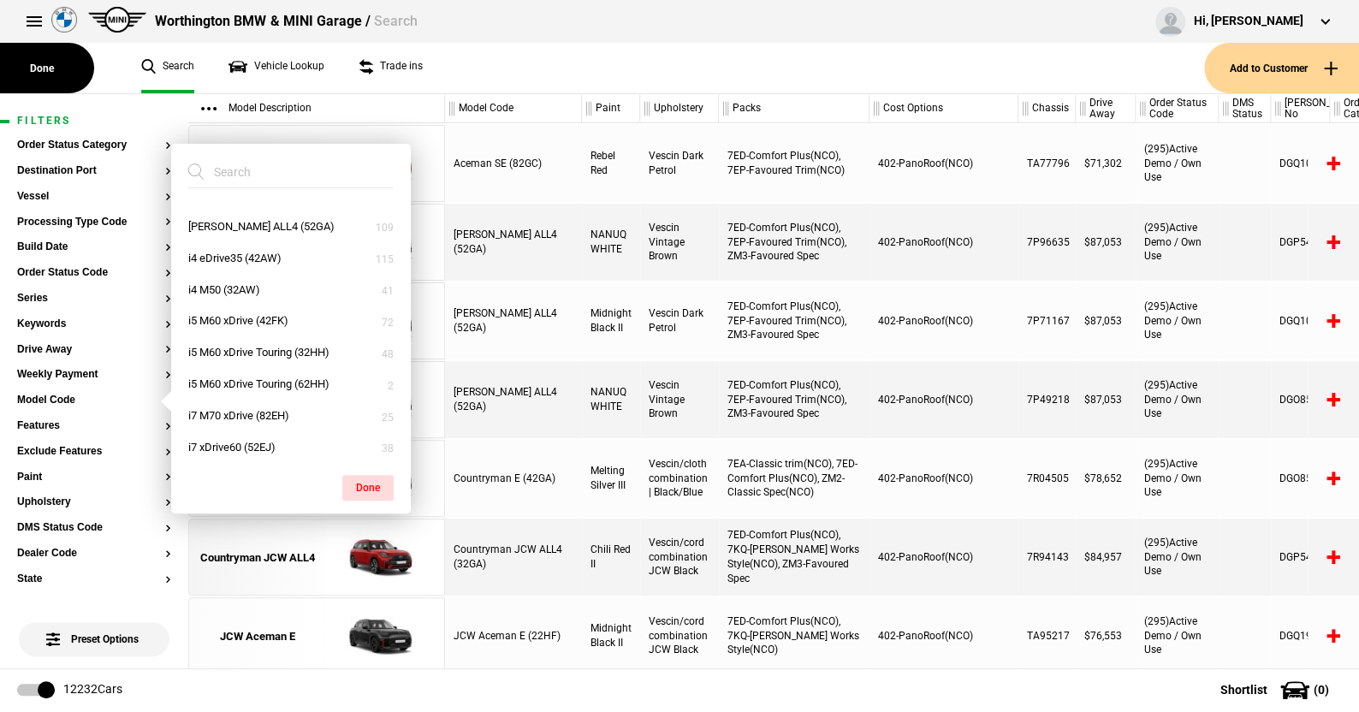
scroll to position [1027, 0]
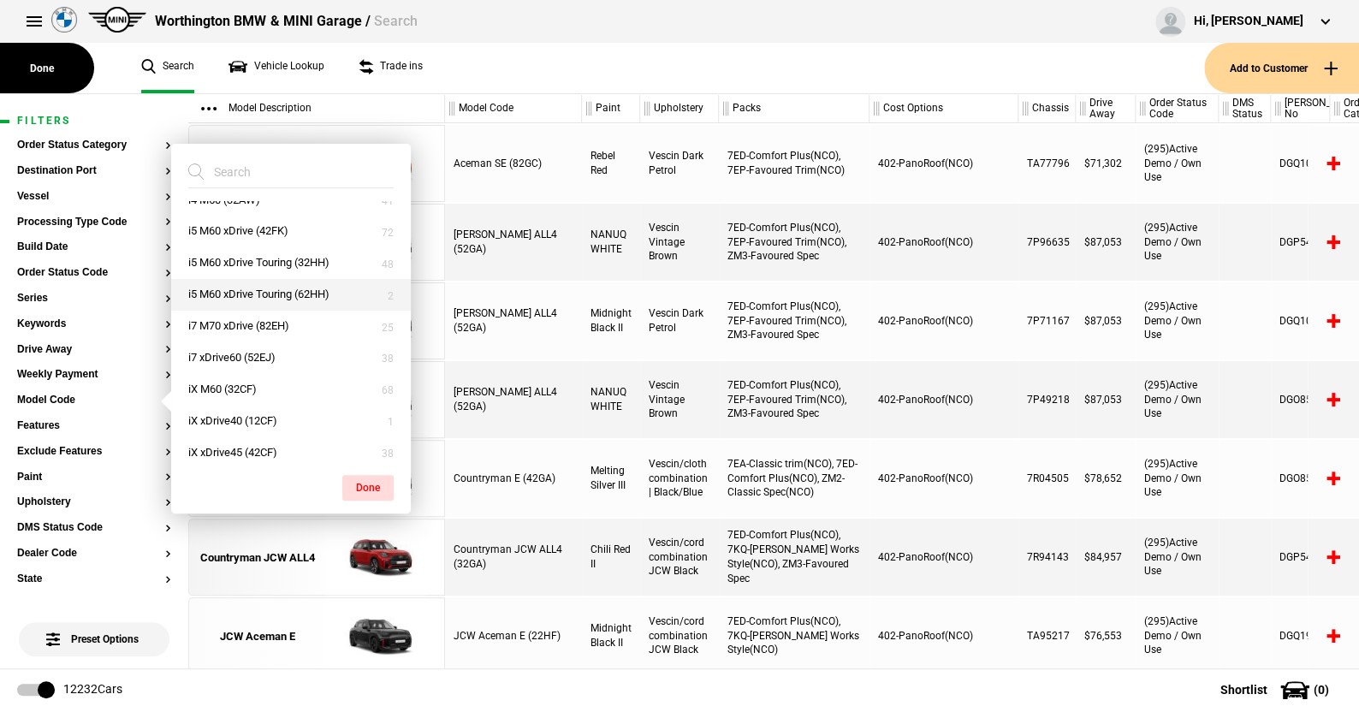
click at [247, 291] on button "i5 M60 xDrive Touring (62HH)" at bounding box center [291, 295] width 240 height 32
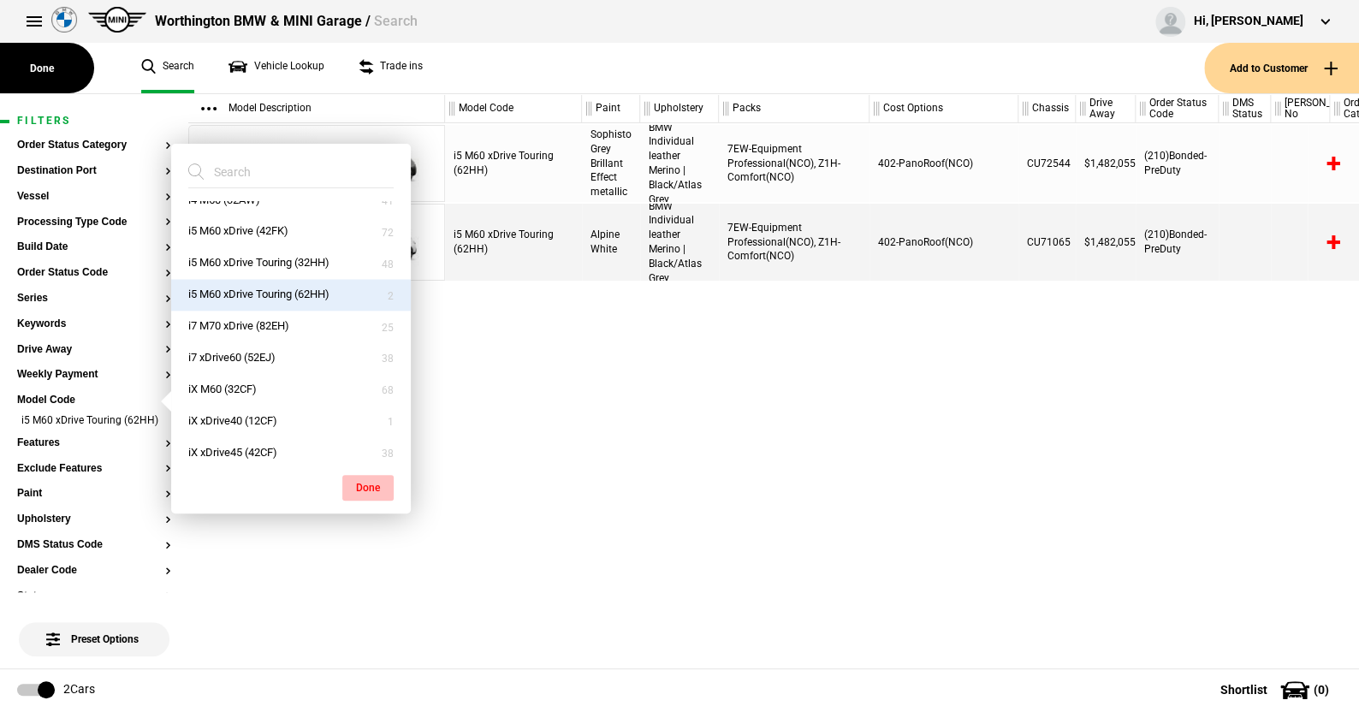
click at [358, 477] on button "Done" at bounding box center [367, 488] width 51 height 26
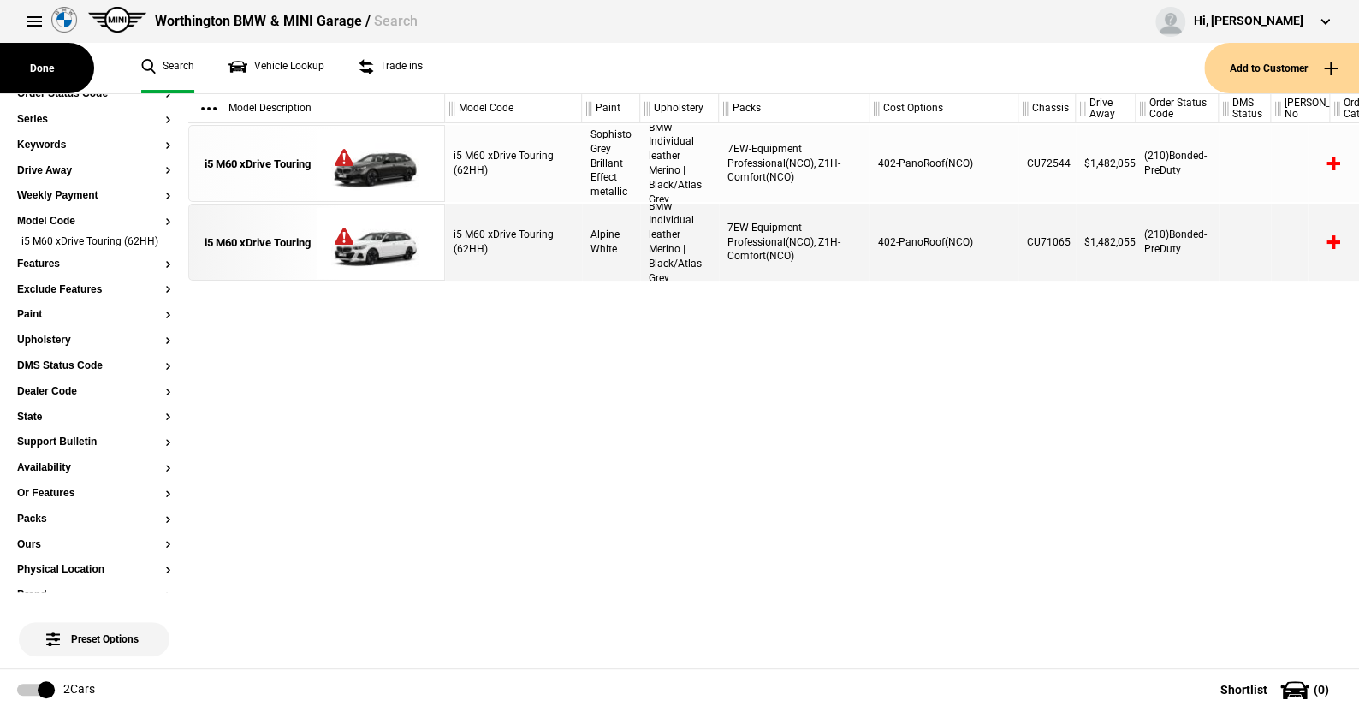
scroll to position [0, 0]
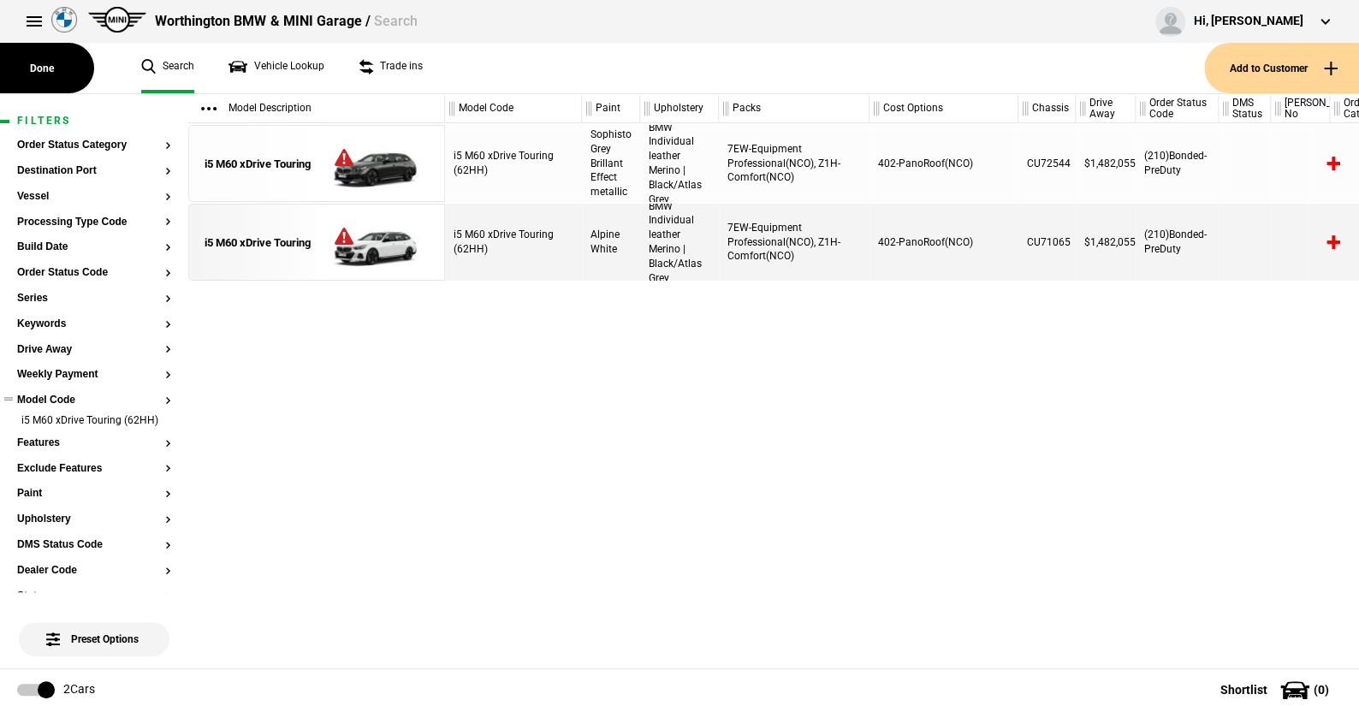
click at [71, 397] on button "Model Code" at bounding box center [94, 400] width 154 height 12
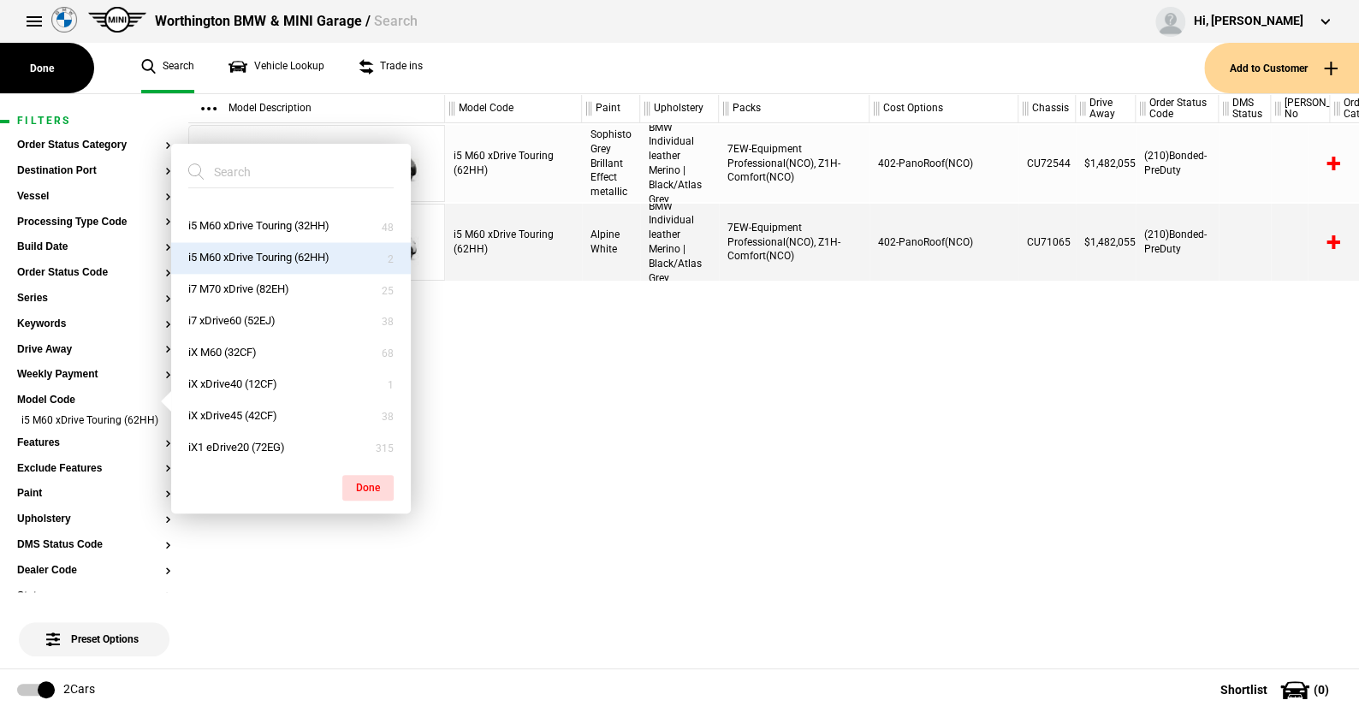
scroll to position [982, 0]
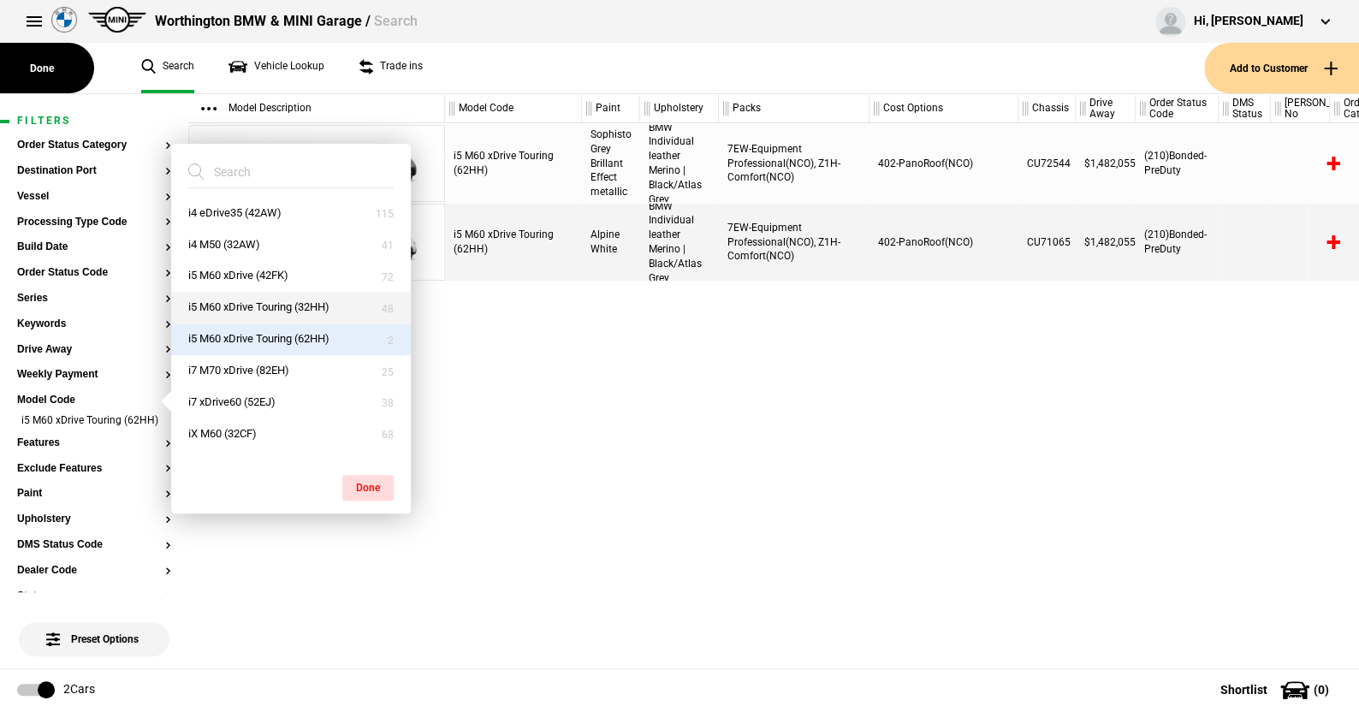
click at [264, 299] on button "i5 M60 xDrive Touring (32HH)" at bounding box center [291, 308] width 240 height 32
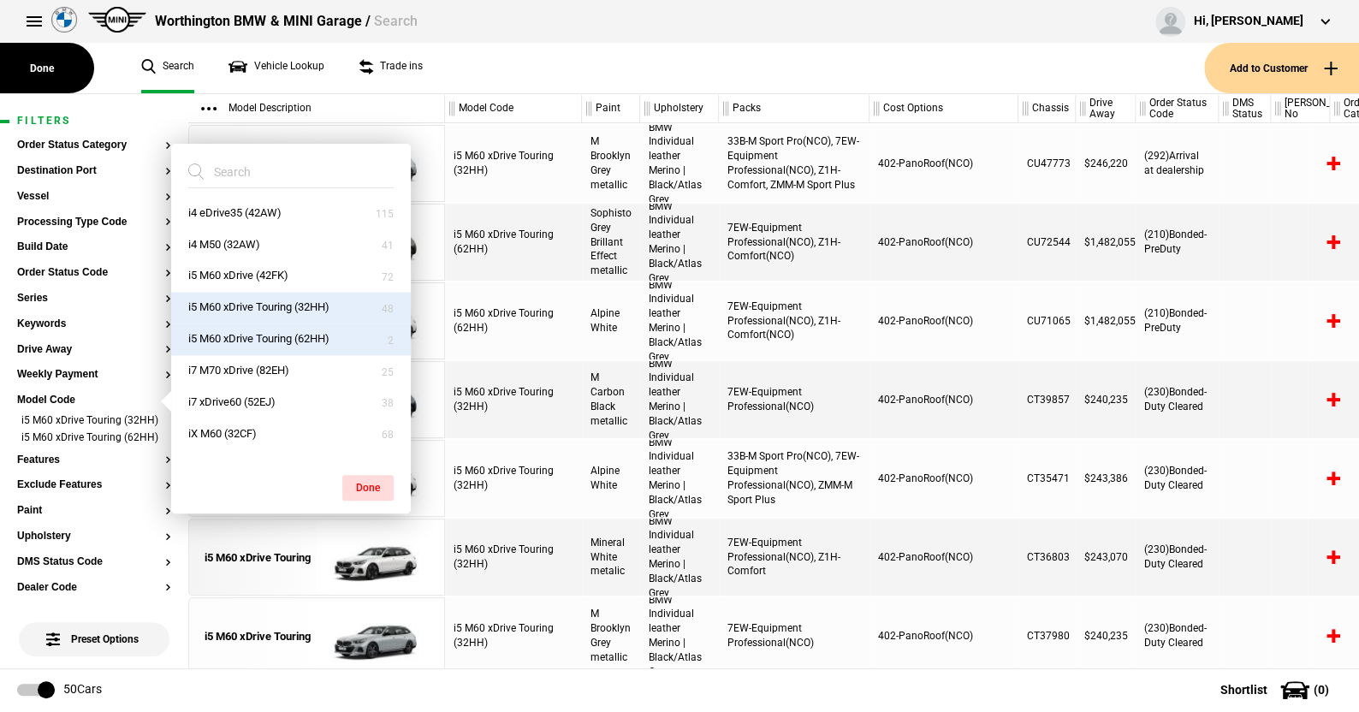
click at [270, 336] on button "i5 M60 xDrive Touring (62HH)" at bounding box center [291, 339] width 240 height 32
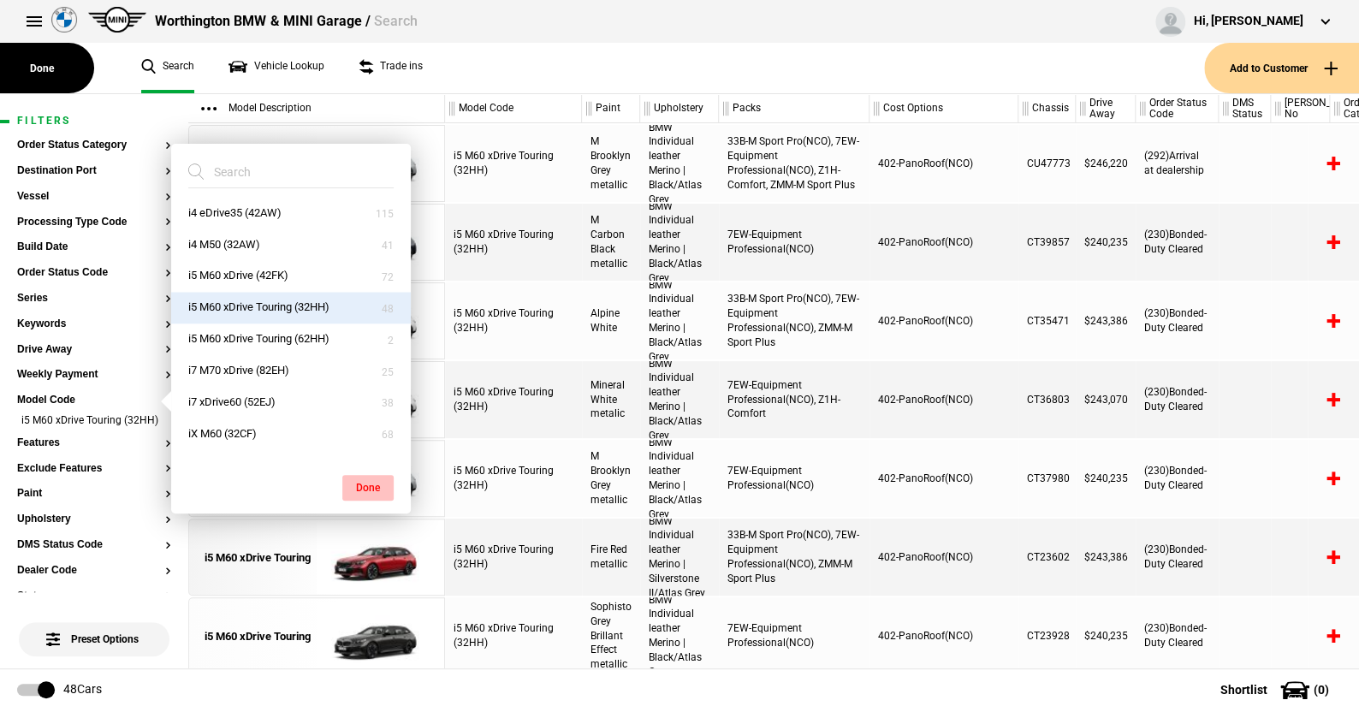
click at [370, 483] on button "Done" at bounding box center [367, 488] width 51 height 26
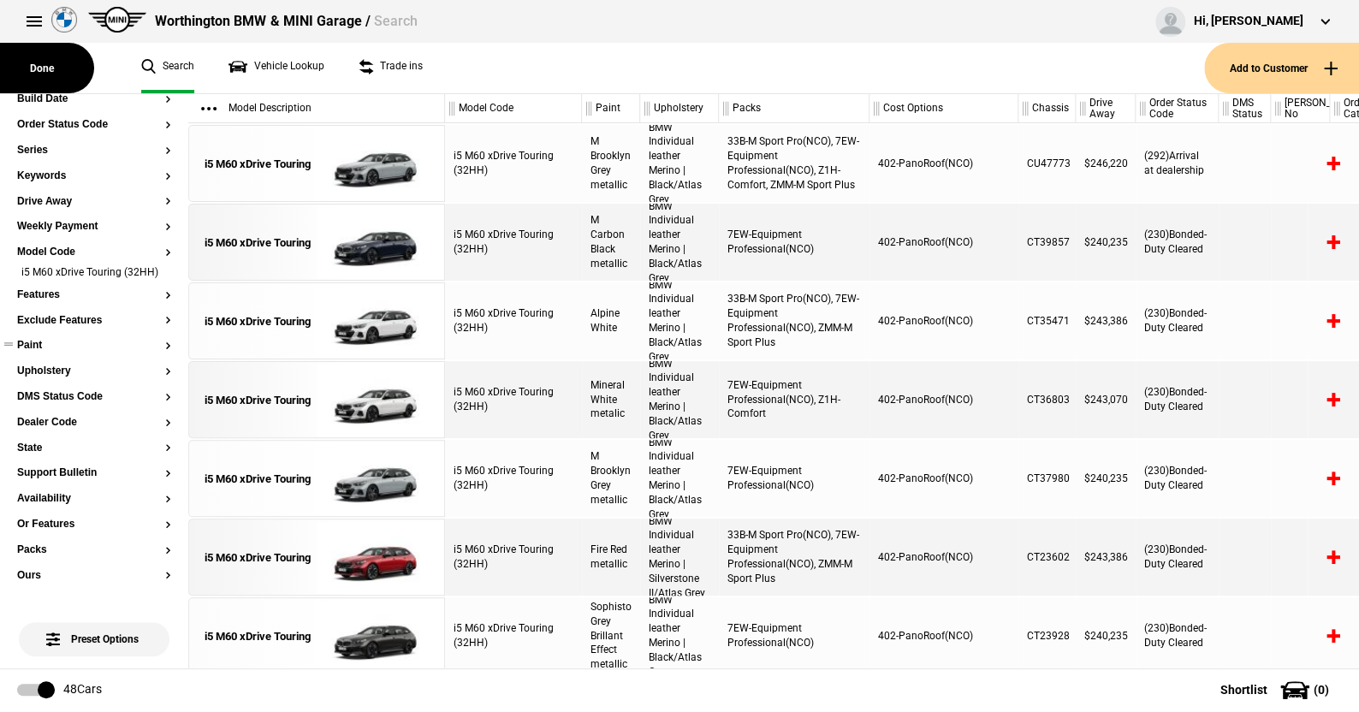
scroll to position [171, 0]
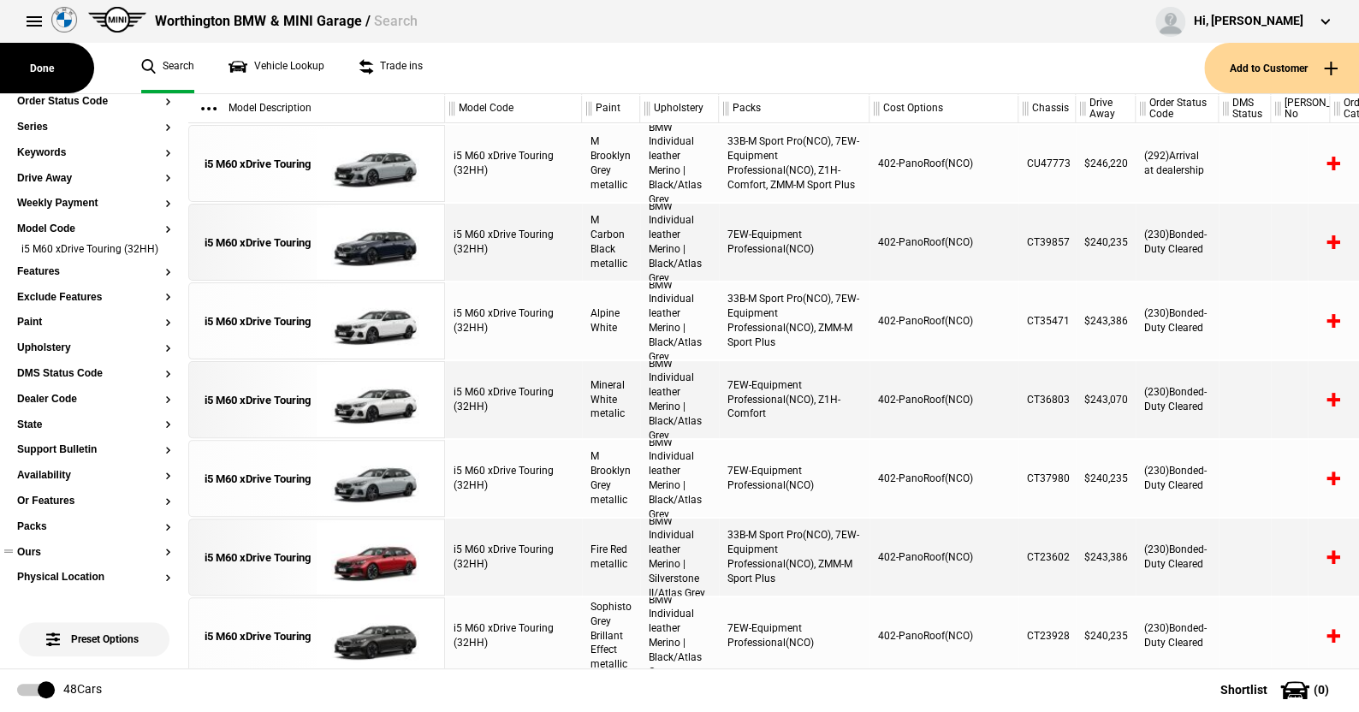
click at [40, 559] on button "Ours" at bounding box center [94, 553] width 154 height 12
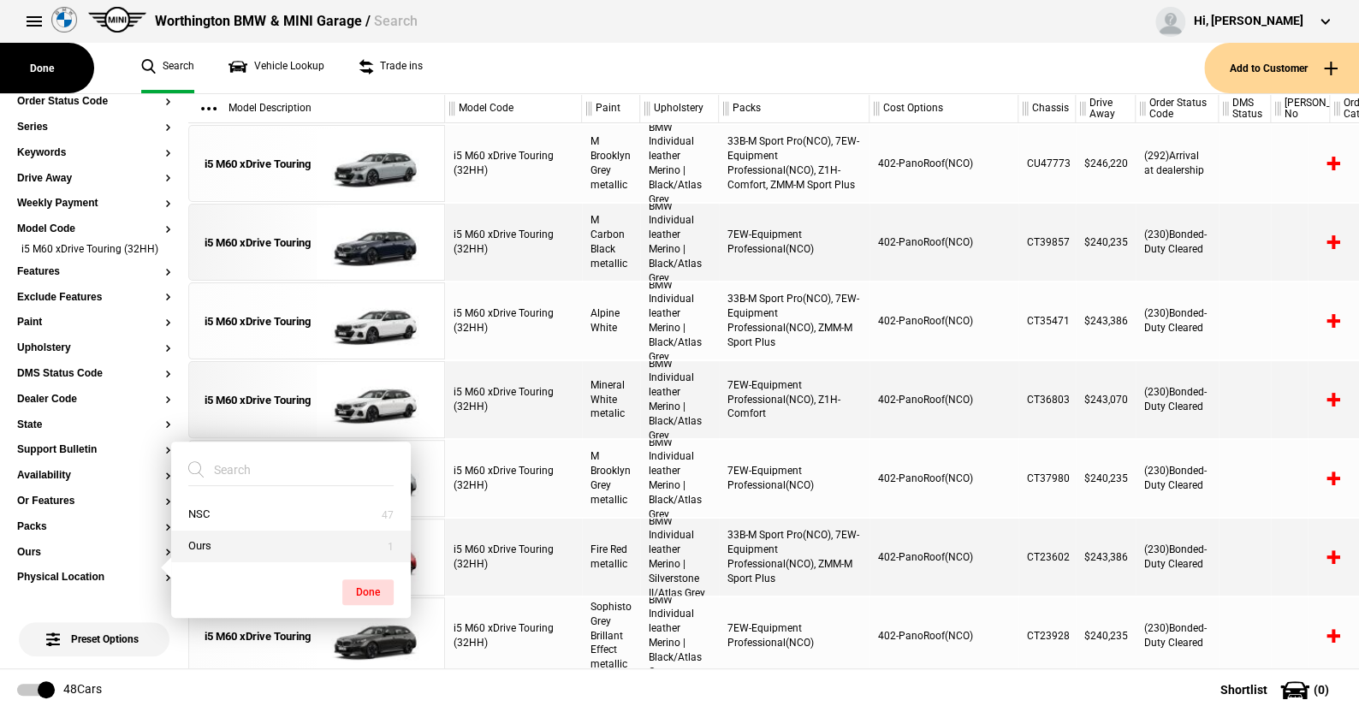
click at [225, 542] on button "Ours" at bounding box center [291, 546] width 240 height 32
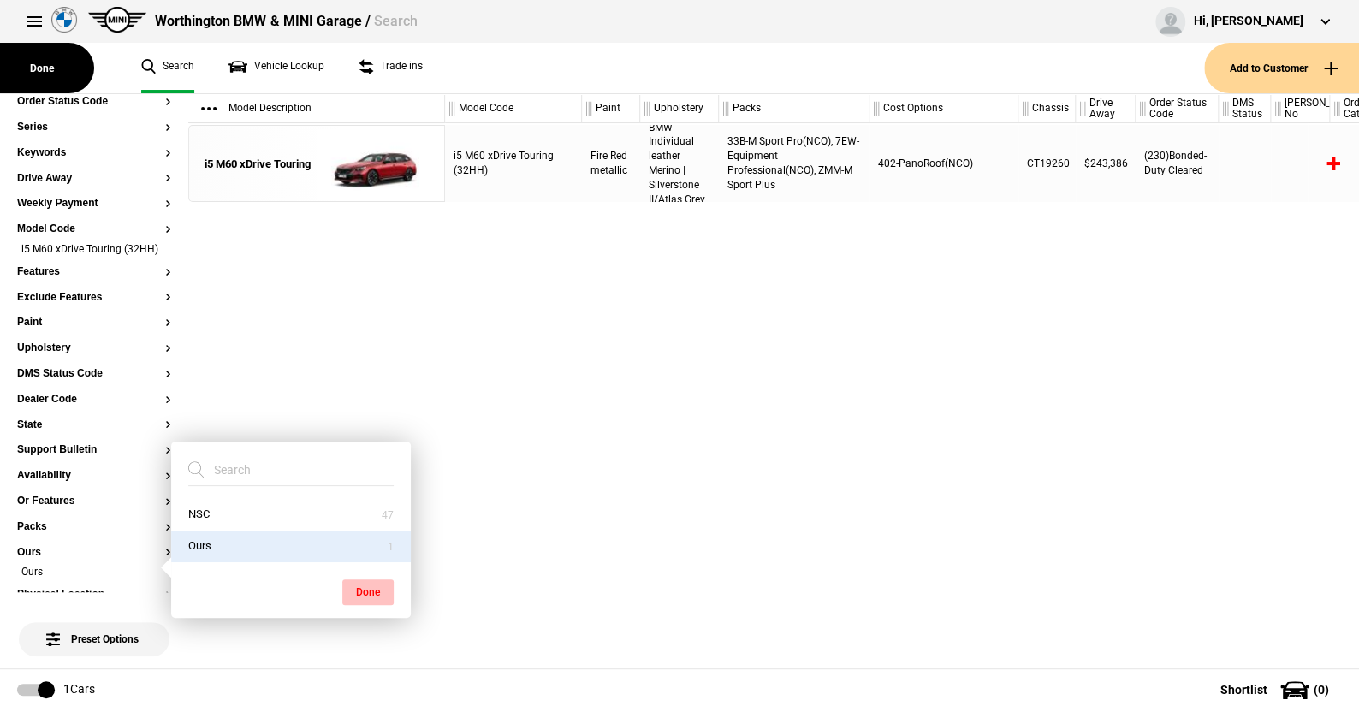
click at [352, 585] on button "Done" at bounding box center [367, 592] width 51 height 26
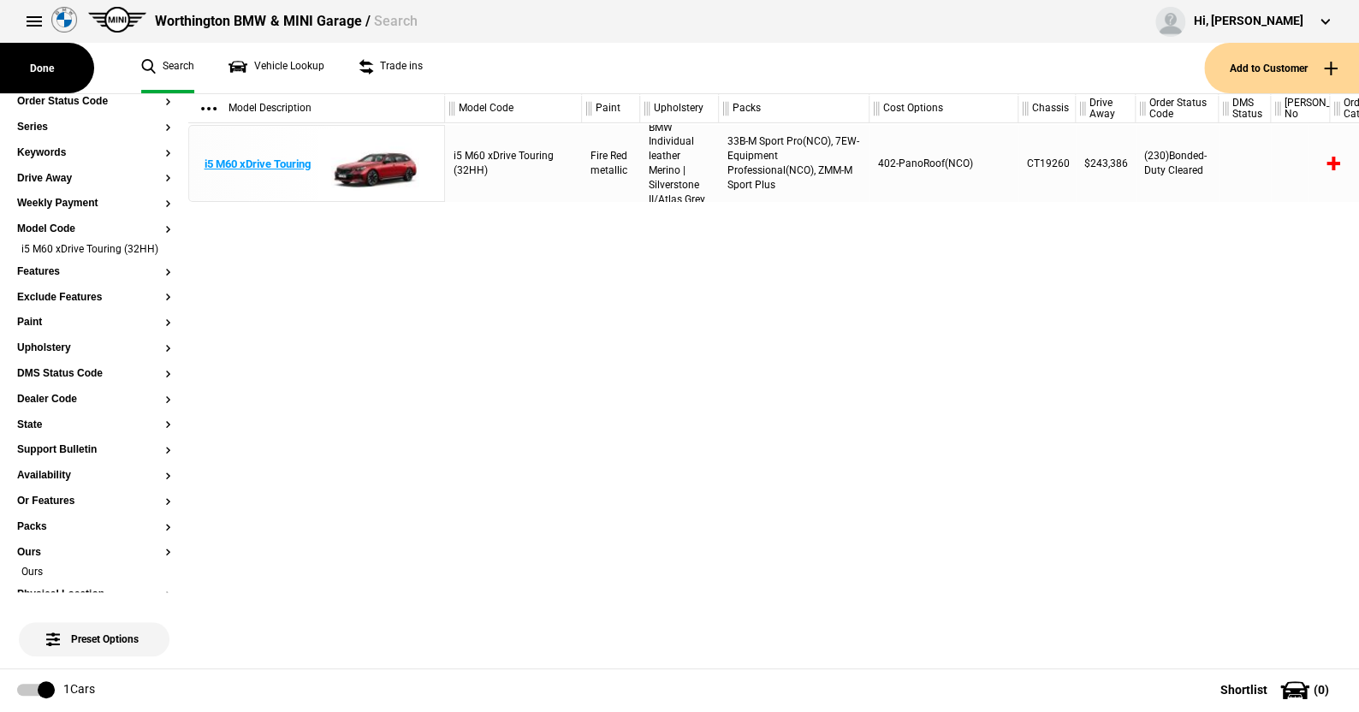
click at [375, 165] on img at bounding box center [376, 164] width 119 height 77
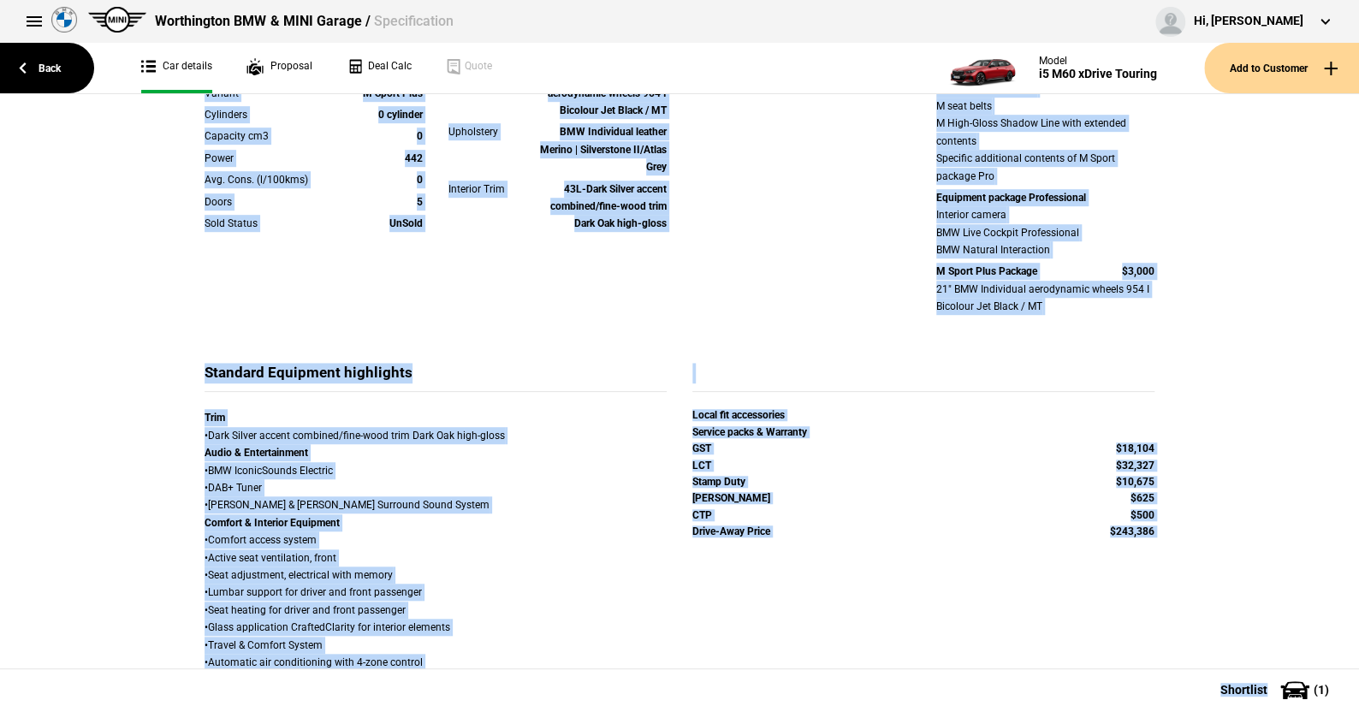
scroll to position [1282, 0]
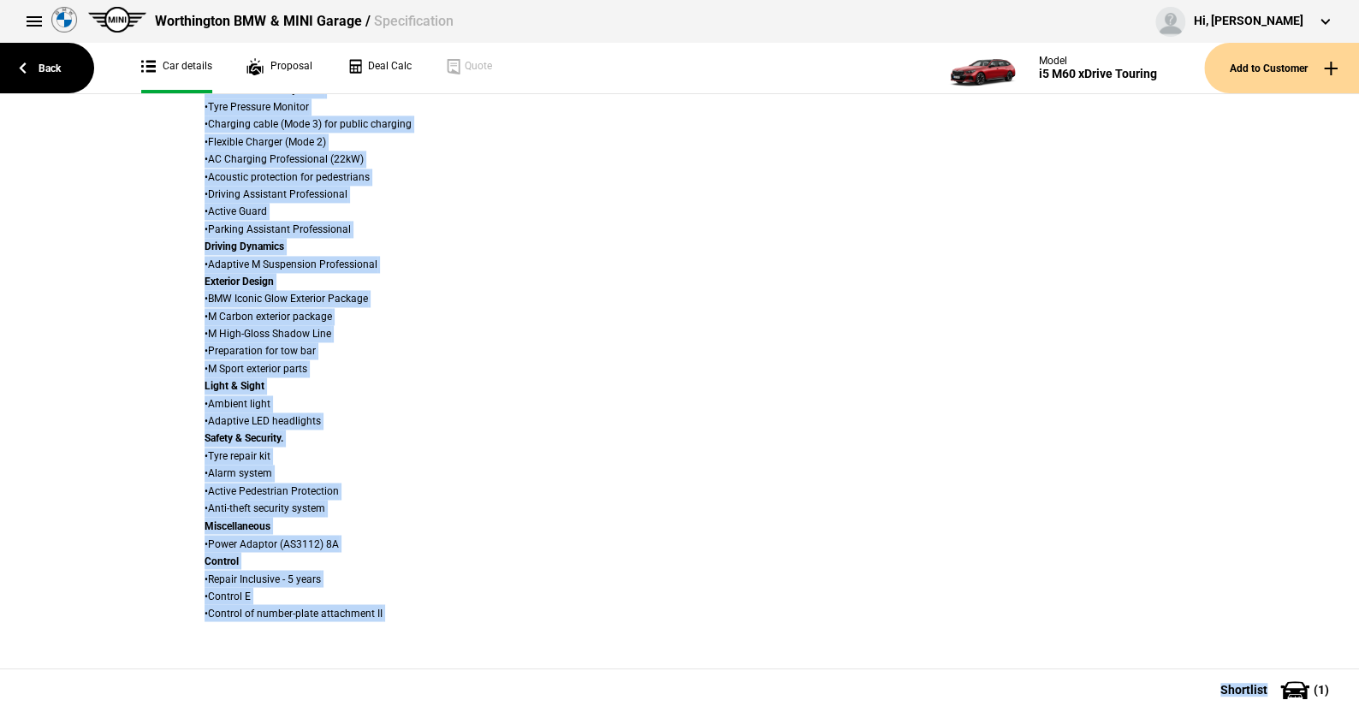
drag, startPoint x: 125, startPoint y: 144, endPoint x: 1303, endPoint y: 702, distance: 1303.9
click at [1303, 702] on div "Back Car details Proposal Deal Calc Quote Model i5 M60 xDrive Touring Add to Cu…" at bounding box center [679, 402] width 1359 height 617
copy div "Loremip Dolors amet Consectet Adipisc Elits d2 E79 tEmpor Incidid Utlabor E Dol…"
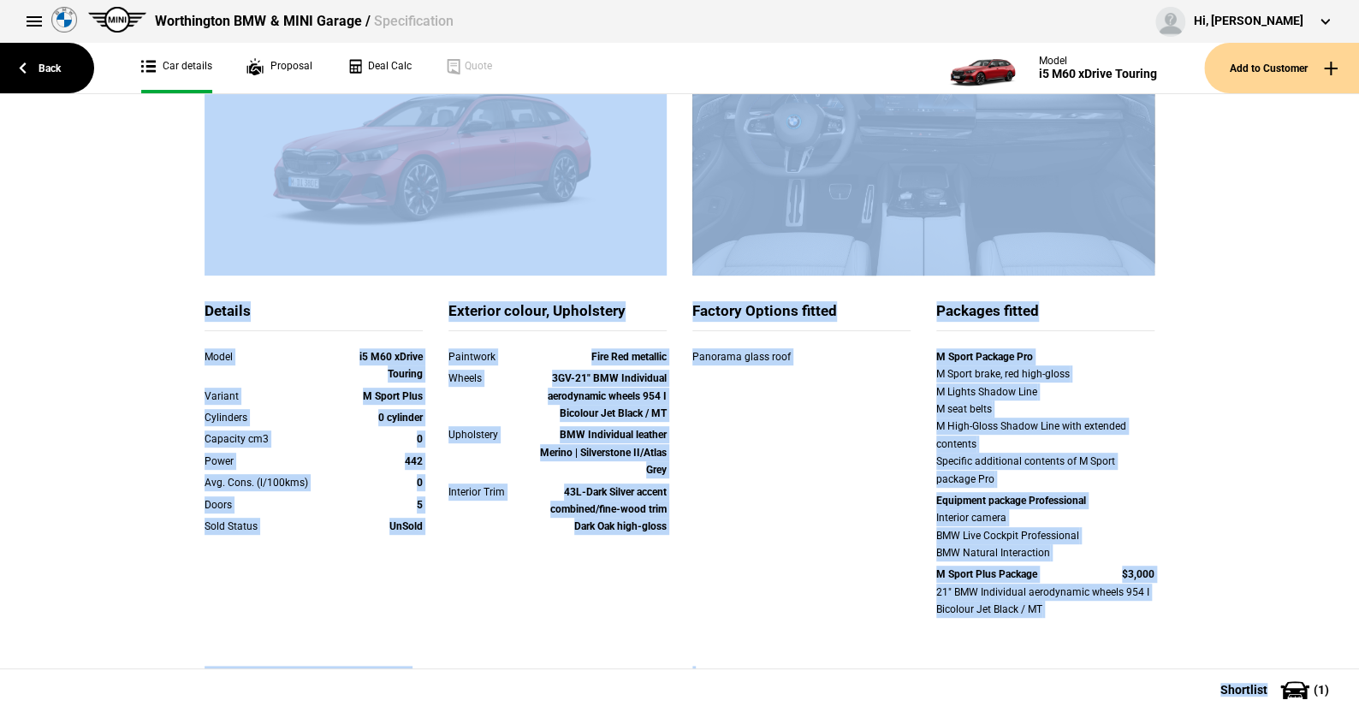
scroll to position [169, 0]
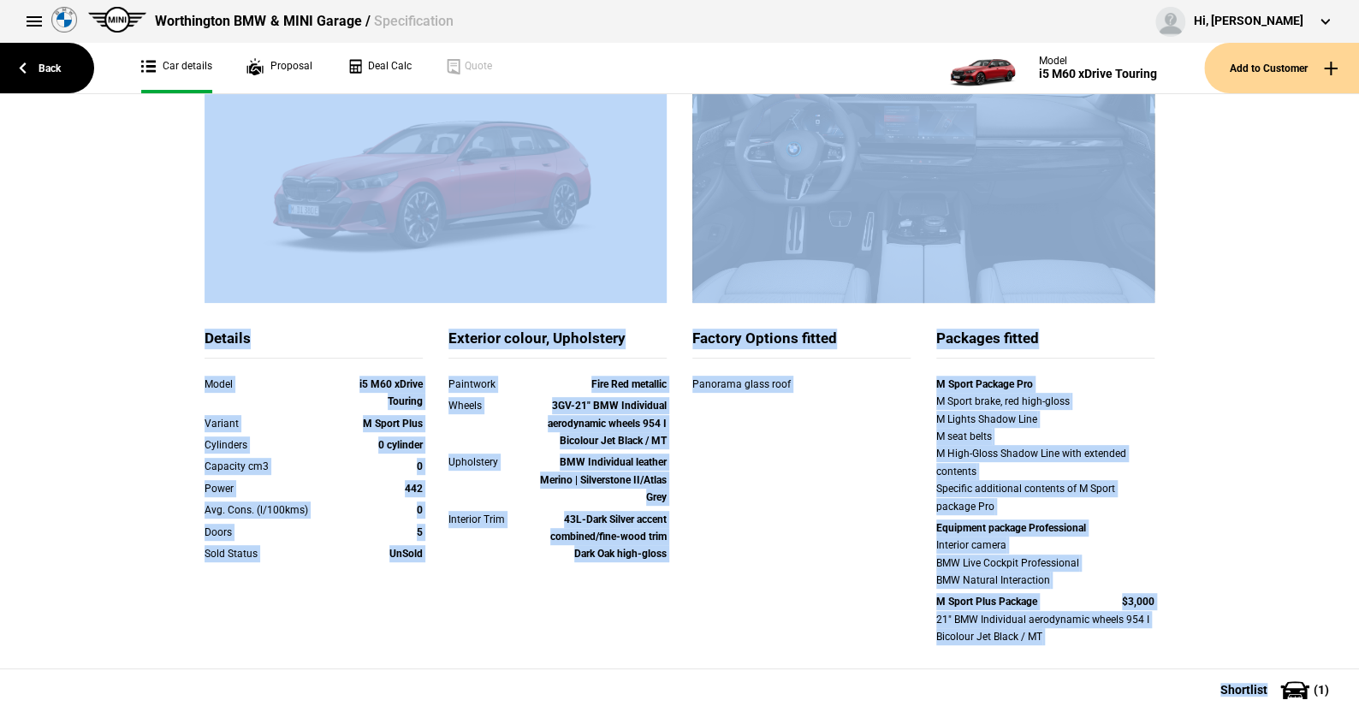
click at [739, 470] on div "Details Model i5 M60 xDrive Touring Variant M Sport Plus Cylinders 0 cylinder C…" at bounding box center [679, 511] width 975 height 364
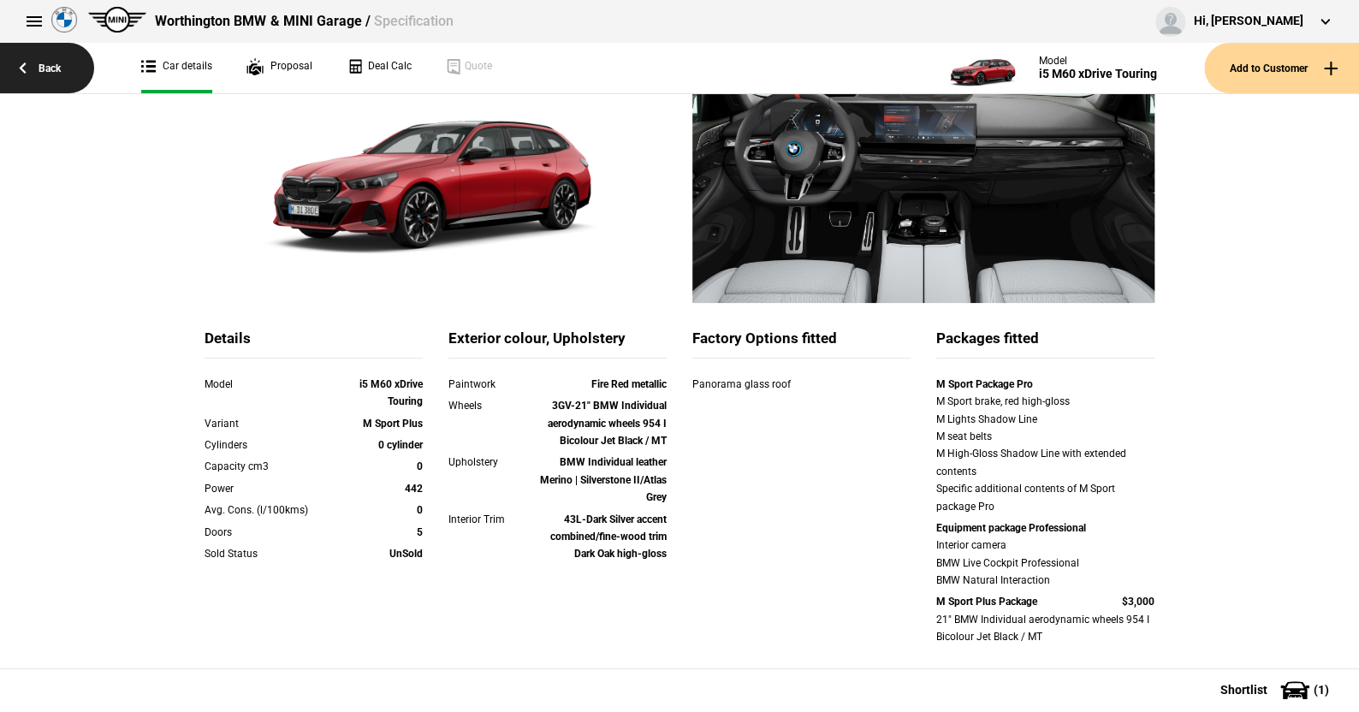
click at [58, 62] on link "Back" at bounding box center [47, 68] width 94 height 50
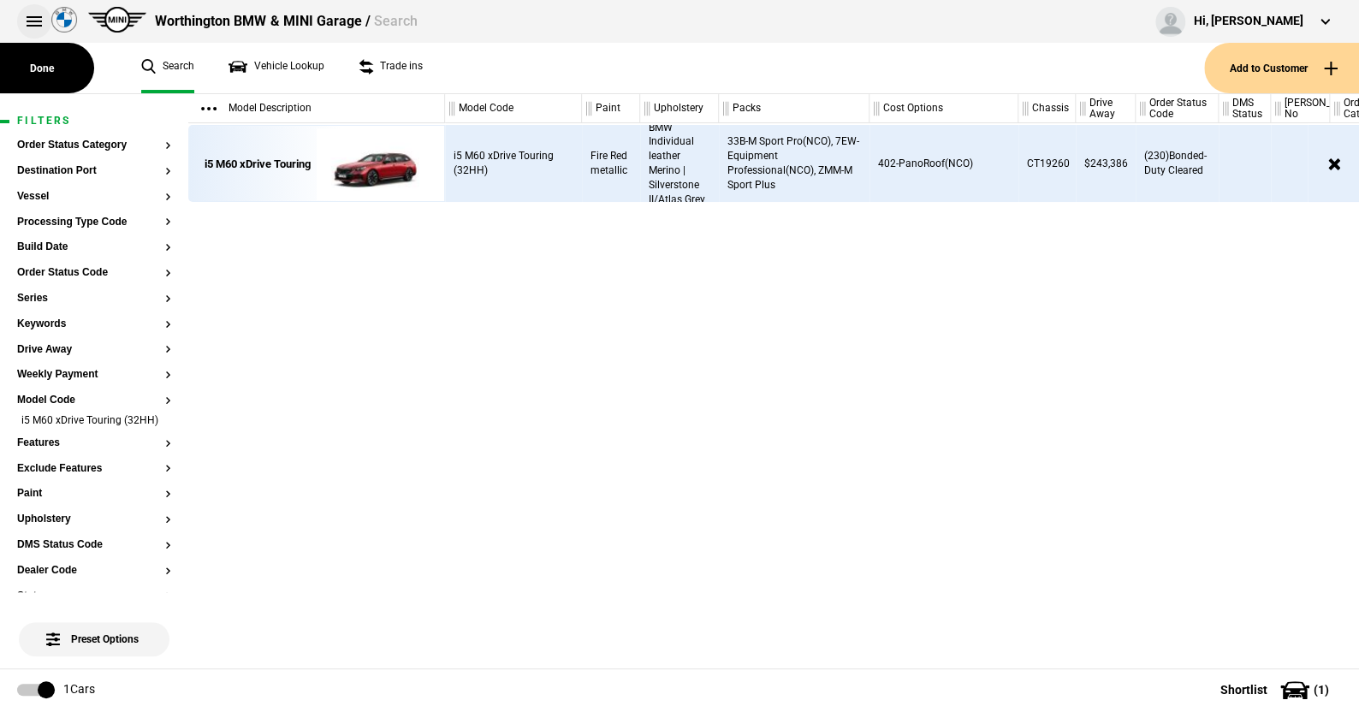
click at [26, 22] on button at bounding box center [34, 21] width 34 height 34
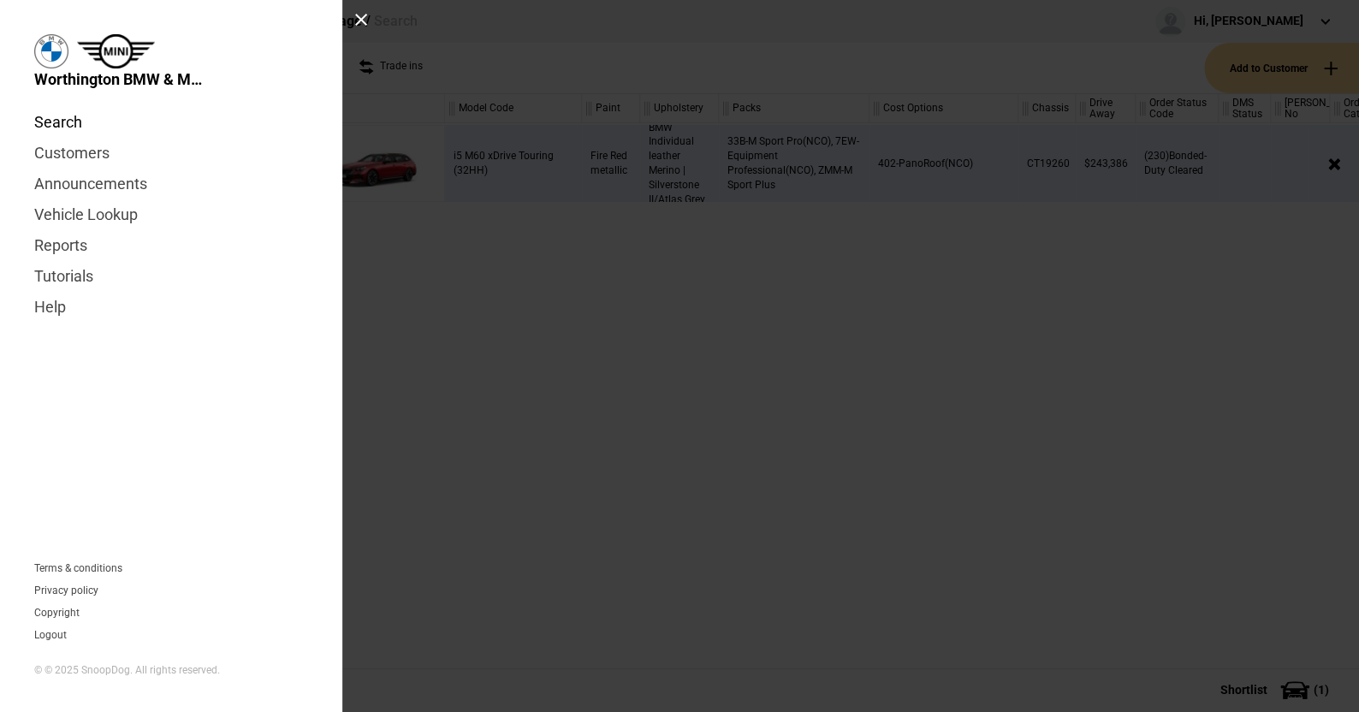
click at [47, 124] on link "Search" at bounding box center [171, 122] width 274 height 31
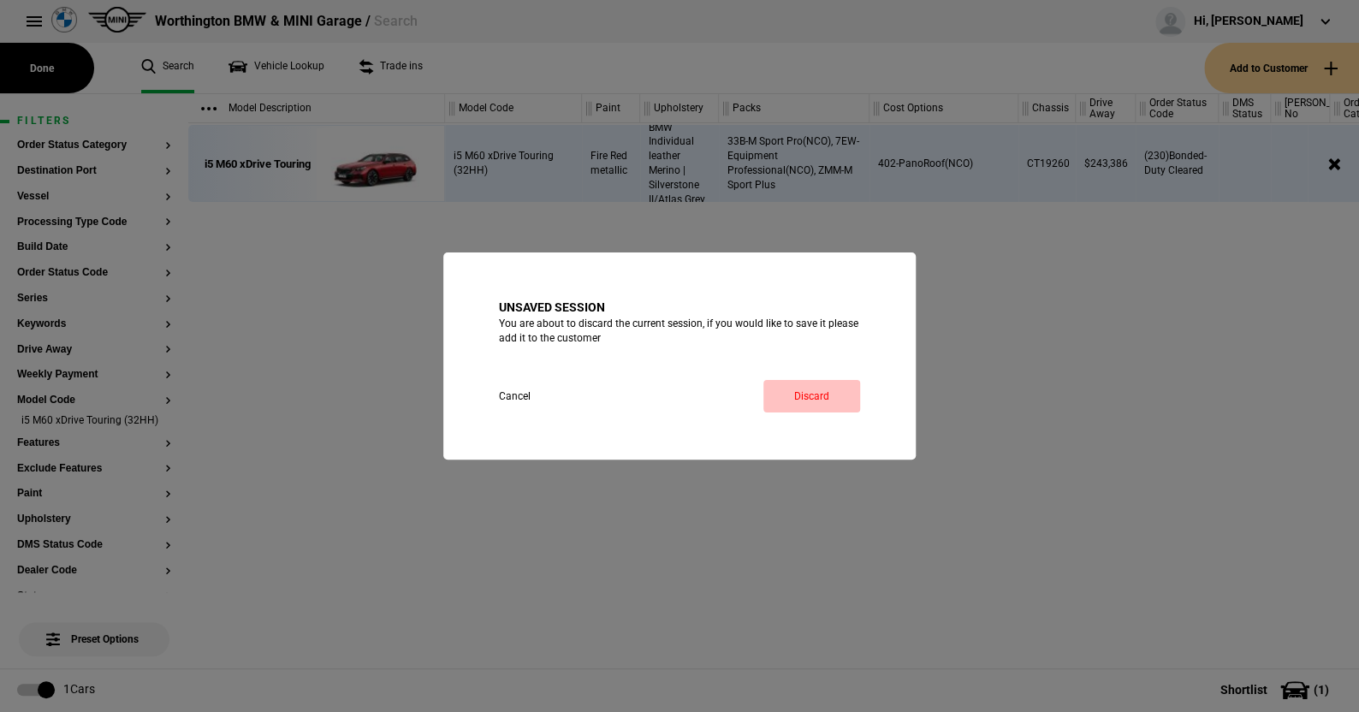
click at [791, 380] on link "Discard" at bounding box center [811, 396] width 97 height 33
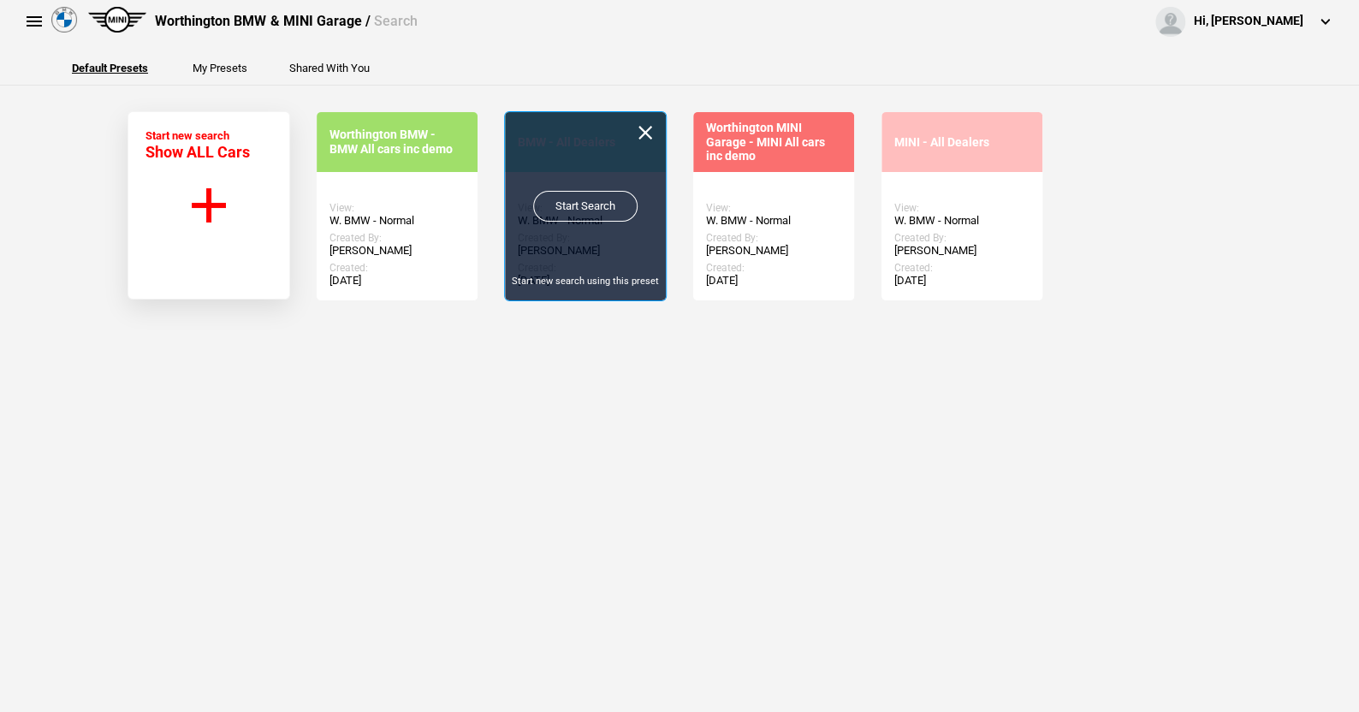
click at [582, 196] on link "Start Search" at bounding box center [585, 206] width 104 height 31
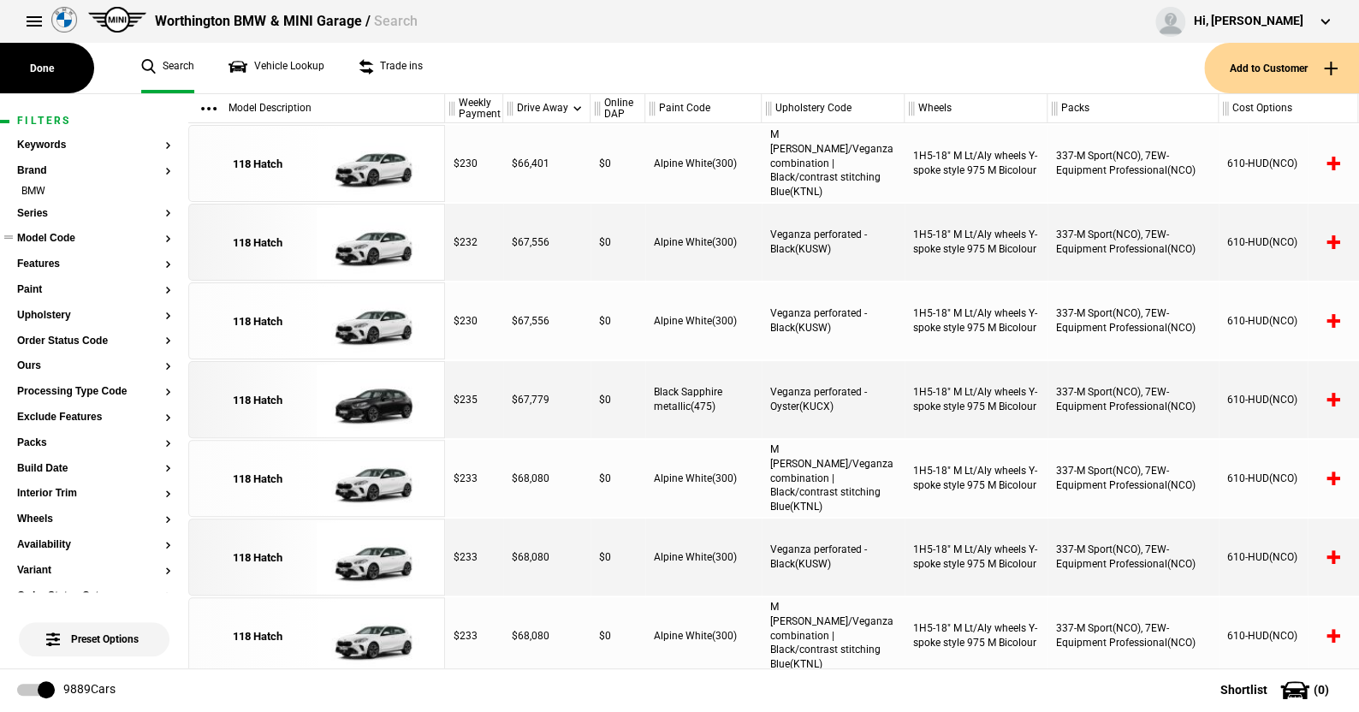
click at [52, 237] on button "Model Code" at bounding box center [94, 239] width 154 height 12
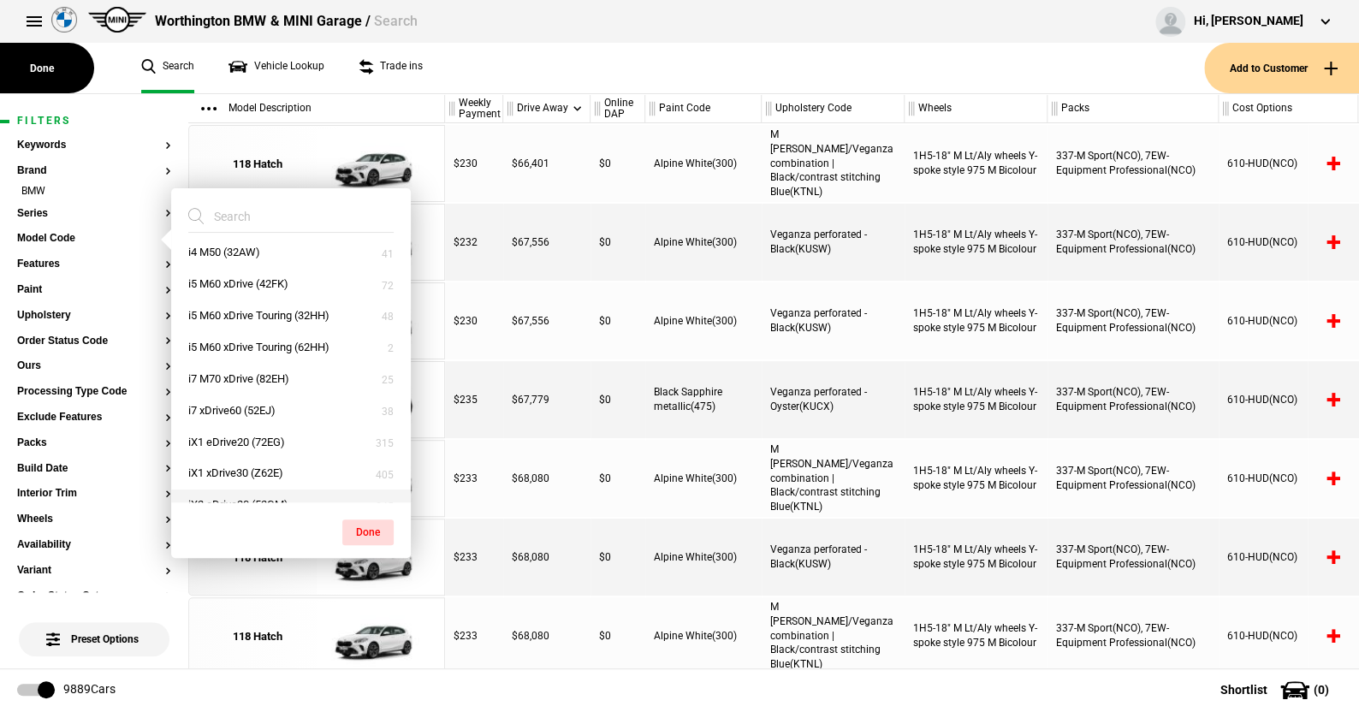
scroll to position [513, 0]
click at [247, 309] on button "i5 M60 xDrive Touring (32HH)" at bounding box center [291, 316] width 240 height 32
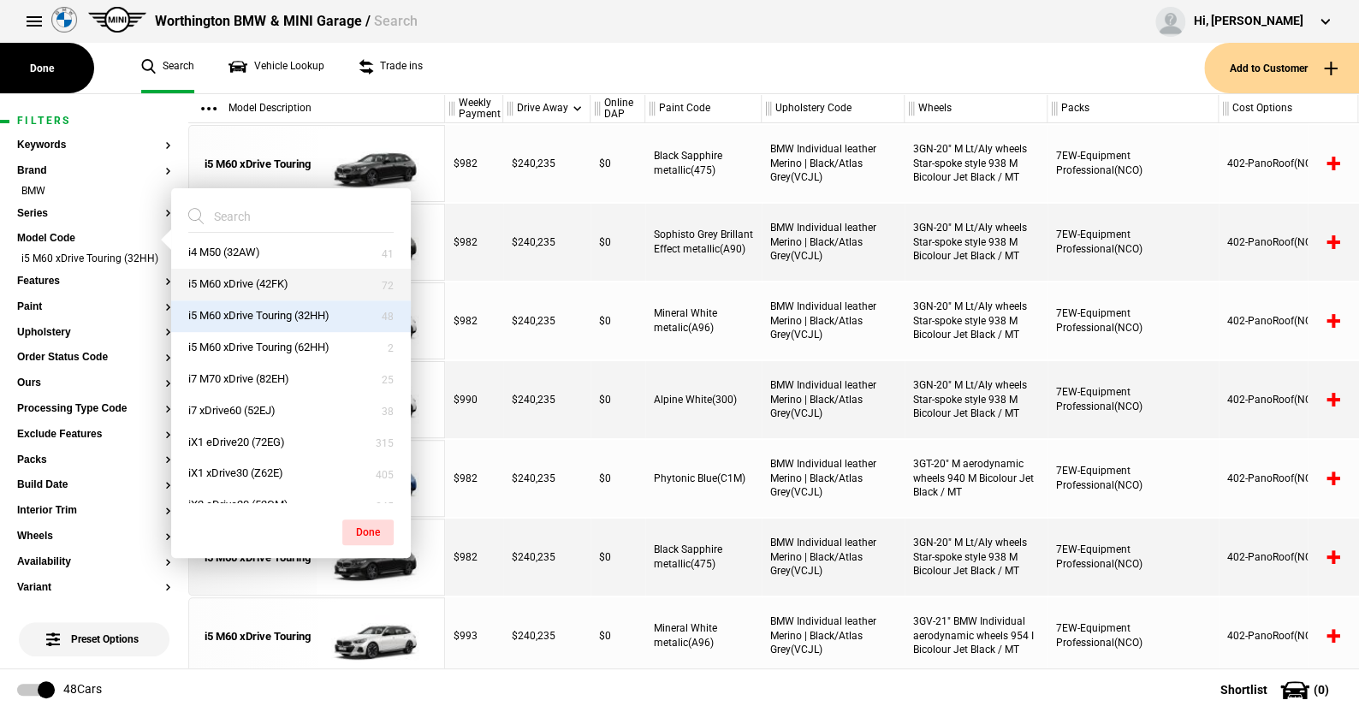
click at [243, 279] on button "i5 M60 xDrive (42FK)" at bounding box center [291, 285] width 240 height 32
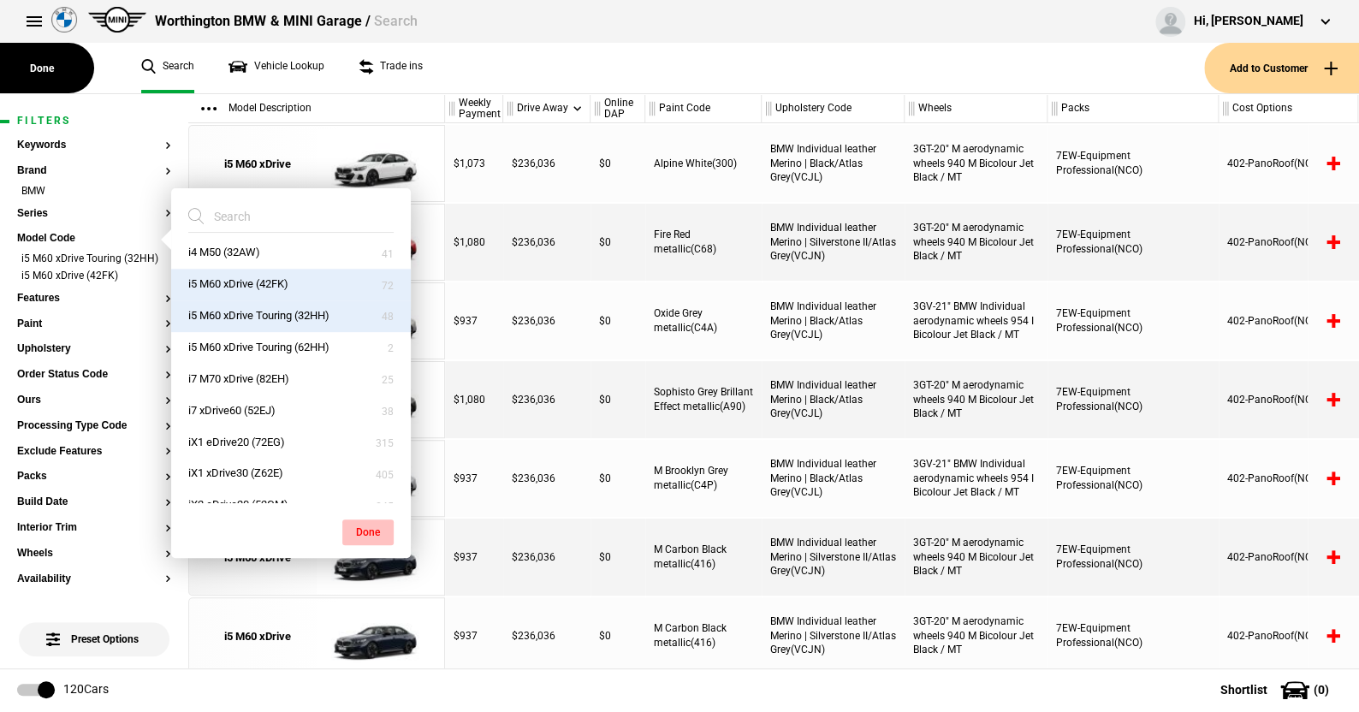
click at [366, 523] on button "Done" at bounding box center [367, 532] width 51 height 26
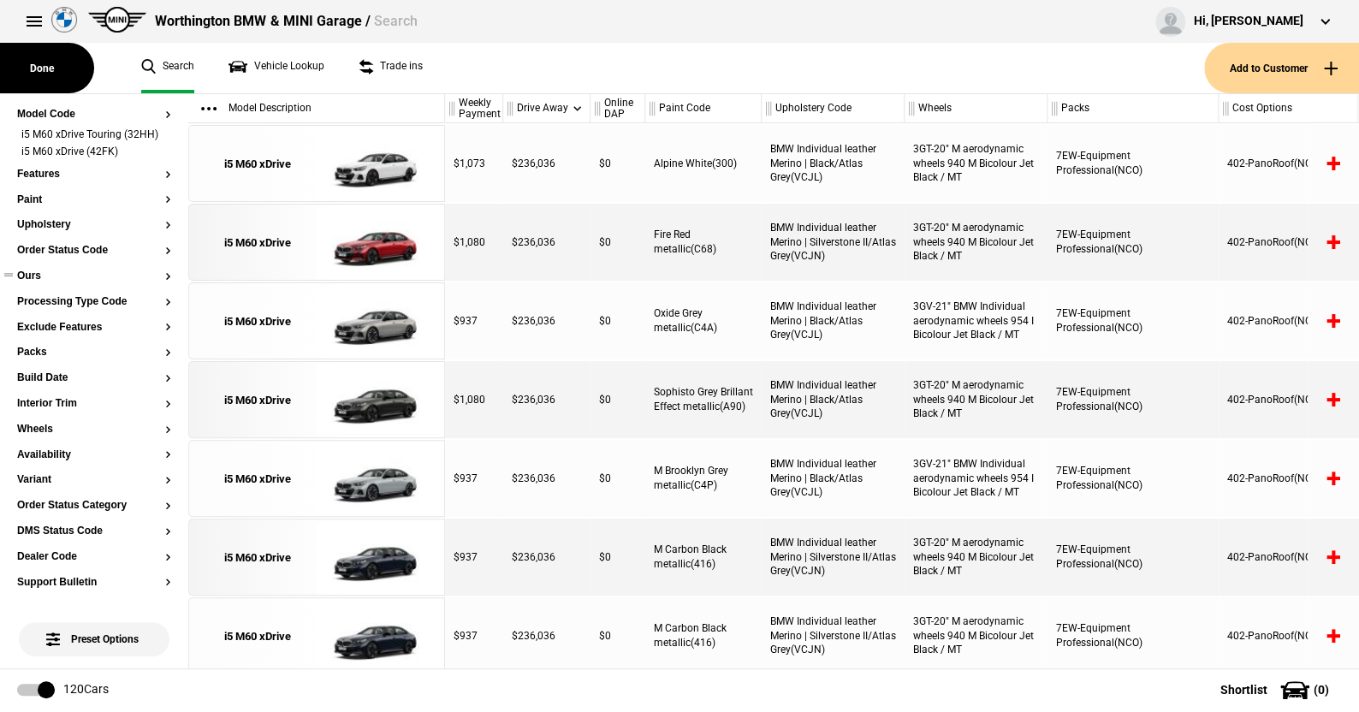
scroll to position [86, 0]
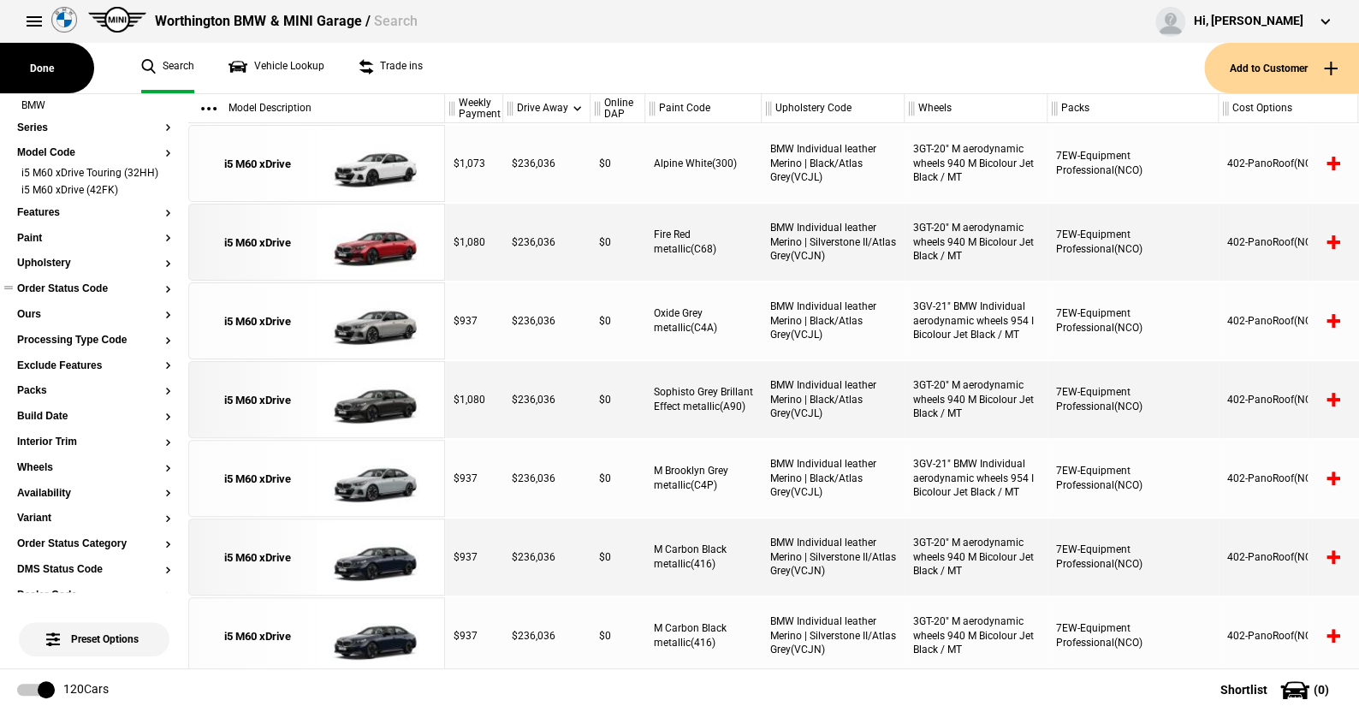
click at [74, 295] on button "Order Status Code" at bounding box center [94, 289] width 154 height 12
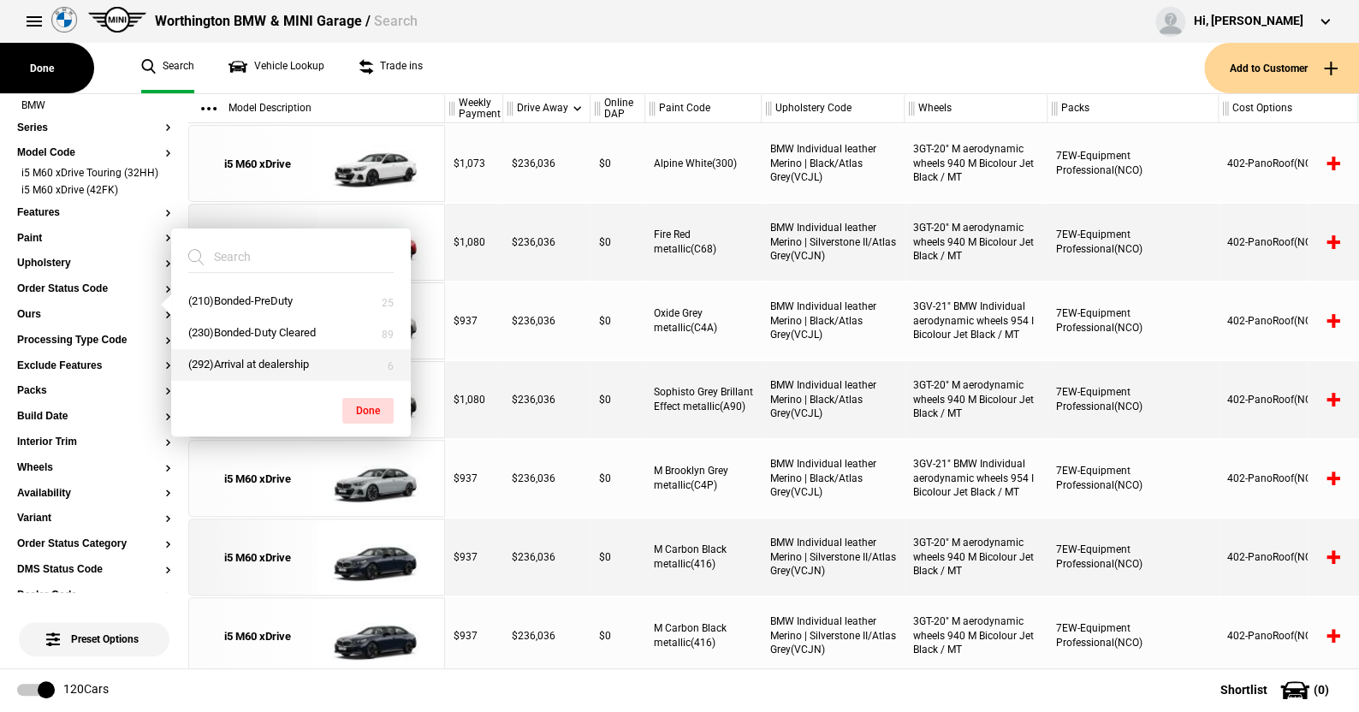
click at [231, 358] on button "(292)Arrival at dealership" at bounding box center [291, 365] width 240 height 32
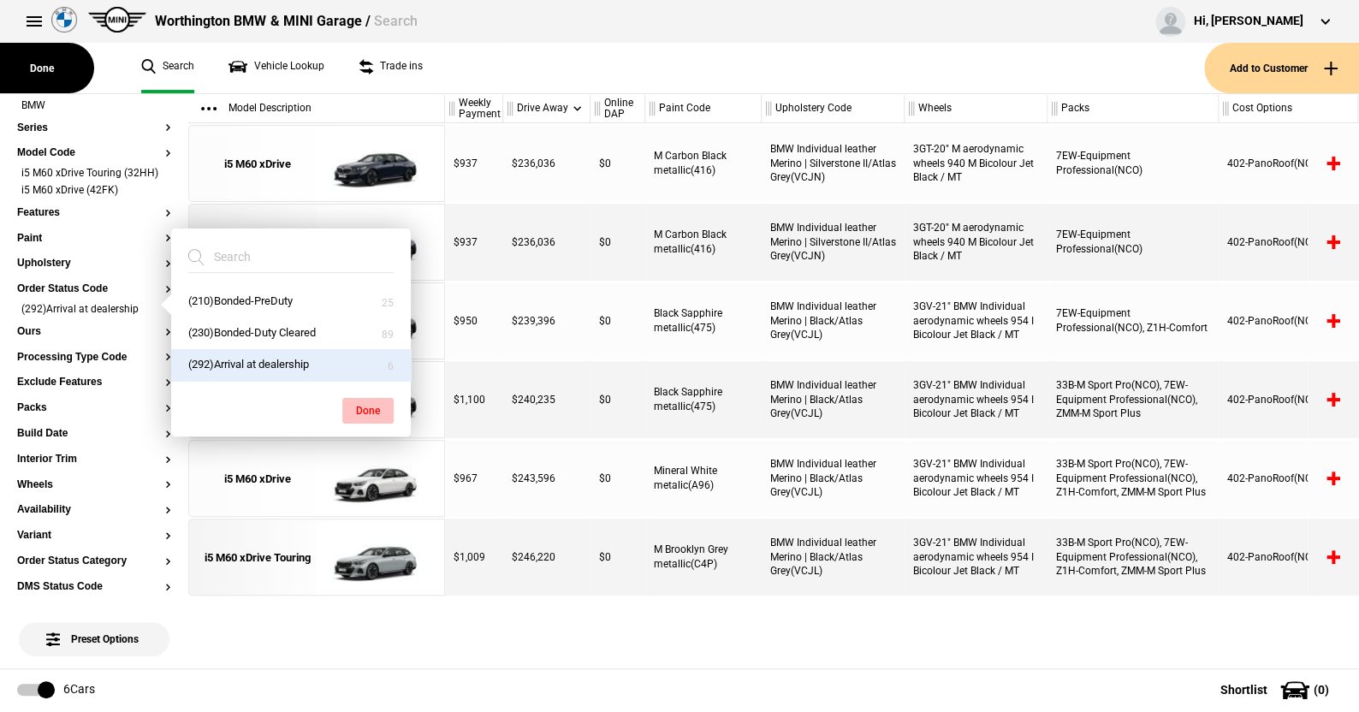
click at [371, 405] on button "Done" at bounding box center [367, 411] width 51 height 26
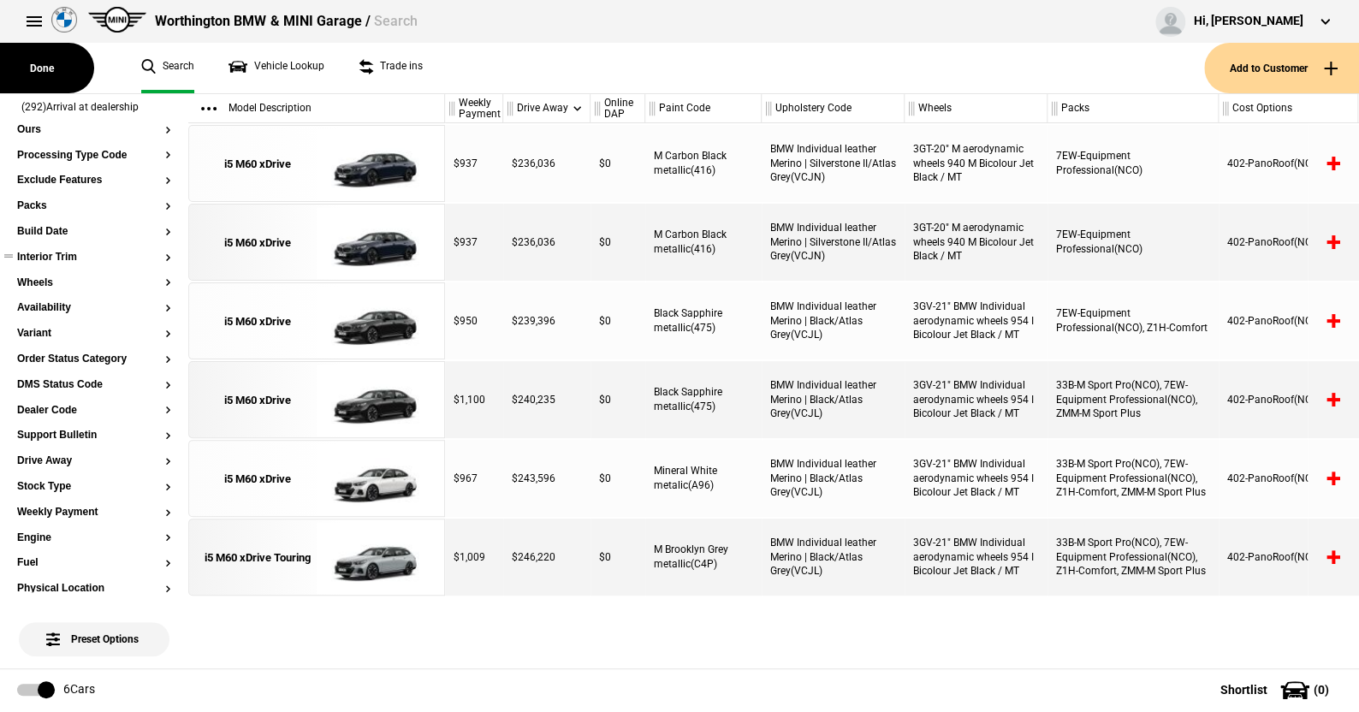
scroll to position [427, 0]
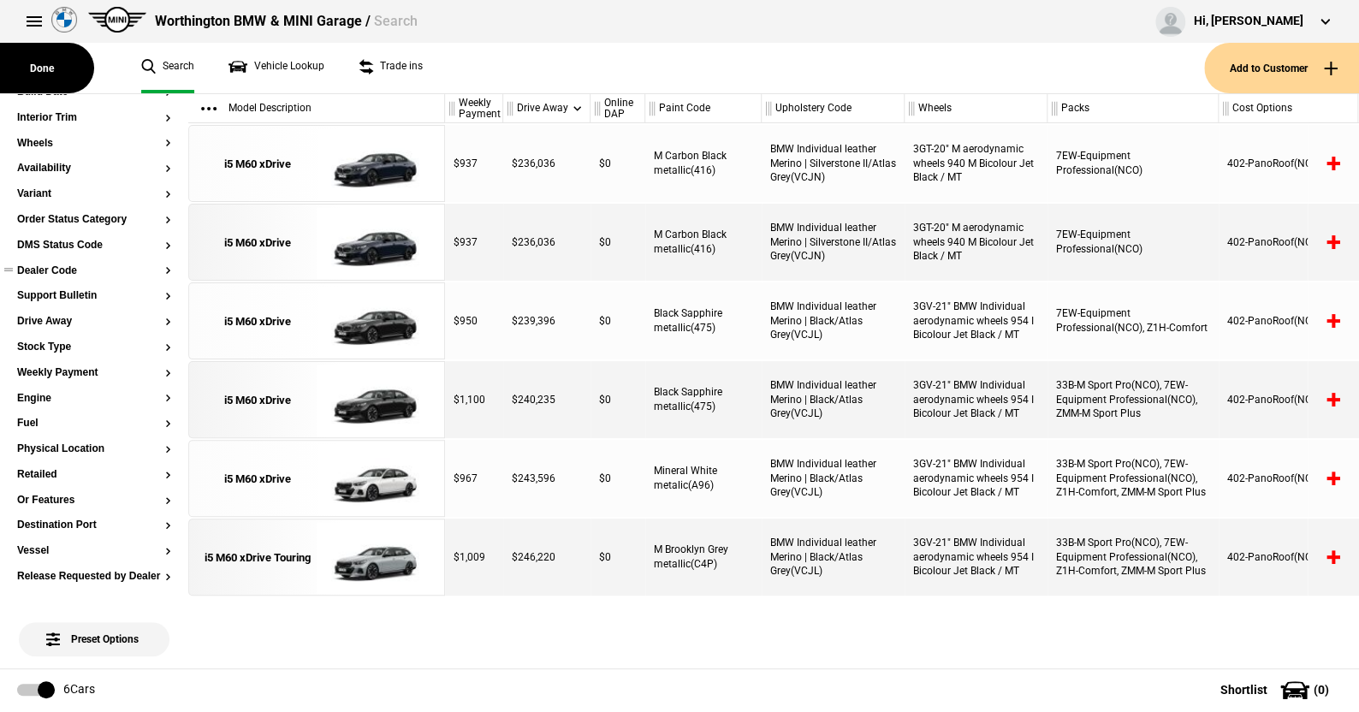
click at [62, 277] on button "Dealer Code" at bounding box center [94, 271] width 154 height 12
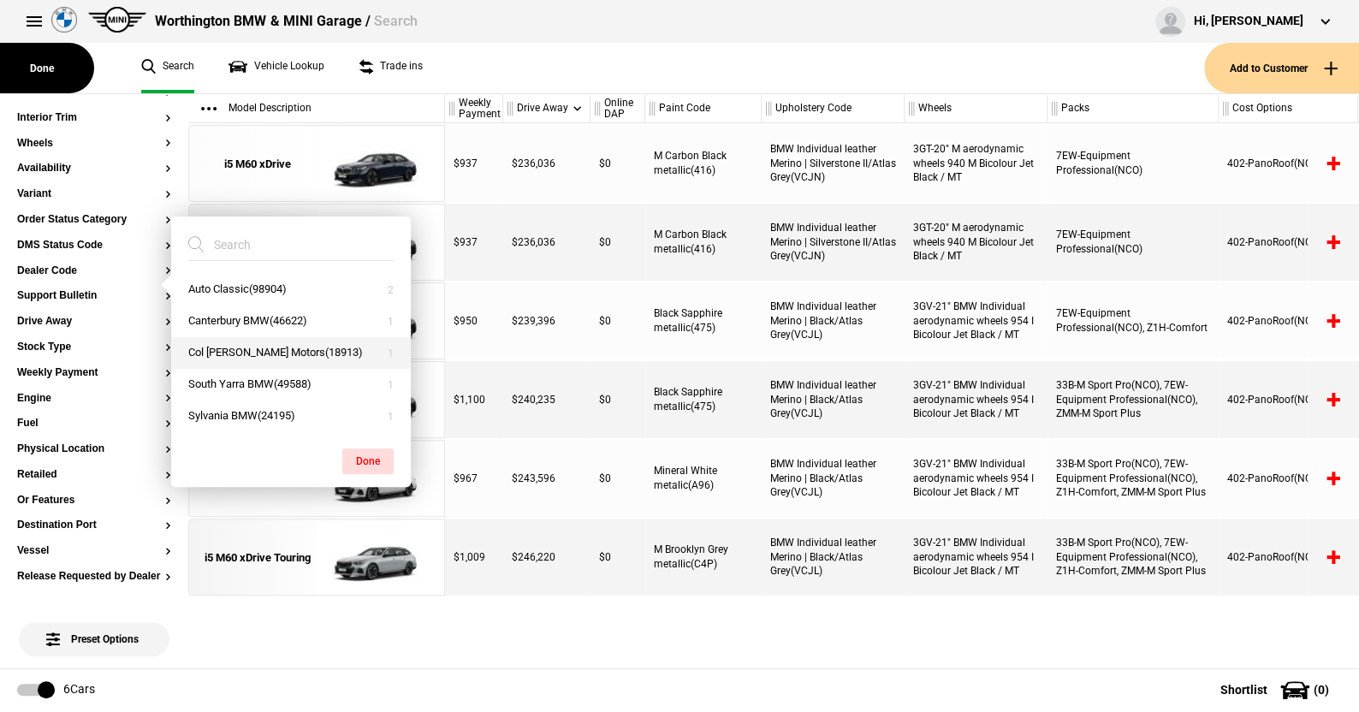
click at [224, 348] on button "Col Crawford Motors(18913)" at bounding box center [291, 353] width 240 height 32
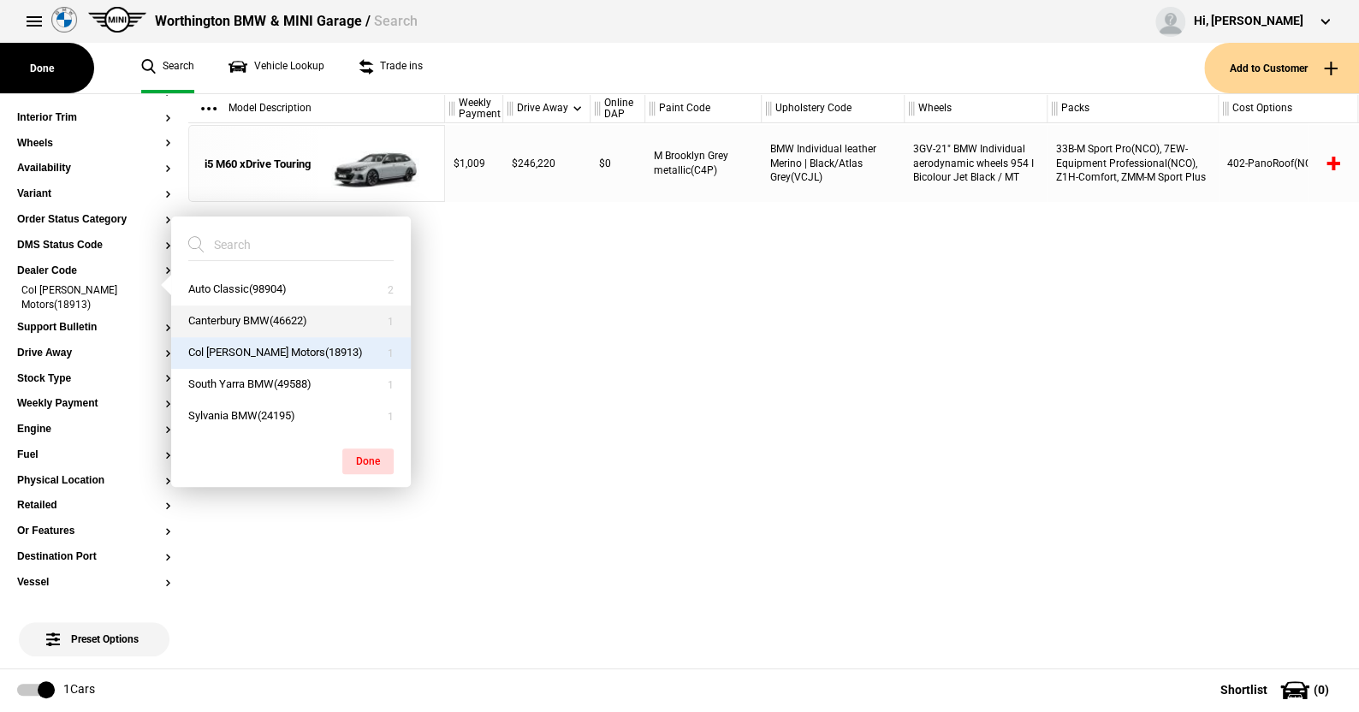
click at [223, 312] on button "Canterbury BMW(46622)" at bounding box center [291, 321] width 240 height 32
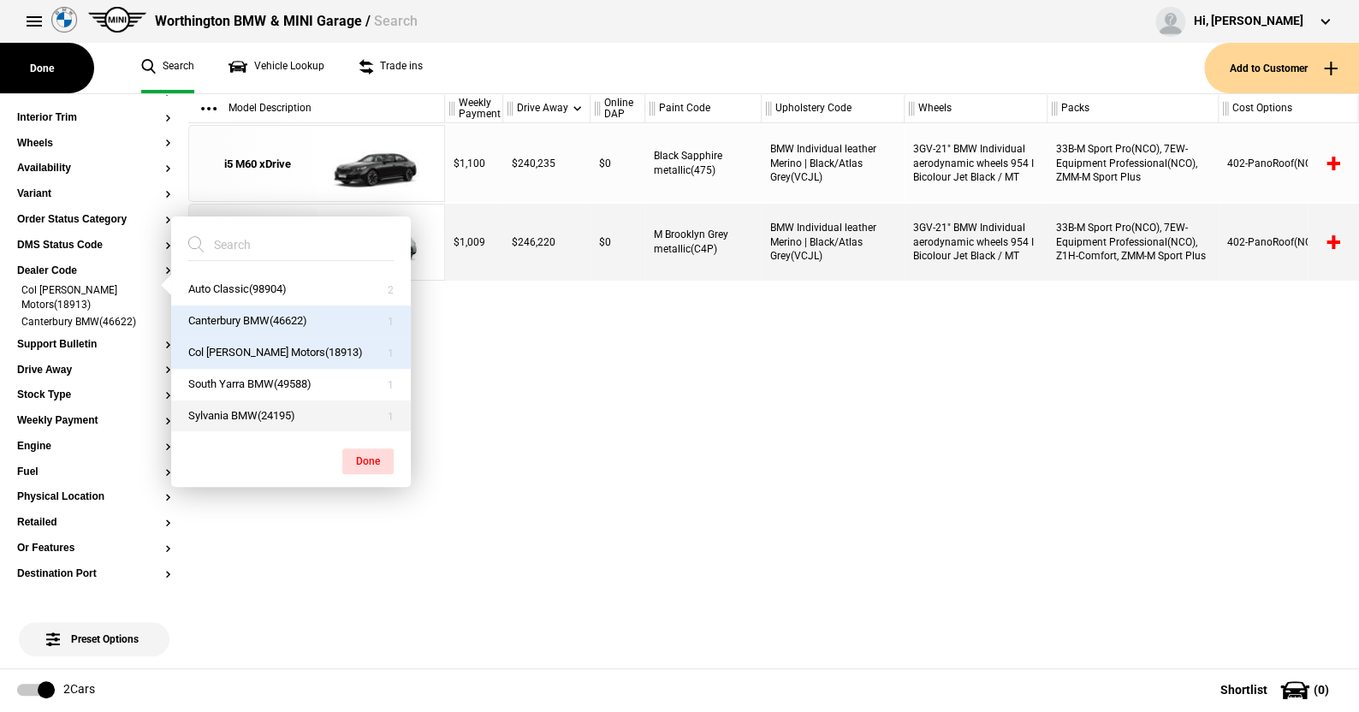
click at [229, 415] on button "Sylvania BMW(24195)" at bounding box center [291, 416] width 240 height 32
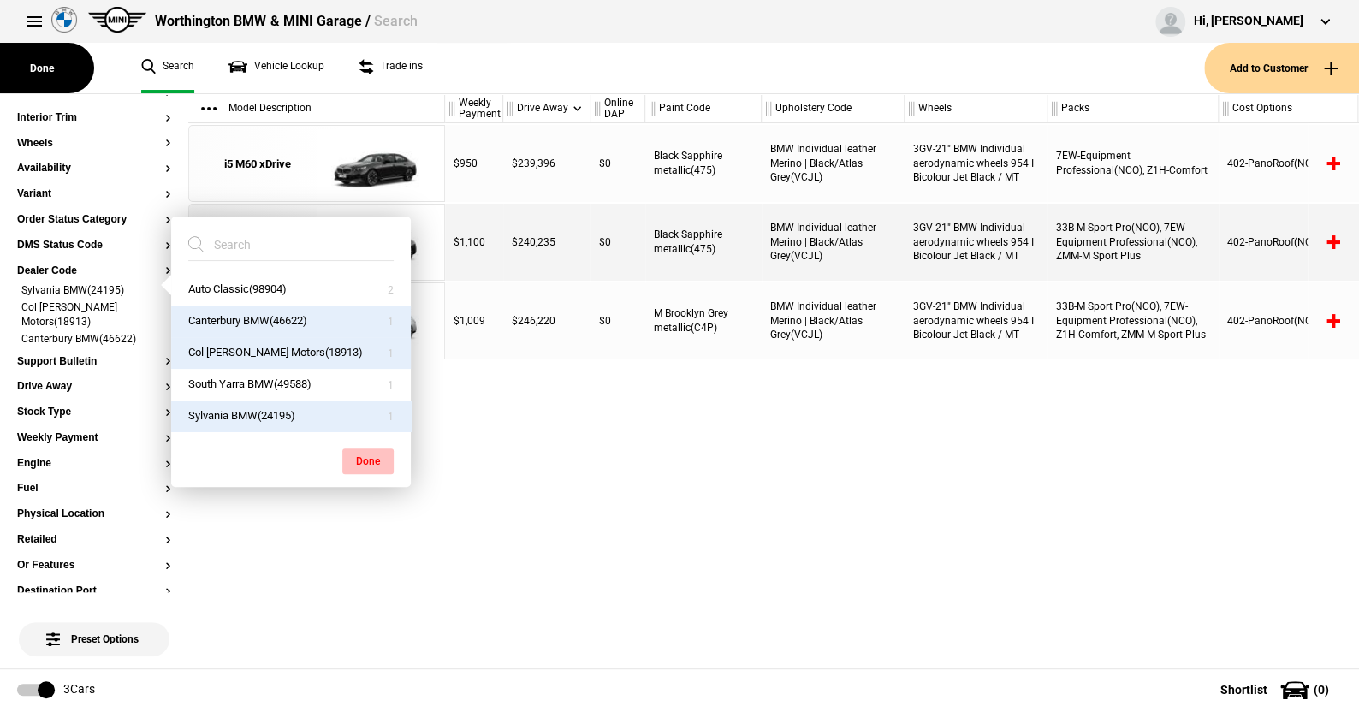
click at [367, 456] on button "Done" at bounding box center [367, 461] width 51 height 26
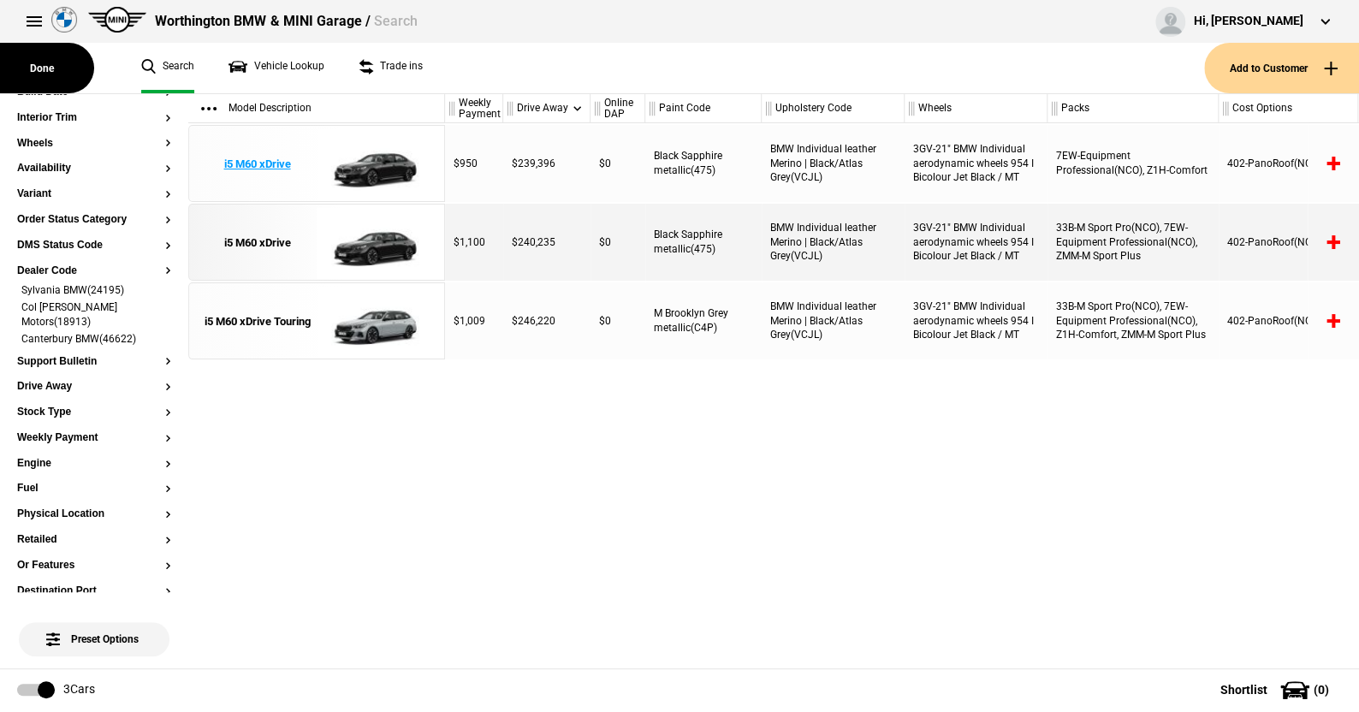
click at [378, 158] on img at bounding box center [376, 164] width 119 height 77
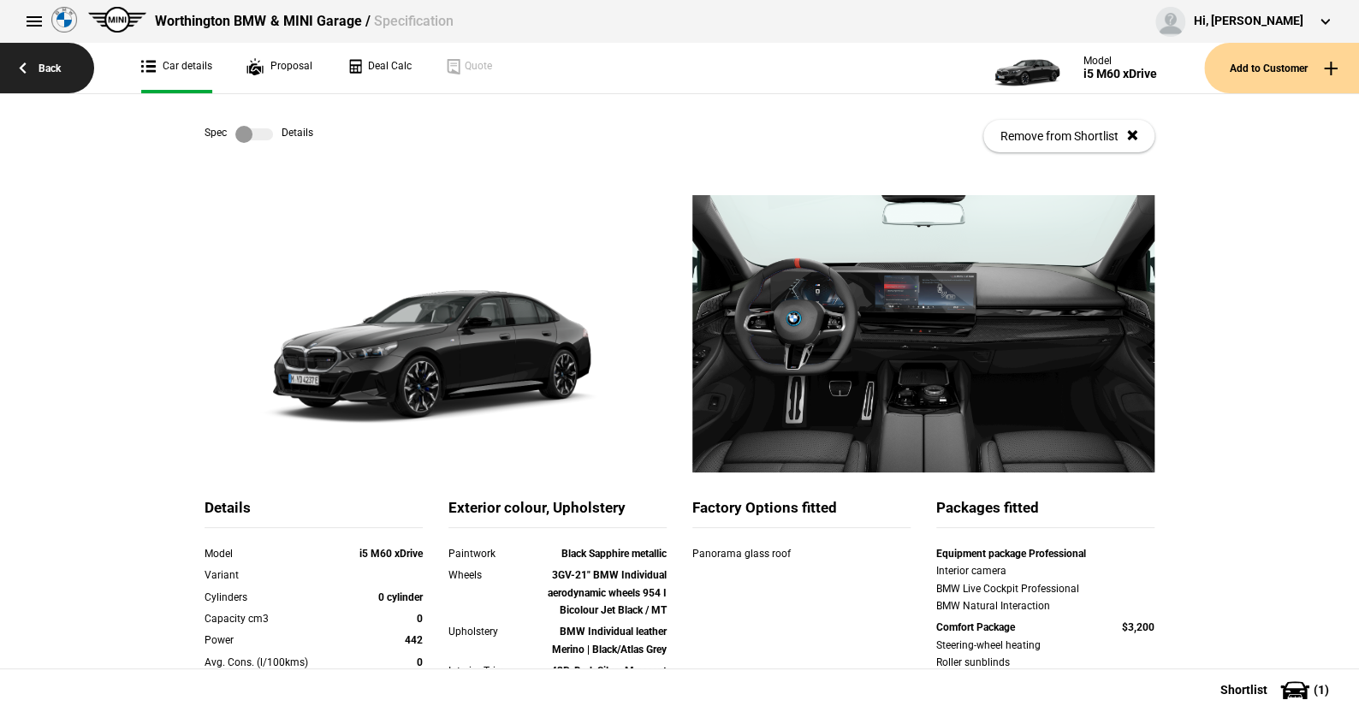
click at [52, 61] on link "Back" at bounding box center [47, 68] width 94 height 50
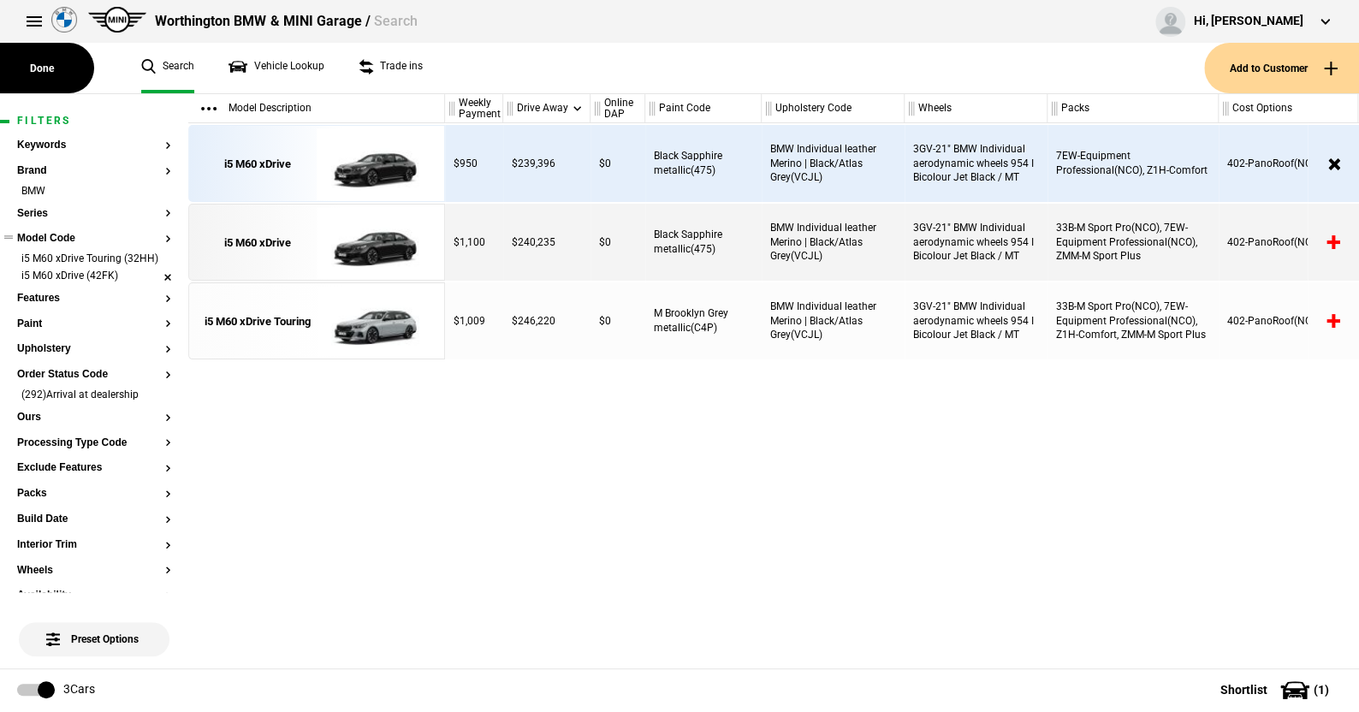
click at [157, 286] on li "i5 M60 xDrive (42FK)" at bounding box center [94, 277] width 154 height 17
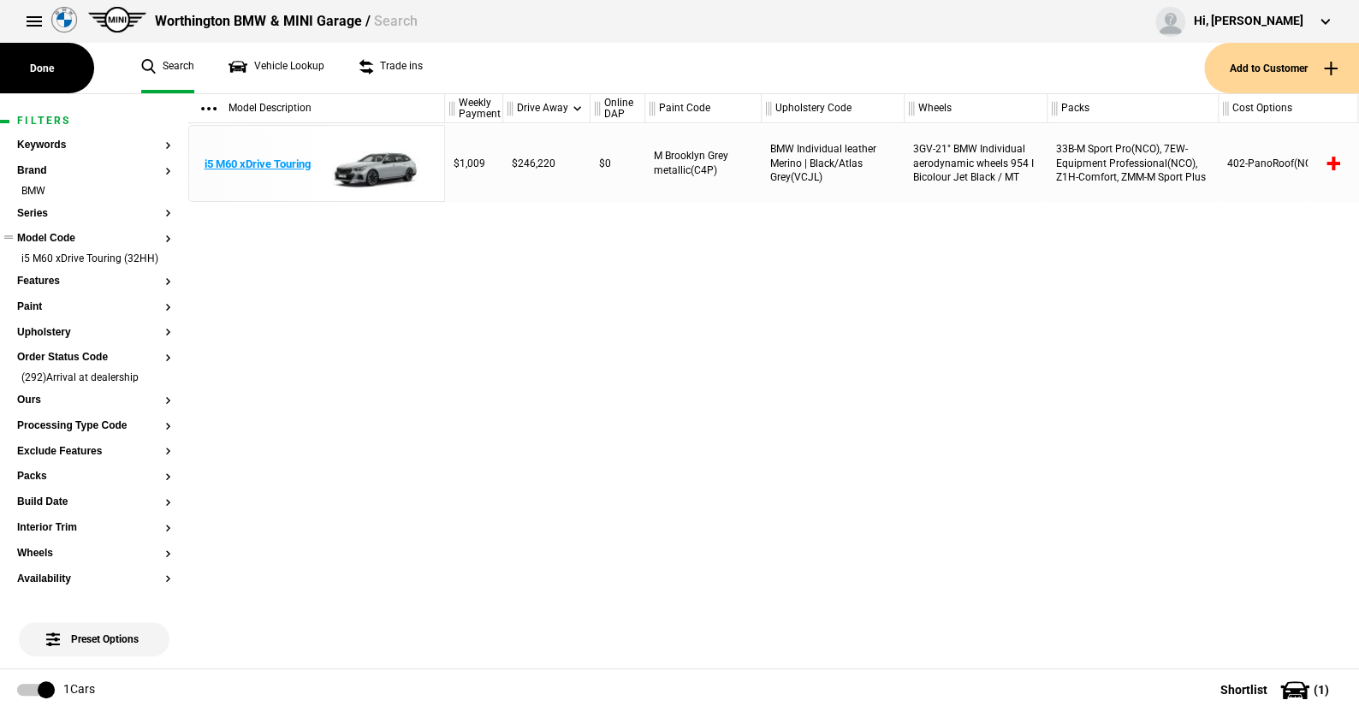
click at [382, 156] on img at bounding box center [376, 164] width 119 height 77
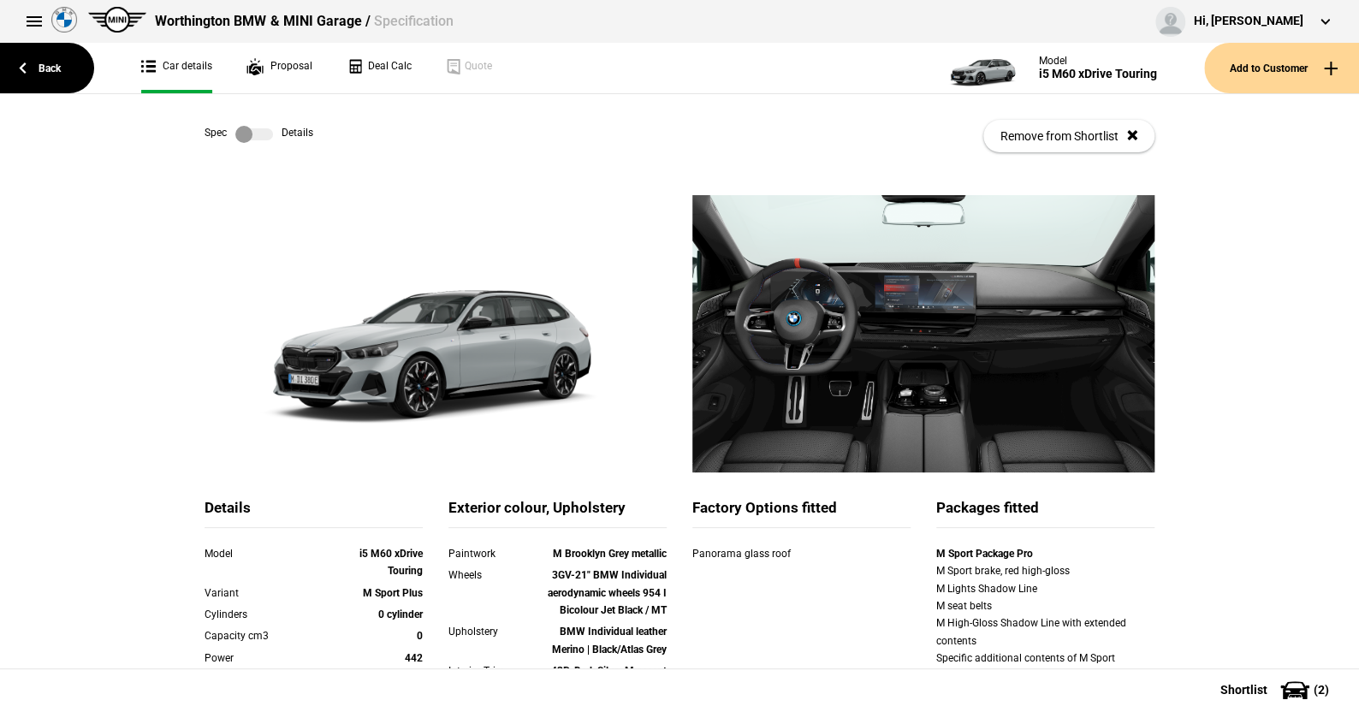
click at [253, 133] on label at bounding box center [254, 134] width 38 height 17
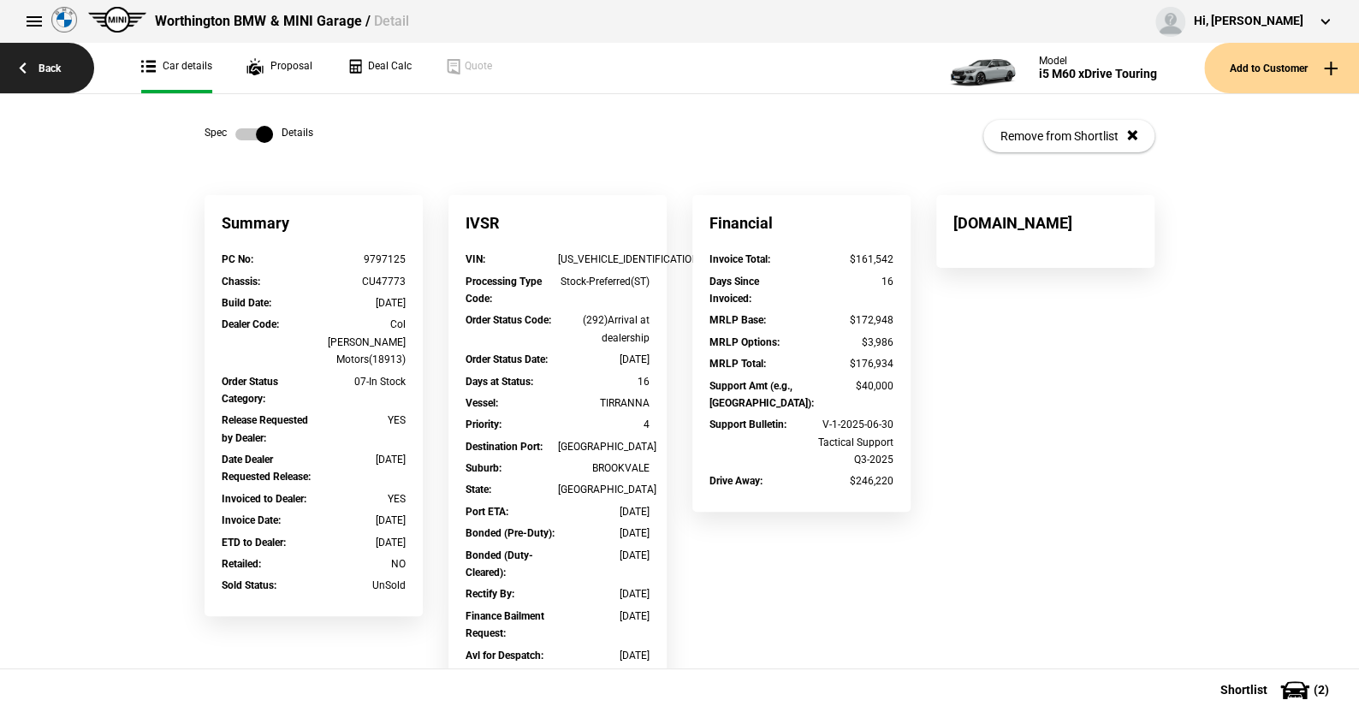
click at [56, 64] on link "Back" at bounding box center [47, 68] width 94 height 50
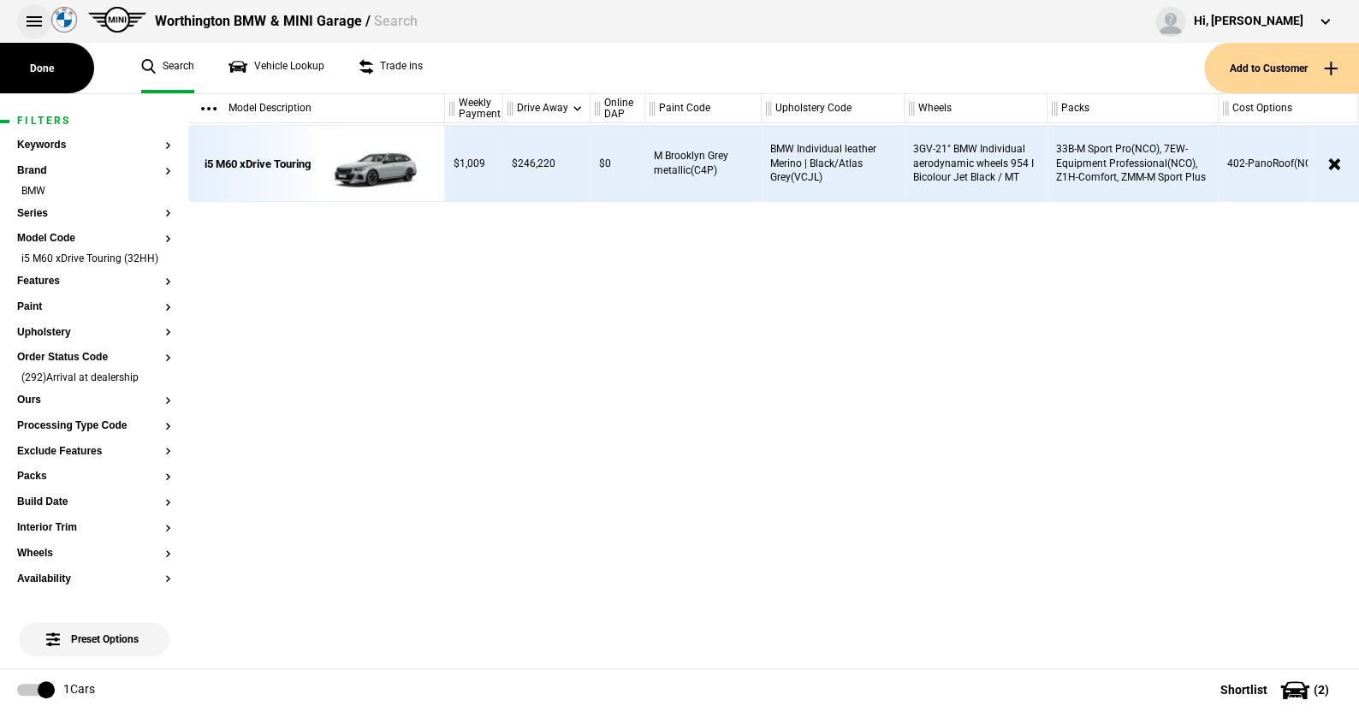
click at [34, 18] on button at bounding box center [34, 21] width 34 height 34
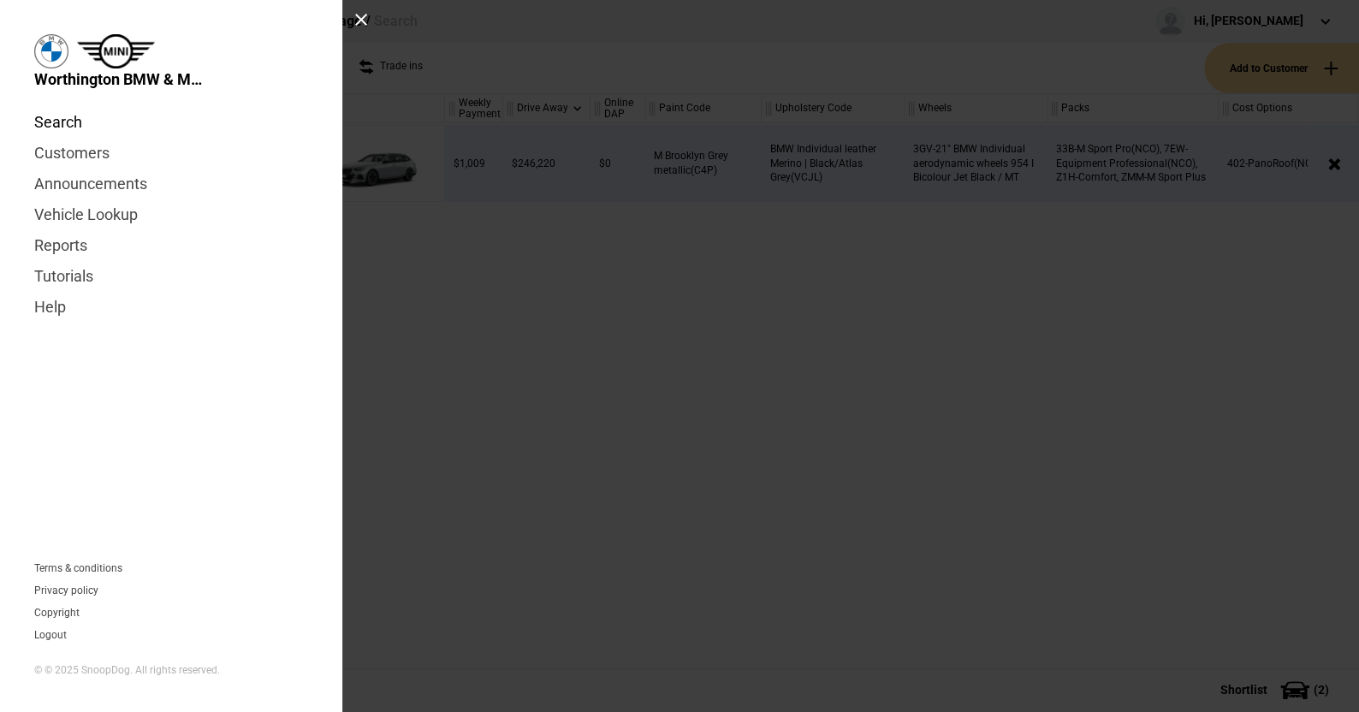
click at [61, 119] on link "Search" at bounding box center [171, 122] width 274 height 31
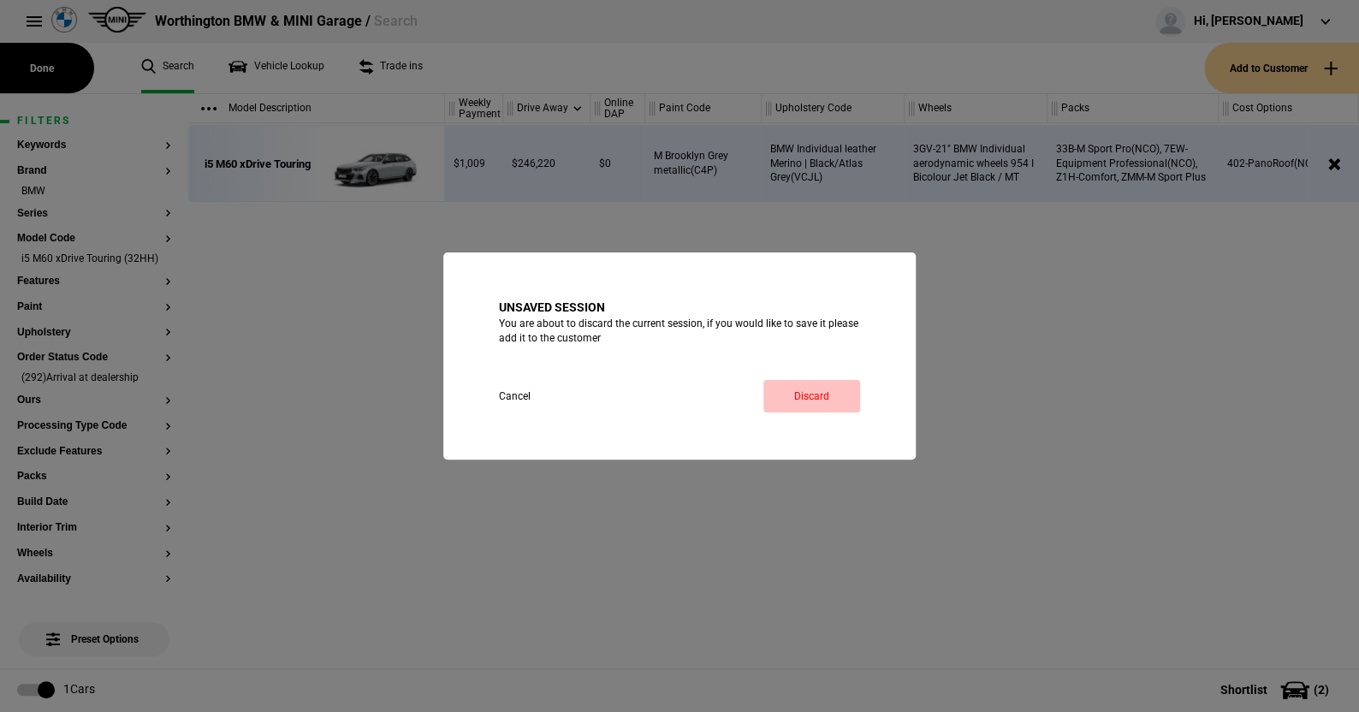
click at [810, 382] on link "Discard" at bounding box center [811, 396] width 97 height 33
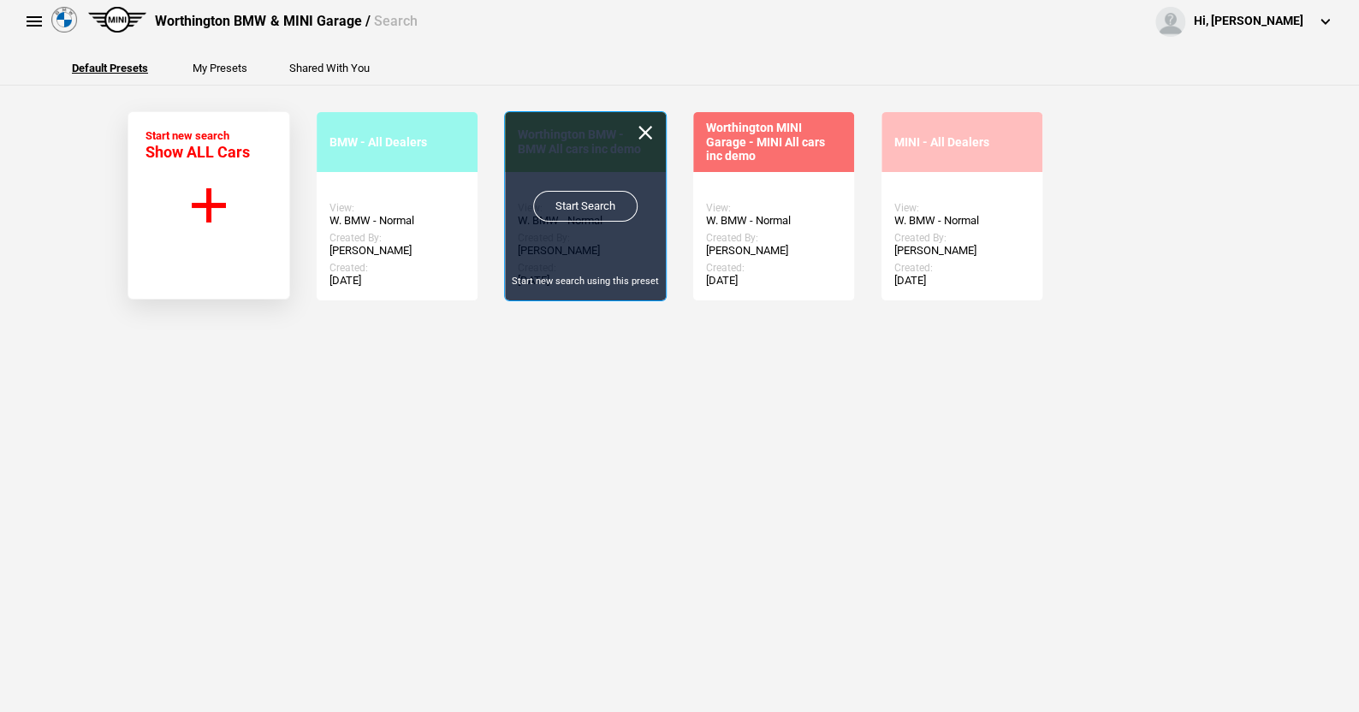
click at [585, 200] on link "Start Search" at bounding box center [585, 206] width 104 height 31
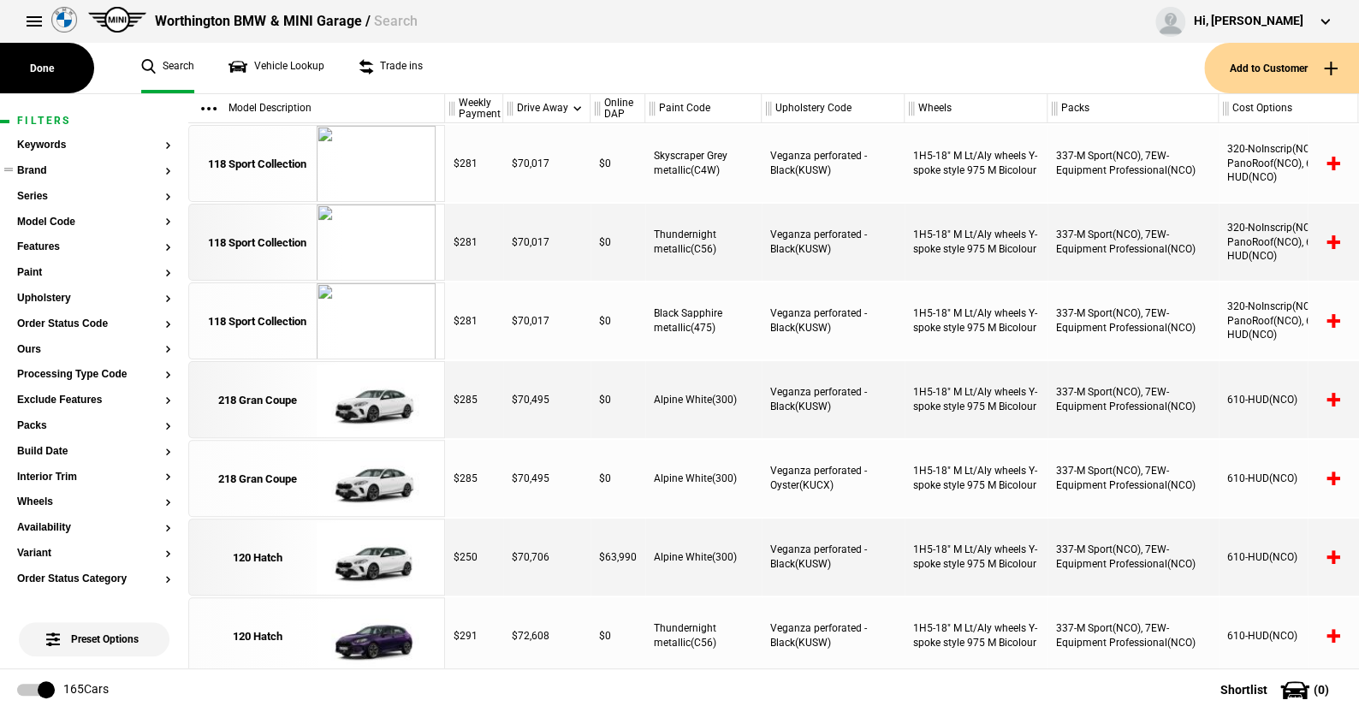
click at [40, 165] on button "Brand" at bounding box center [94, 171] width 154 height 12
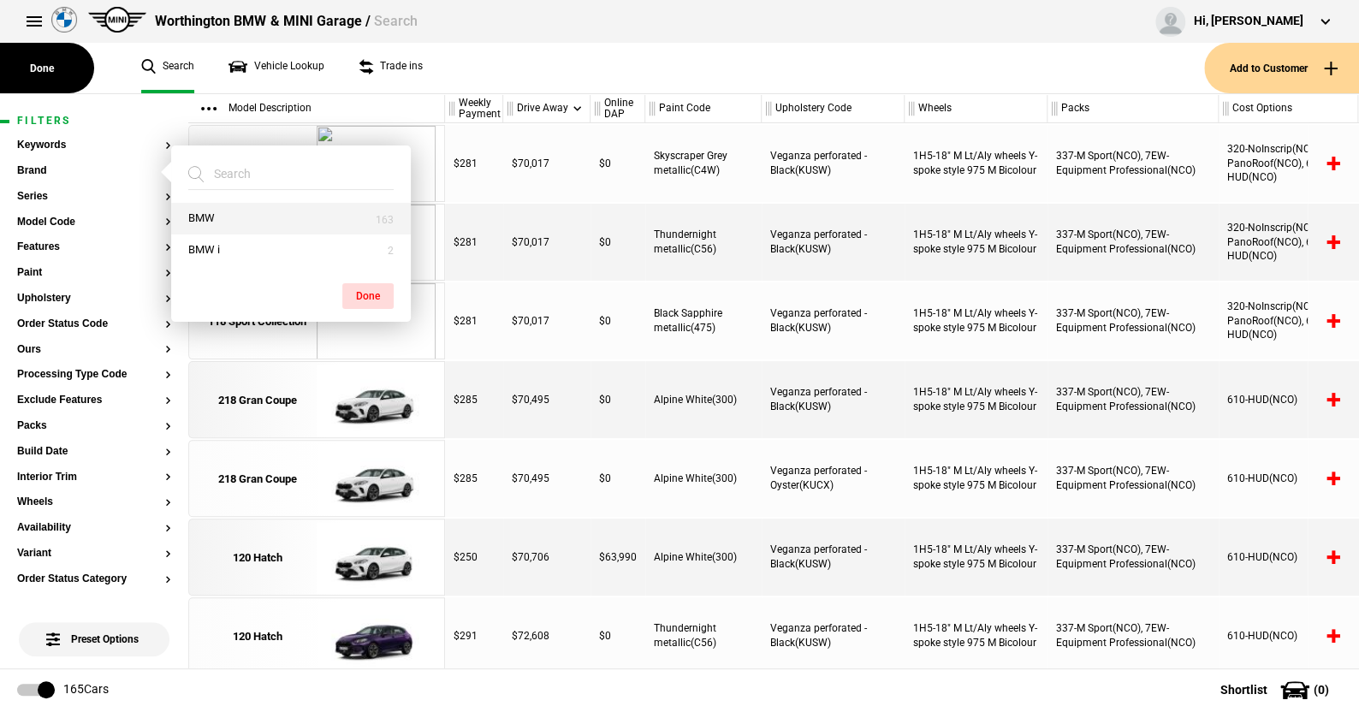
click at [219, 216] on button "BMW" at bounding box center [291, 219] width 240 height 32
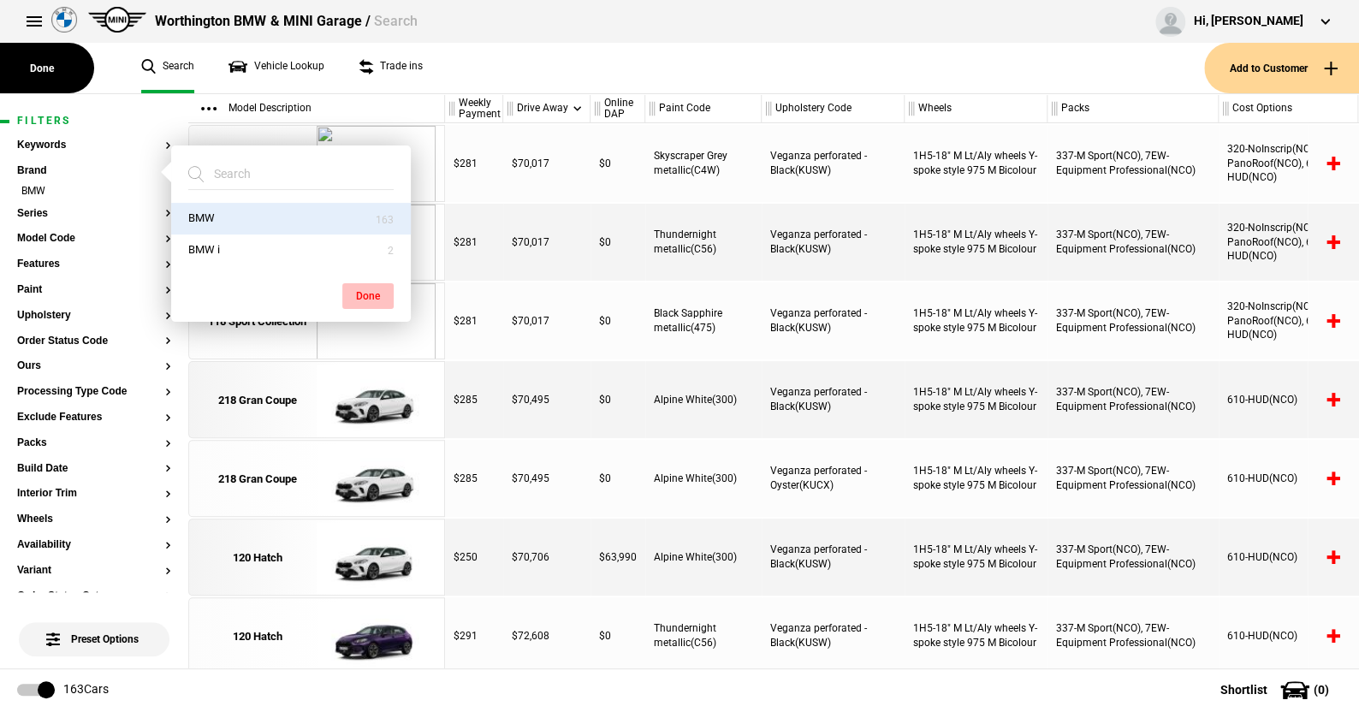
click at [354, 292] on button "Done" at bounding box center [367, 296] width 51 height 26
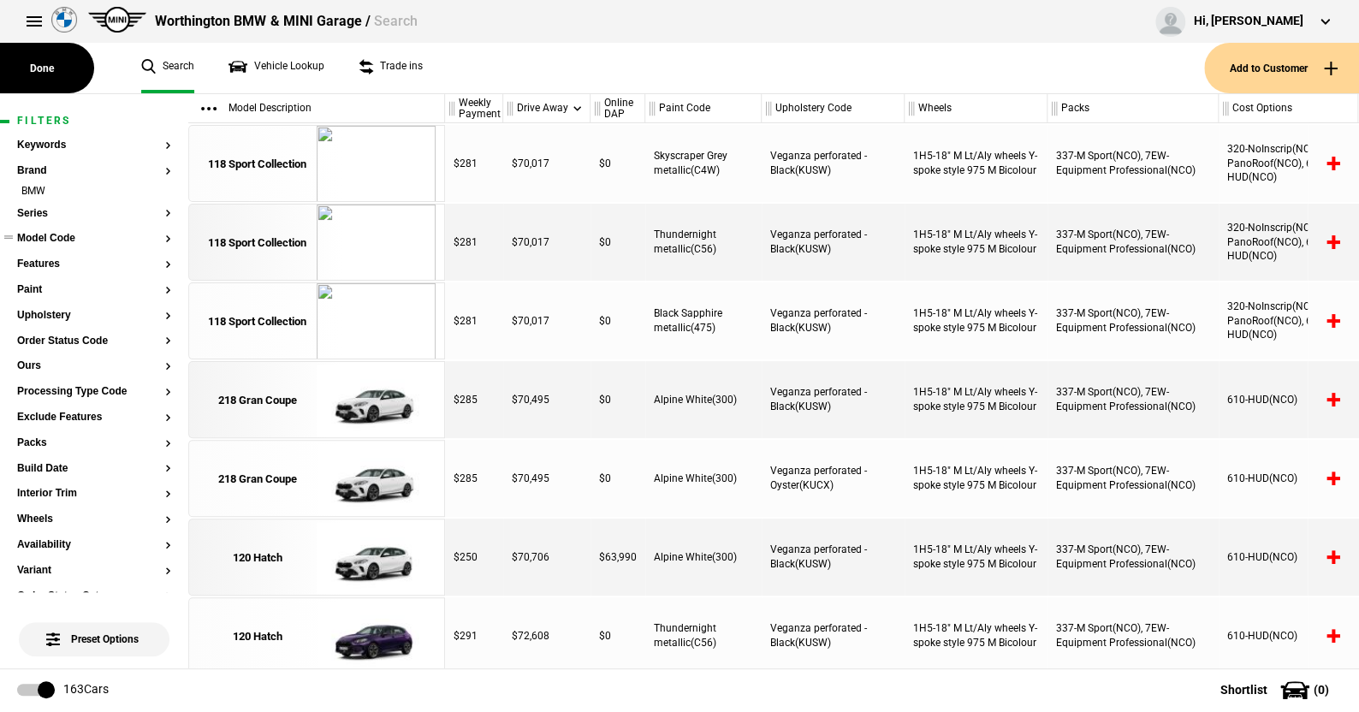
click at [48, 238] on button "Model Code" at bounding box center [94, 239] width 154 height 12
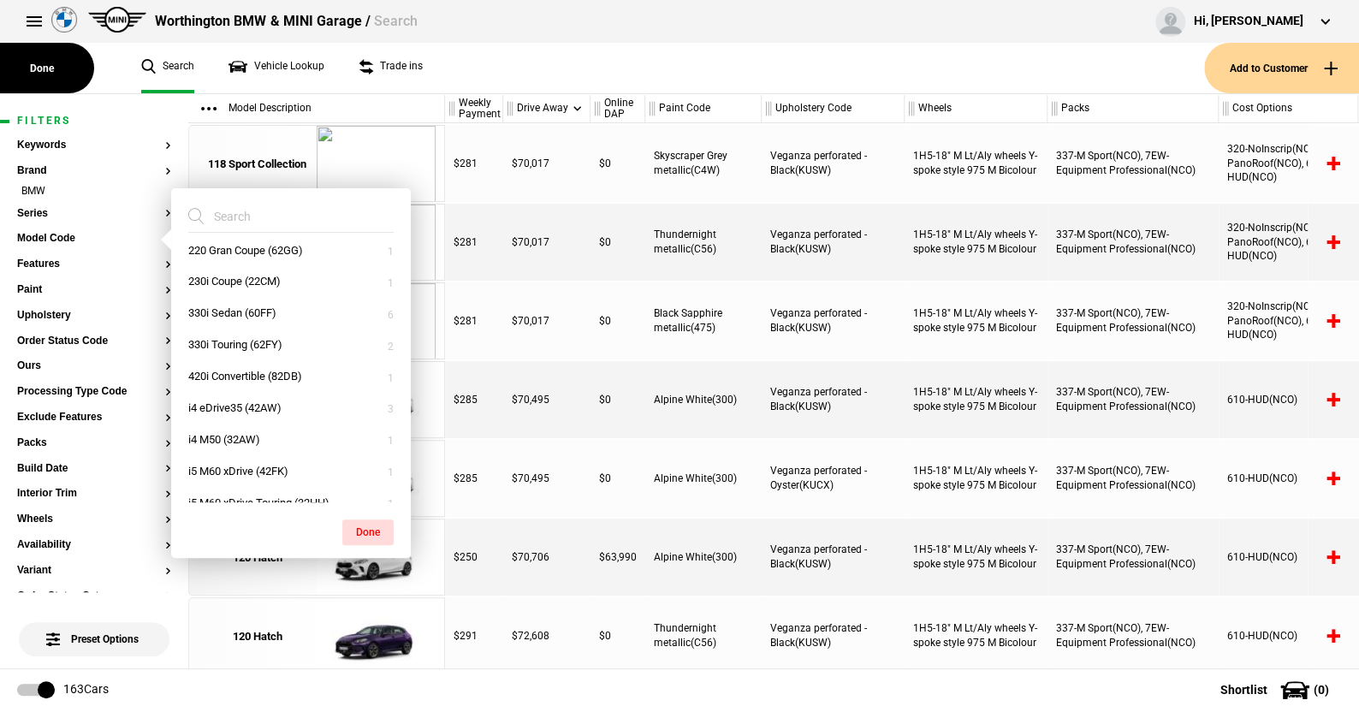
scroll to position [86, 0]
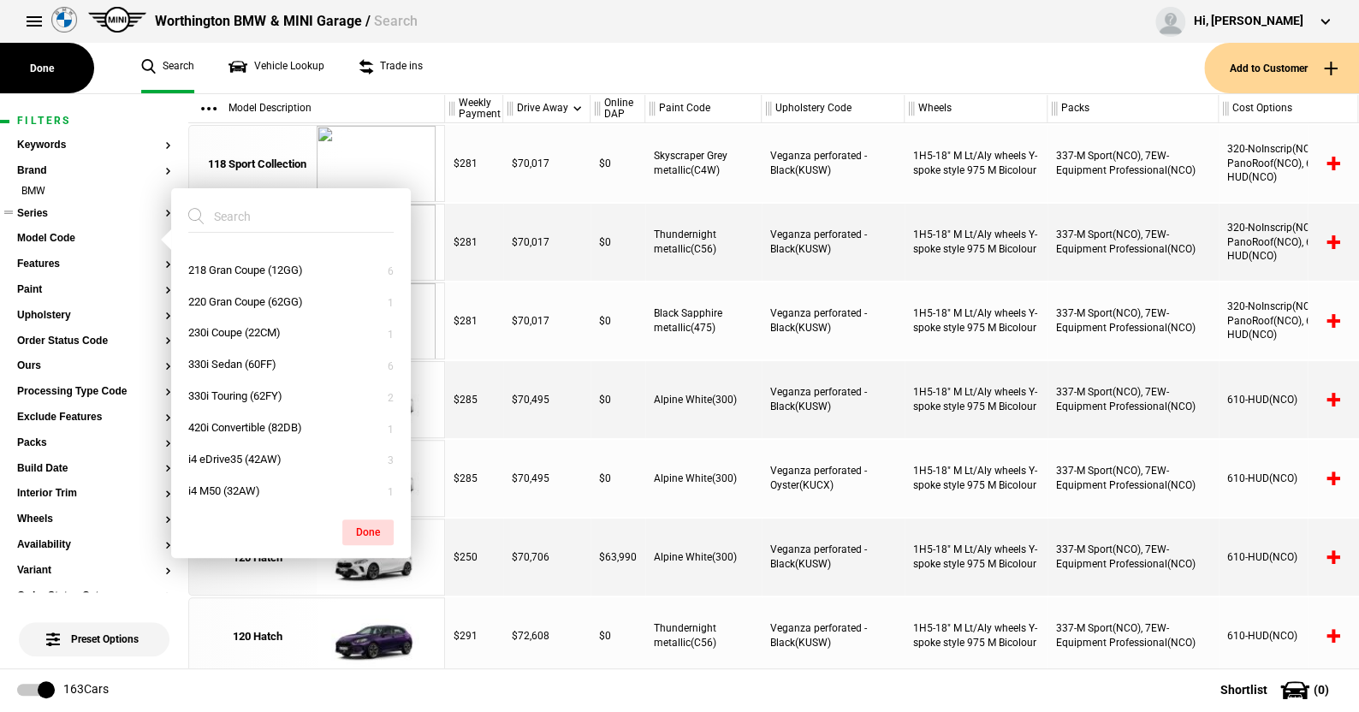
click at [39, 208] on button "Series" at bounding box center [94, 214] width 154 height 12
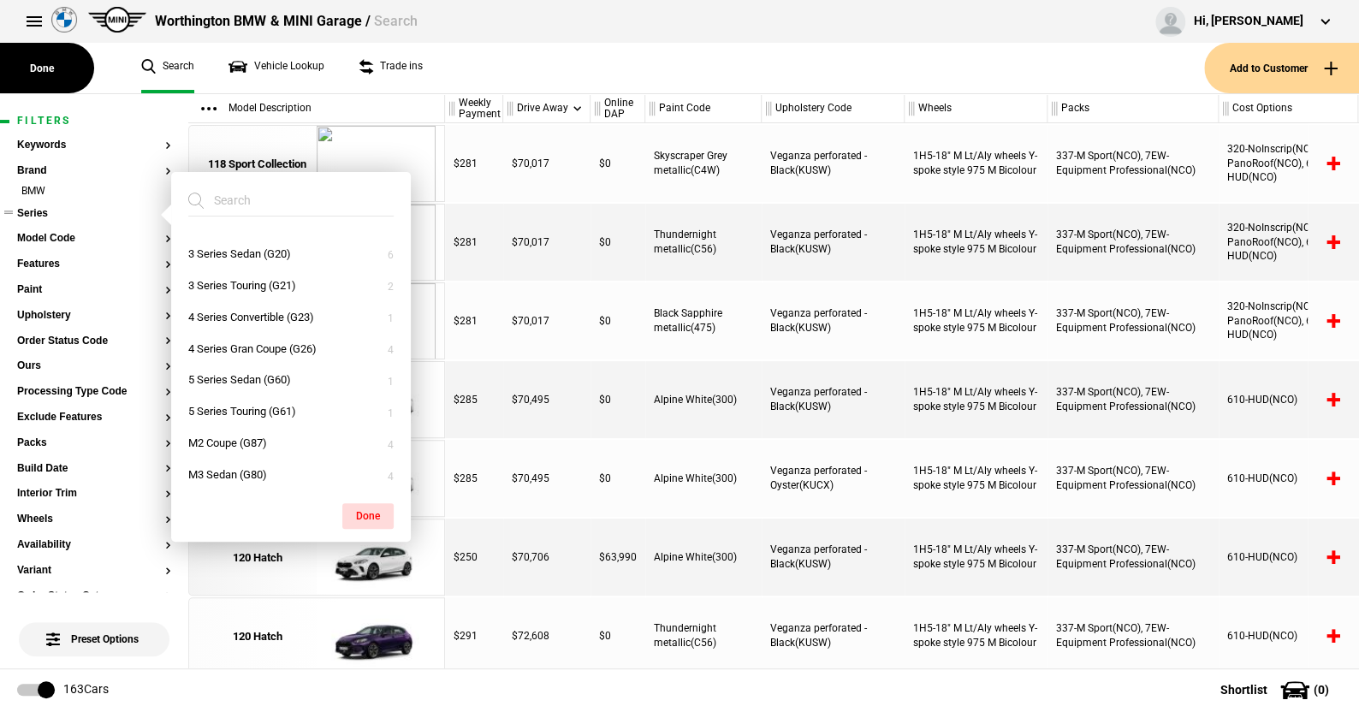
click at [40, 208] on button "Series" at bounding box center [94, 214] width 154 height 12
click at [227, 371] on button "5 Series Sedan (G60)" at bounding box center [291, 380] width 240 height 32
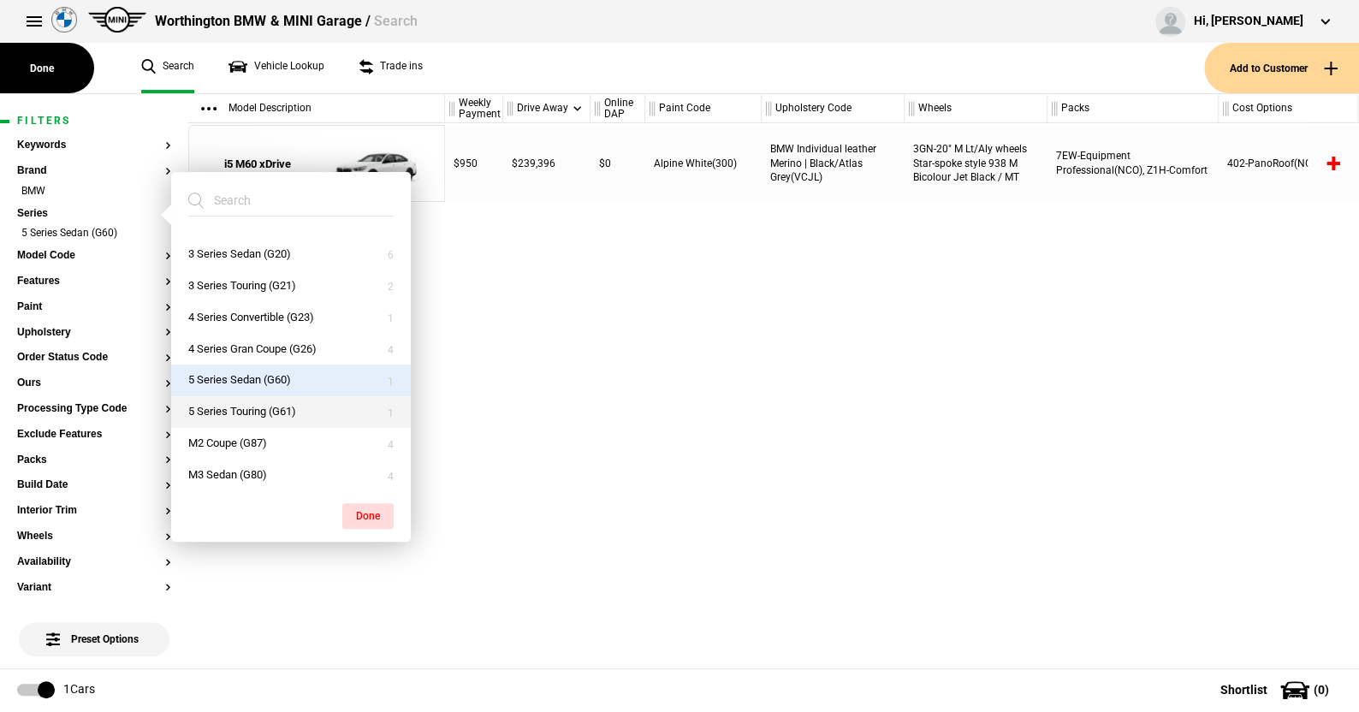
click at [273, 406] on button "5 Series Touring (G61)" at bounding box center [291, 412] width 240 height 32
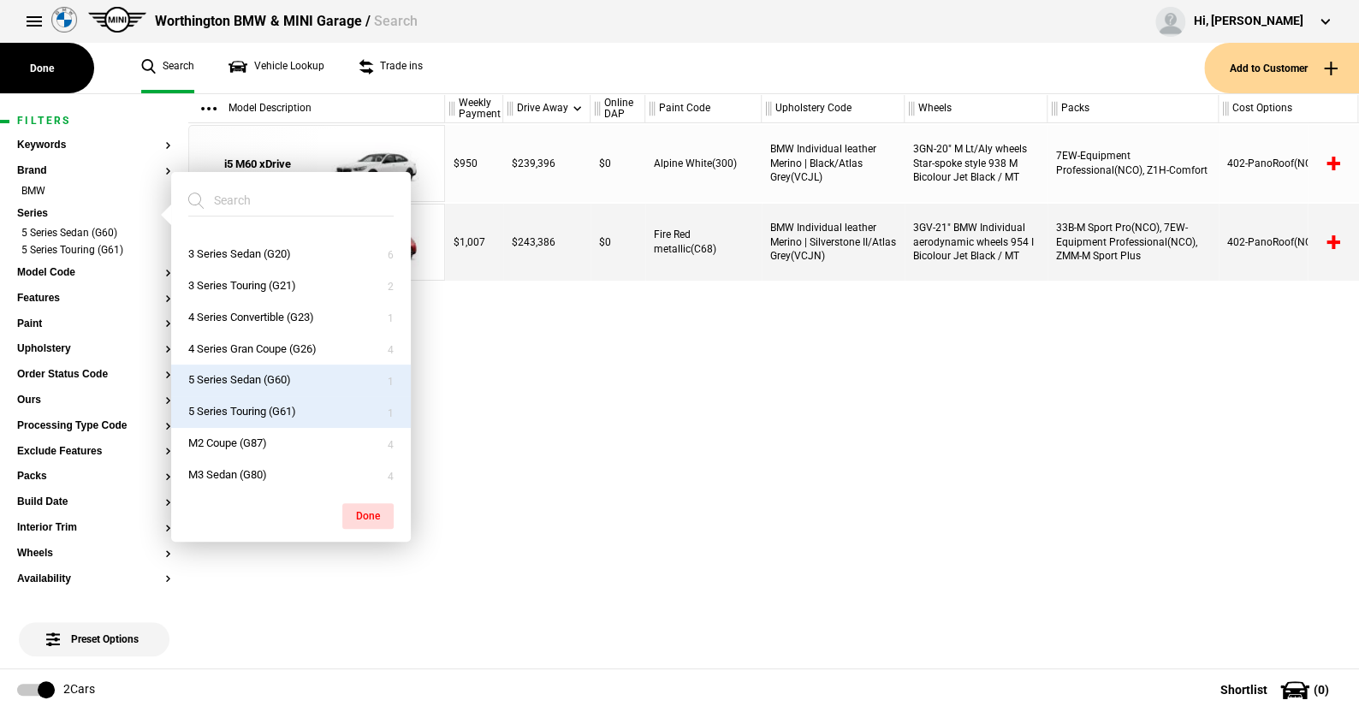
drag, startPoint x: 367, startPoint y: 511, endPoint x: 362, endPoint y: 503, distance: 9.3
click at [366, 510] on button "Done" at bounding box center [367, 516] width 51 height 26
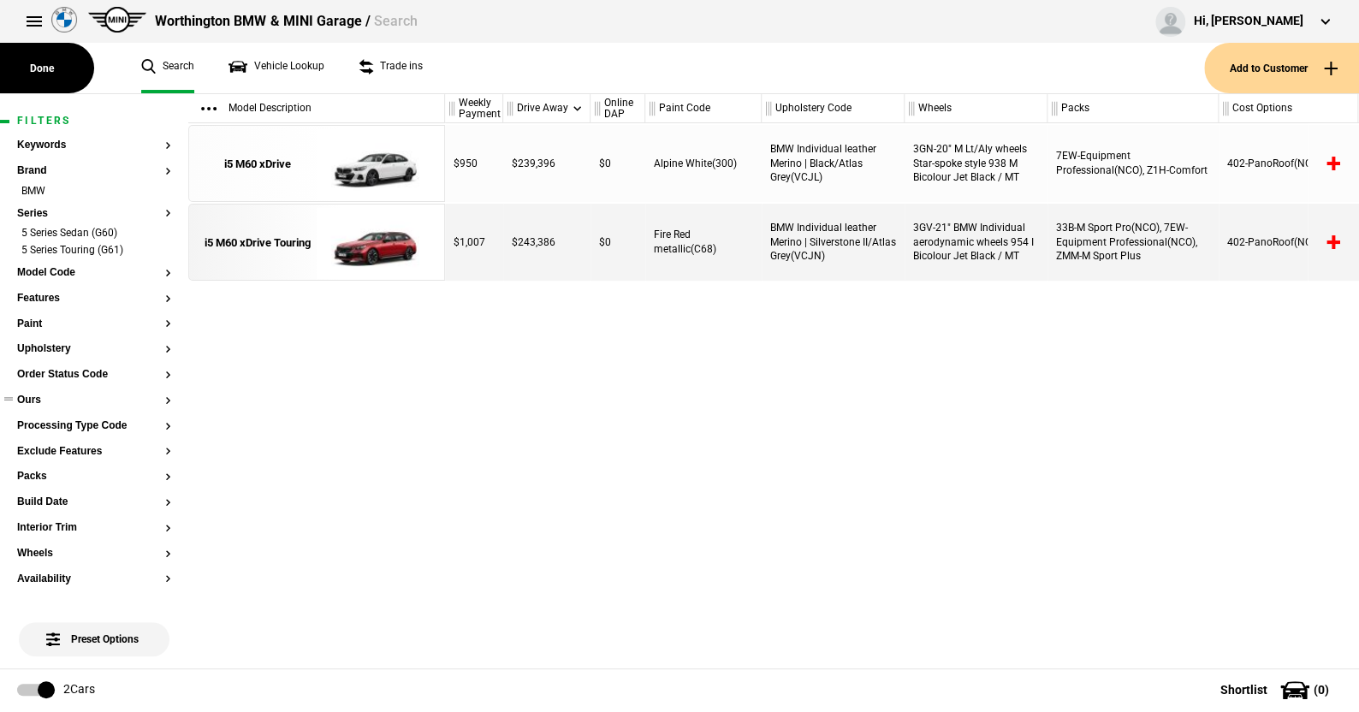
click at [39, 401] on button "Ours" at bounding box center [94, 400] width 154 height 12
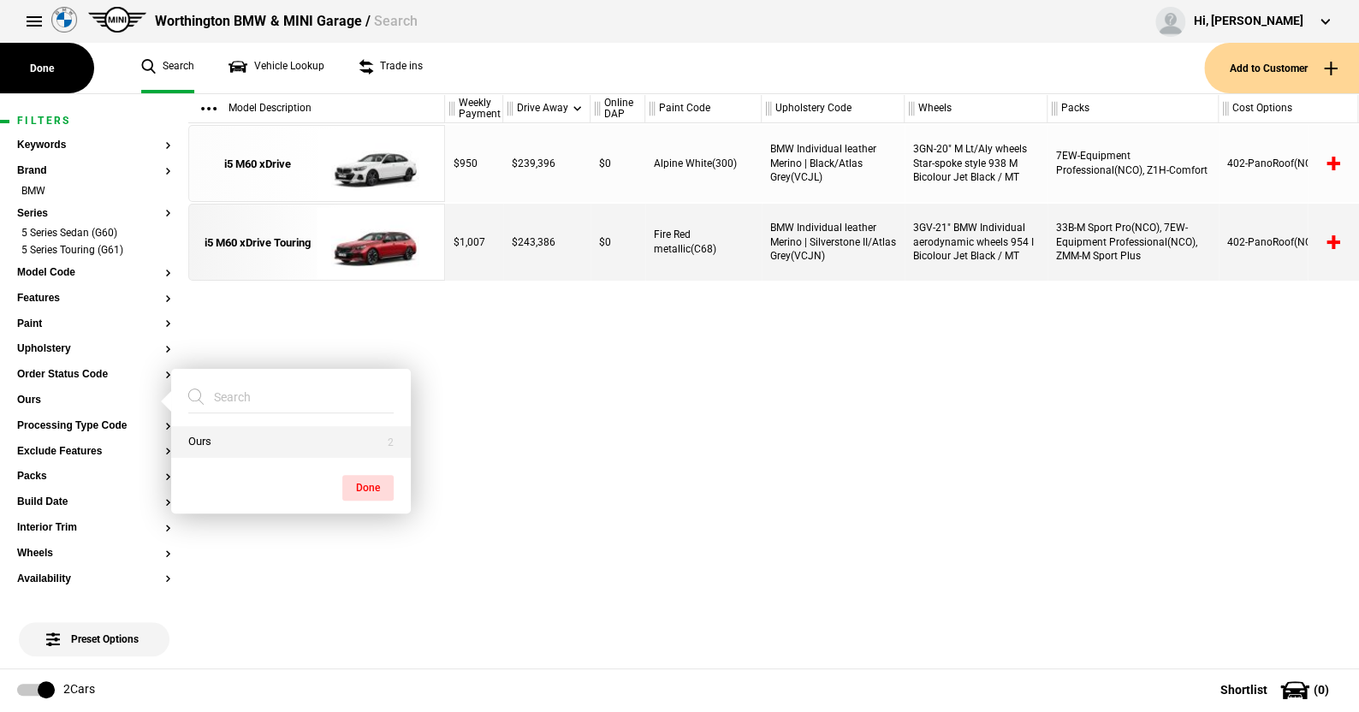
click at [235, 437] on button "Ours" at bounding box center [291, 442] width 240 height 32
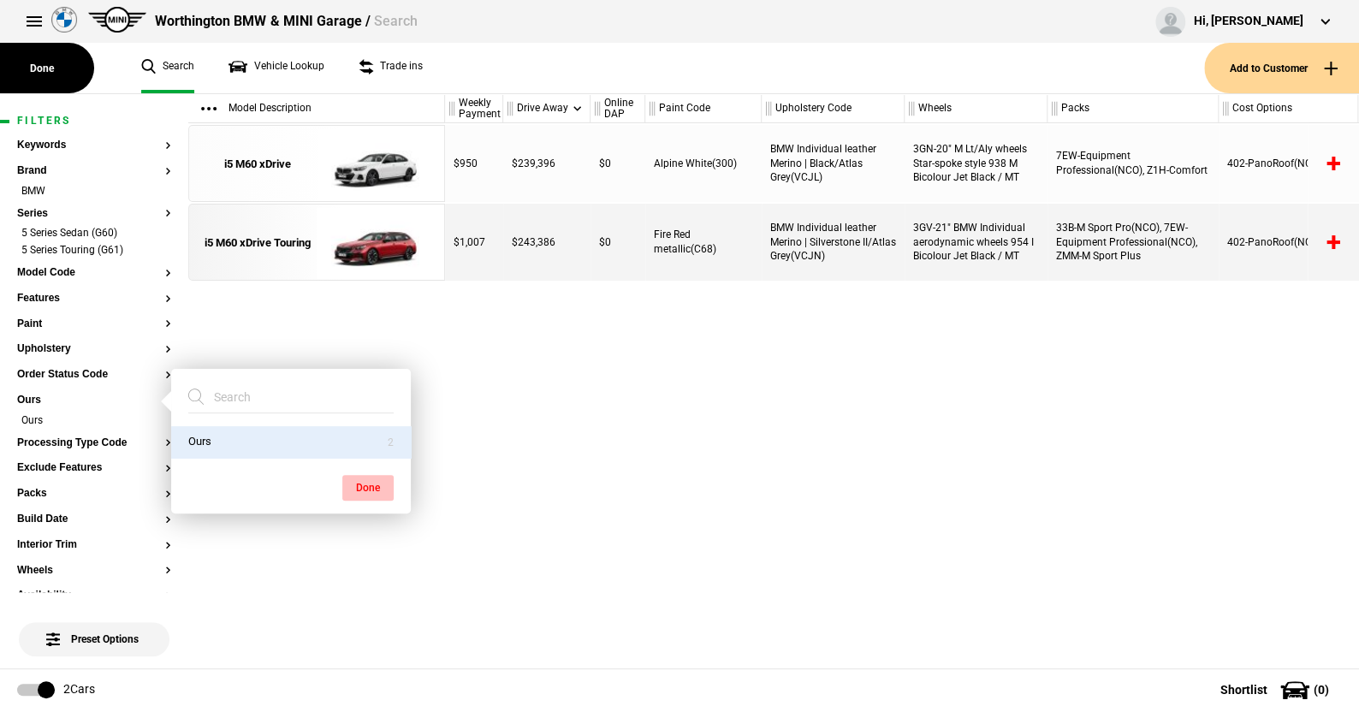
click at [358, 483] on button "Done" at bounding box center [367, 488] width 51 height 26
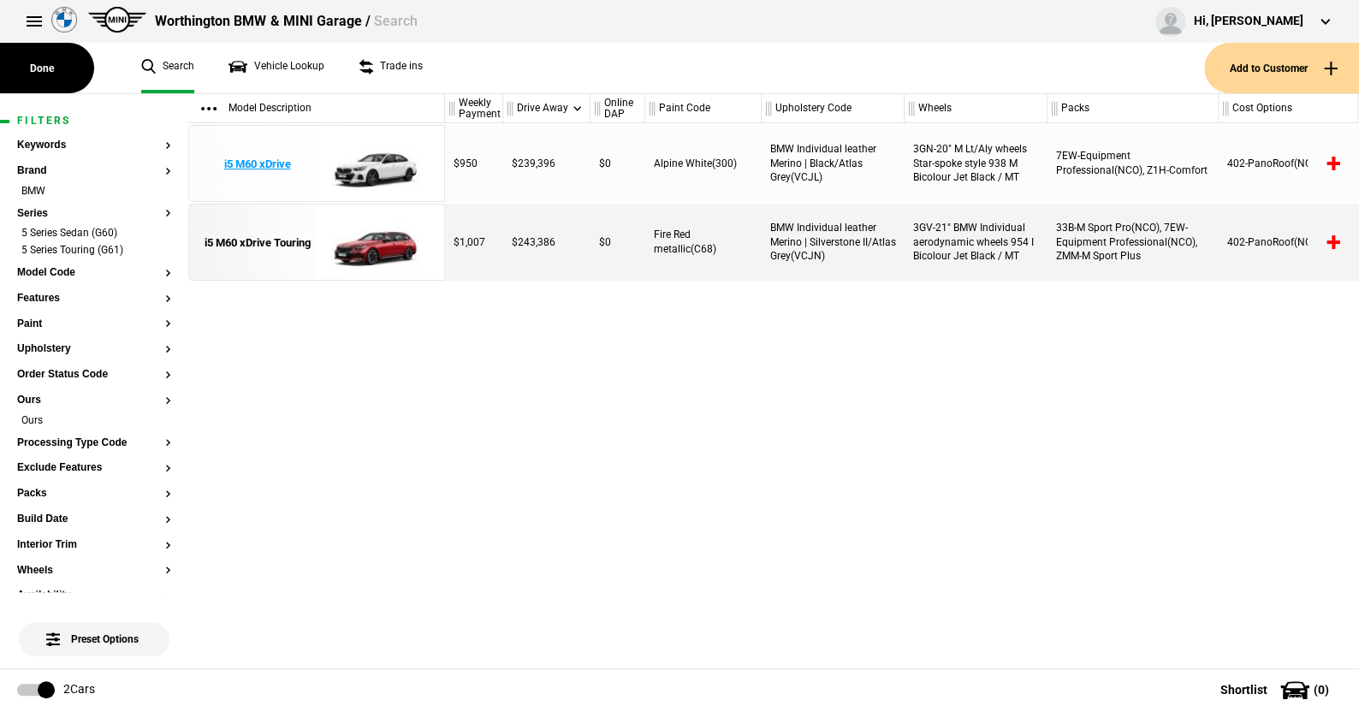
click at [381, 169] on img at bounding box center [376, 164] width 119 height 77
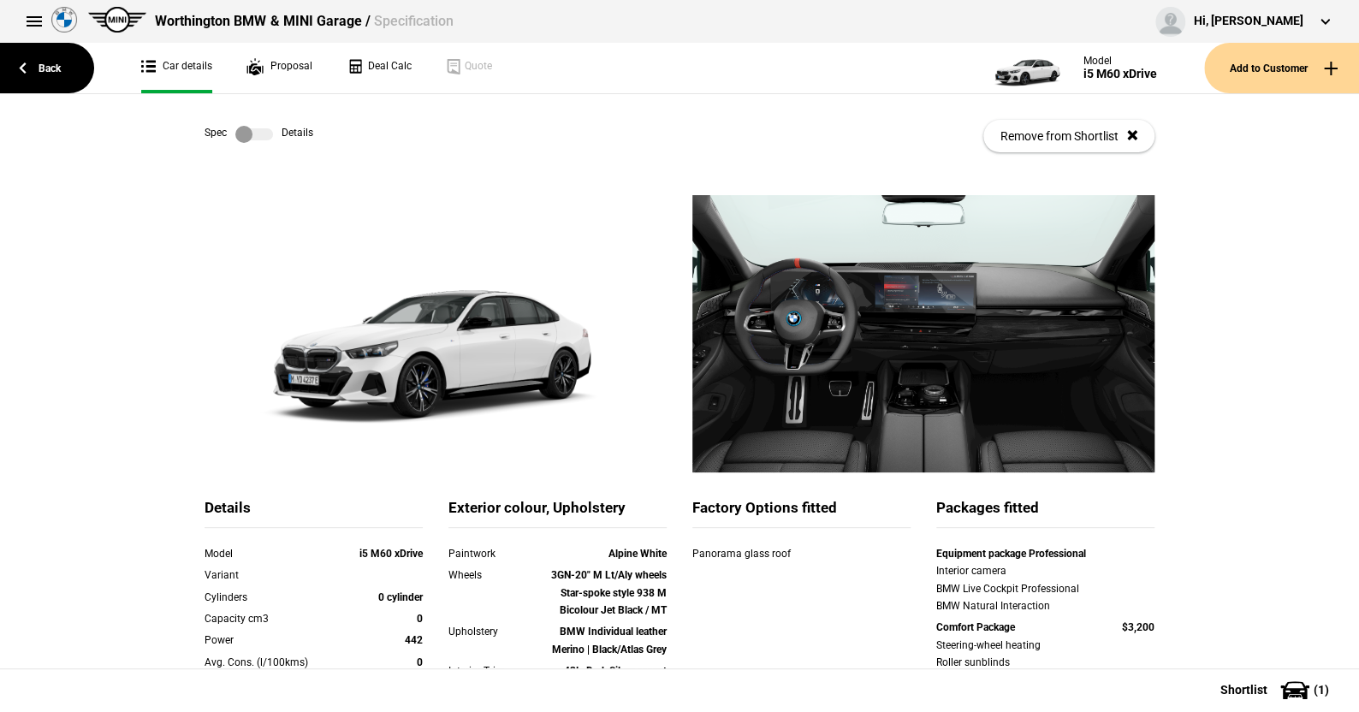
click at [262, 133] on label at bounding box center [254, 134] width 38 height 17
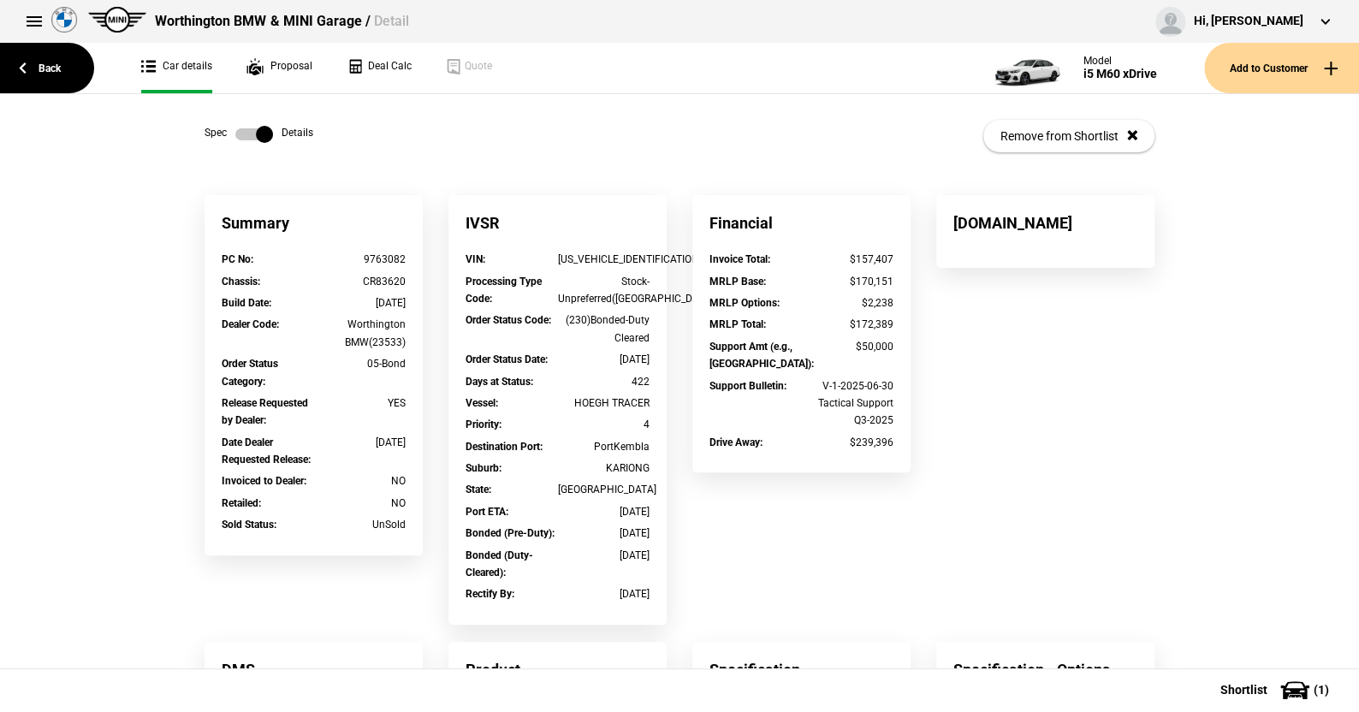
click at [235, 136] on label at bounding box center [254, 134] width 38 height 17
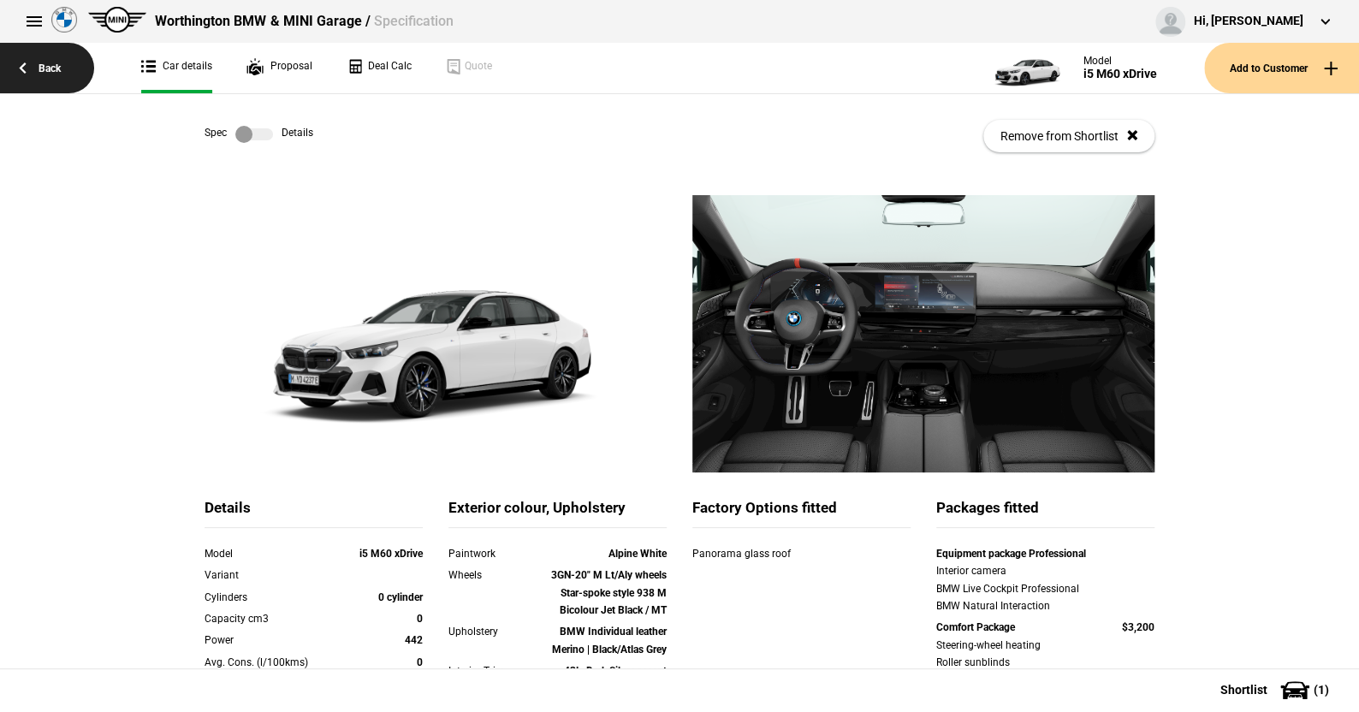
click at [52, 63] on link "Back" at bounding box center [47, 68] width 94 height 50
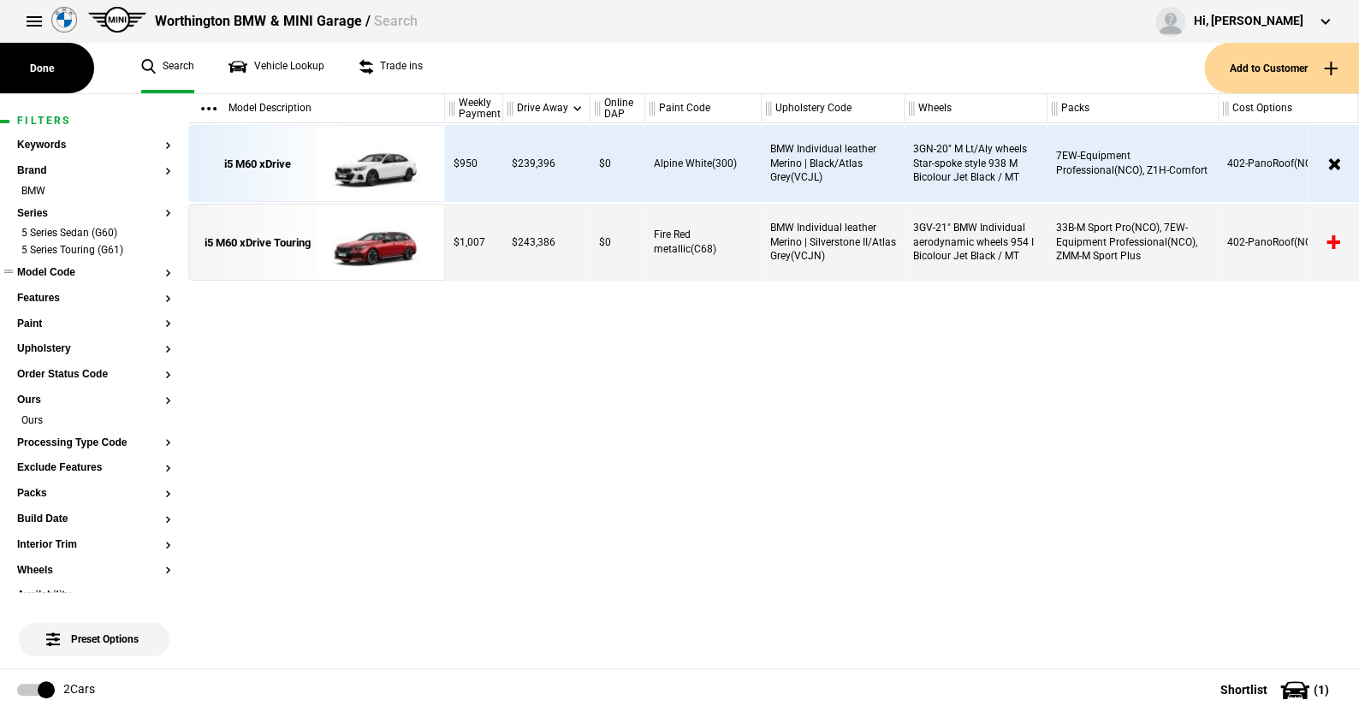
click at [60, 271] on button "Model Code" at bounding box center [94, 273] width 154 height 12
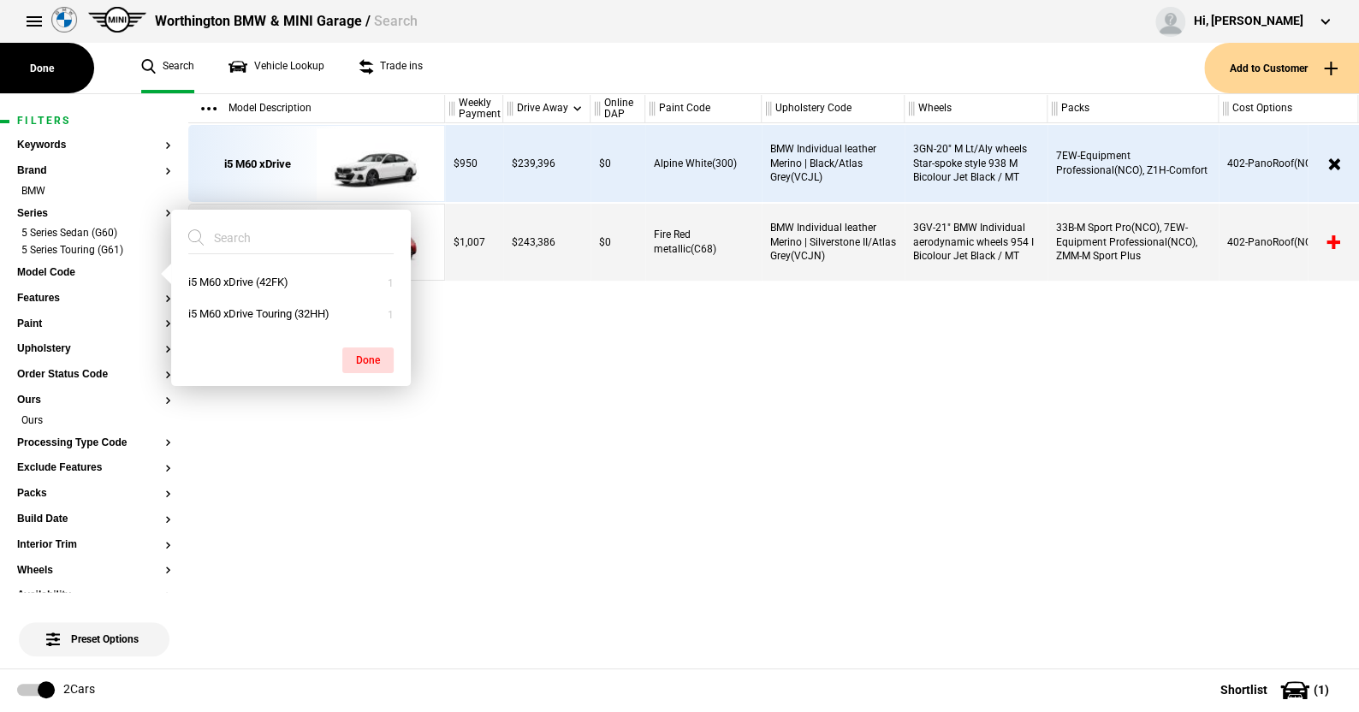
click at [541, 81] on ul "Search Vehicle Lookup Trade ins" at bounding box center [664, 68] width 1080 height 50
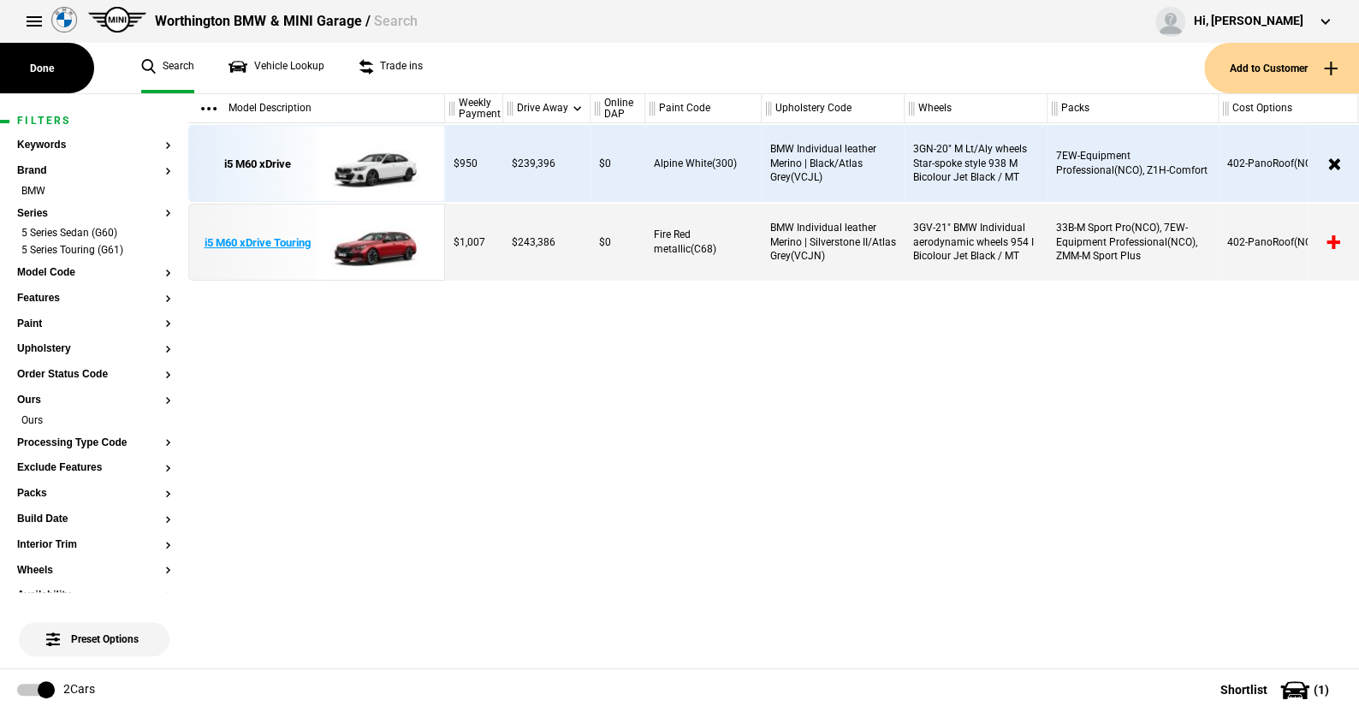
click at [387, 238] on img at bounding box center [376, 242] width 119 height 77
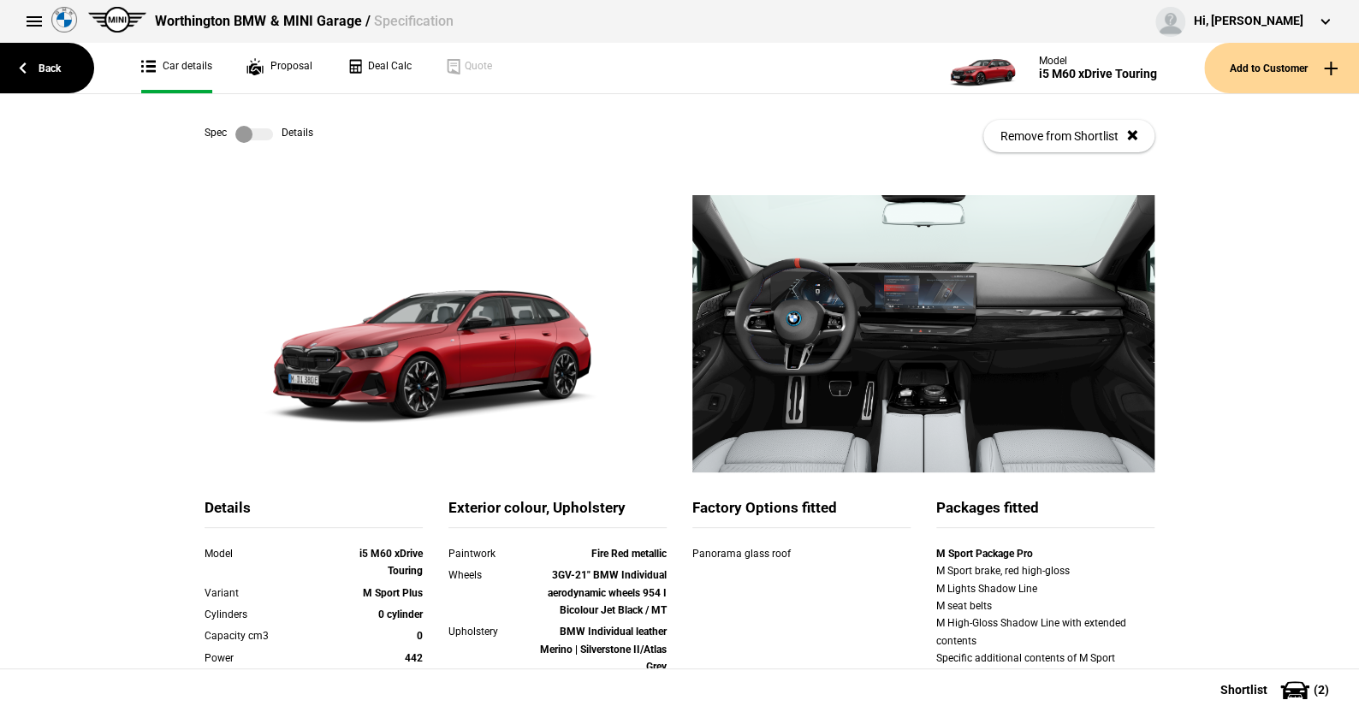
click at [261, 137] on label at bounding box center [254, 134] width 38 height 17
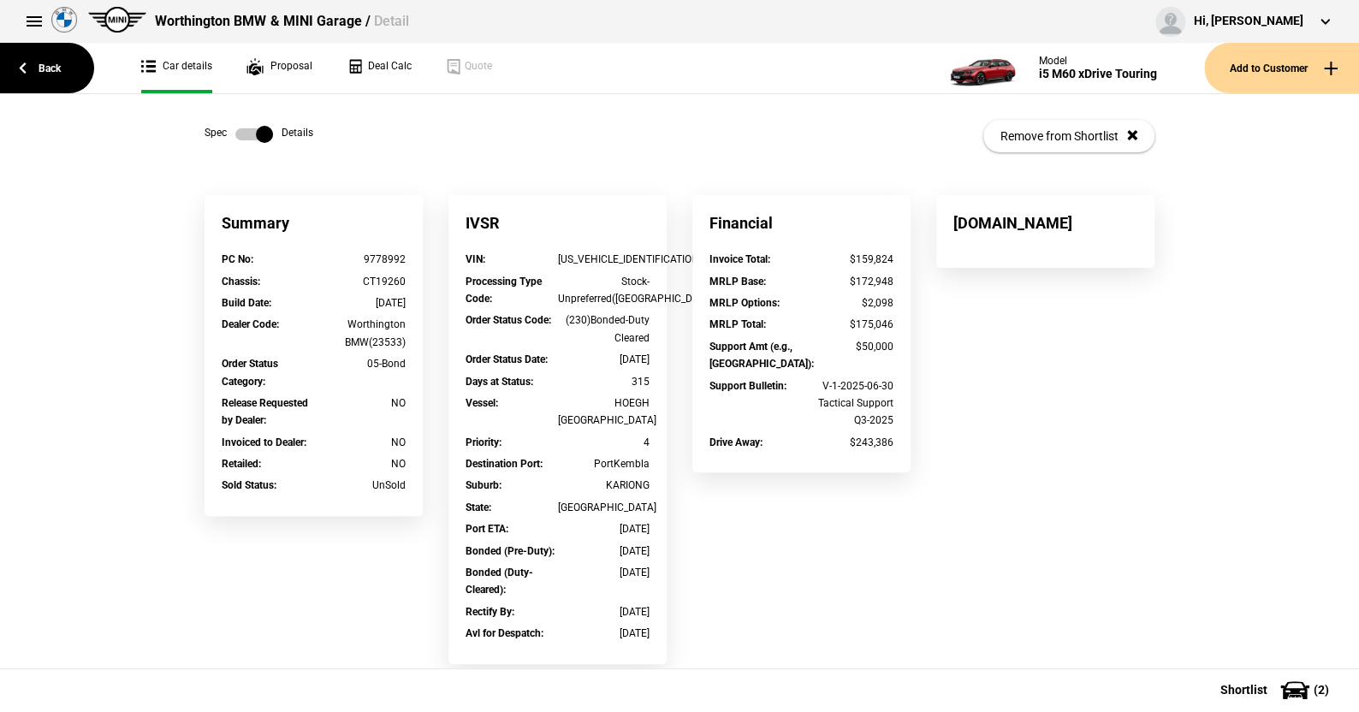
drag, startPoint x: 341, startPoint y: 296, endPoint x: 406, endPoint y: 304, distance: 65.5
click at [406, 304] on div "Build Date : 05/07/2024" at bounding box center [314, 304] width 210 height 21
click at [235, 133] on label at bounding box center [254, 134] width 38 height 17
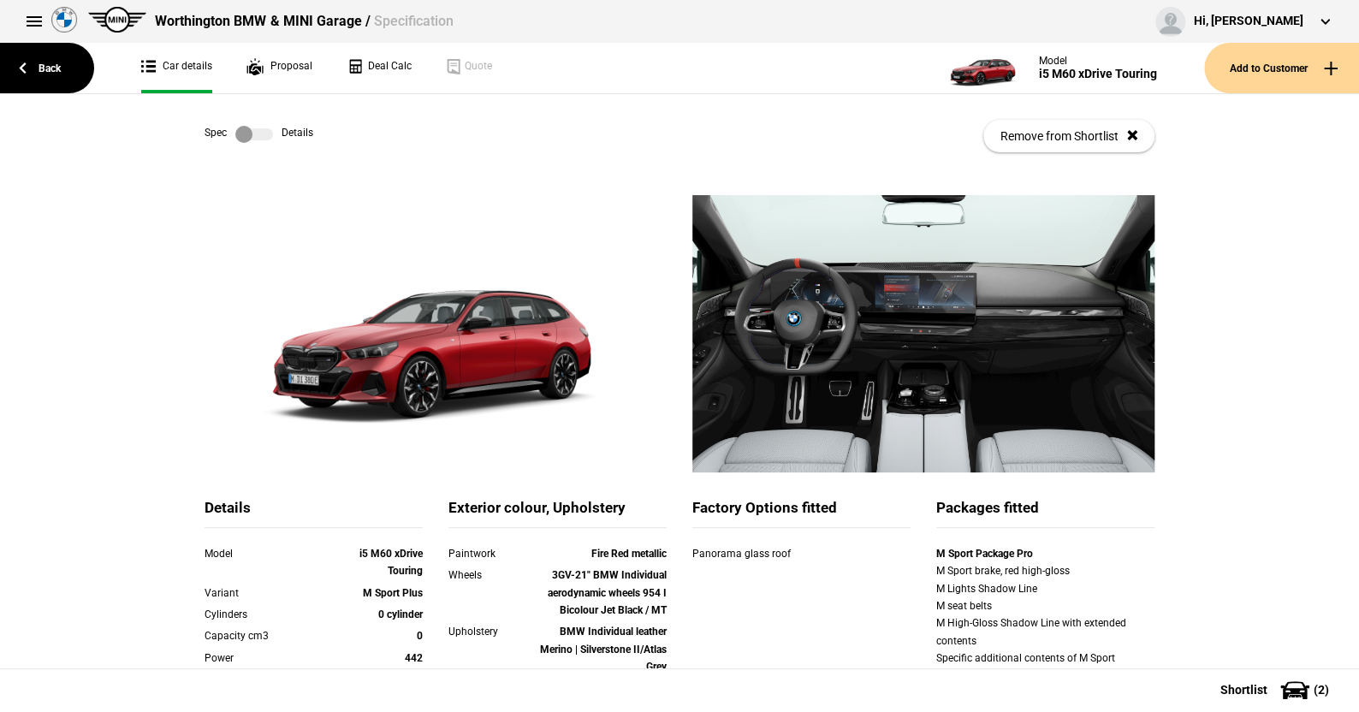
scroll to position [86, 0]
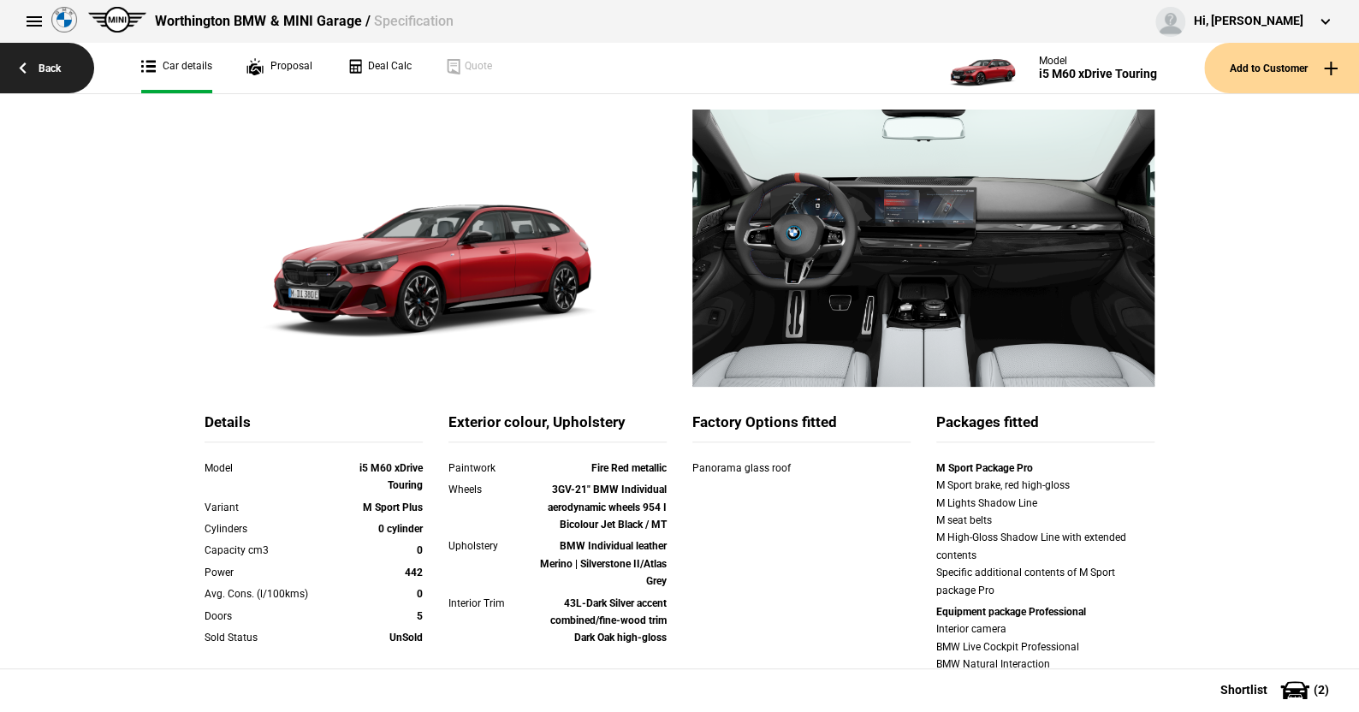
click at [44, 60] on link "Back" at bounding box center [47, 68] width 94 height 50
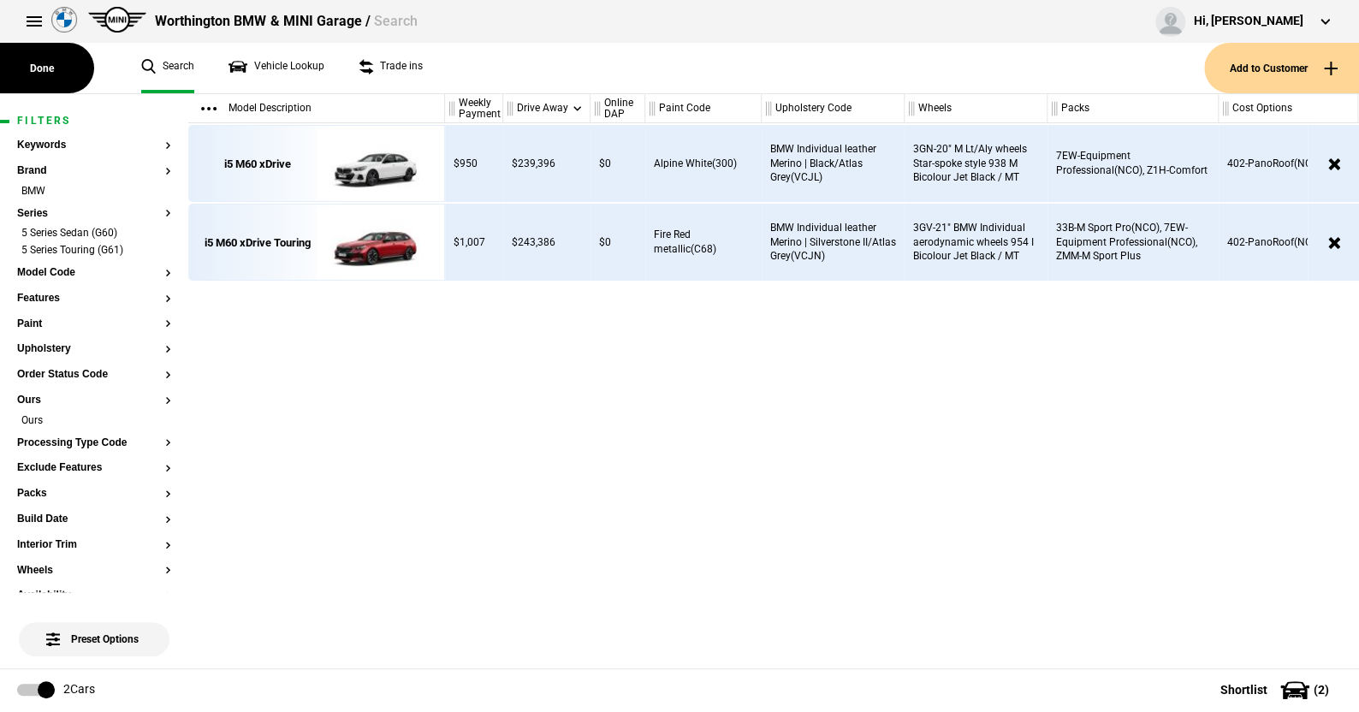
click at [158, 230] on article "Filters Keywords Brand BMW Series 5 Series Sedan (G60) 5 Series Touring (G61) M…" at bounding box center [94, 664] width 188 height 1141
click at [154, 234] on li "5 Series Sedan (G60)" at bounding box center [94, 234] width 154 height 17
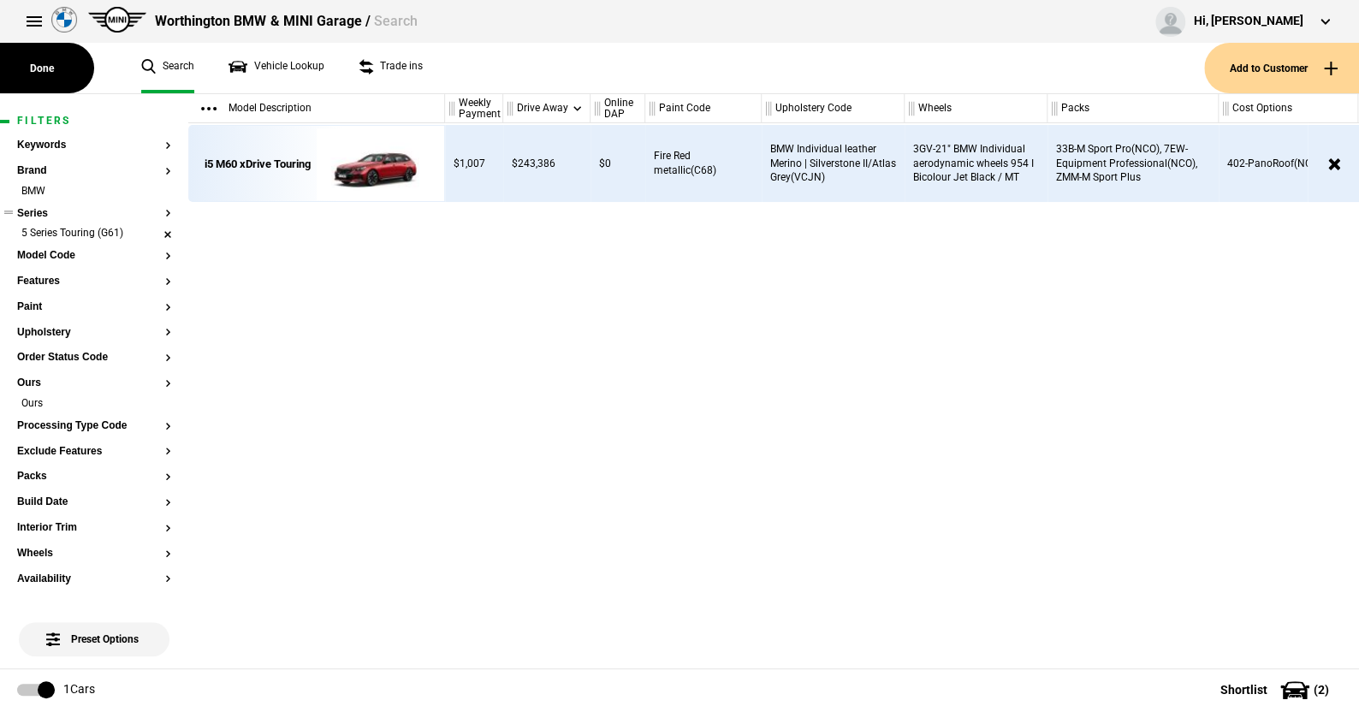
click at [156, 230] on li "5 Series Touring (G61)" at bounding box center [94, 234] width 154 height 17
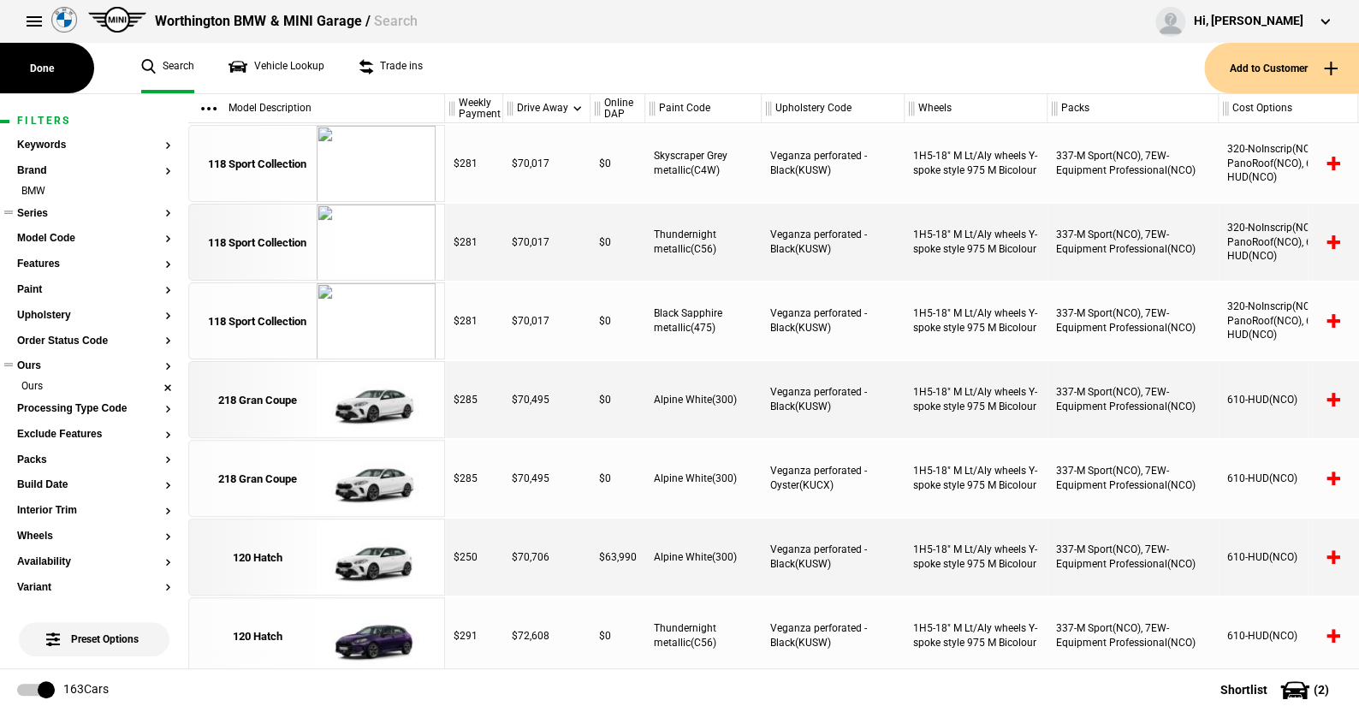
click at [151, 380] on li "Ours" at bounding box center [94, 387] width 154 height 17
click at [40, 210] on button "Series" at bounding box center [94, 214] width 154 height 12
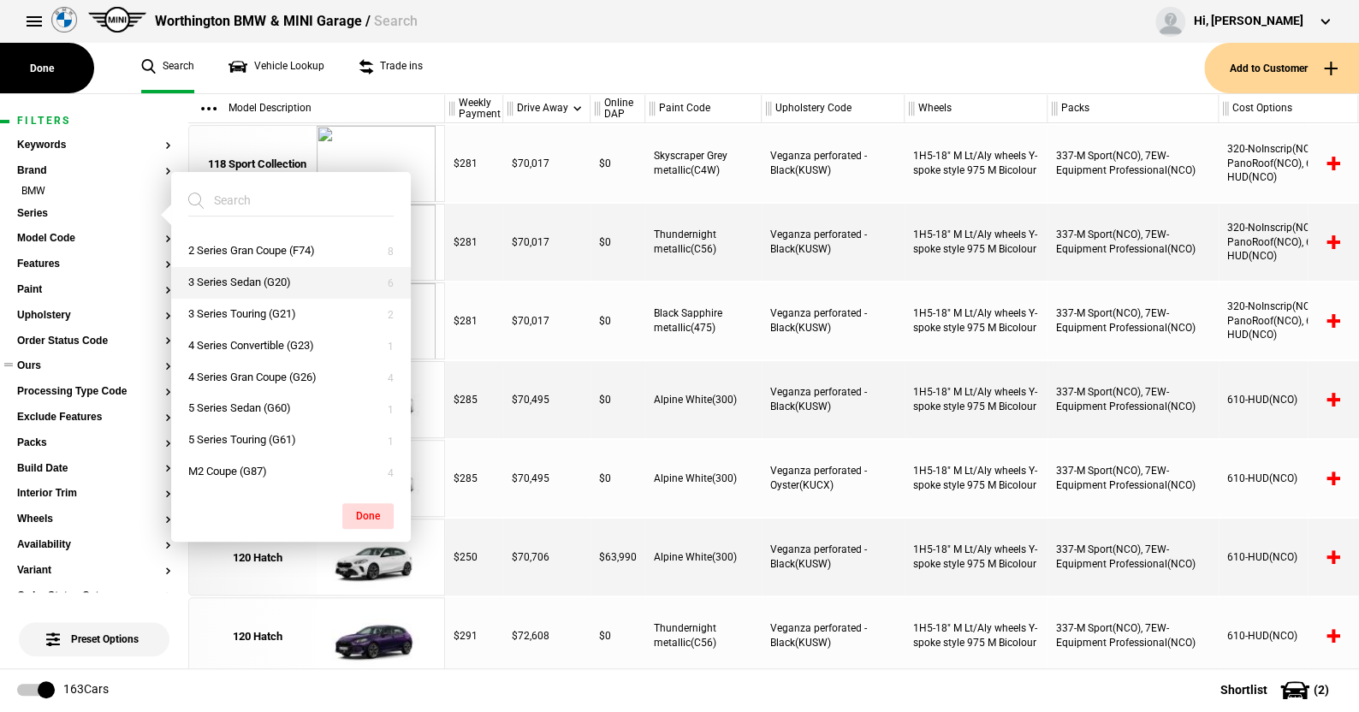
scroll to position [86, 0]
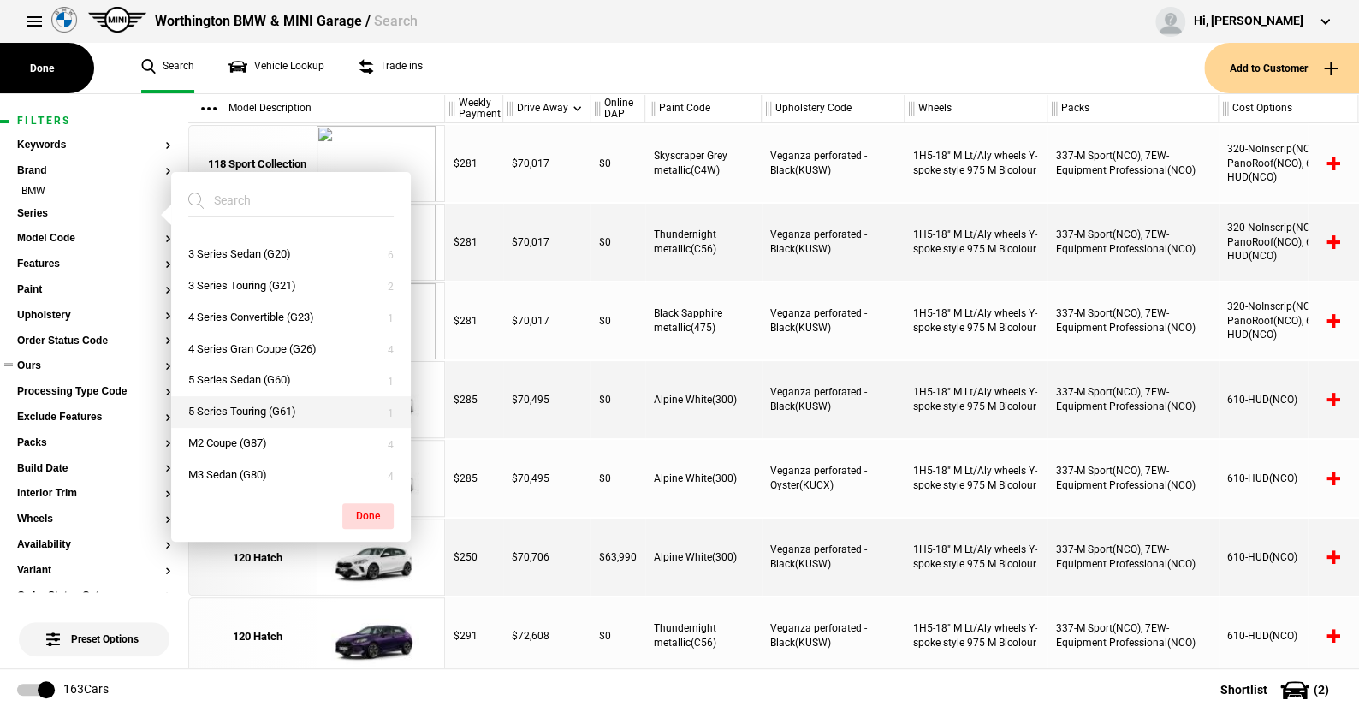
click at [243, 406] on button "5 Series Touring (G61)" at bounding box center [291, 412] width 240 height 32
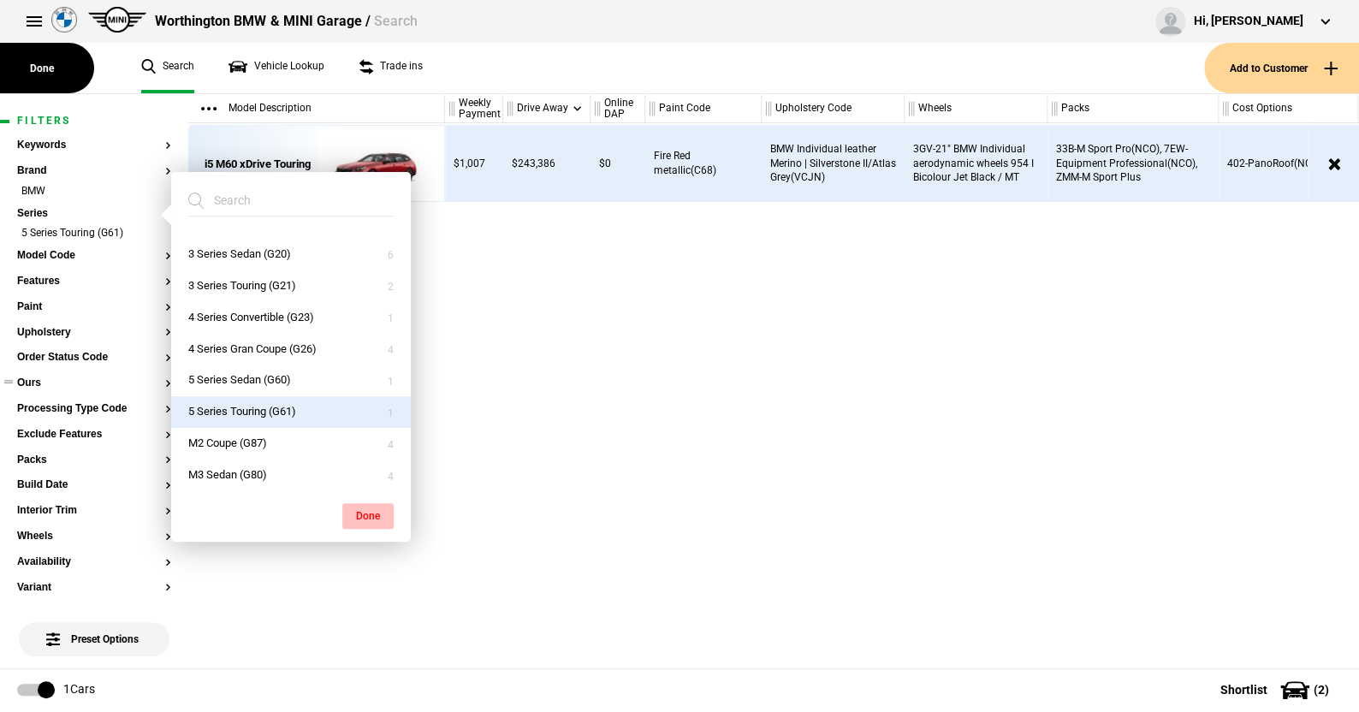
click at [370, 507] on button "Done" at bounding box center [367, 516] width 51 height 26
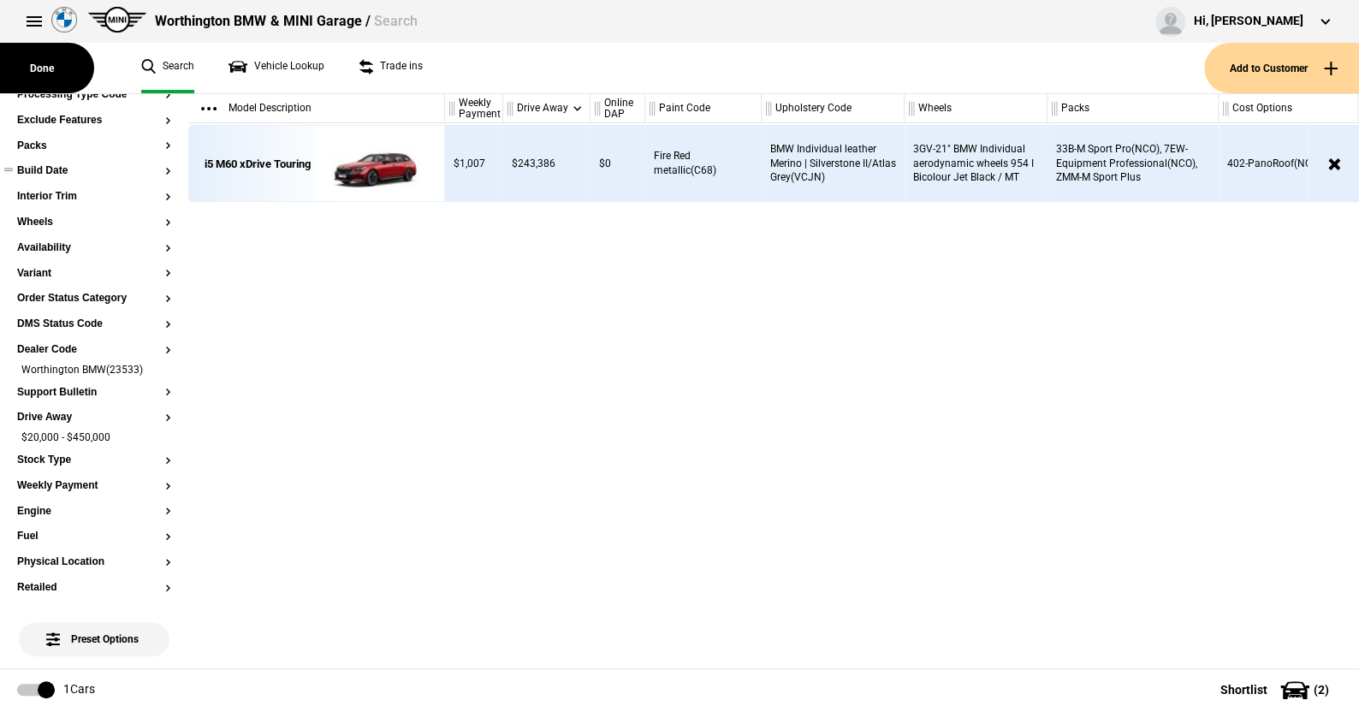
scroll to position [342, 0]
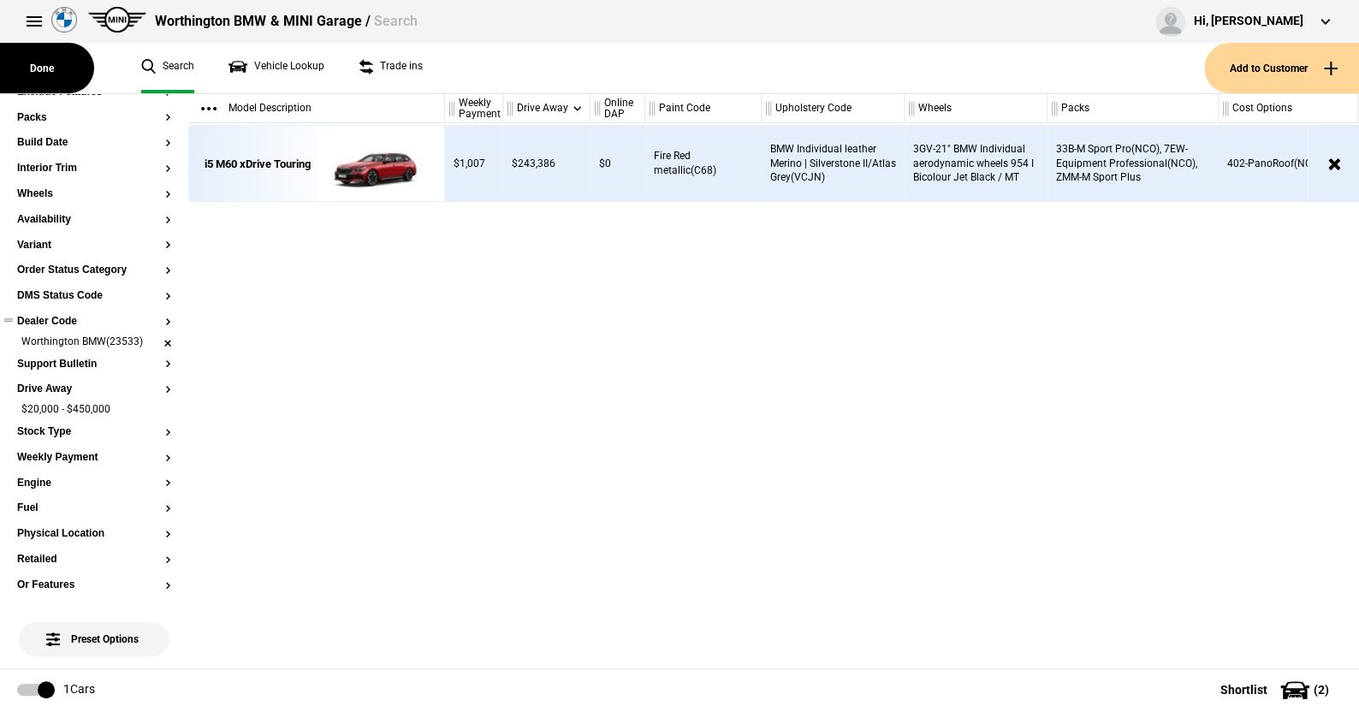
click at [157, 341] on li "Worthington BMW(23533)" at bounding box center [94, 343] width 154 height 17
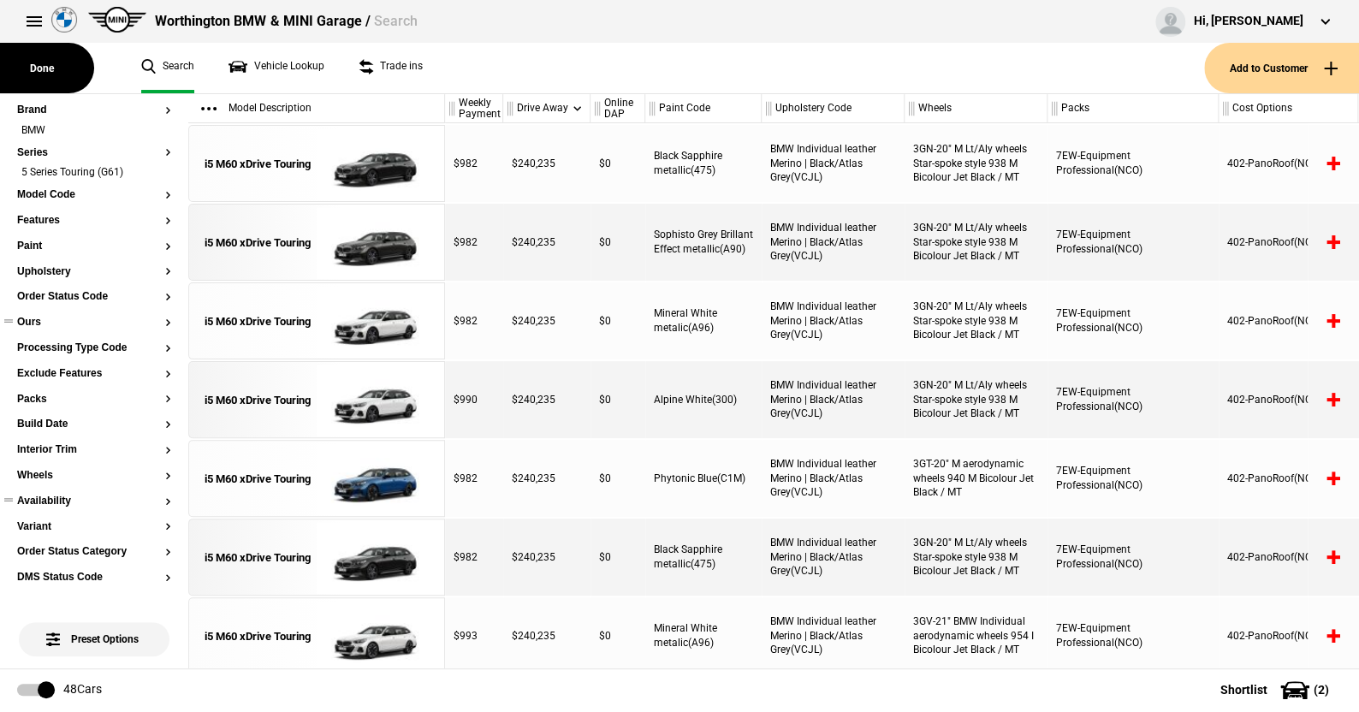
scroll to position [0, 0]
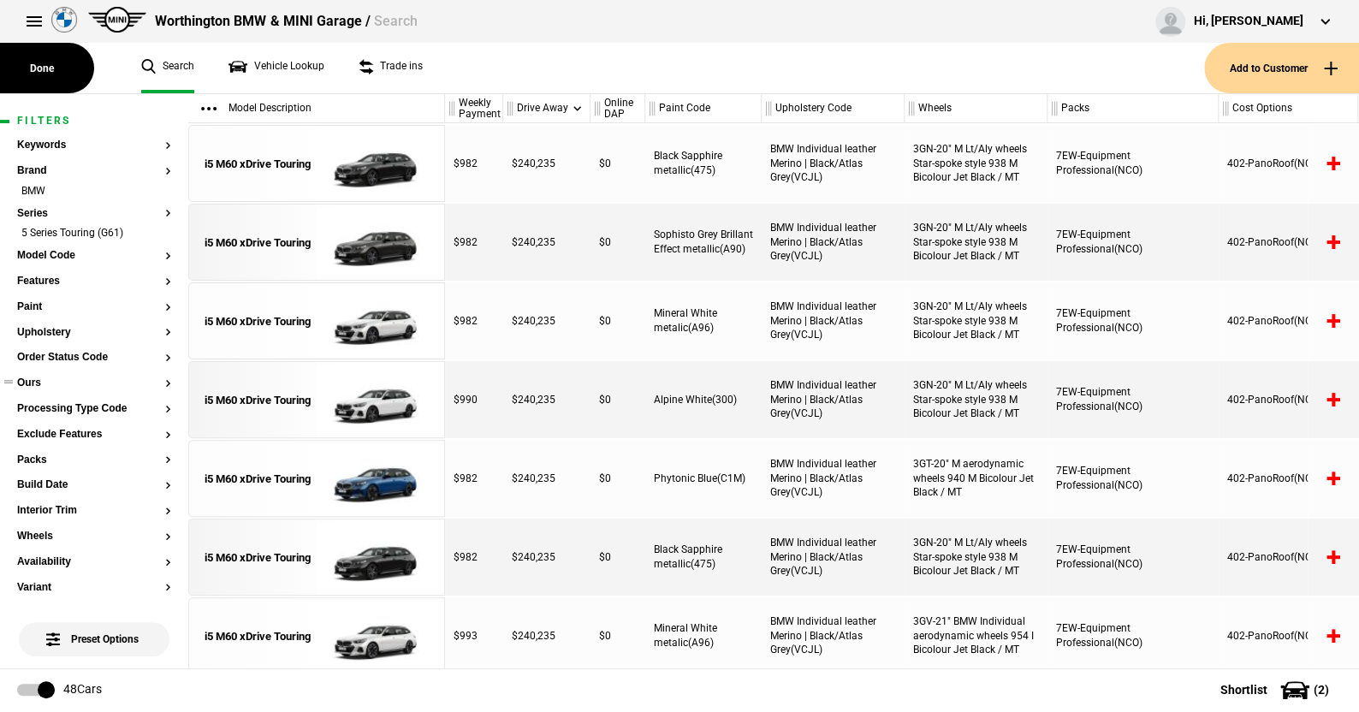
click at [477, 68] on ul "Search Vehicle Lookup Trade ins" at bounding box center [664, 68] width 1080 height 50
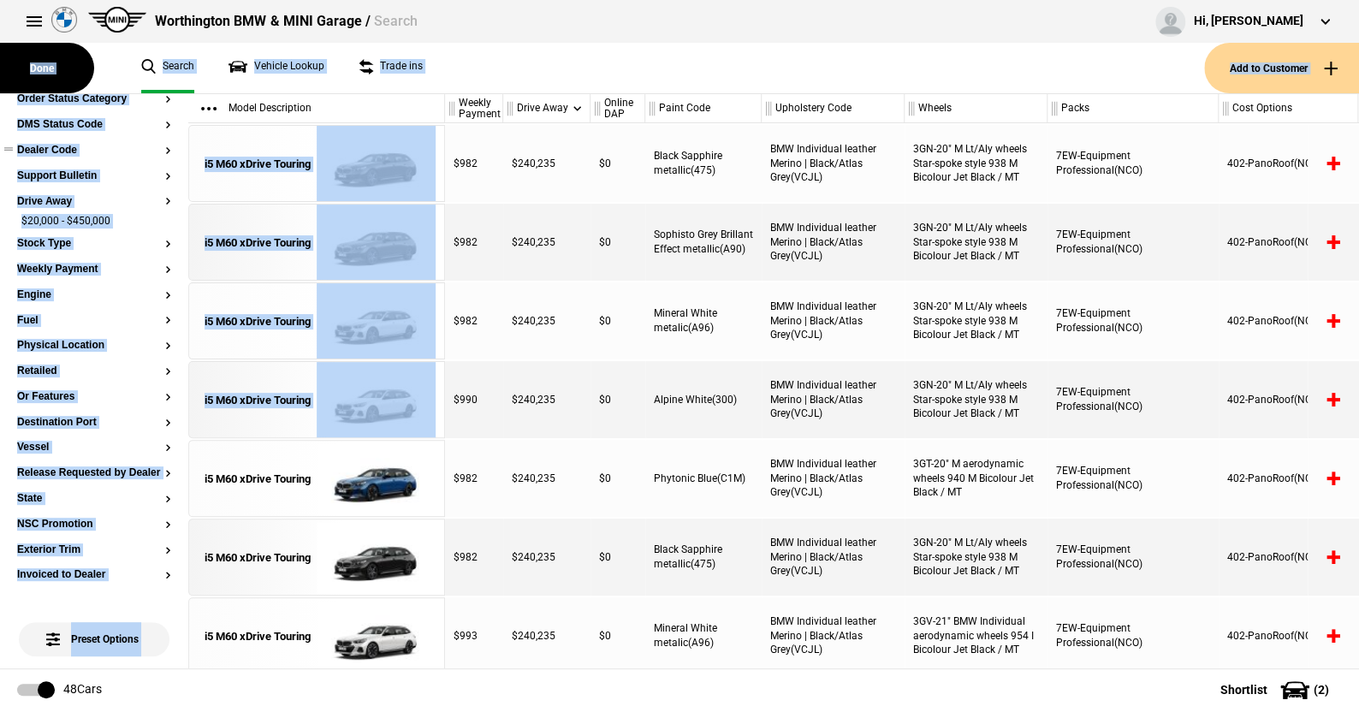
drag, startPoint x: 443, startPoint y: 362, endPoint x: 516, endPoint y: 49, distance: 321.5
click at [517, 94] on main "Done Search Vehicle Lookup Trade ins Add to Customer Filters Keywords Brand BMW…" at bounding box center [679, 381] width 1359 height 574
click at [509, 69] on ul "Search Vehicle Lookup Trade ins" at bounding box center [664, 68] width 1080 height 50
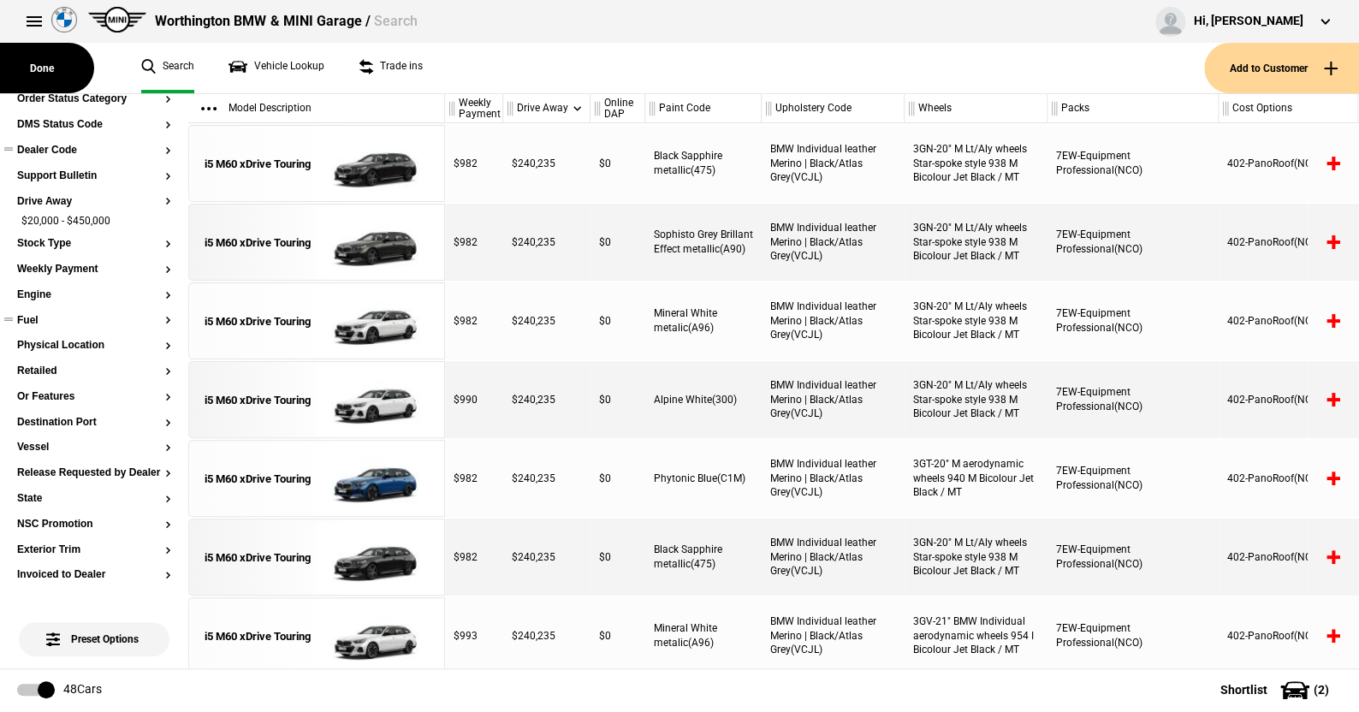
scroll to position [86, 0]
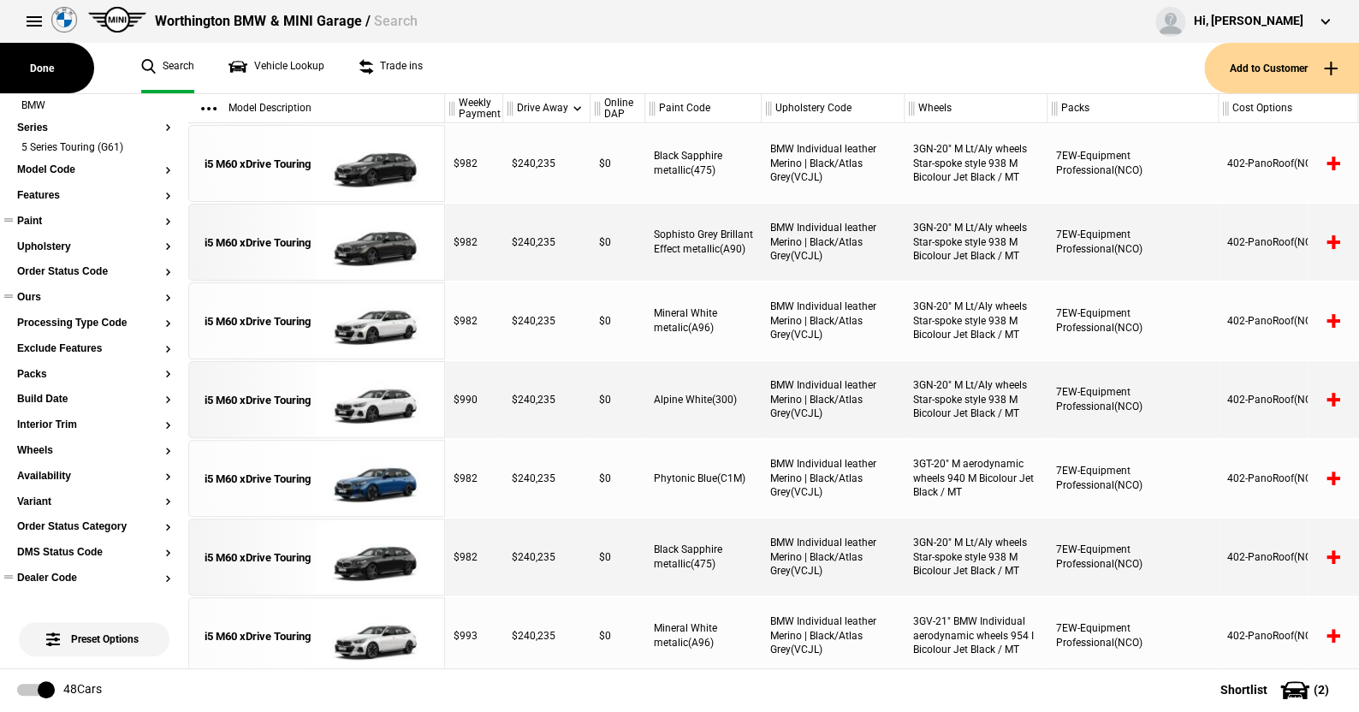
click at [29, 218] on button "Paint" at bounding box center [94, 222] width 154 height 12
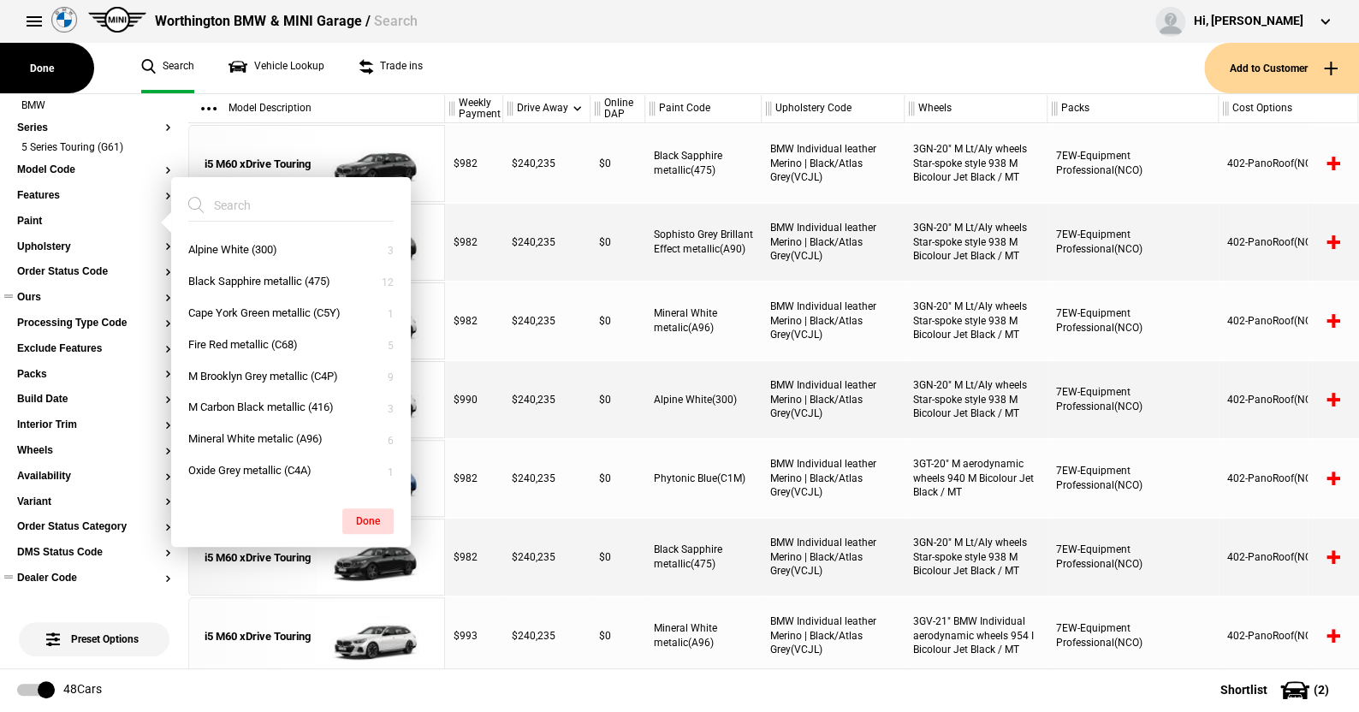
click at [564, 63] on ul "Search Vehicle Lookup Trade ins" at bounding box center [664, 68] width 1080 height 50
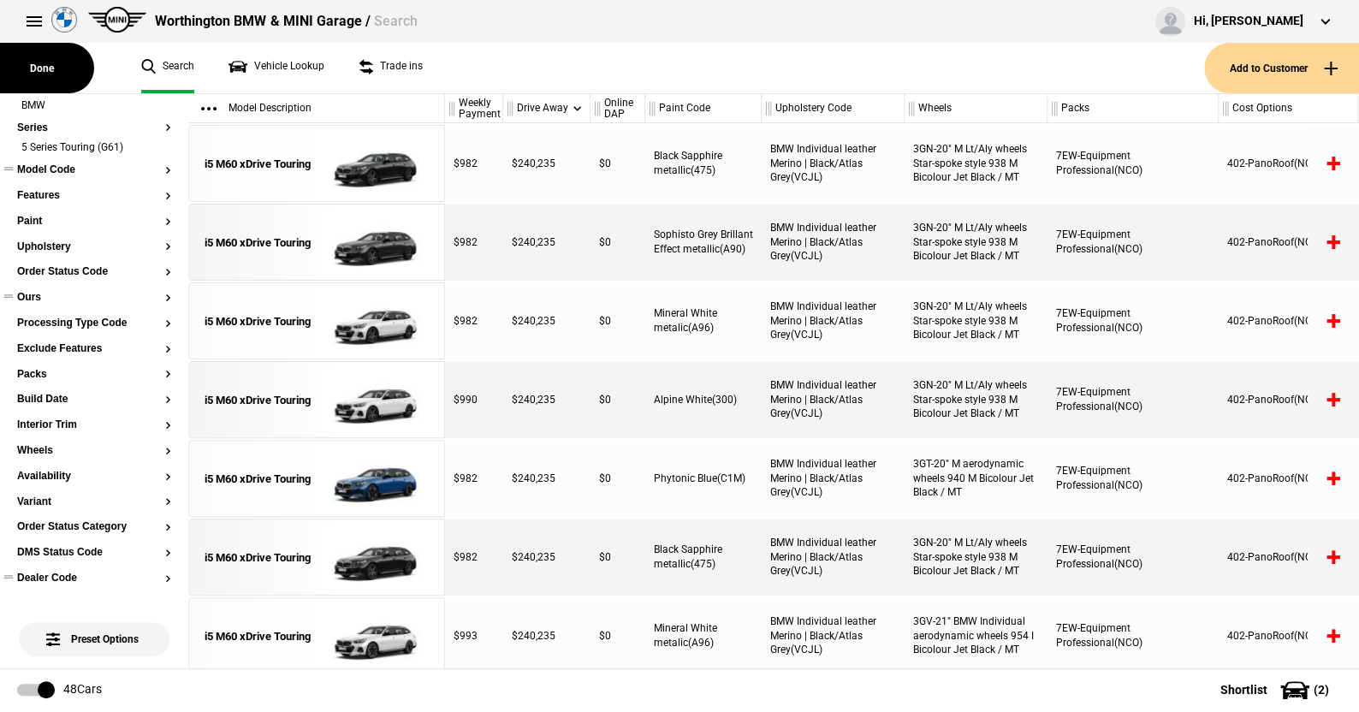
click at [65, 165] on button "Model Code" at bounding box center [94, 170] width 154 height 12
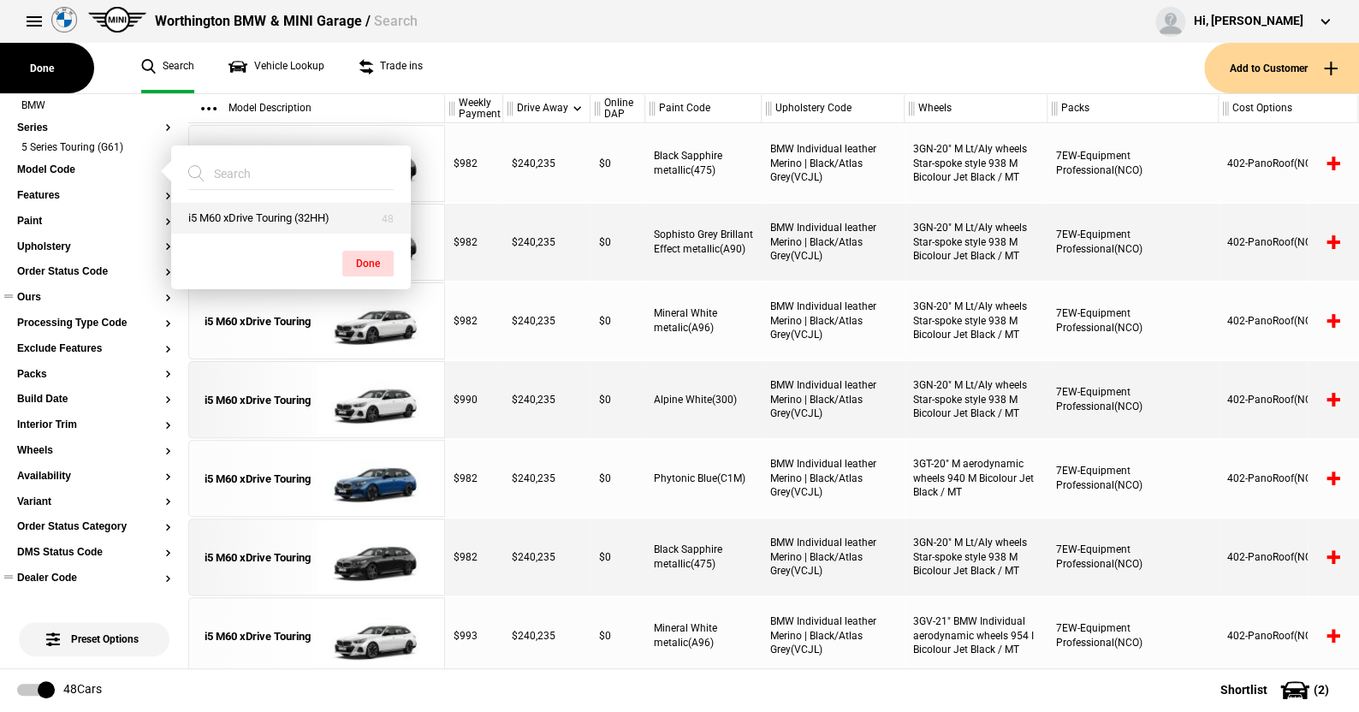
click at [228, 221] on button "i5 M60 xDrive Touring (32HH)" at bounding box center [291, 219] width 240 height 32
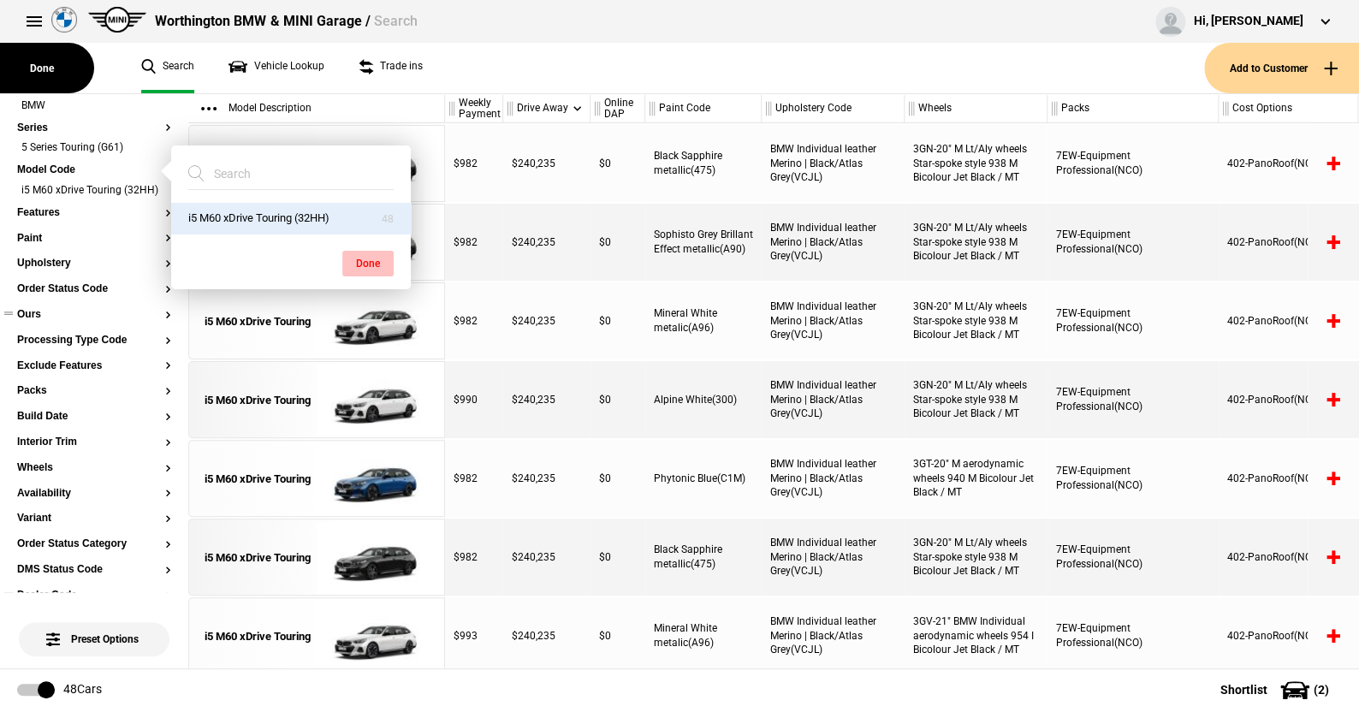
click at [359, 257] on button "Done" at bounding box center [367, 264] width 51 height 26
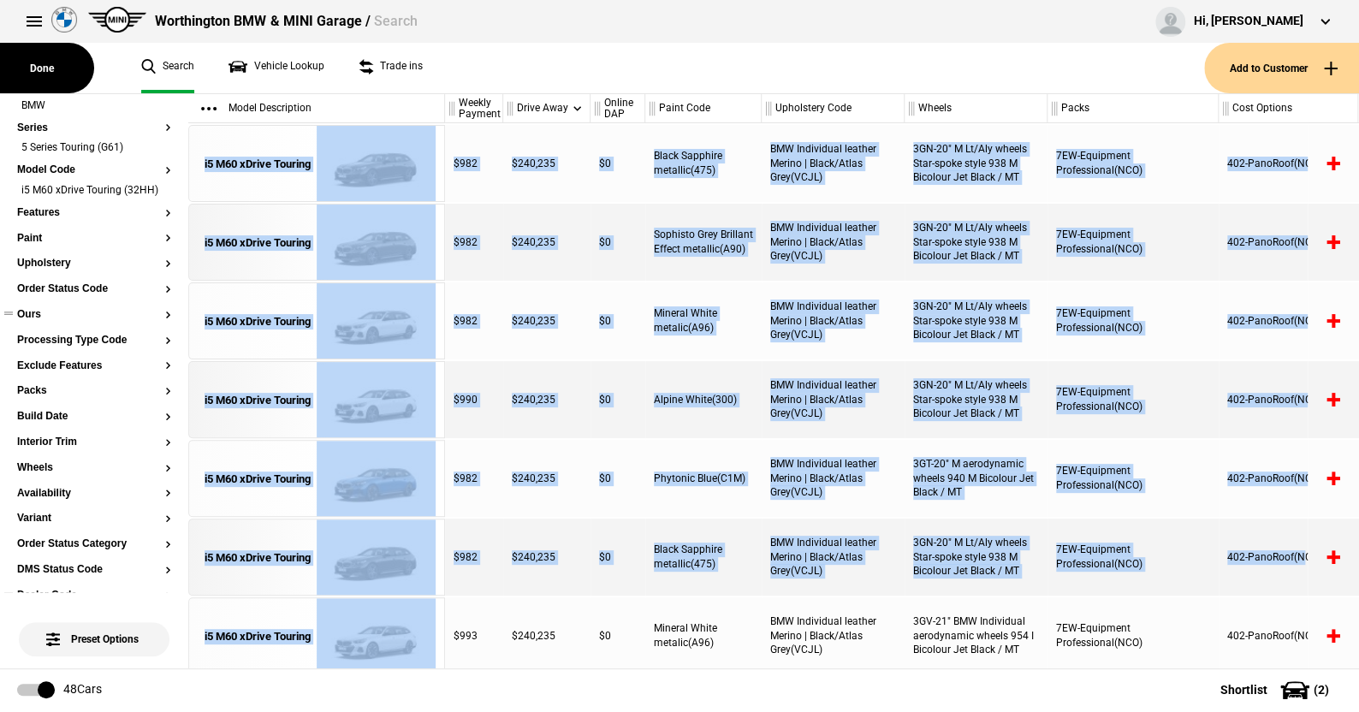
drag, startPoint x: 189, startPoint y: 124, endPoint x: 1161, endPoint y: 87, distance: 972.6
click at [1315, 398] on div "Model Description i5 M60 xDrive Touring i5 M60 xDrive Touring i5 M60 xDrive Tou…" at bounding box center [773, 381] width 1170 height 574
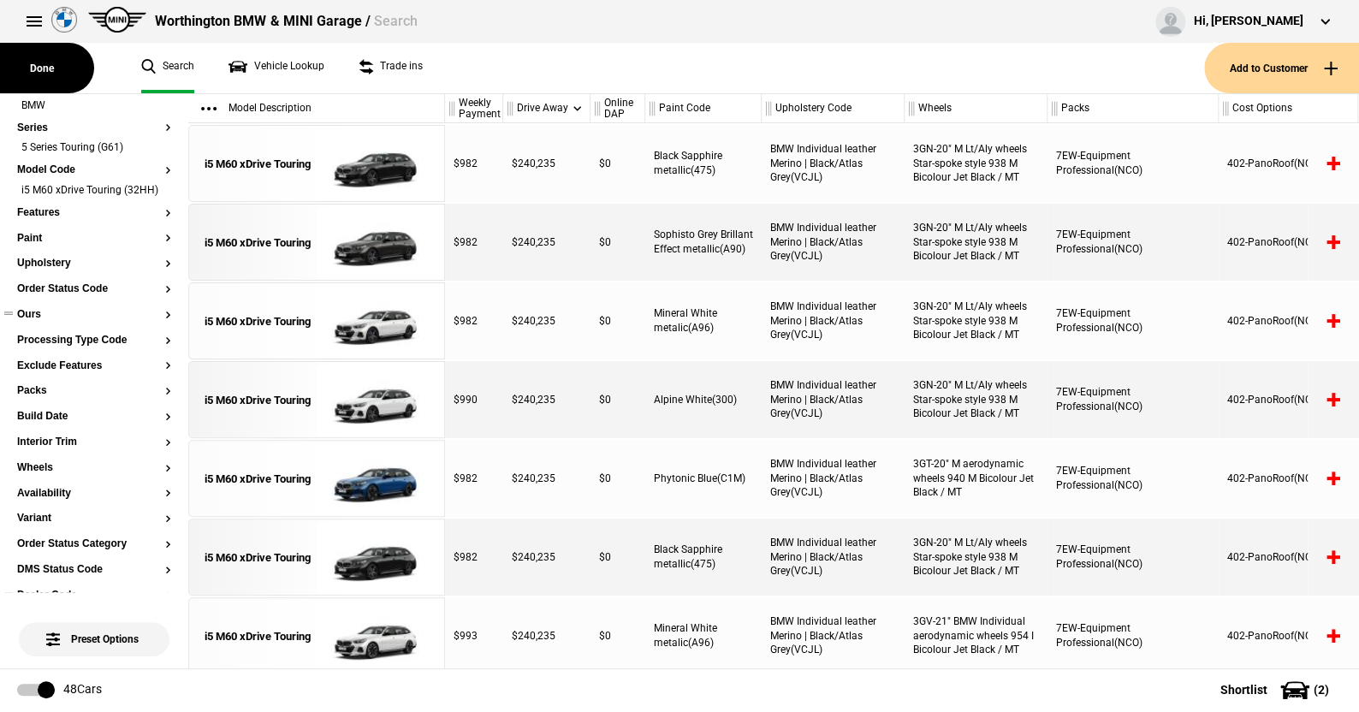
click at [839, 50] on ul "Search Vehicle Lookup Trade ins" at bounding box center [664, 68] width 1080 height 50
click at [36, 245] on button "Paint" at bounding box center [94, 239] width 154 height 12
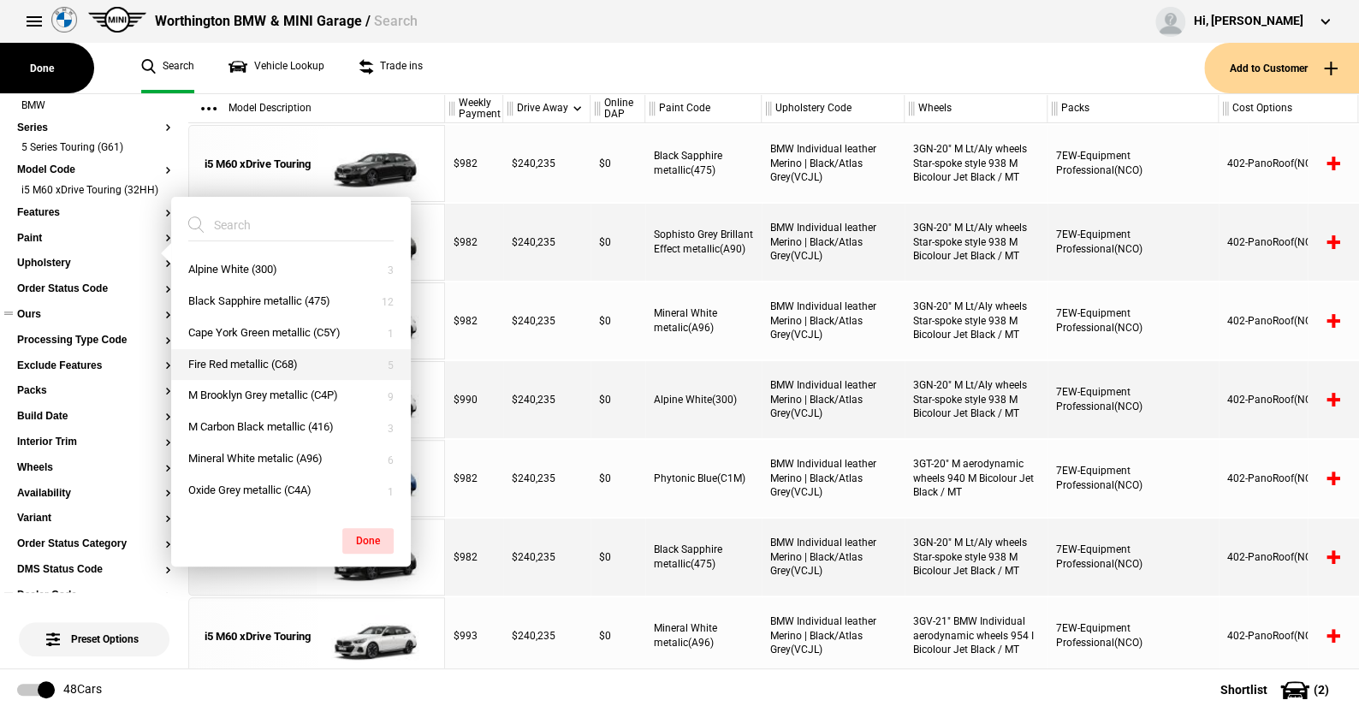
click at [240, 359] on button "Fire Red metallic (C68)" at bounding box center [291, 365] width 240 height 32
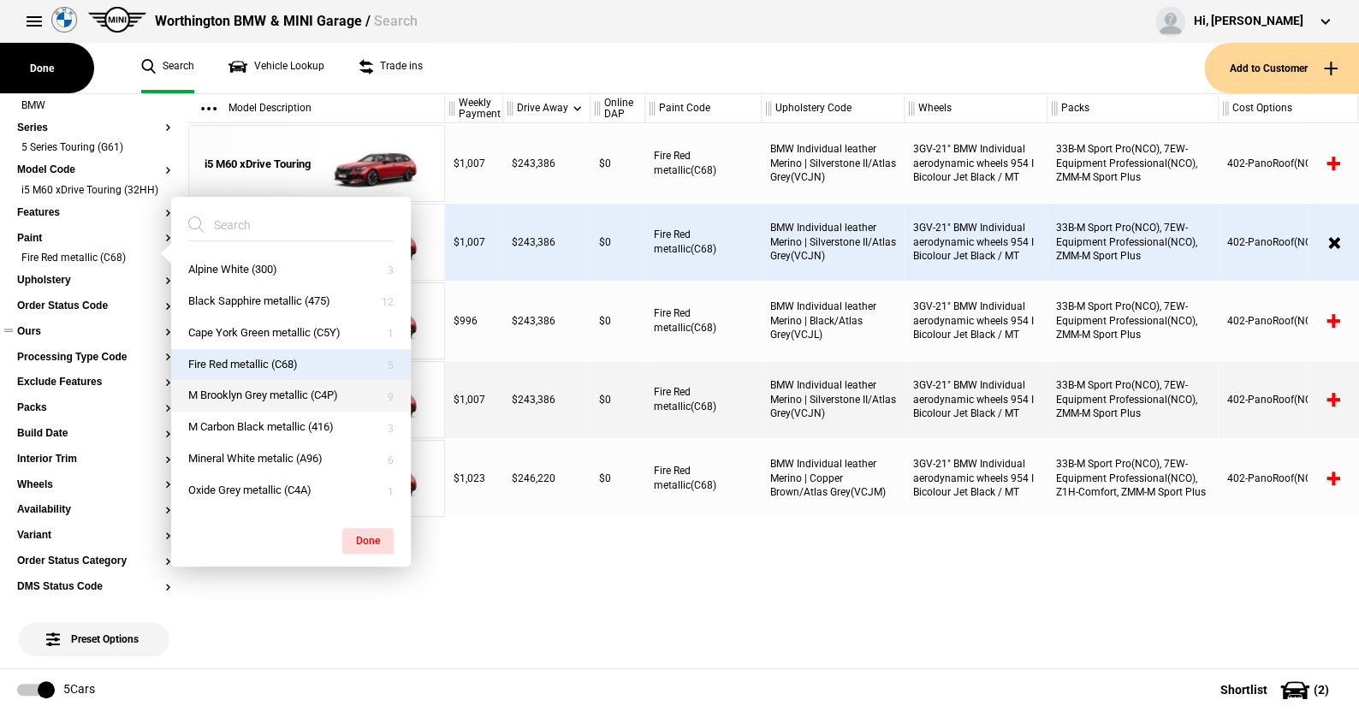
click at [244, 390] on button "M Brooklyn Grey metallic (C4P)" at bounding box center [291, 396] width 240 height 32
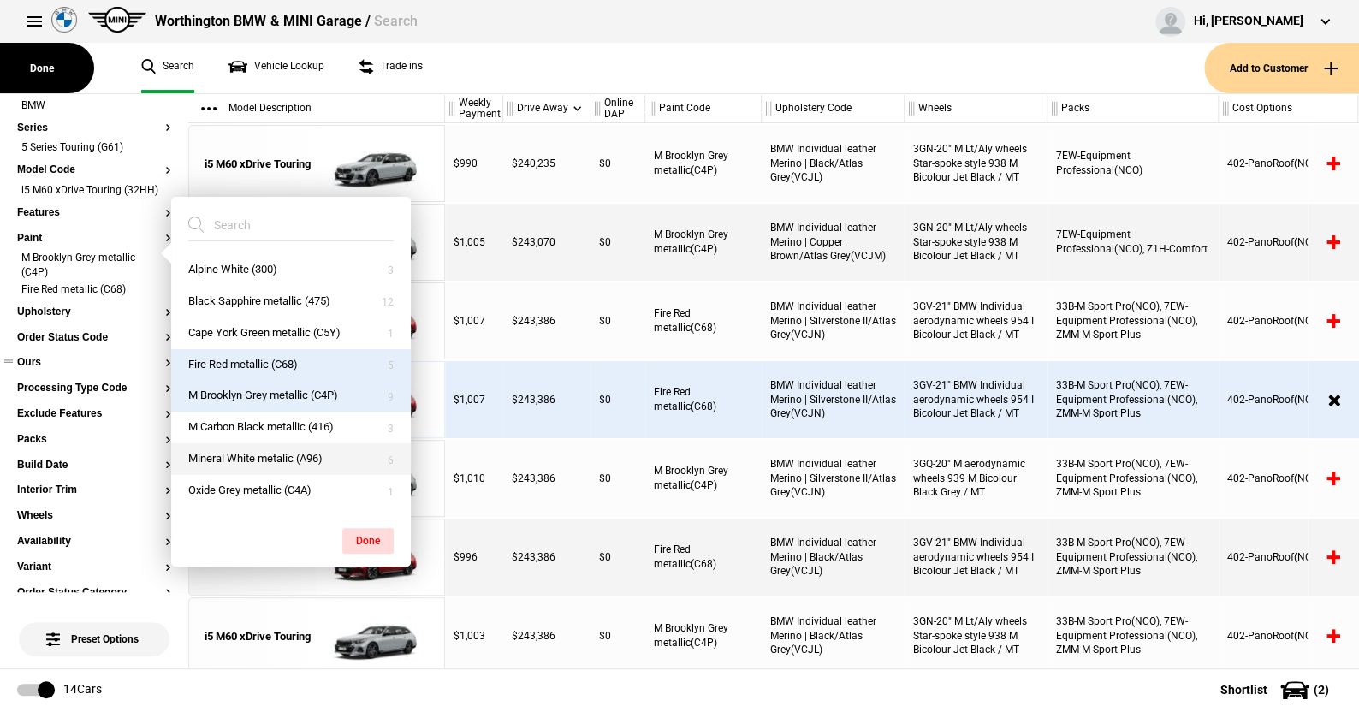
click at [259, 453] on button "Mineral White metalic (A96)" at bounding box center [291, 459] width 240 height 32
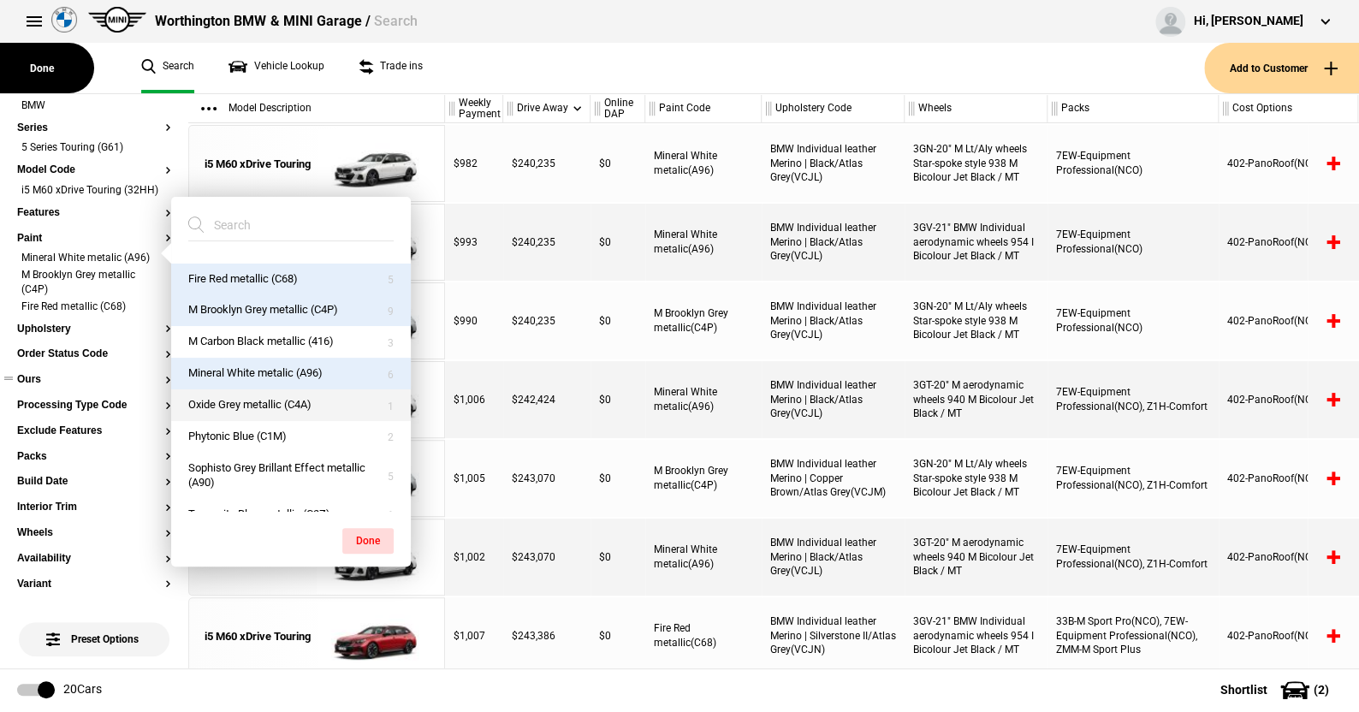
click at [260, 396] on button "Oxide Grey metallic (C4A)" at bounding box center [291, 405] width 240 height 32
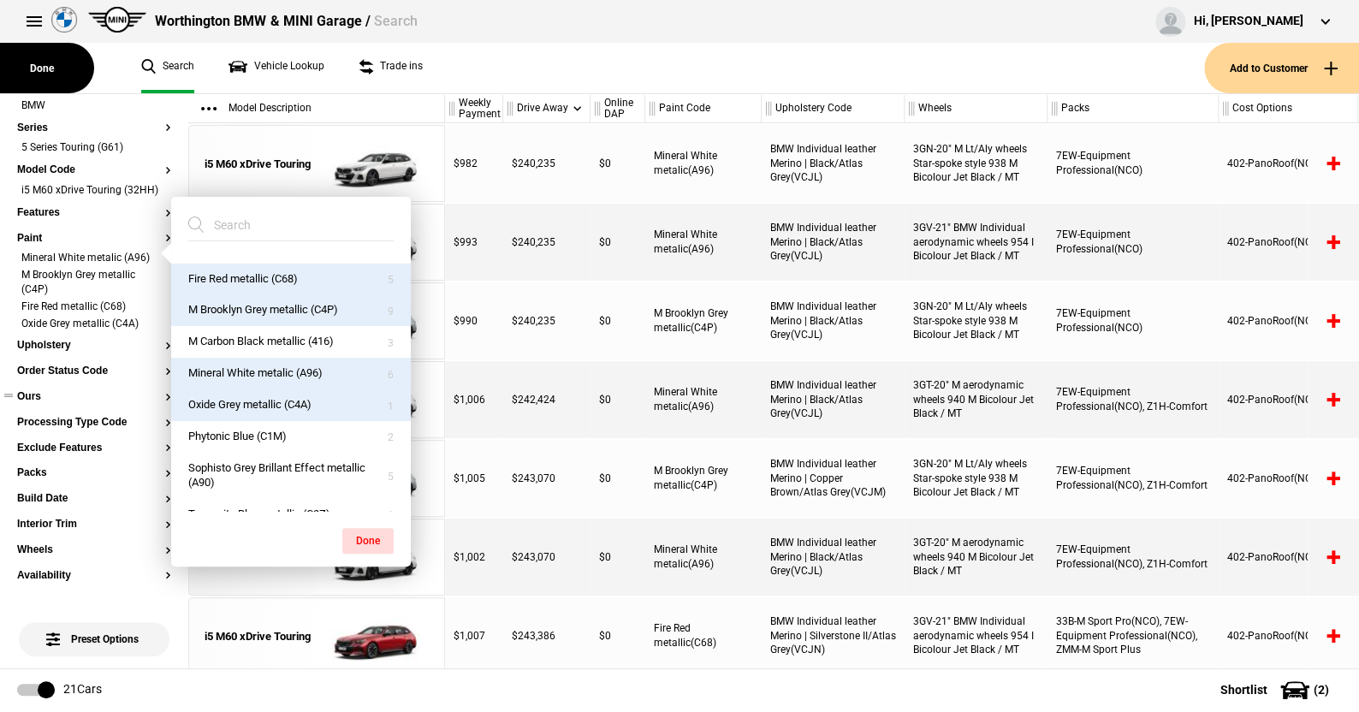
scroll to position [105, 0]
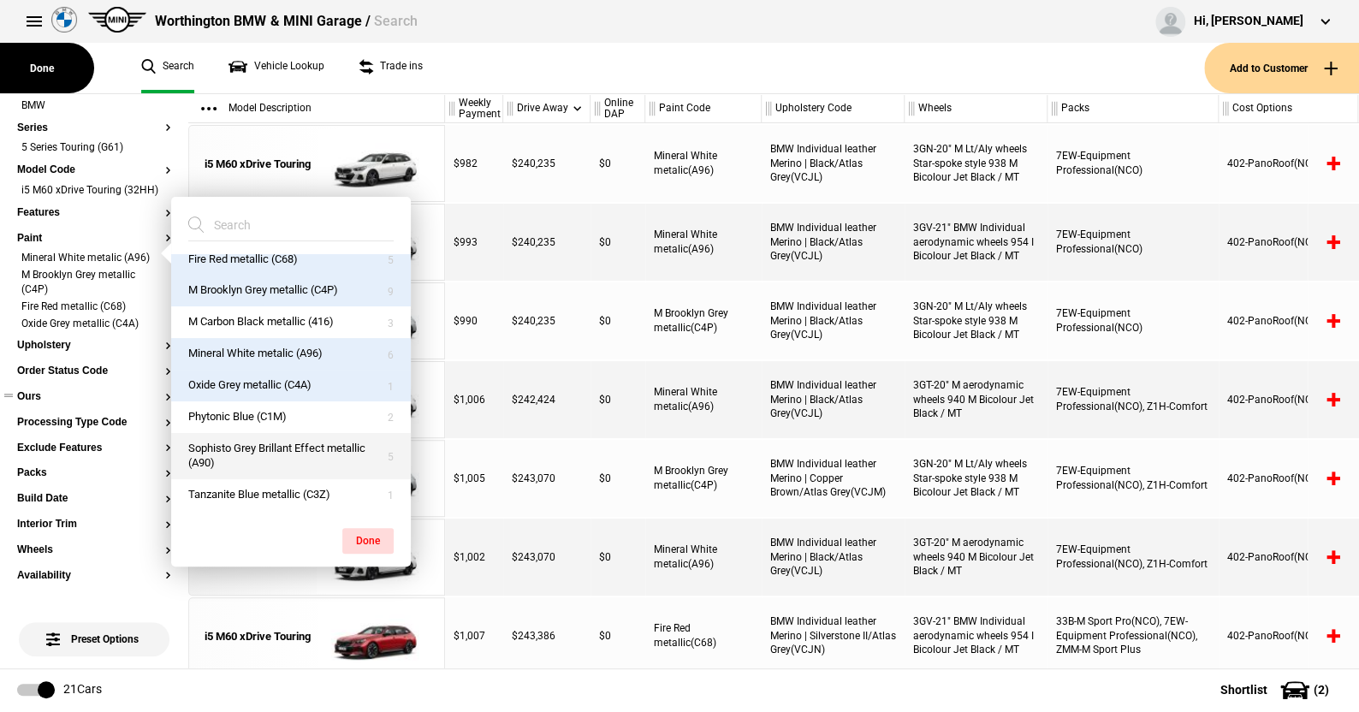
click at [226, 447] on button "Sophisto Grey Brillant Effect metallic (A90)" at bounding box center [291, 456] width 240 height 46
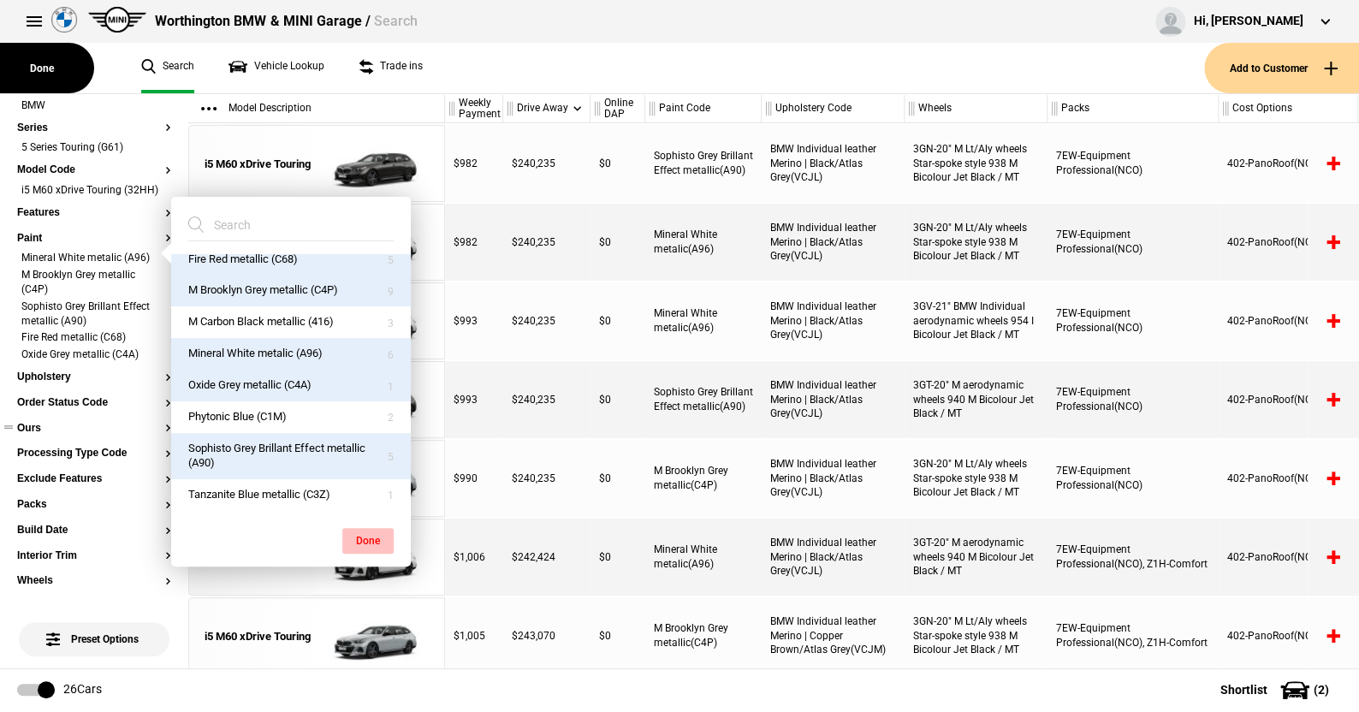
click at [366, 531] on button "Done" at bounding box center [367, 541] width 51 height 26
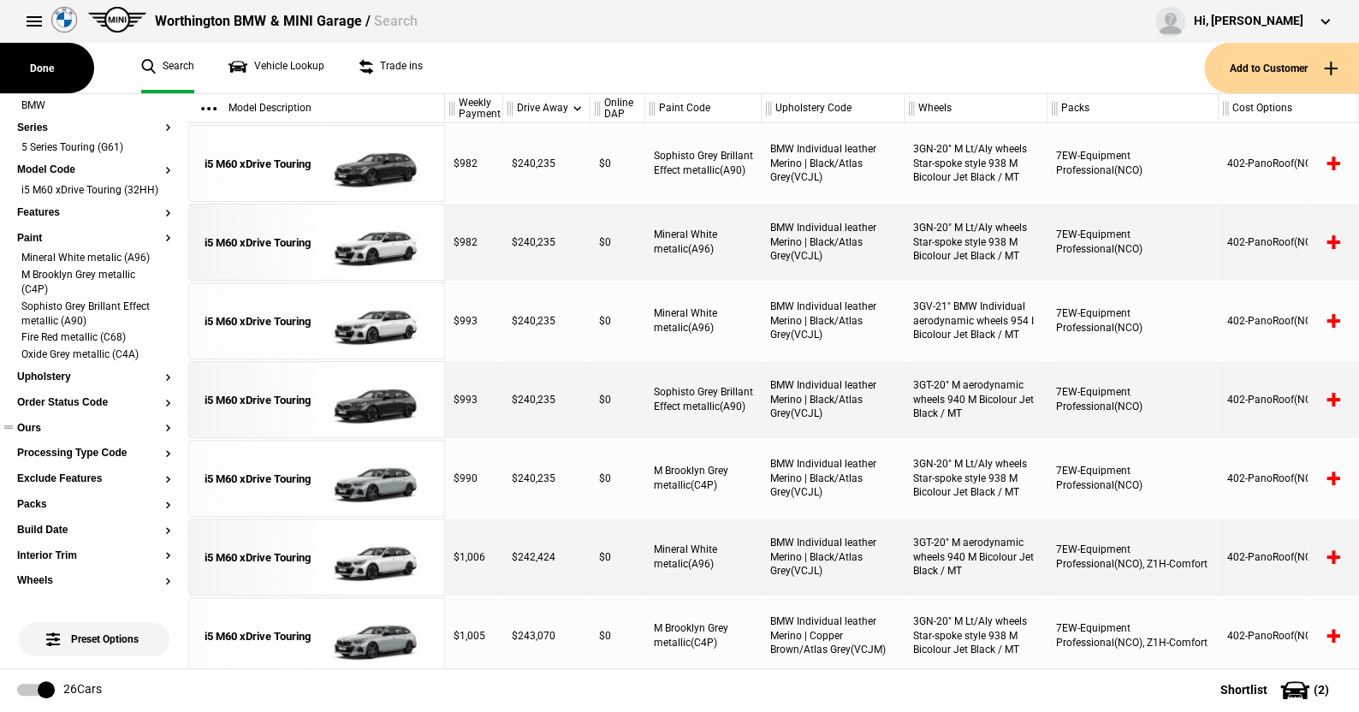
click at [1243, 684] on span "Shortlist" at bounding box center [1243, 690] width 47 height 12
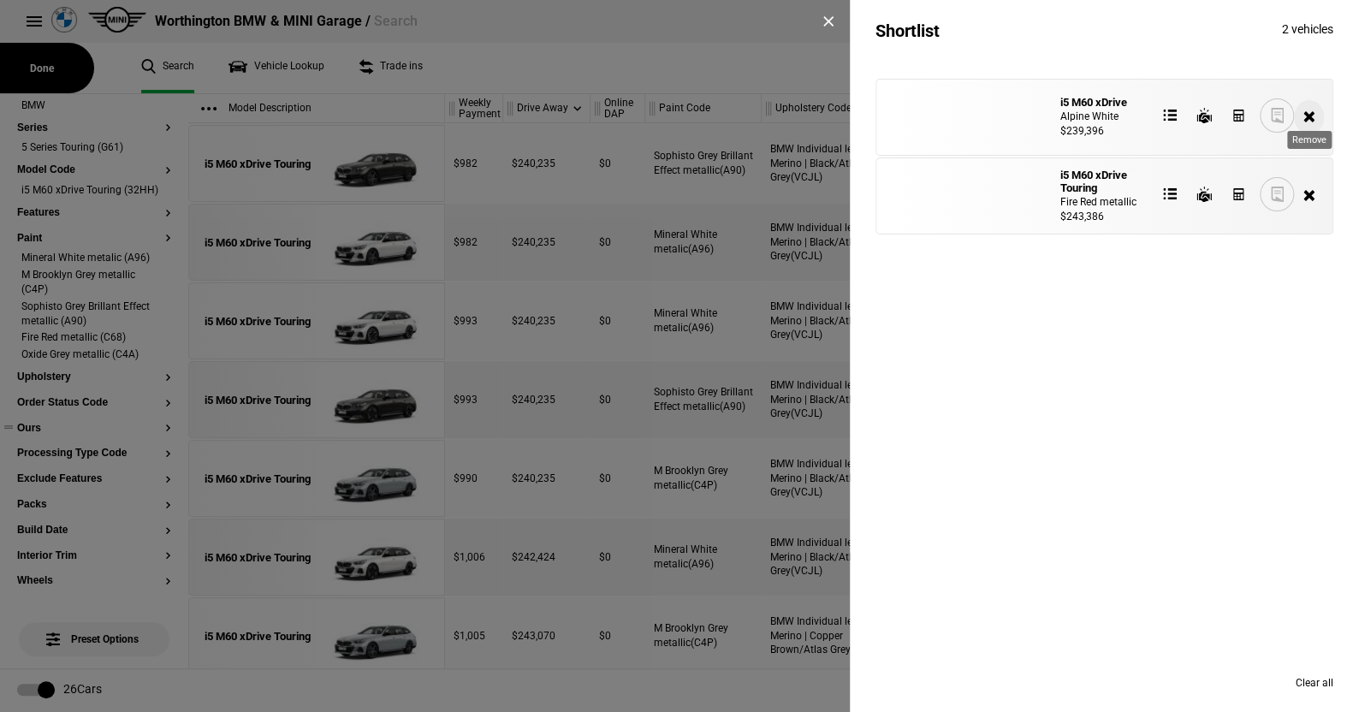
click at [1308, 114] on button at bounding box center [1309, 117] width 30 height 34
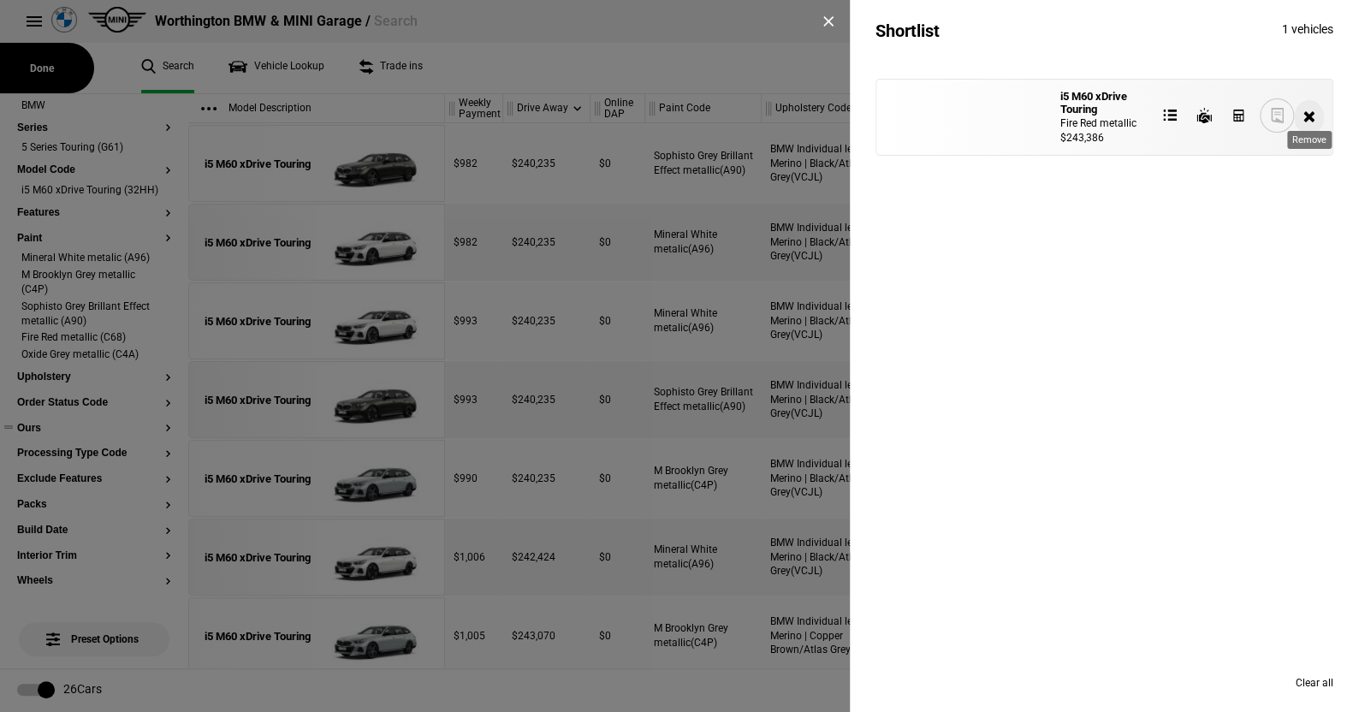
click at [1306, 110] on button at bounding box center [1309, 117] width 30 height 34
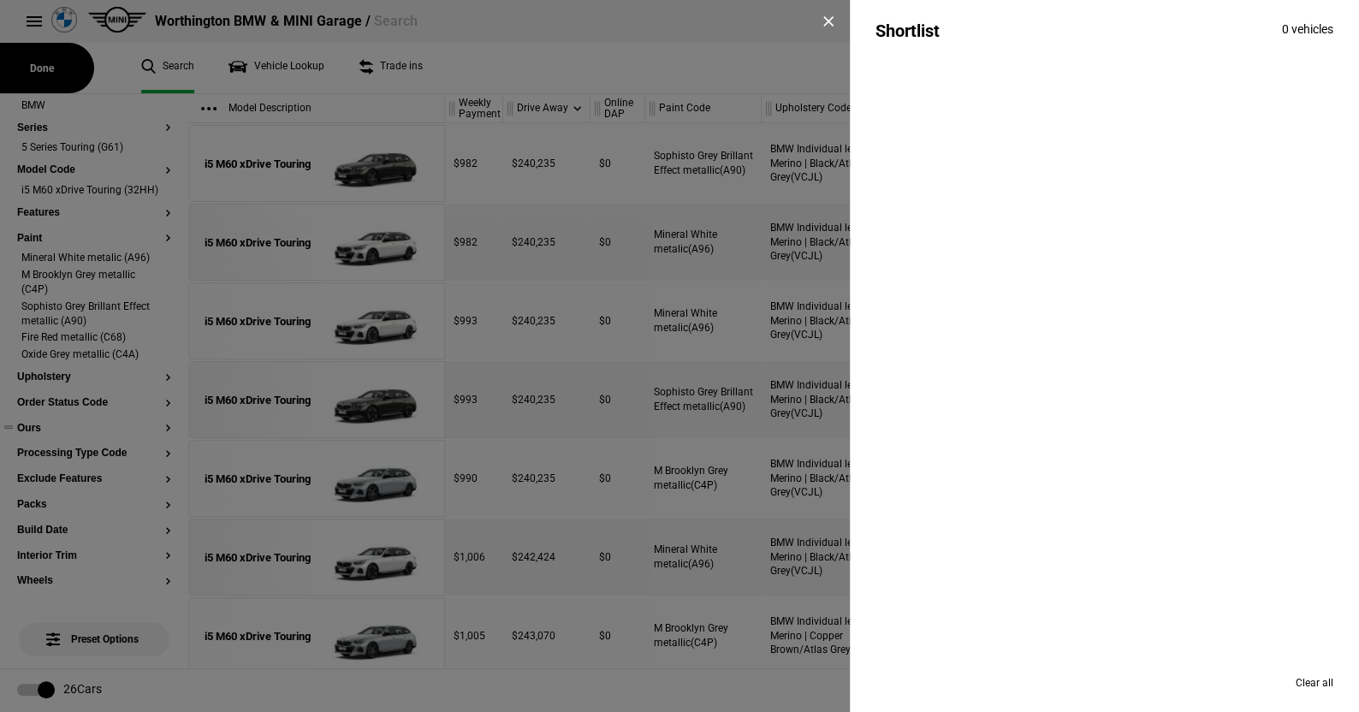
click at [505, 50] on div "Shortlist 0 vehicles Clear all" at bounding box center [679, 356] width 1359 height 712
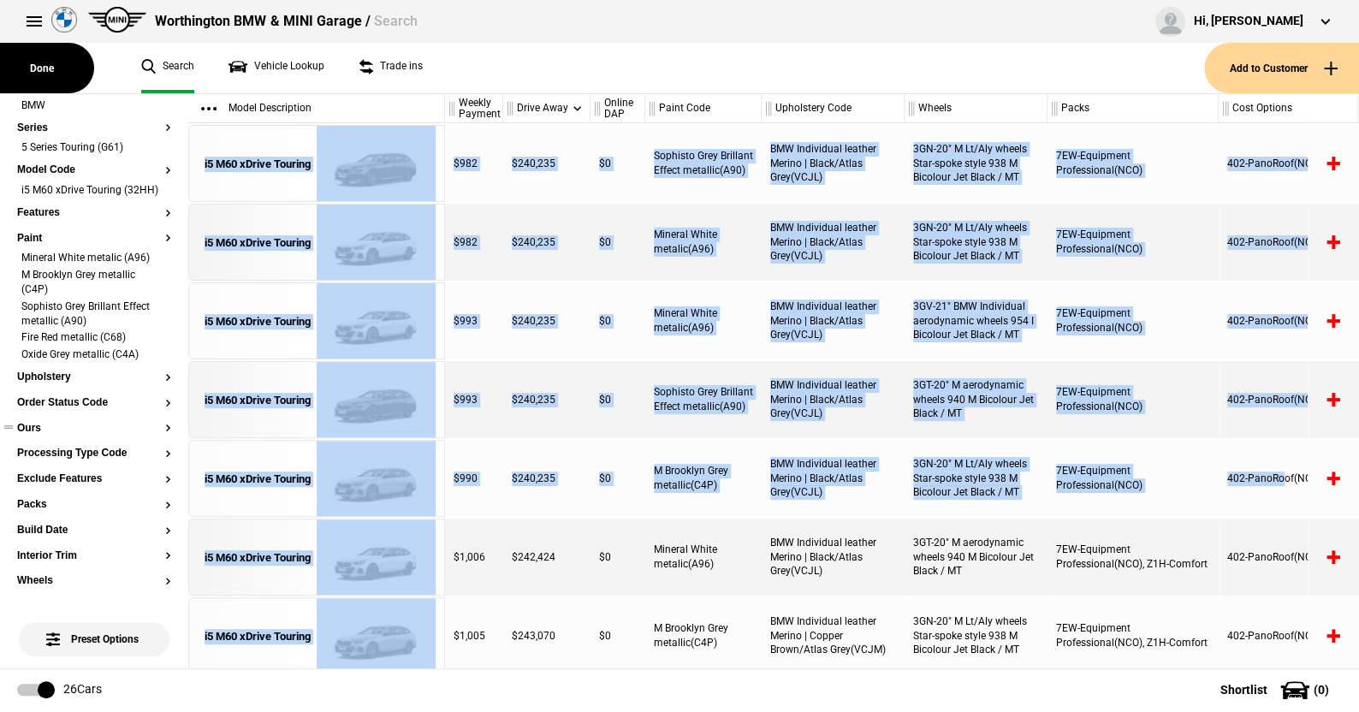
drag, startPoint x: 192, startPoint y: 131, endPoint x: 1195, endPoint y: 325, distance: 1022.2
click at [1276, 447] on div "Model Description i5 M60 xDrive Touring i5 M60 xDrive Touring i5 M60 xDrive Tou…" at bounding box center [773, 381] width 1170 height 574
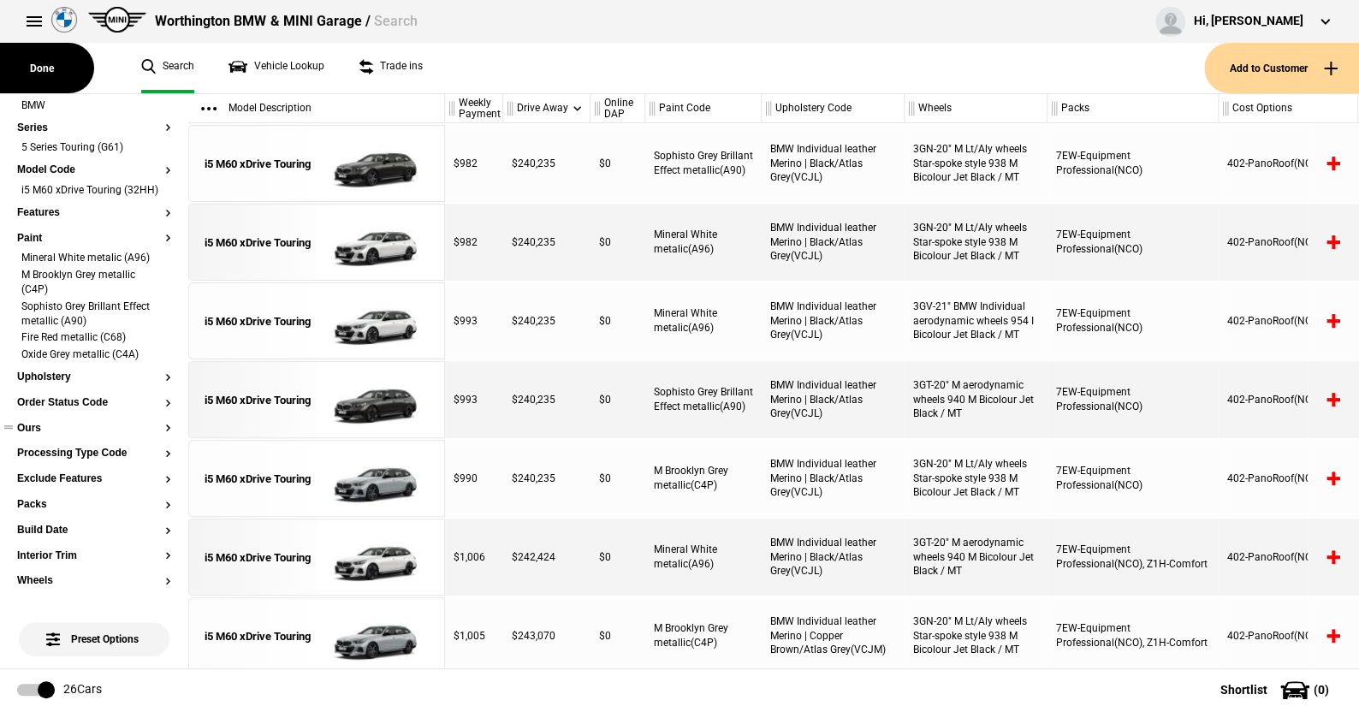
click at [1059, 84] on ul "Search Vehicle Lookup Trade ins" at bounding box center [664, 68] width 1080 height 50
click at [206, 108] on button at bounding box center [208, 108] width 31 height 15
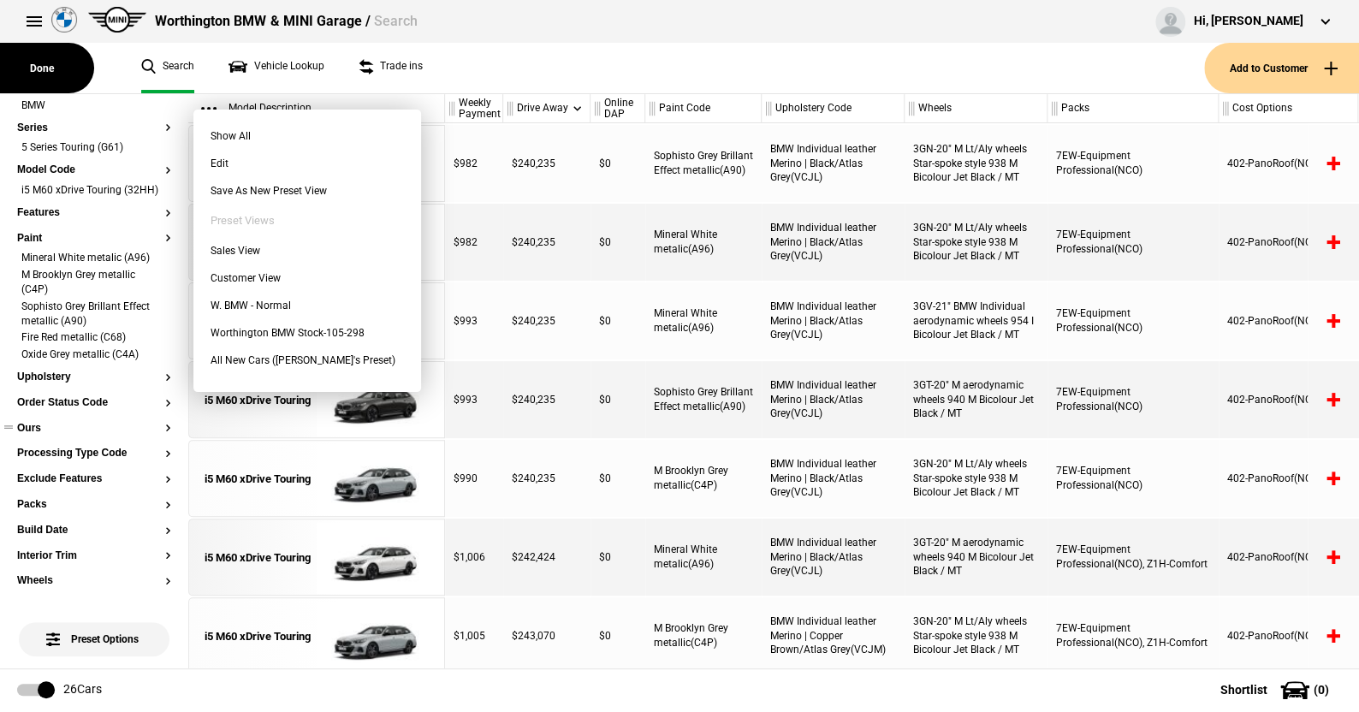
click at [466, 75] on ul "Search Vehicle Lookup Trade ins" at bounding box center [664, 68] width 1080 height 50
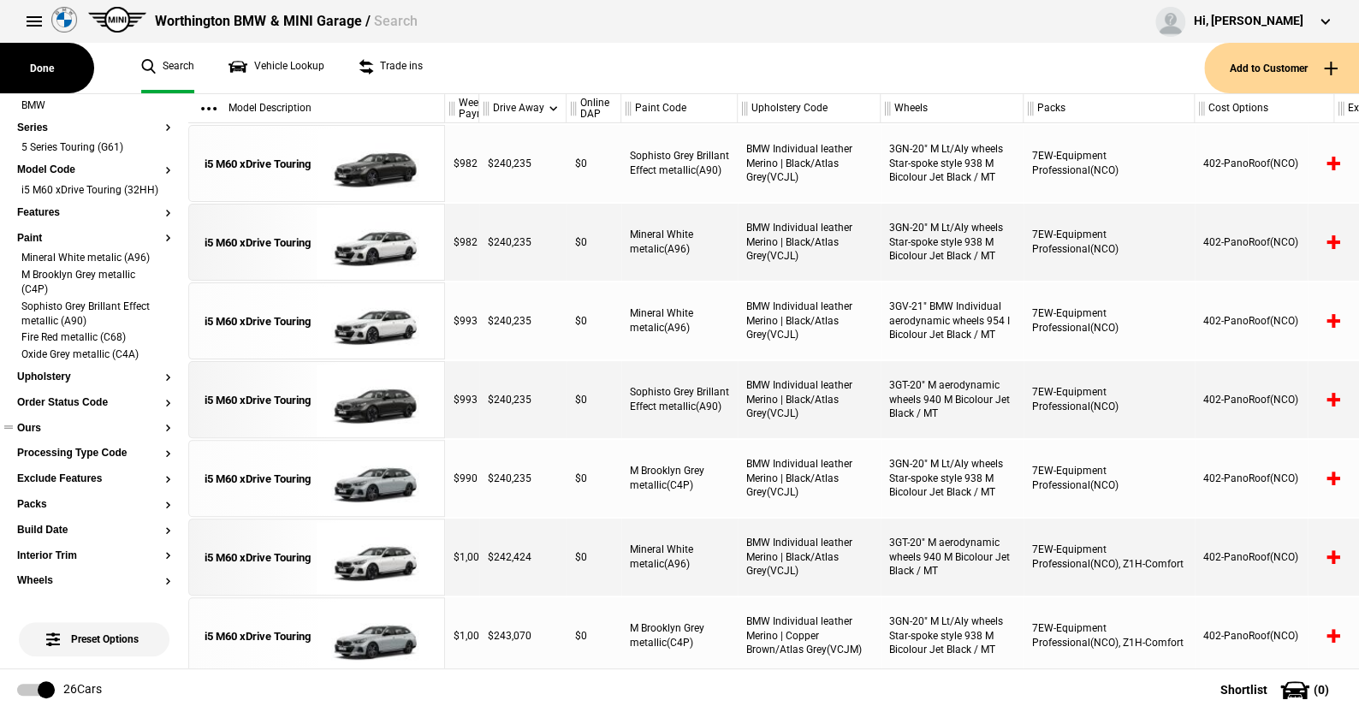
drag, startPoint x: 501, startPoint y: 107, endPoint x: 454, endPoint y: 107, distance: 47.1
click at [454, 107] on div "Weekly Payment" at bounding box center [461, 108] width 33 height 29
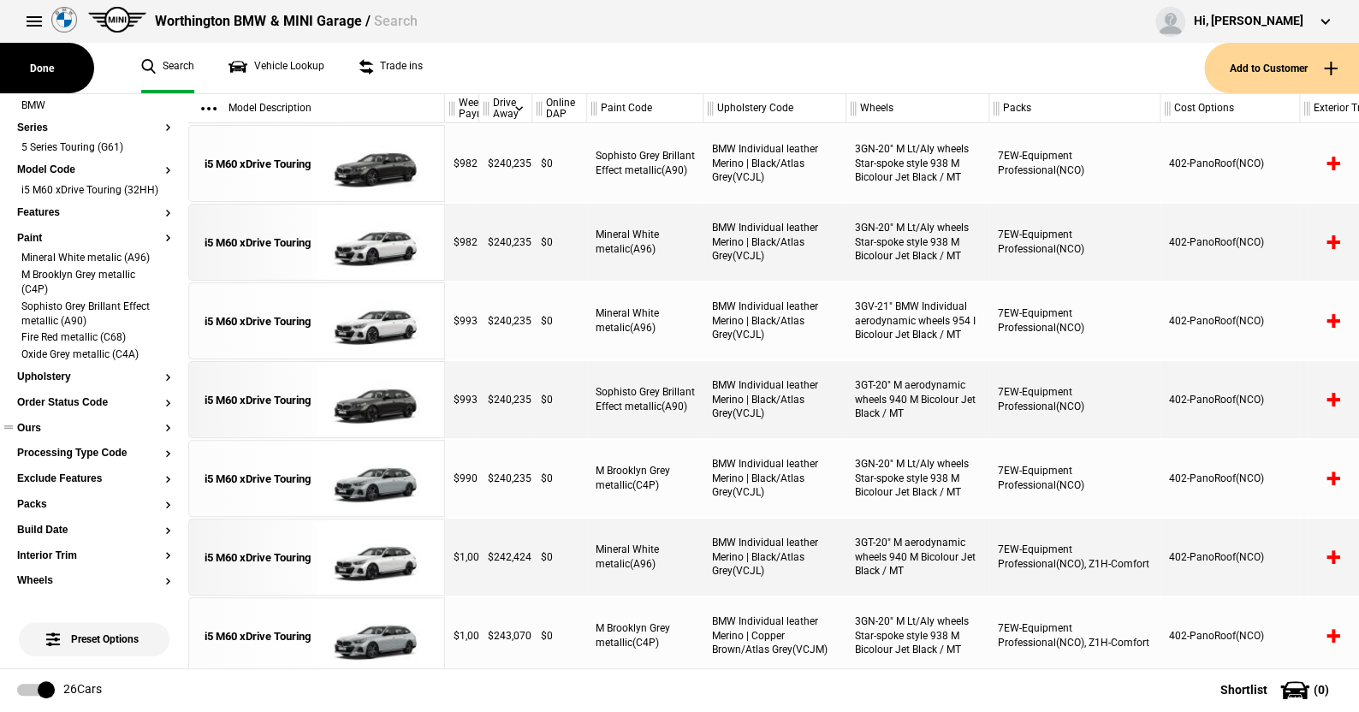
drag, startPoint x: 564, startPoint y: 108, endPoint x: 530, endPoint y: 108, distance: 34.2
click at [530, 108] on div at bounding box center [528, 108] width 6 height 29
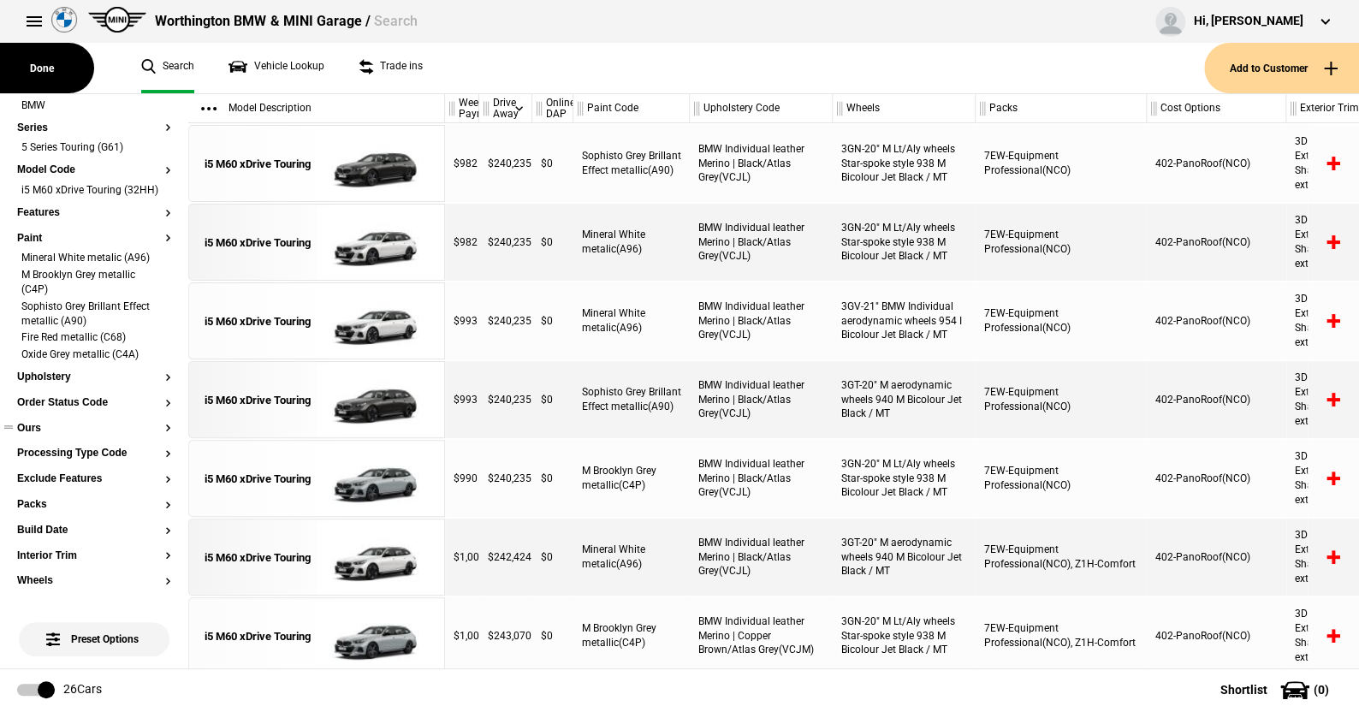
drag, startPoint x: 585, startPoint y: 110, endPoint x: 570, endPoint y: 110, distance: 15.4
click at [570, 110] on div at bounding box center [569, 108] width 6 height 29
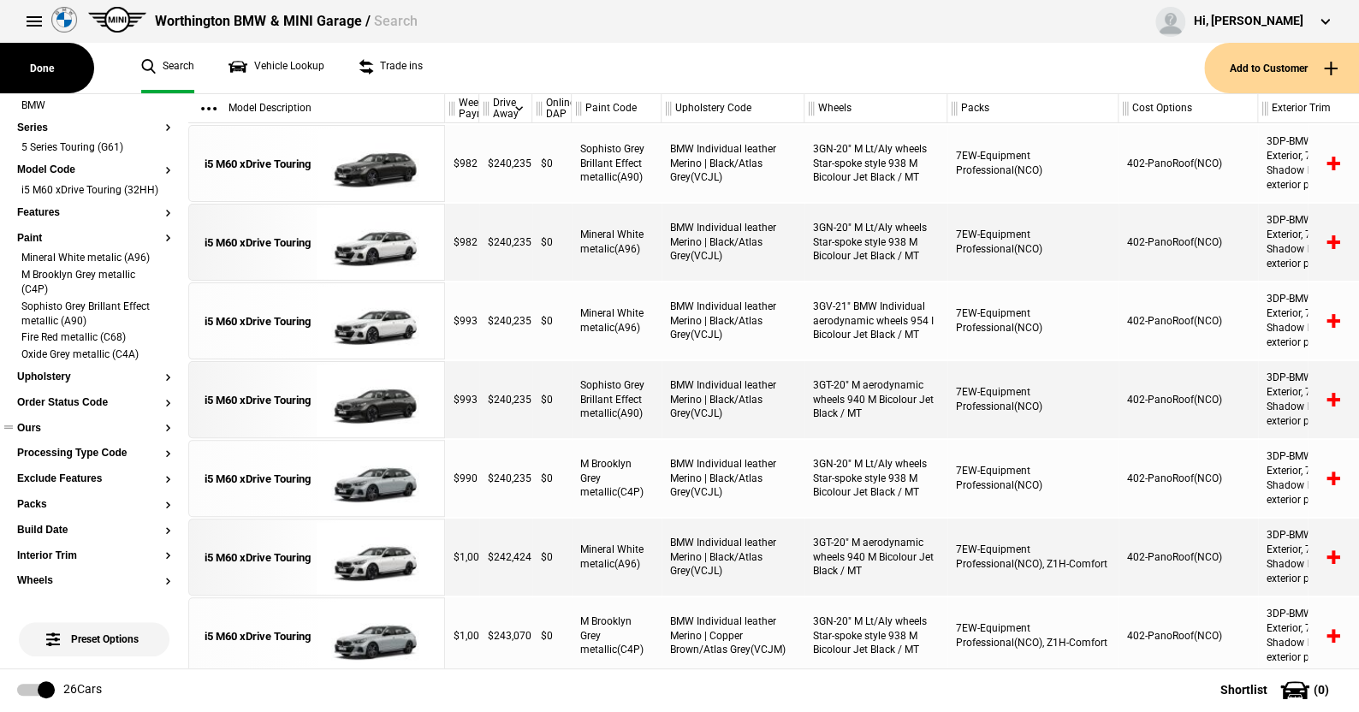
drag, startPoint x: 684, startPoint y: 104, endPoint x: 657, endPoint y: 106, distance: 26.6
click at [657, 106] on div at bounding box center [658, 108] width 6 height 29
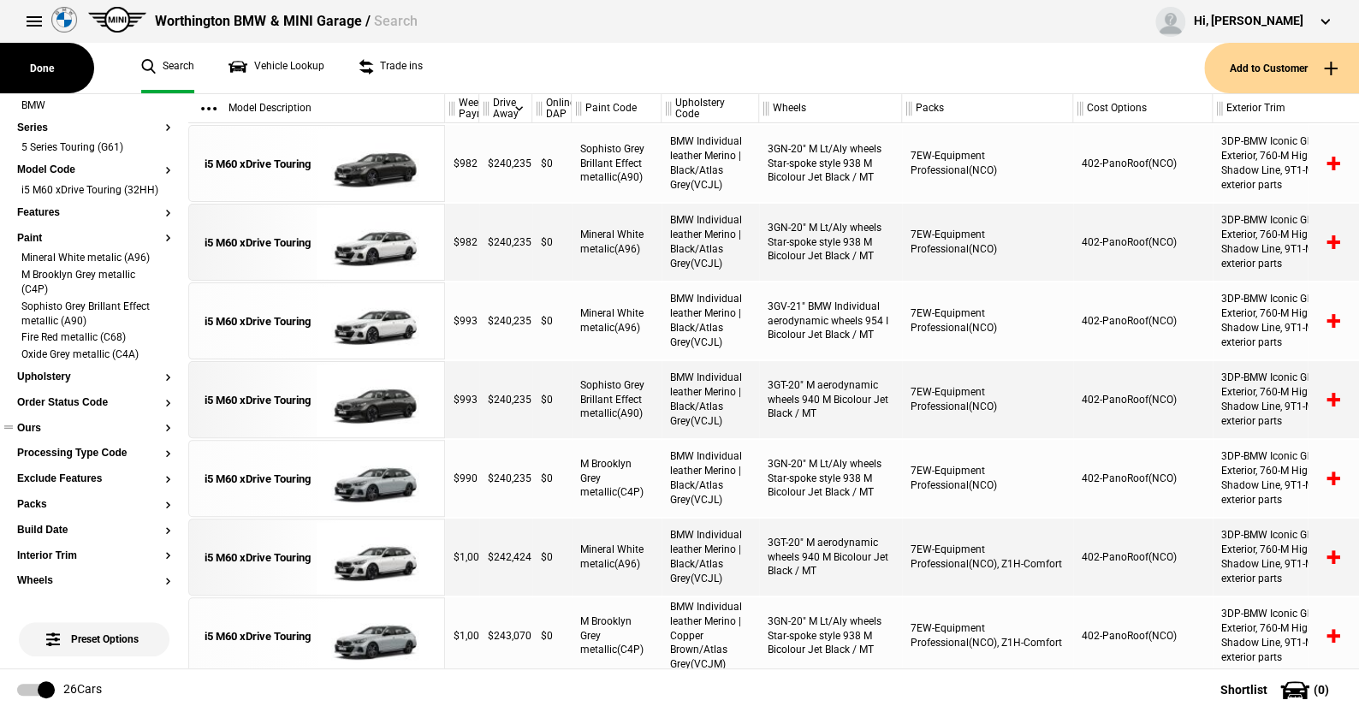
drag, startPoint x: 798, startPoint y: 106, endPoint x: 753, endPoint y: 108, distance: 45.4
click at [753, 108] on div at bounding box center [755, 108] width 6 height 29
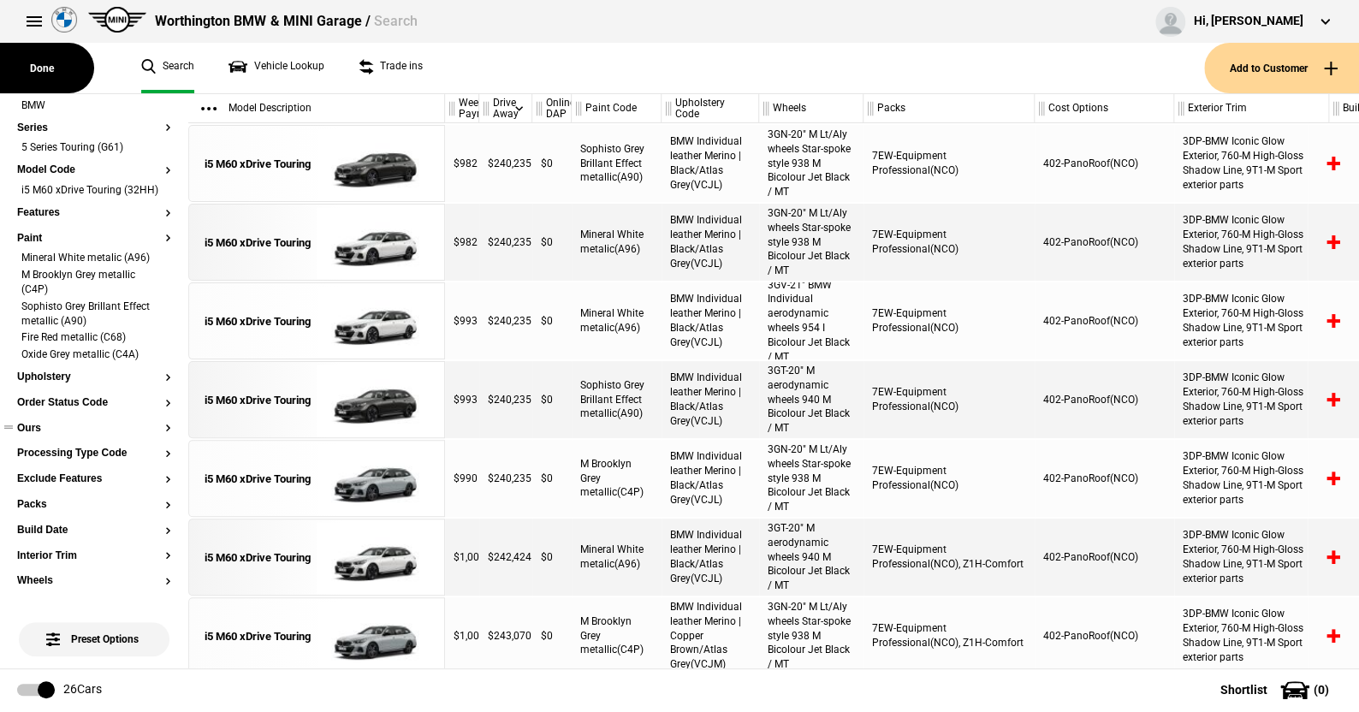
drag, startPoint x: 898, startPoint y: 110, endPoint x: 859, endPoint y: 110, distance: 38.5
click at [859, 110] on div at bounding box center [859, 108] width 6 height 29
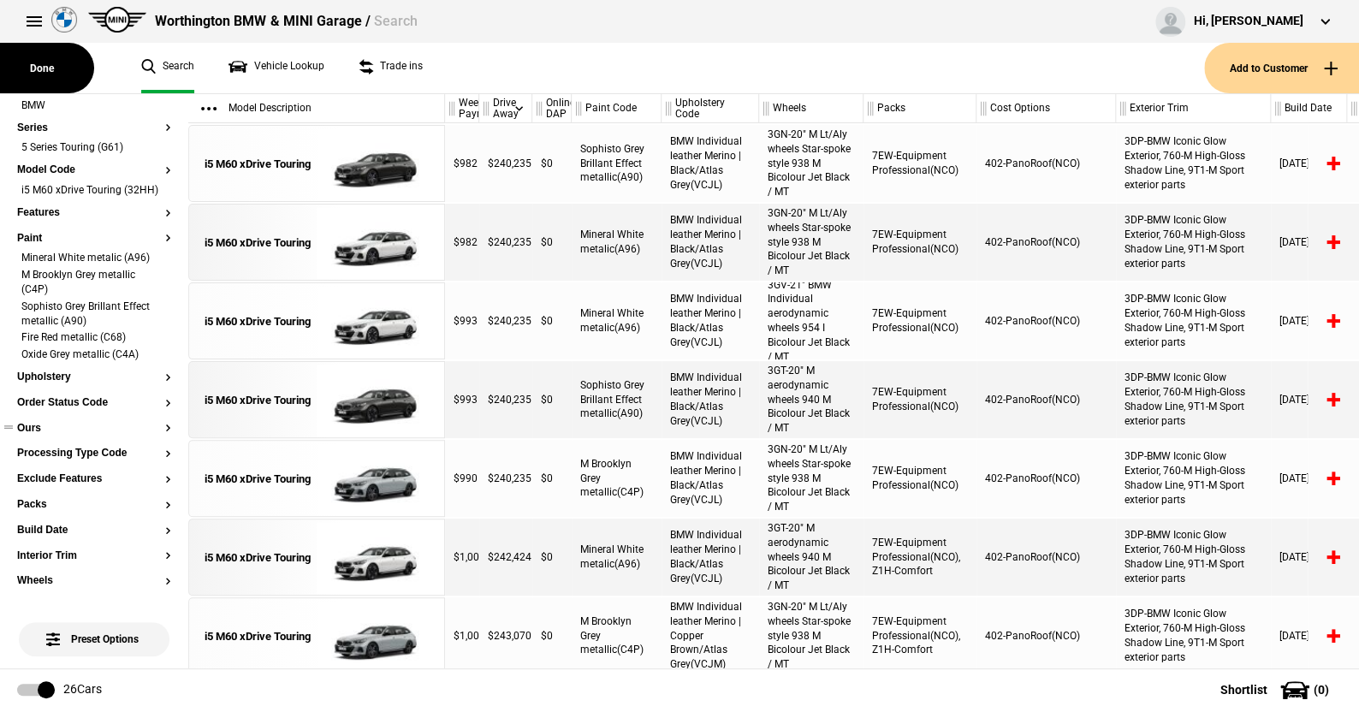
drag, startPoint x: 1030, startPoint y: 108, endPoint x: 972, endPoint y: 119, distance: 59.2
click at [972, 119] on div at bounding box center [972, 108] width 6 height 29
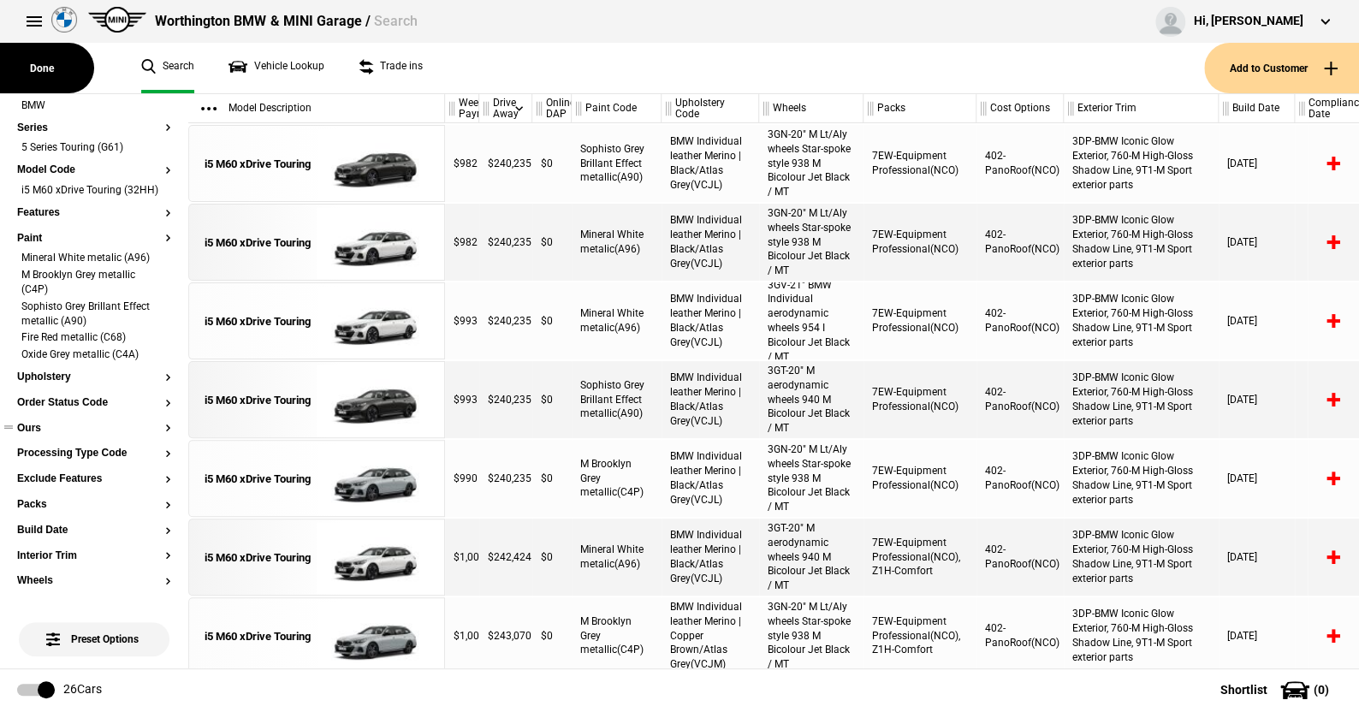
drag, startPoint x: 1113, startPoint y: 108, endPoint x: 1061, endPoint y: 116, distance: 52.8
click at [1061, 116] on div at bounding box center [1060, 108] width 6 height 29
click at [1207, 106] on div at bounding box center [1206, 108] width 6 height 29
click at [1280, 115] on div at bounding box center [1281, 108] width 6 height 29
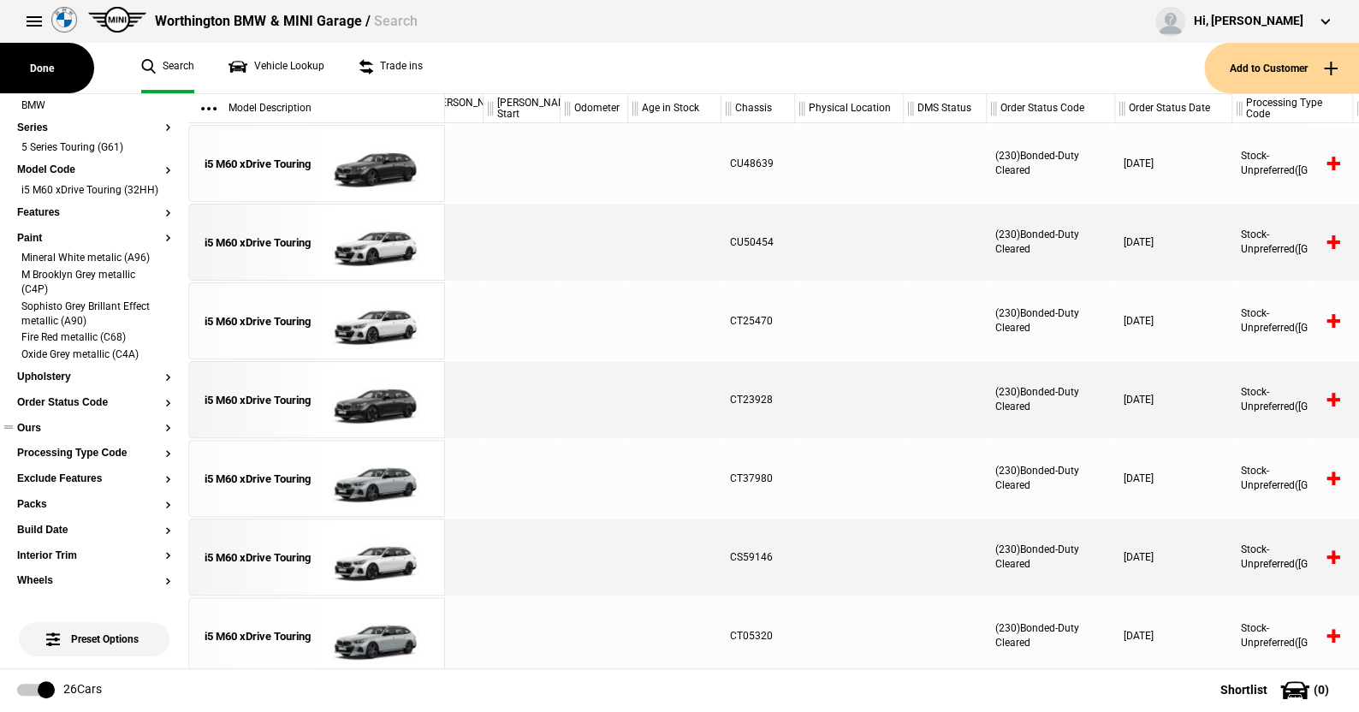
scroll to position [0, 0]
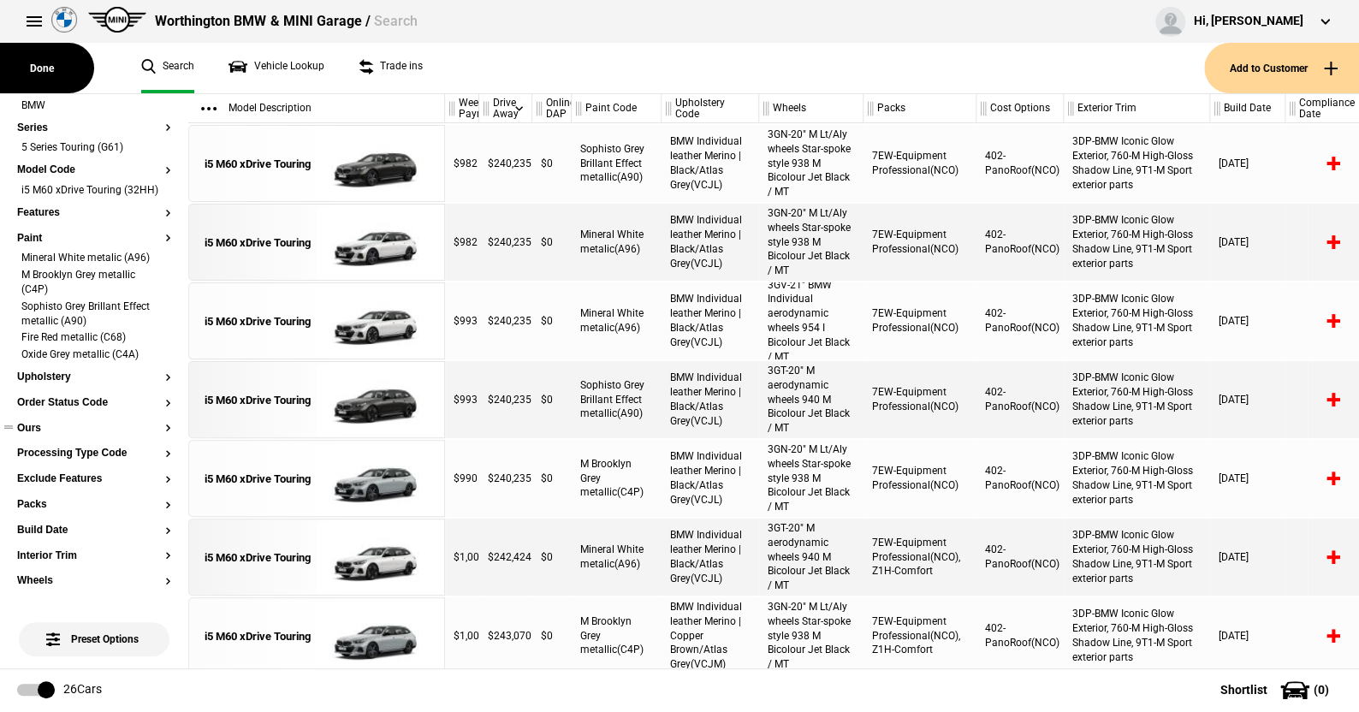
drag, startPoint x: 282, startPoint y: 136, endPoint x: 465, endPoint y: 68, distance: 194.7
click at [465, 68] on ul "Search Vehicle Lookup Trade ins" at bounding box center [664, 68] width 1080 height 50
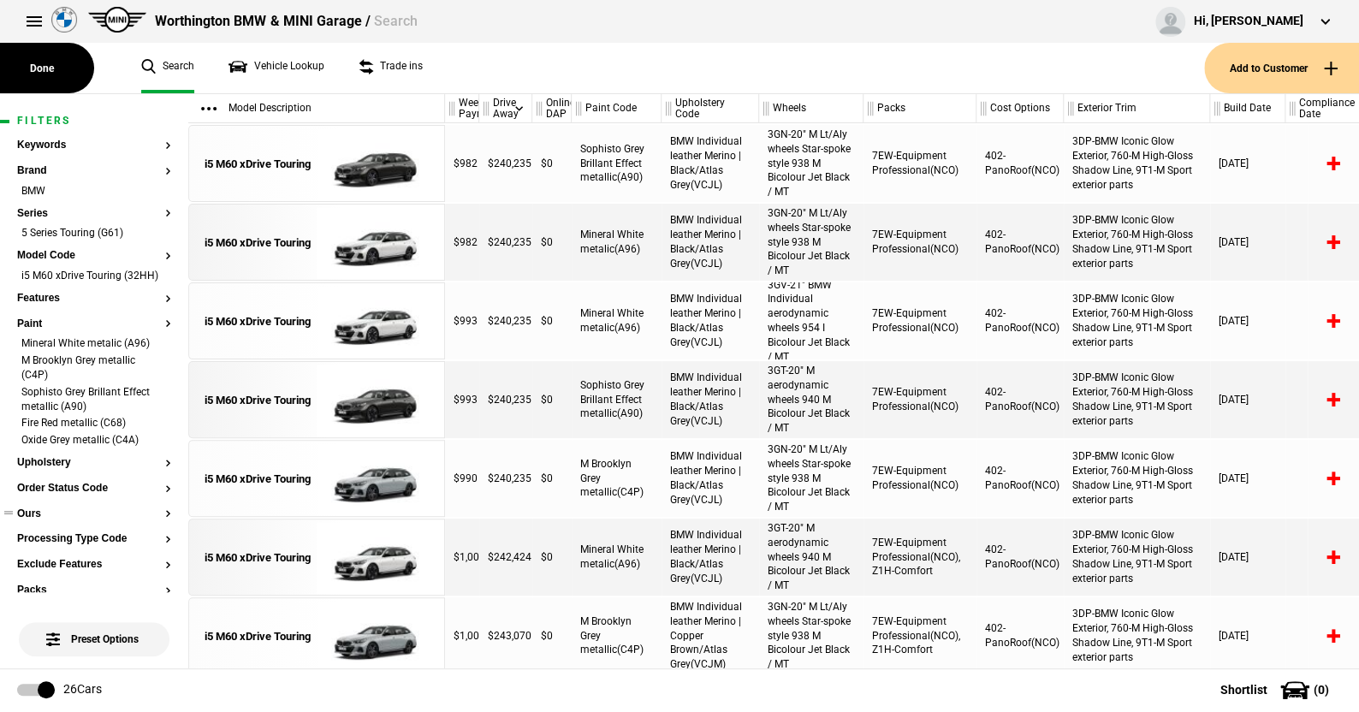
click at [907, 73] on ul "Search Vehicle Lookup Trade ins" at bounding box center [664, 68] width 1080 height 50
click at [33, 23] on button at bounding box center [34, 21] width 34 height 34
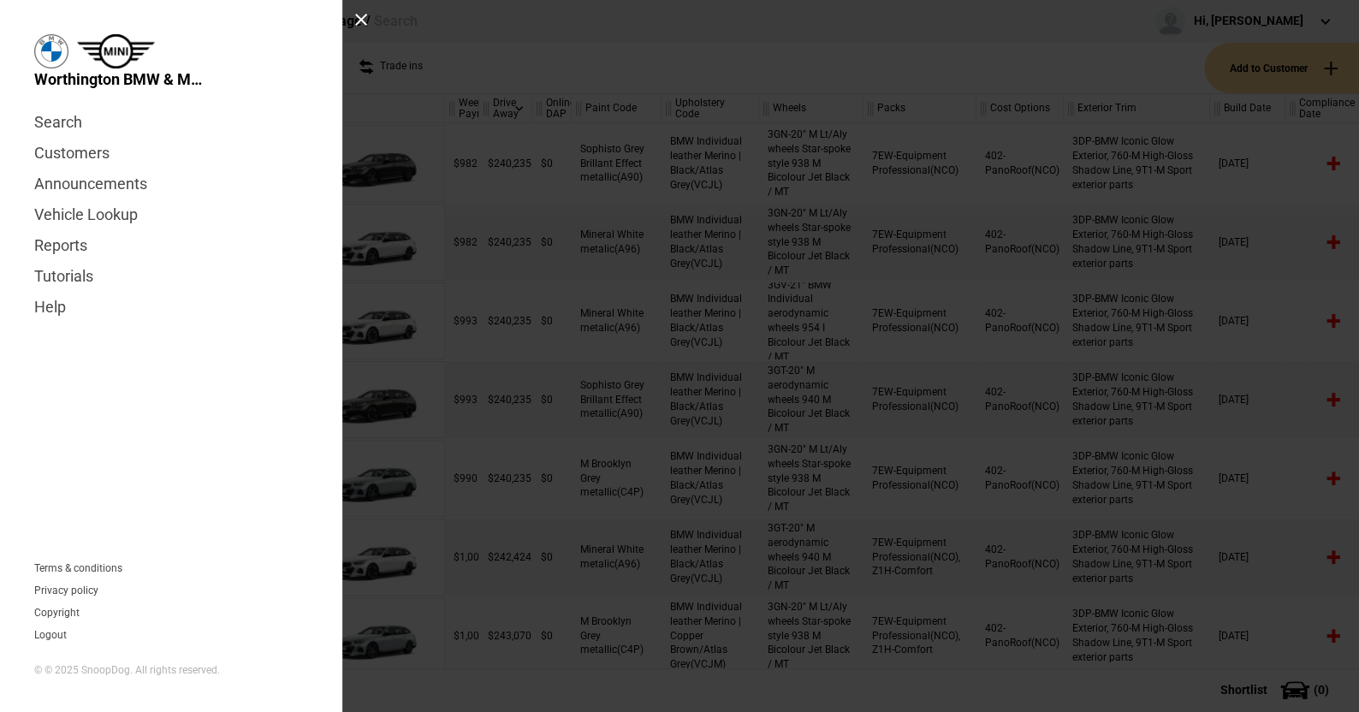
click at [518, 33] on div at bounding box center [679, 356] width 1359 height 712
click at [362, 21] on div at bounding box center [361, 20] width 14 height 14
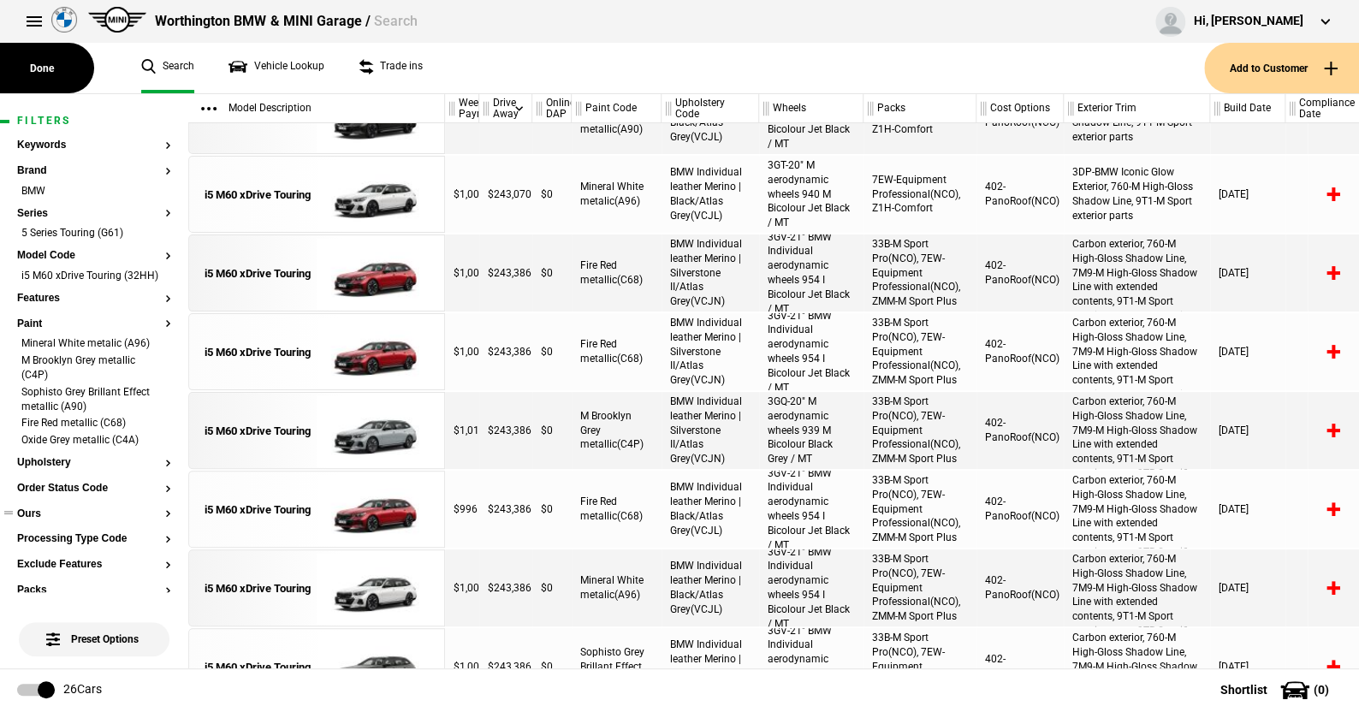
scroll to position [513, 0]
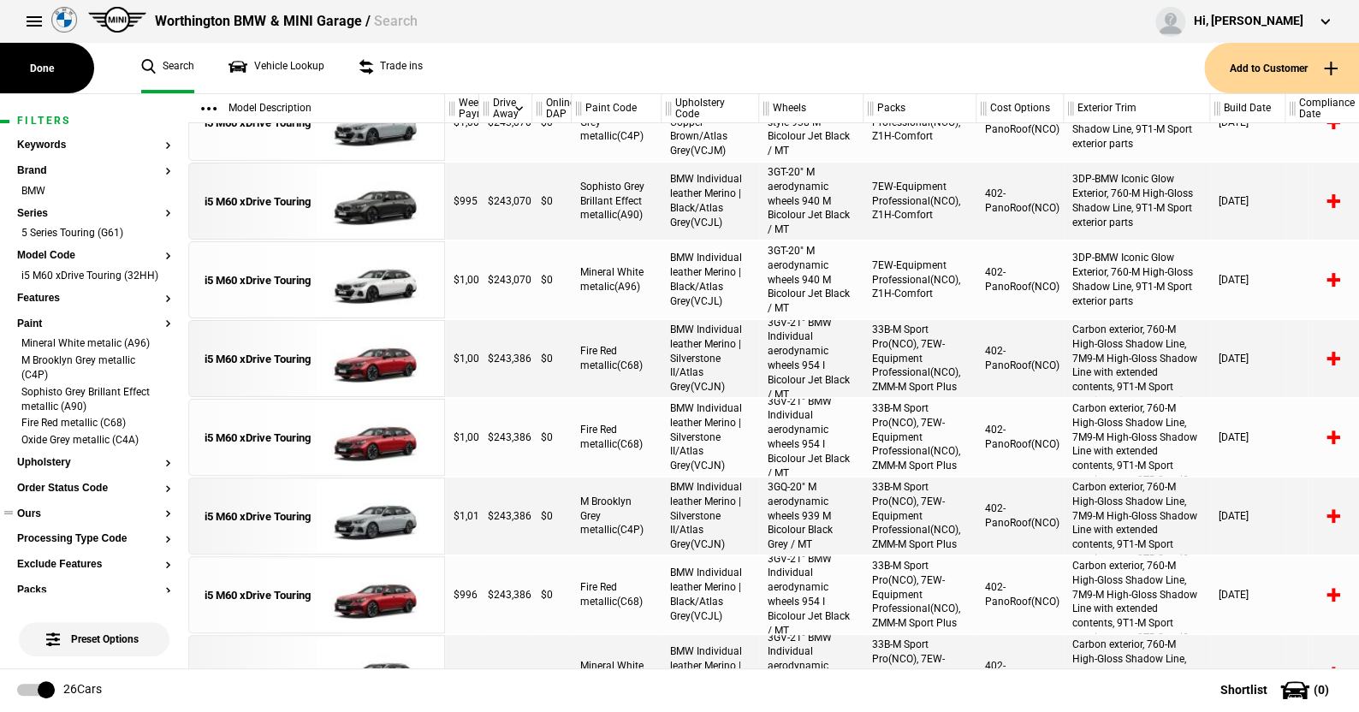
click at [189, 163] on div "i5 M60 xDrive Touring" at bounding box center [316, 201] width 257 height 77
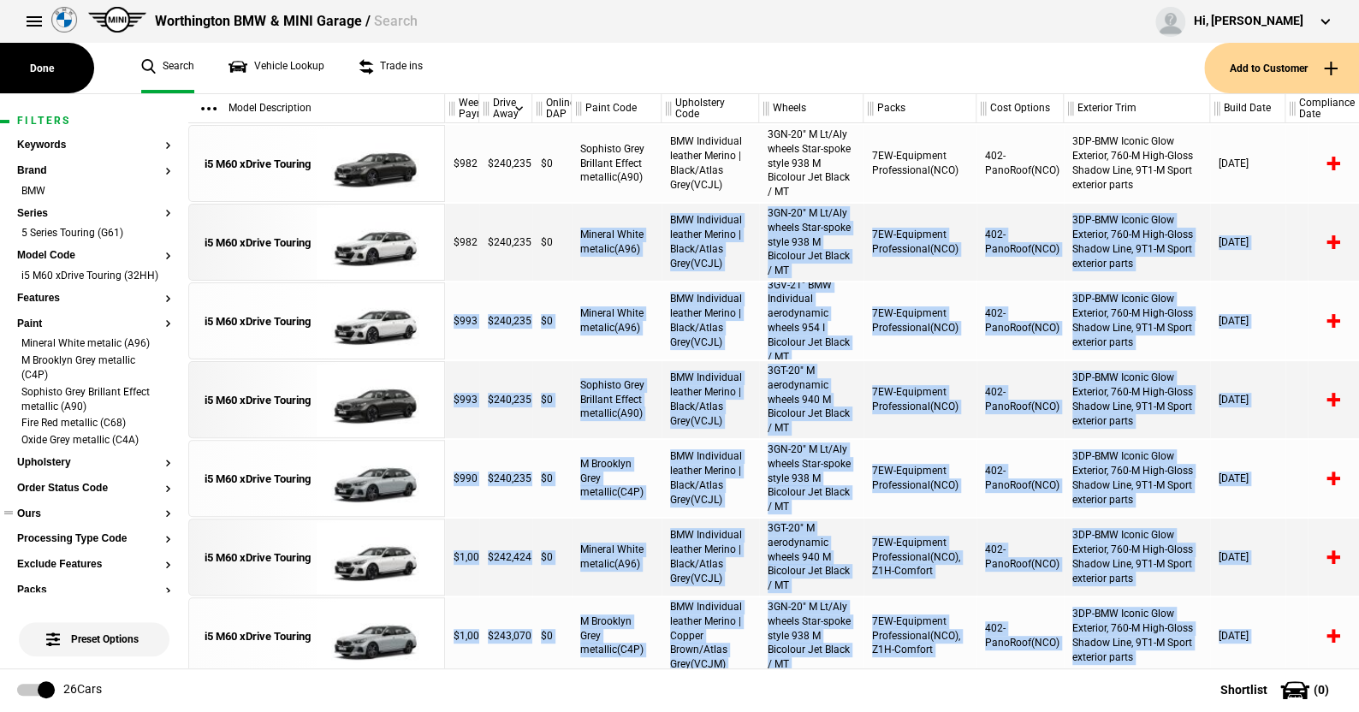
drag, startPoint x: 495, startPoint y: 593, endPoint x: 560, endPoint y: 218, distance: 380.3
click at [560, 218] on div "$982 $240,235 $0 Sophisto Grey Brillant Effect metallic(A90) BMW Individual lea…" at bounding box center [902, 395] width 914 height 545
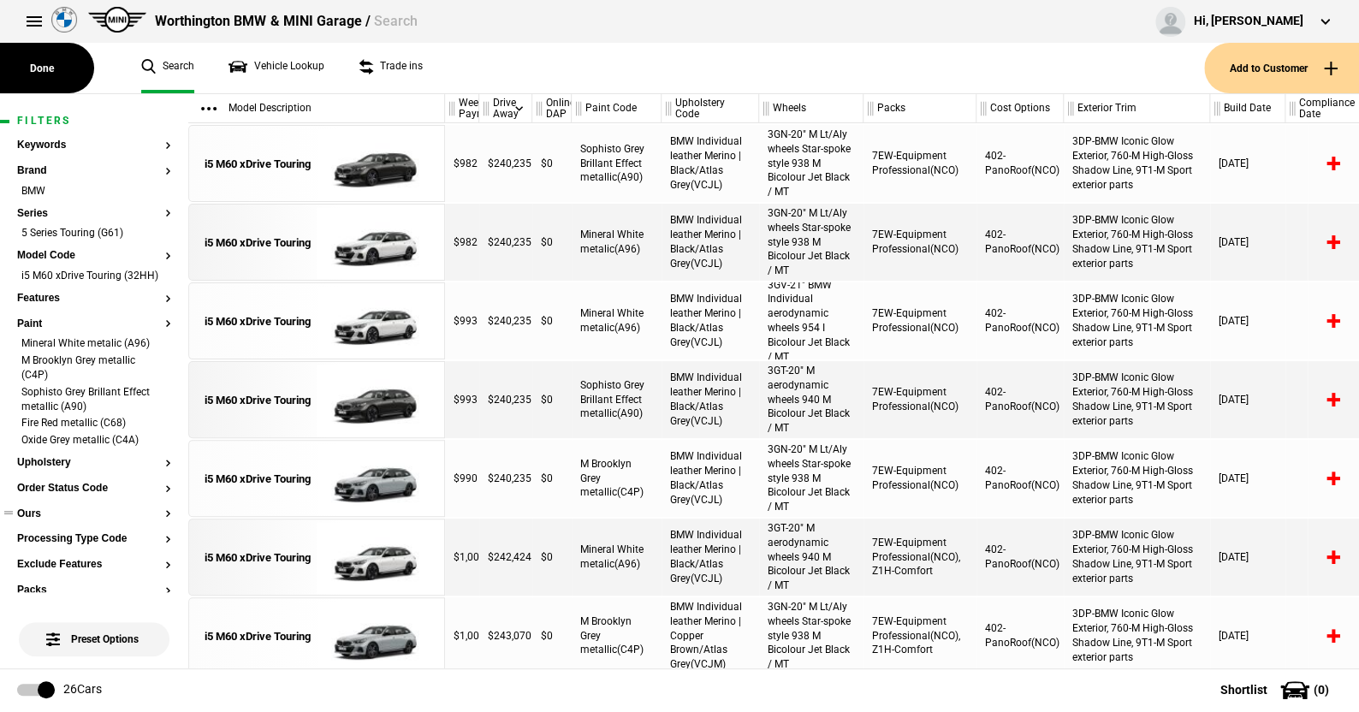
click at [568, 68] on ul "Search Vehicle Lookup Trade ins" at bounding box center [664, 68] width 1080 height 50
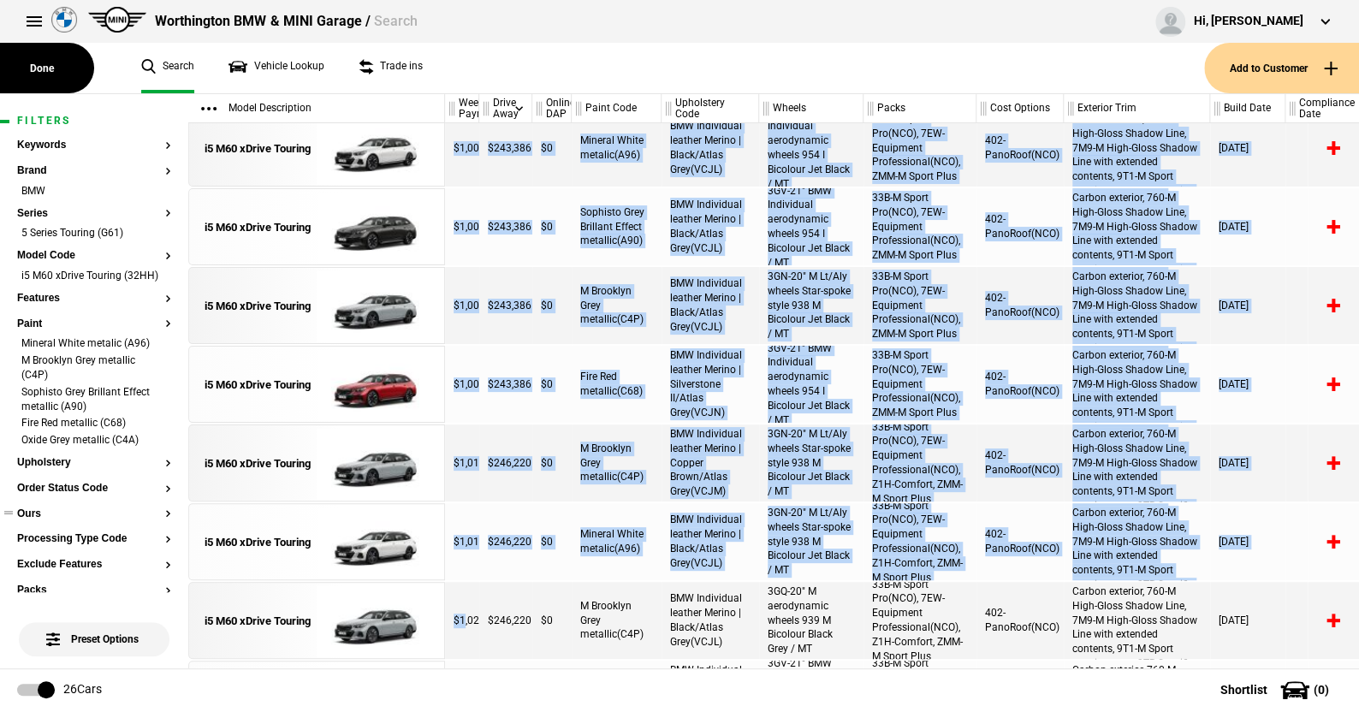
click at [464, 628] on div "$982 $240,235 $0 Sophisto Grey Brillant Effect metallic(A90) BMW Individual lea…" at bounding box center [902, 395] width 914 height 545
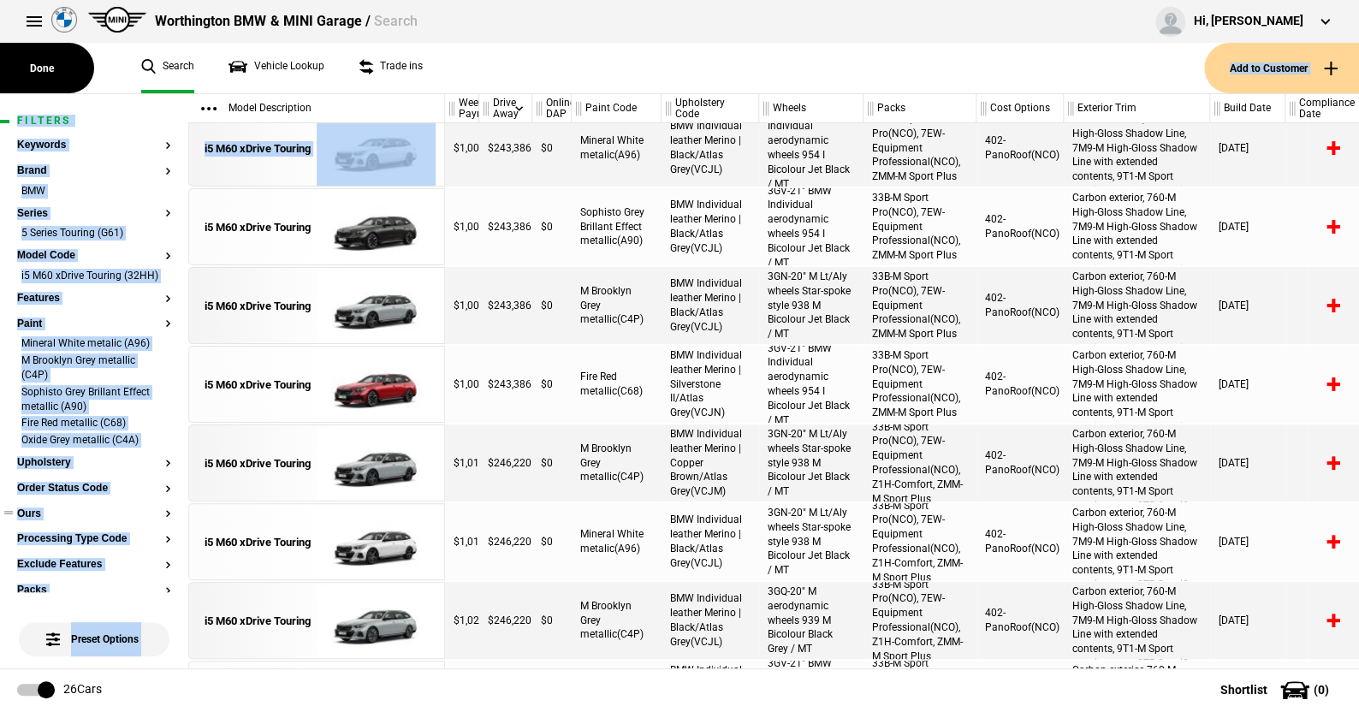
drag, startPoint x: 436, startPoint y: 124, endPoint x: 440, endPoint y: 68, distance: 56.6
click at [444, 94] on main "Done Search Vehicle Lookup Trade ins Add to Customer Filters Keywords Brand BMW…" at bounding box center [679, 381] width 1359 height 574
click at [281, 167] on link "i5 M60 xDrive Touring" at bounding box center [257, 148] width 119 height 77
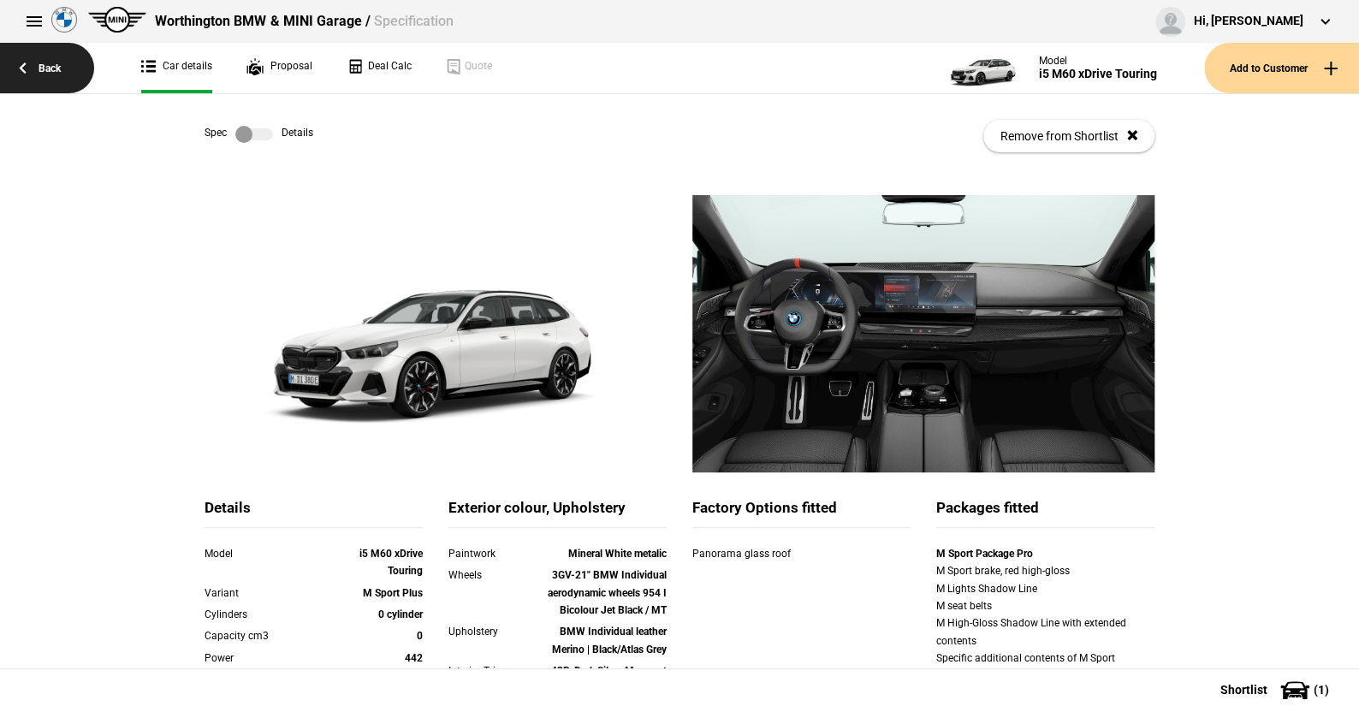
click at [40, 67] on link "Back" at bounding box center [47, 68] width 94 height 50
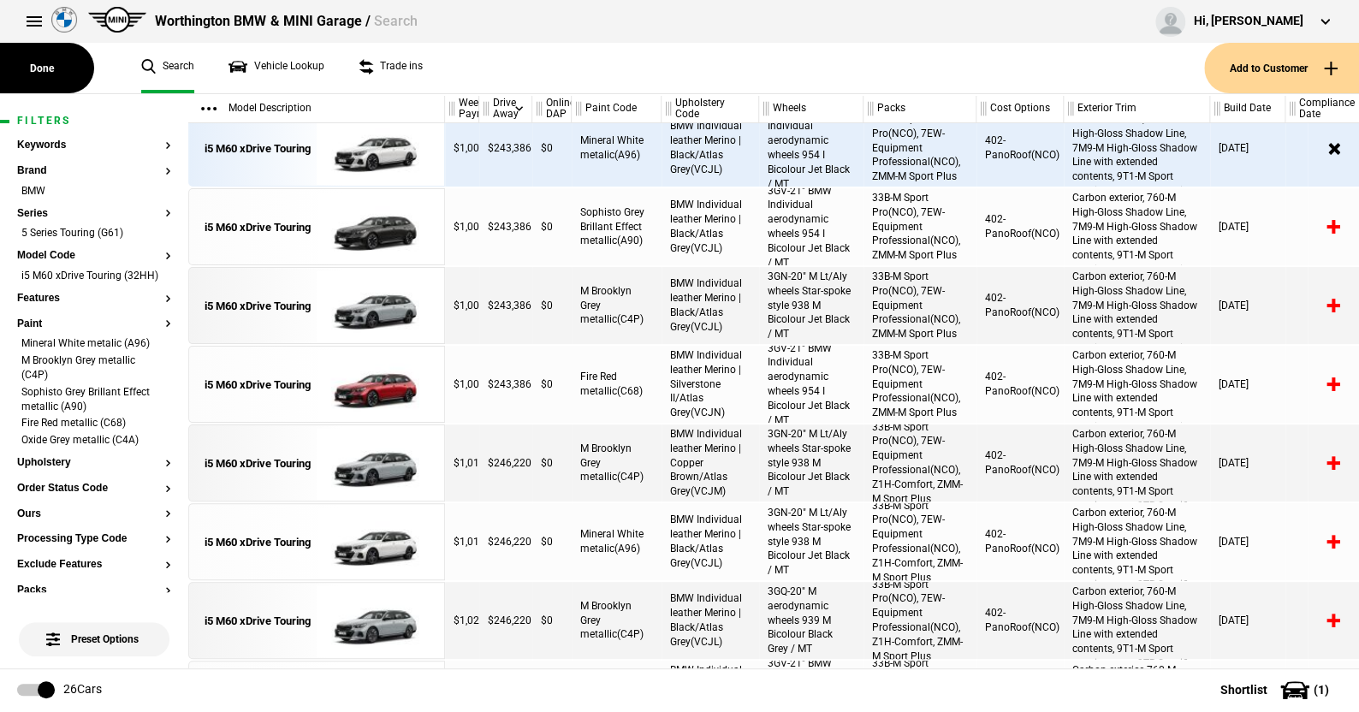
drag, startPoint x: 516, startPoint y: 195, endPoint x: 541, endPoint y: 20, distance: 177.1
click at [541, 20] on div "Worthington BMW & MINI Garage / Search Hi, Sandy Westropp Edit profile Logout" at bounding box center [679, 355] width 1359 height 711
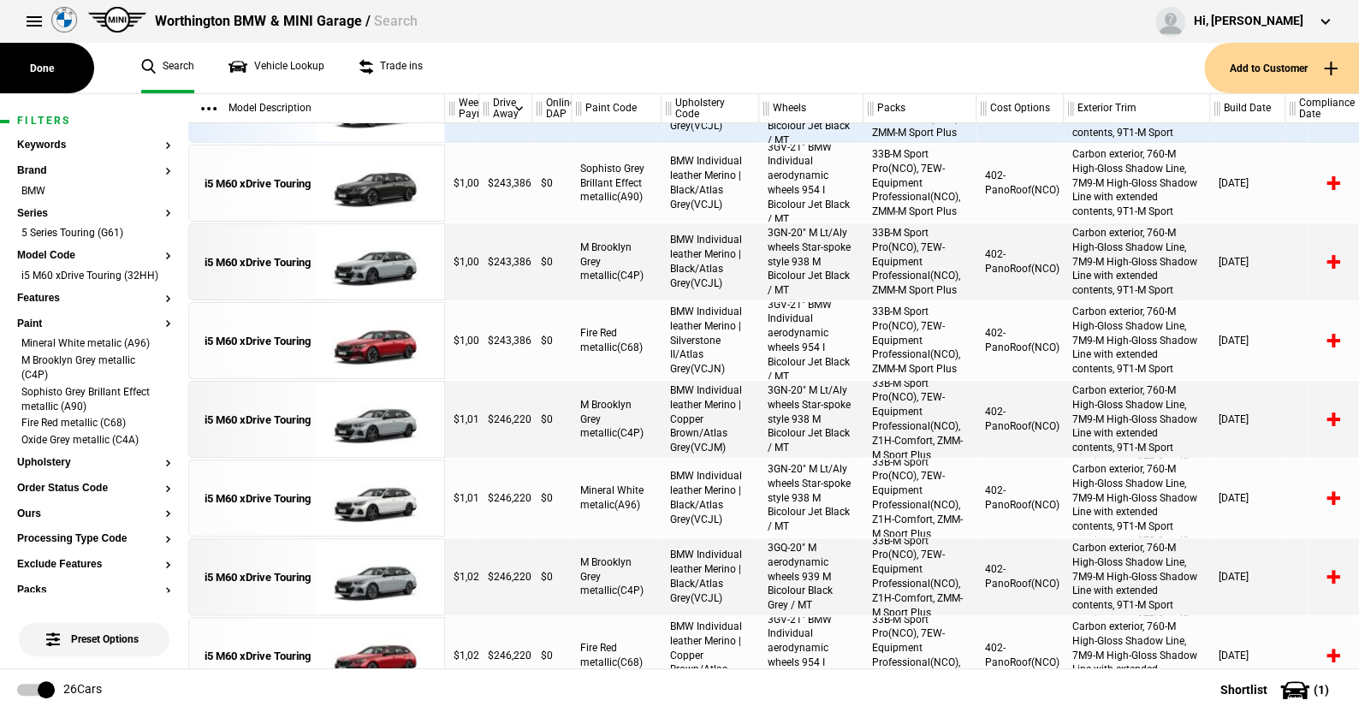
scroll to position [1112, 0]
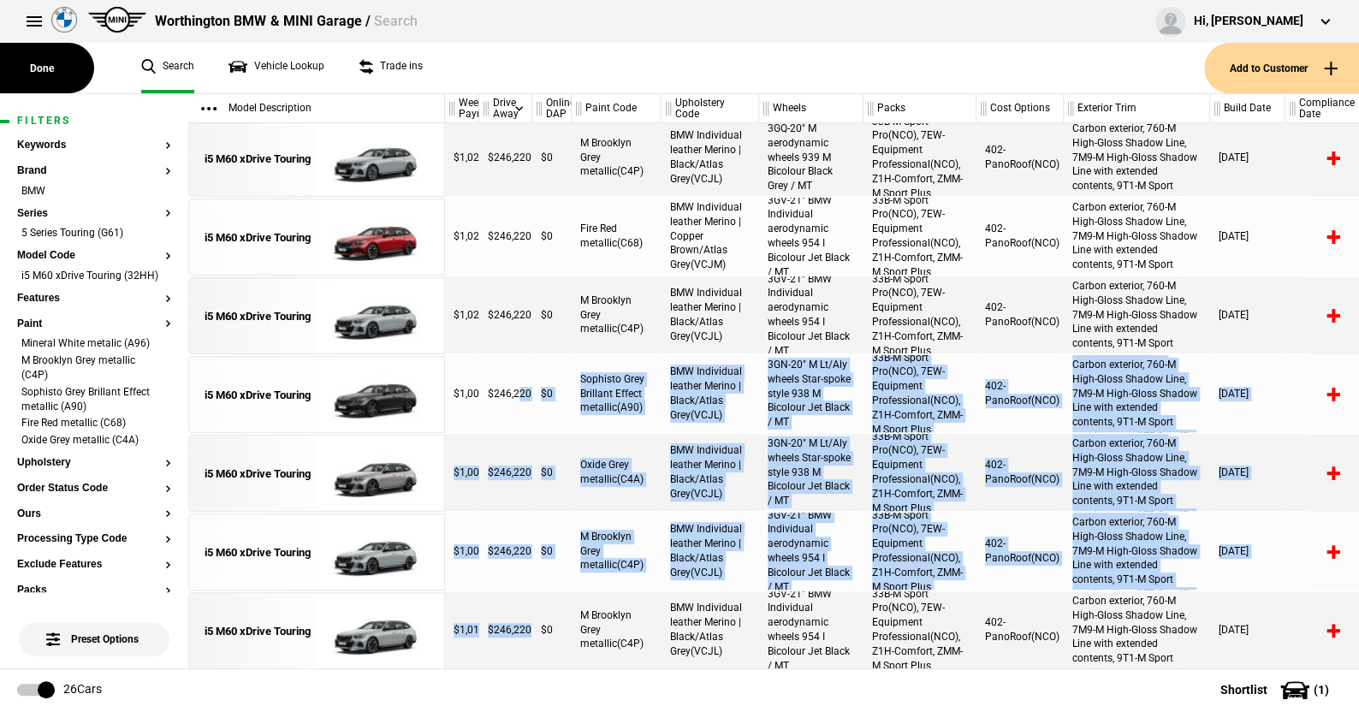
drag, startPoint x: 520, startPoint y: 601, endPoint x: 525, endPoint y: 666, distance: 65.2
click at [525, 666] on div "$982 $240,235 $0 Sophisto Grey Brillant Effect metallic(A90) BMW Individual lea…" at bounding box center [902, 395] width 914 height 545
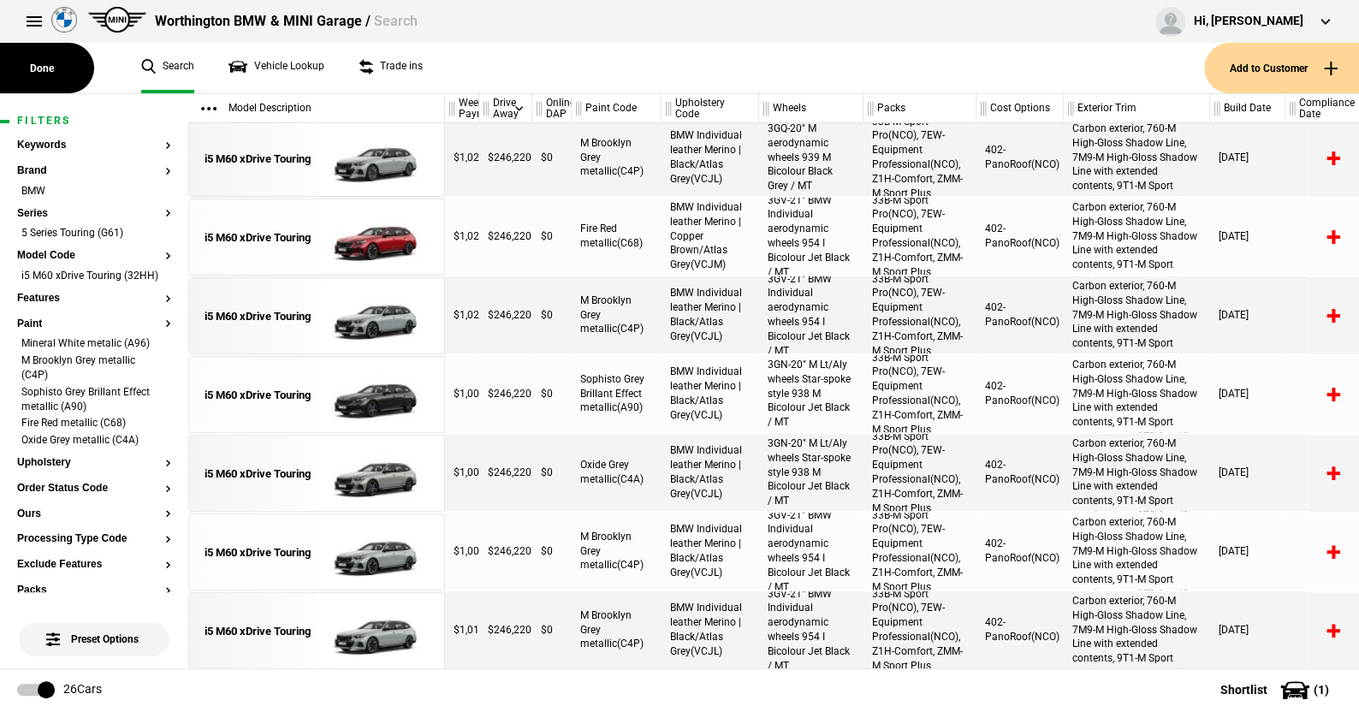
click at [459, 74] on ul "Search Vehicle Lookup Trade ins" at bounding box center [664, 68] width 1080 height 50
drag, startPoint x: 480, startPoint y: 627, endPoint x: 484, endPoint y: 648, distance: 21.0
click at [477, 665] on div "$982 $240,235 $0 Sophisto Grey Brillant Effect metallic(A90) BMW Individual lea…" at bounding box center [902, 395] width 914 height 545
drag, startPoint x: 531, startPoint y: 502, endPoint x: 541, endPoint y: 605, distance: 103.1
click at [541, 605] on div "$982 $240,235 $0 Sophisto Grey Brillant Effect metallic(A90) BMW Individual lea…" at bounding box center [902, 395] width 914 height 545
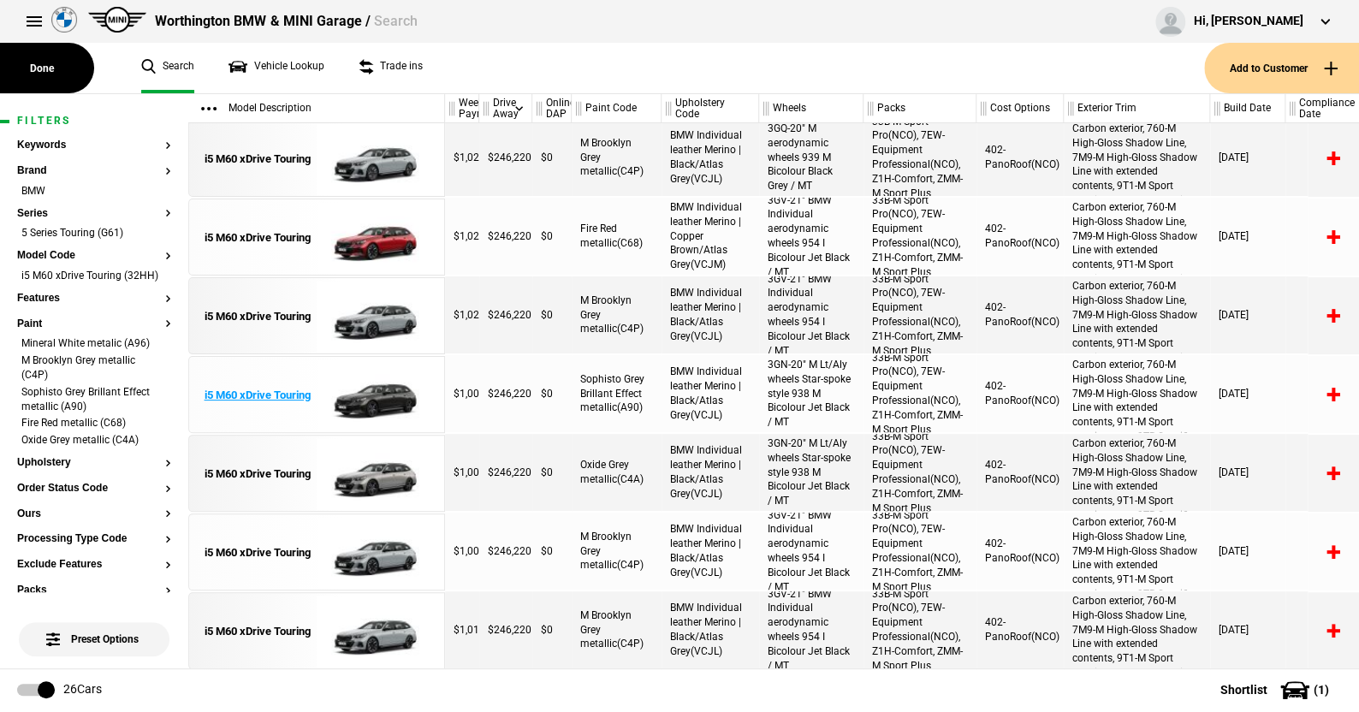
click at [439, 367] on div "i5 M60 xDrive Touring" at bounding box center [316, 395] width 255 height 77
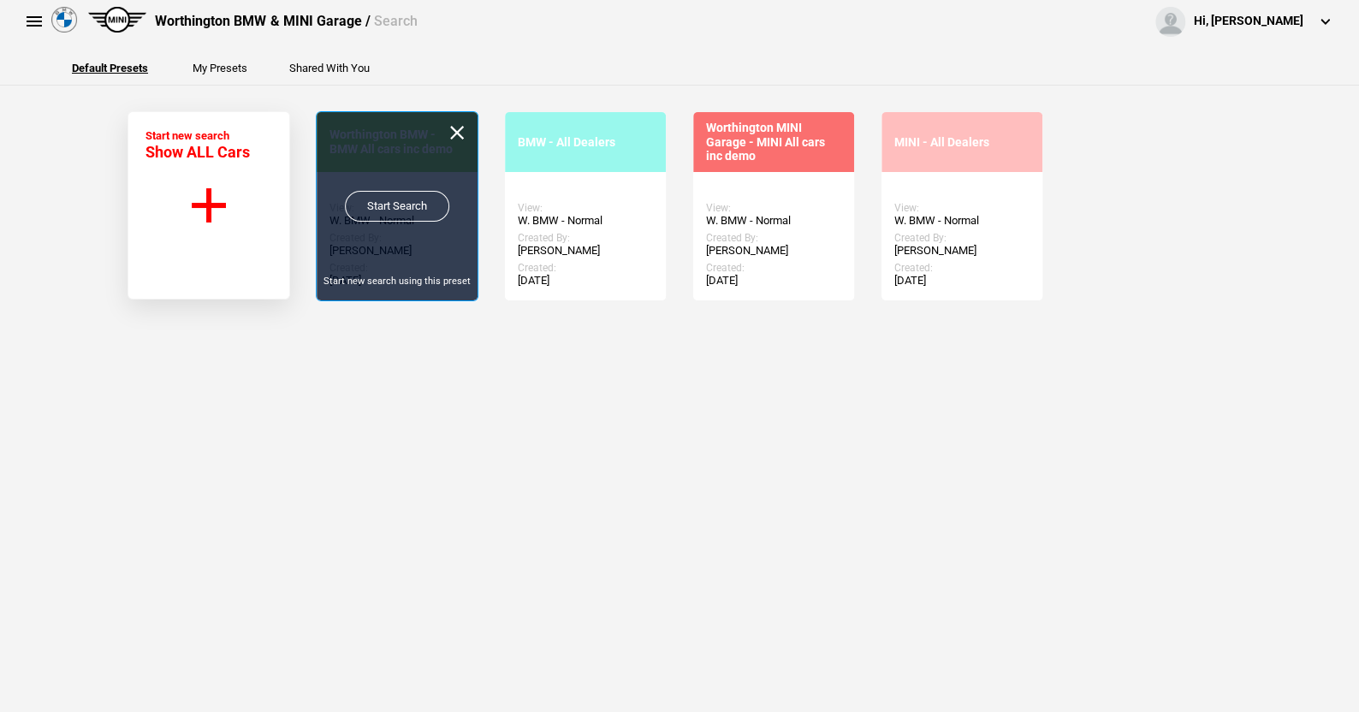
click at [404, 195] on link "Start Search" at bounding box center [397, 206] width 104 height 31
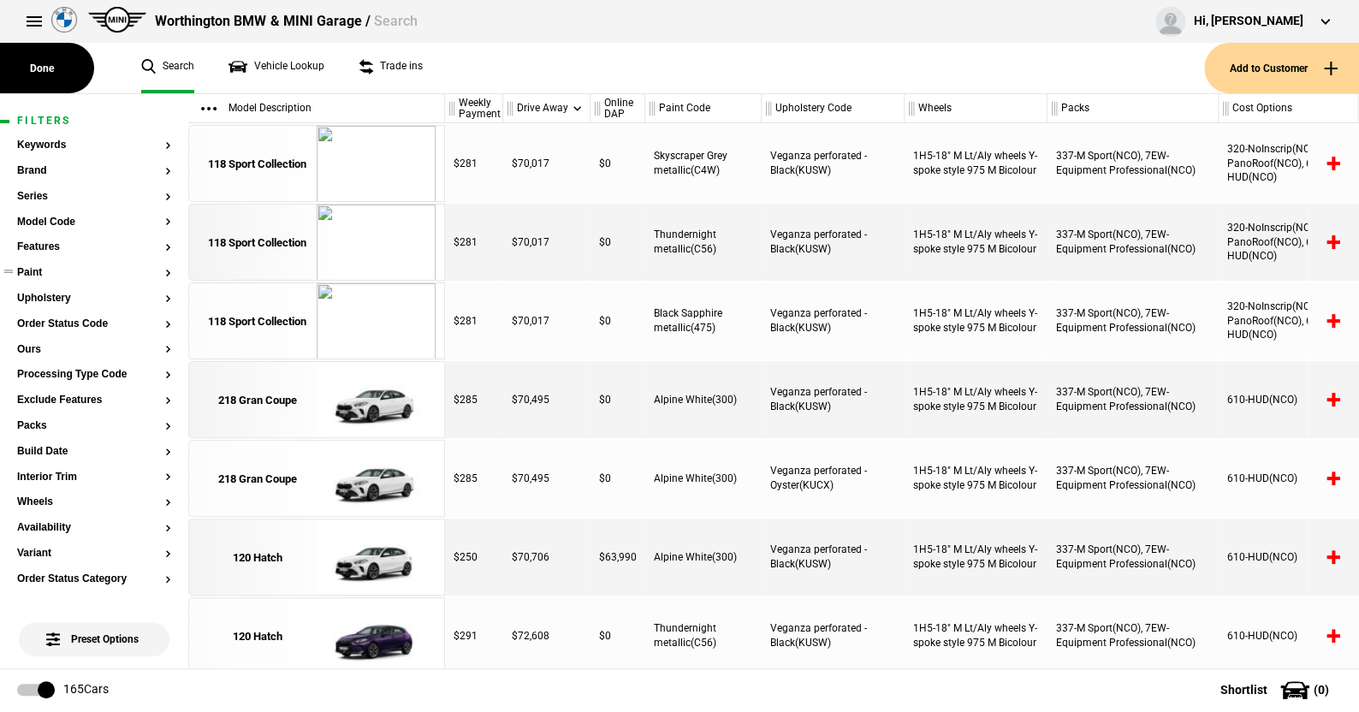
click at [33, 270] on button "Paint" at bounding box center [94, 273] width 154 height 12
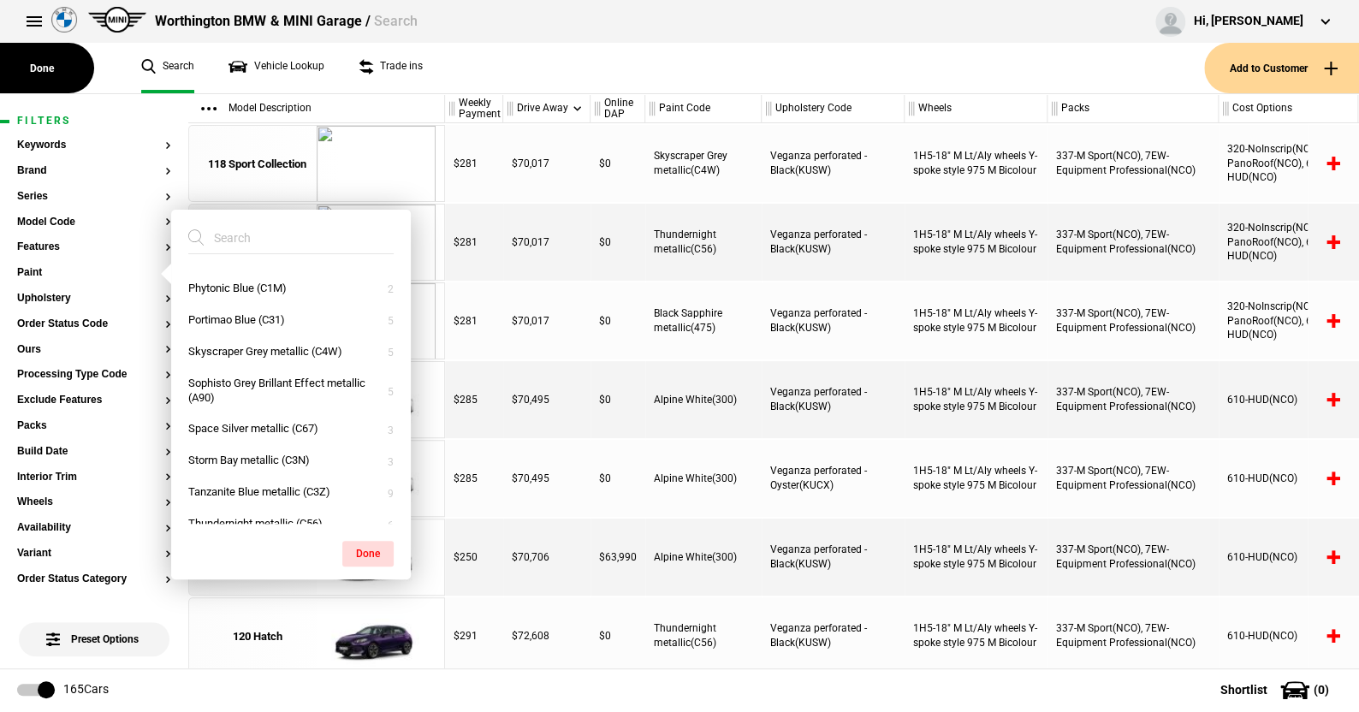
scroll to position [593, 0]
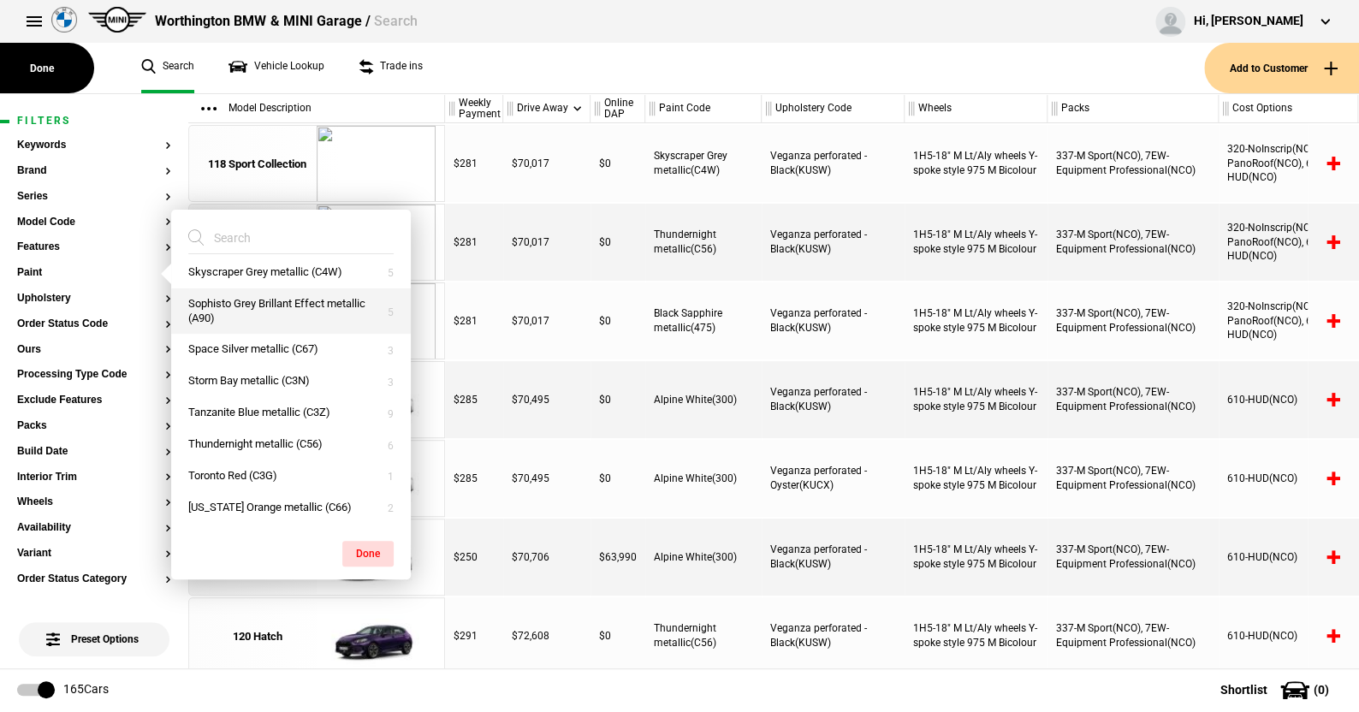
click at [244, 309] on button "Sophisto Grey Brillant Effect metallic (A90)" at bounding box center [291, 311] width 240 height 46
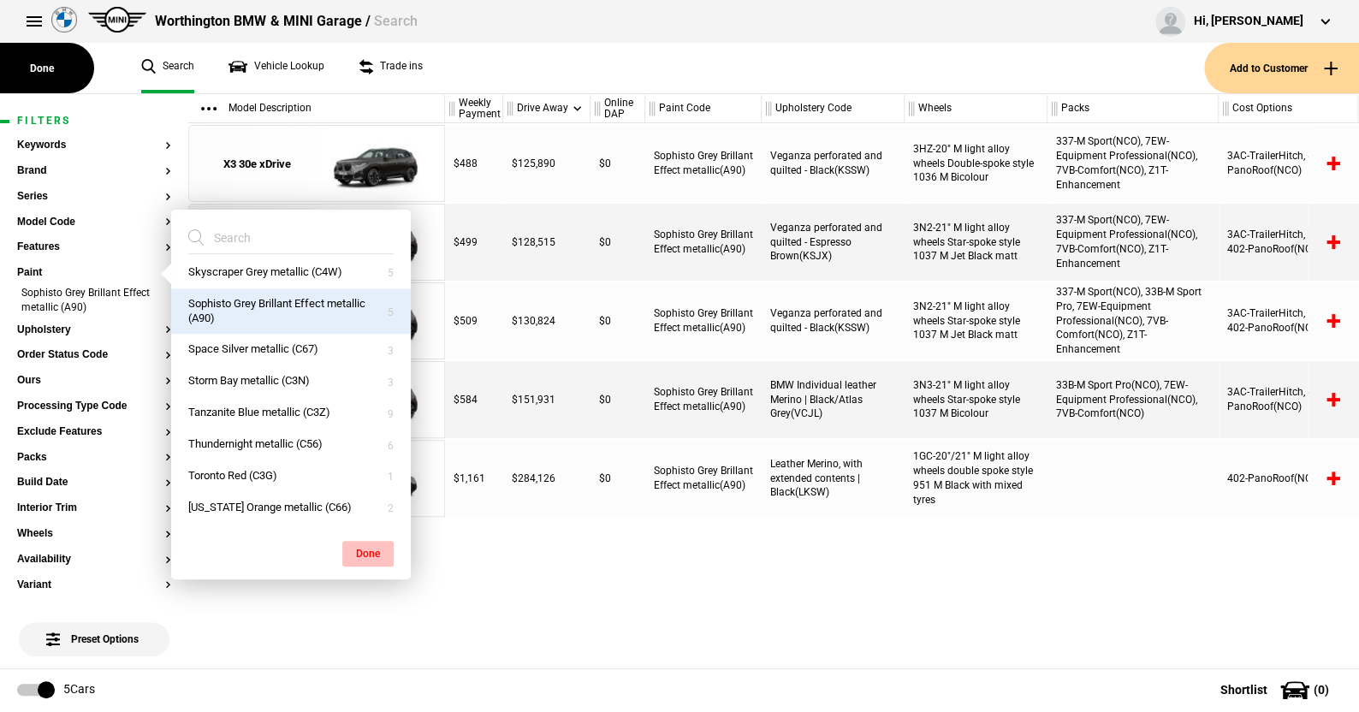
click at [370, 543] on button "Done" at bounding box center [367, 554] width 51 height 26
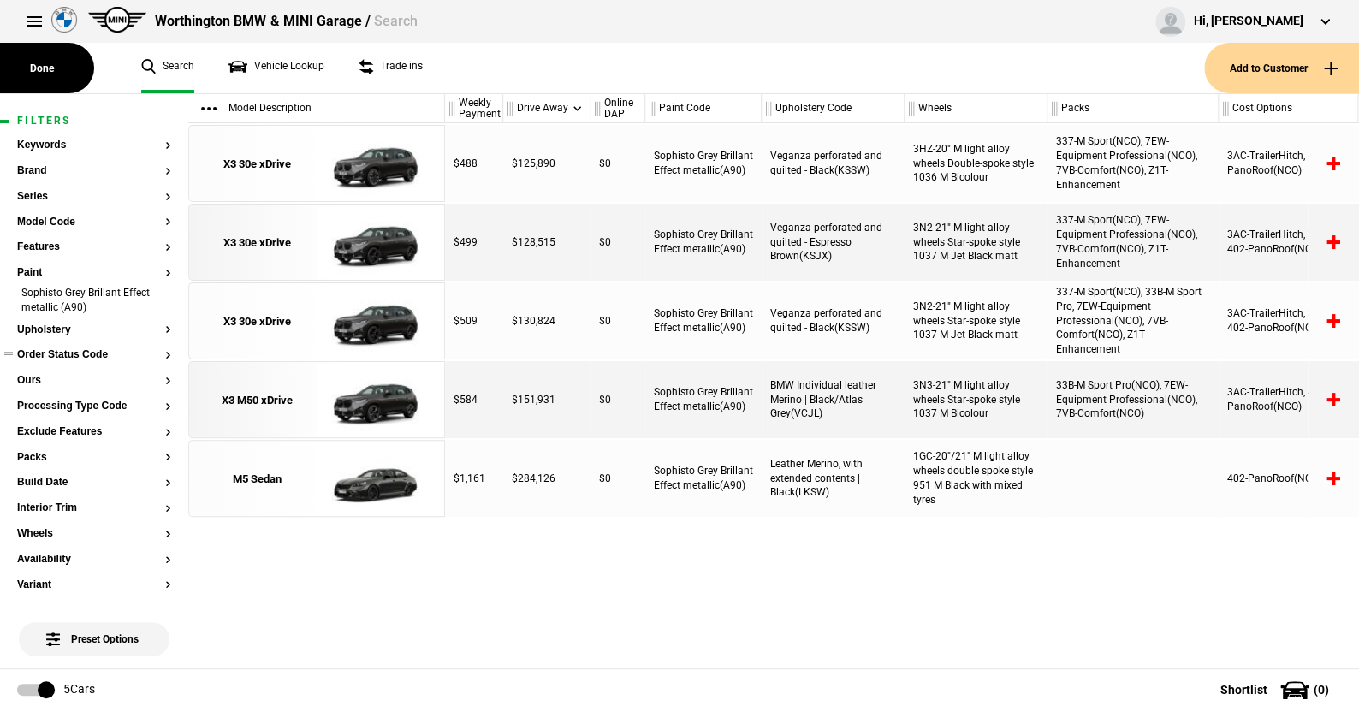
click at [68, 349] on button "Order Status Code" at bounding box center [94, 355] width 154 height 12
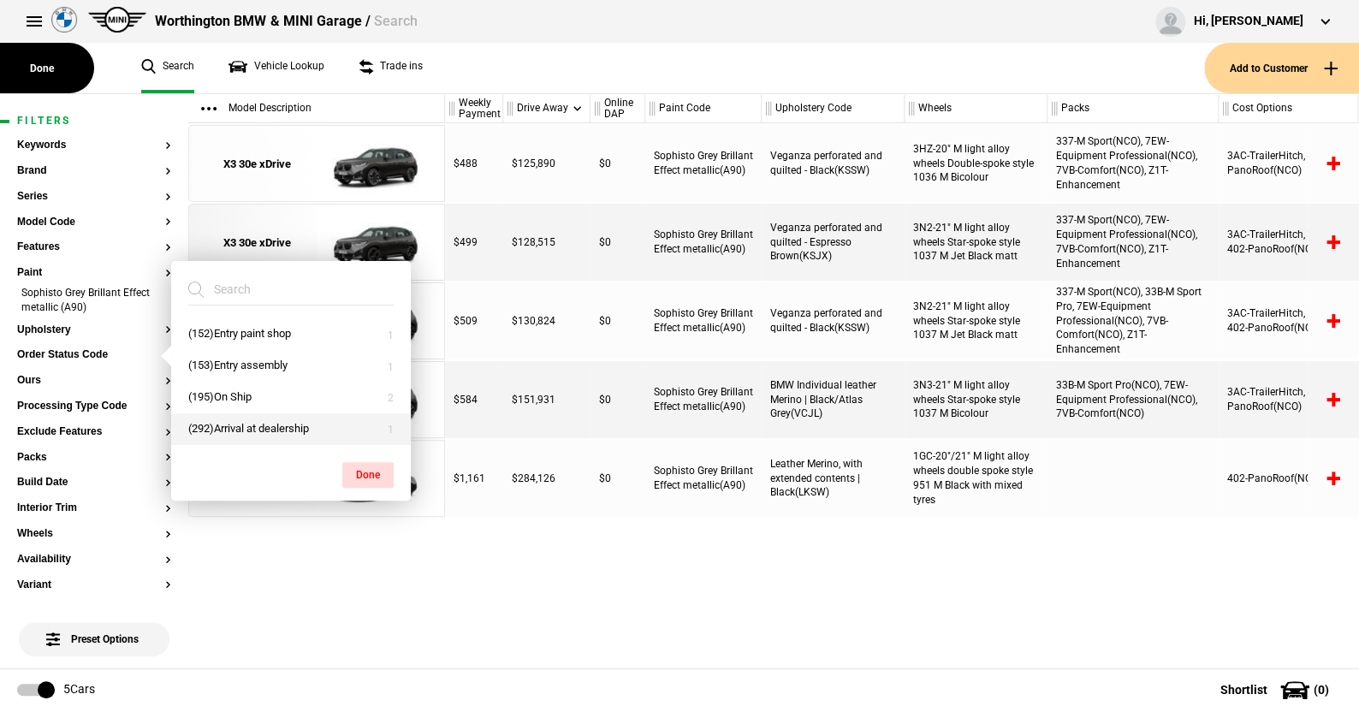
click at [224, 426] on button "(292)Arrival at dealership" at bounding box center [291, 429] width 240 height 32
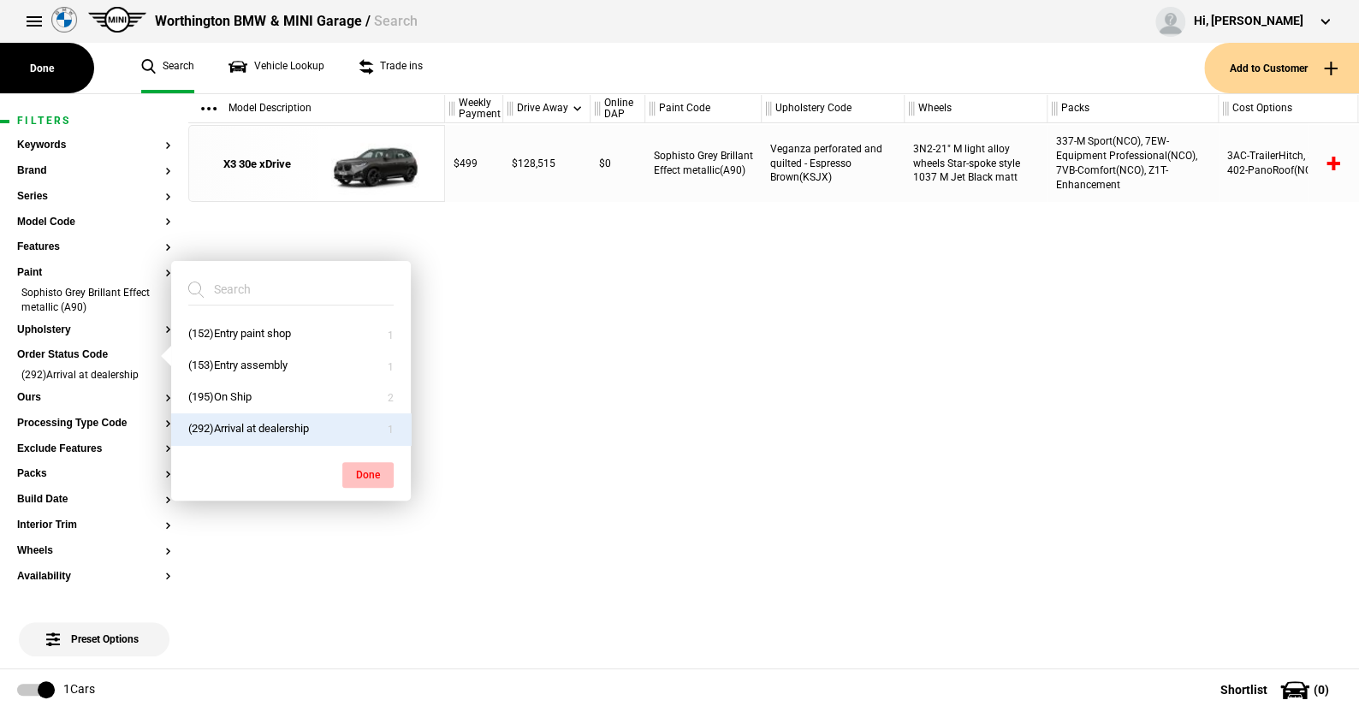
click at [377, 471] on button "Done" at bounding box center [367, 475] width 51 height 26
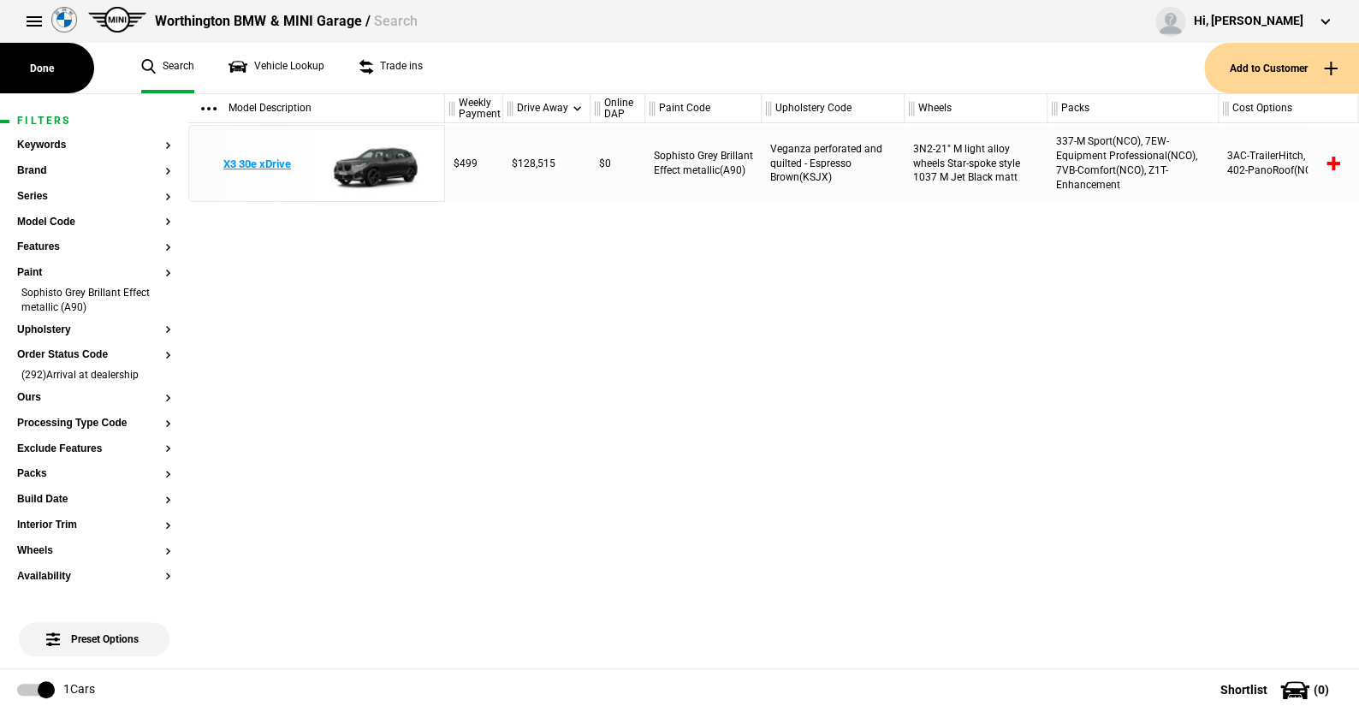
click at [386, 164] on img at bounding box center [376, 164] width 119 height 77
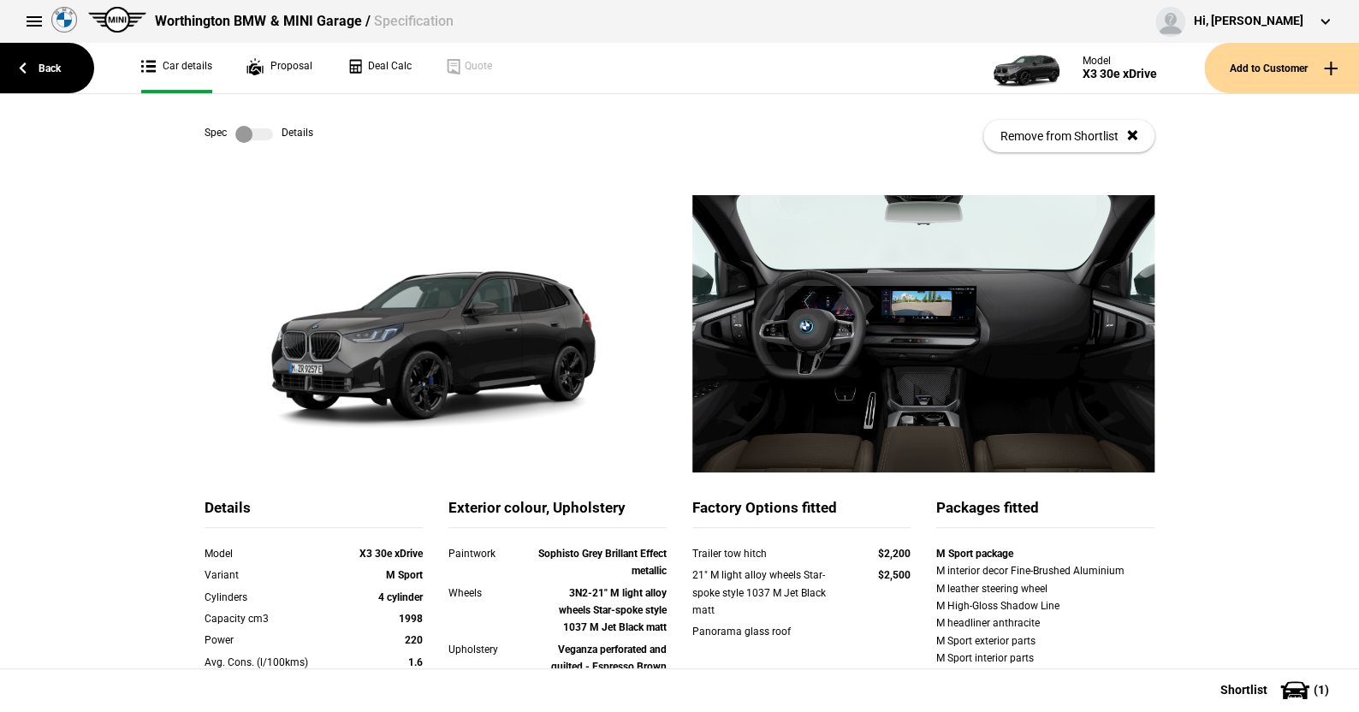
drag, startPoint x: 386, startPoint y: 164, endPoint x: 97, endPoint y: 299, distance: 318.9
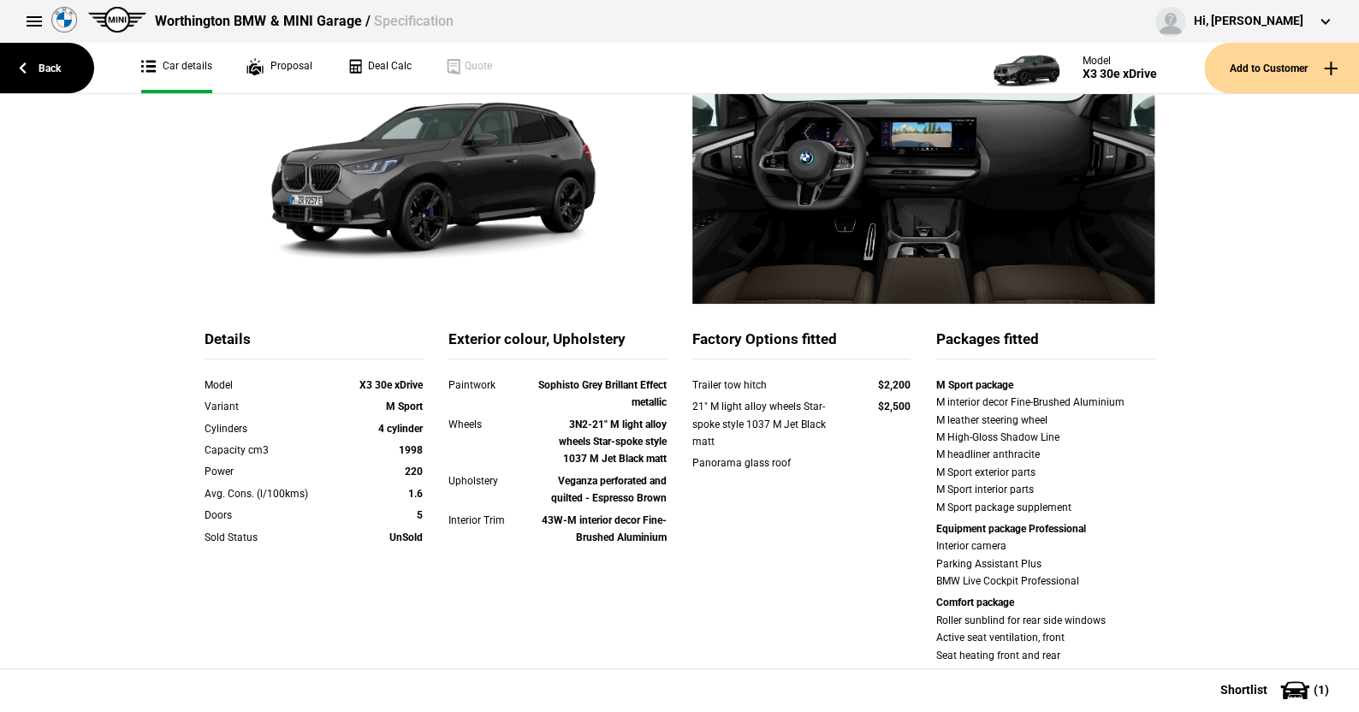
scroll to position [171, 0]
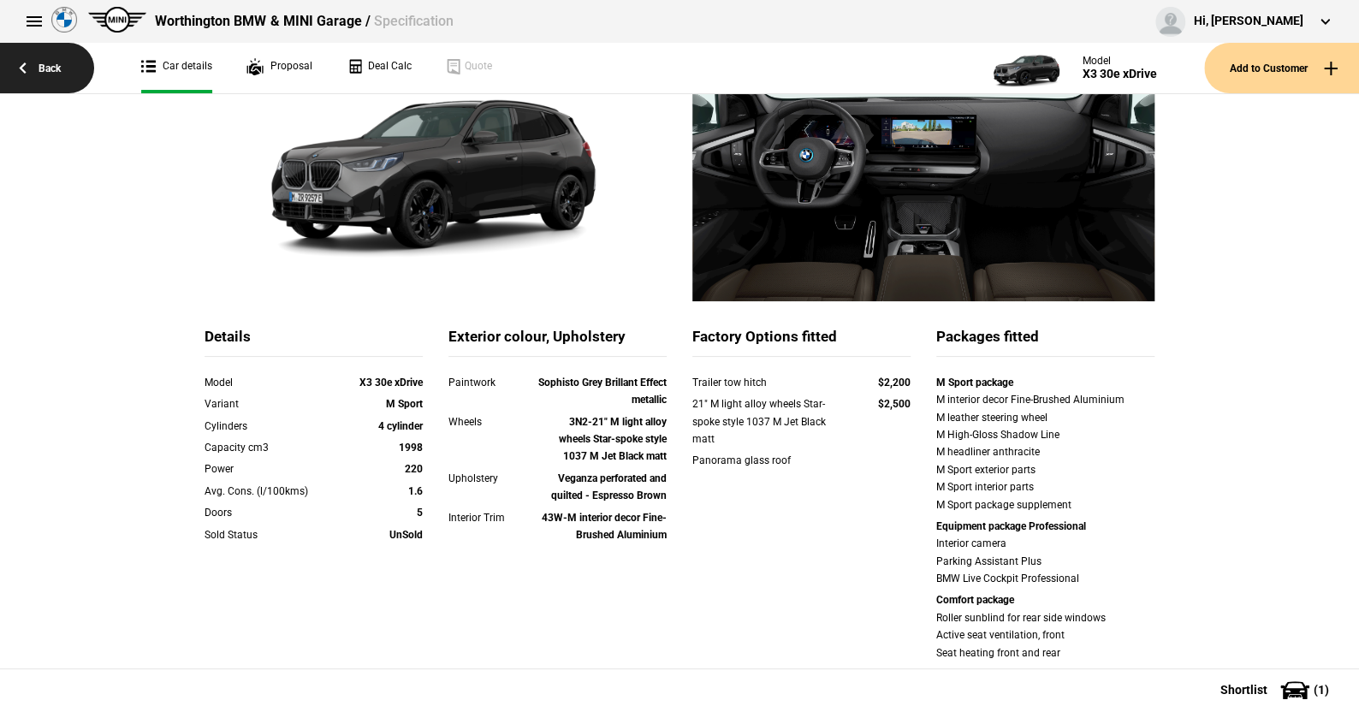
click at [49, 62] on link "Back" at bounding box center [47, 68] width 94 height 50
